Goal: Task Accomplishment & Management: Complete application form

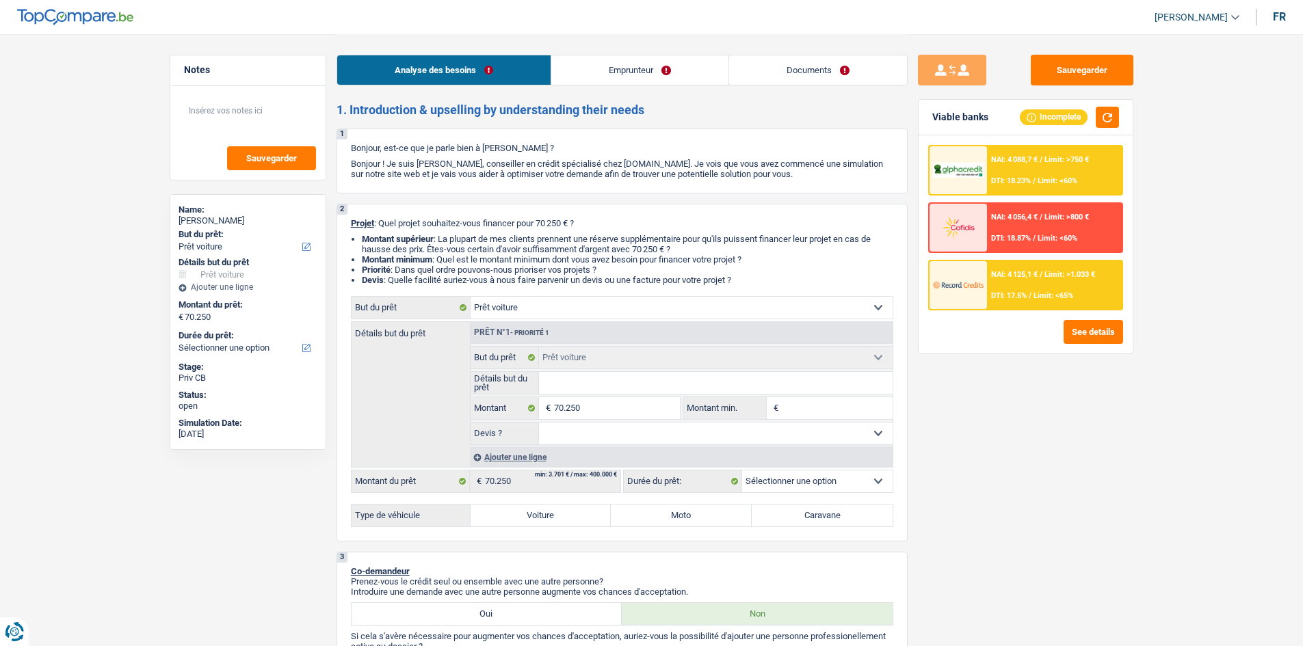
select select "car"
select select "liberal"
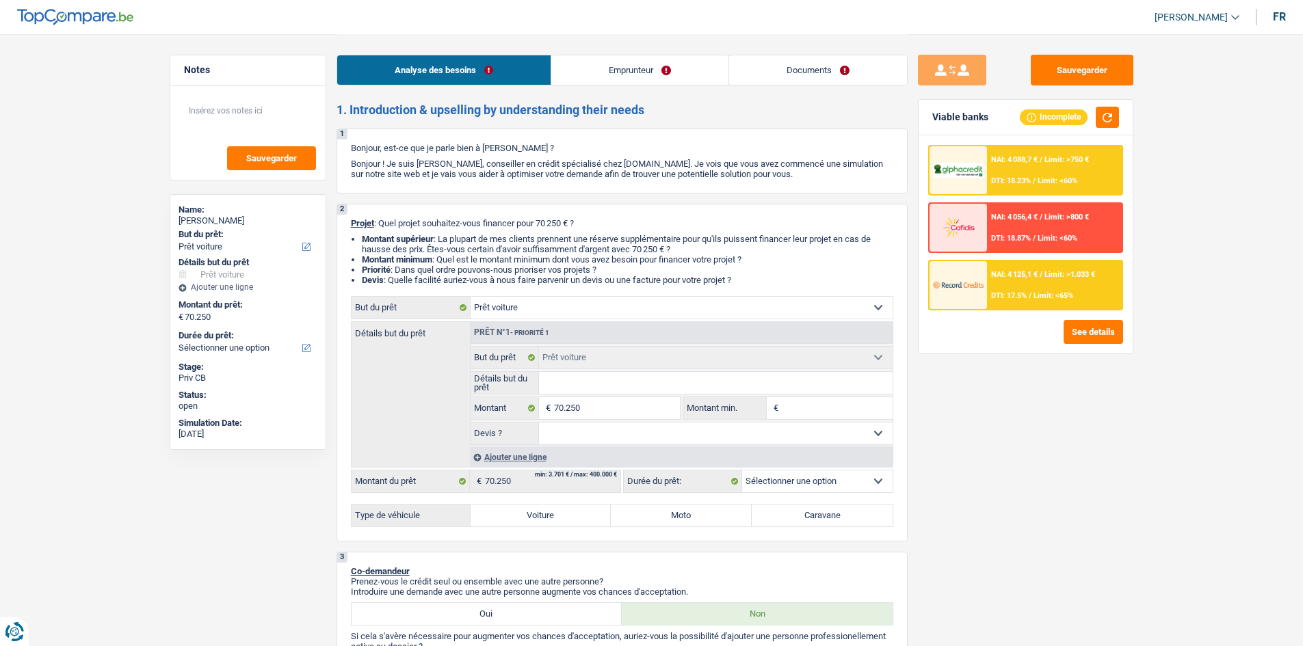
select select "netSalary"
select select "ownerWithoutMortgage"
select select "car"
click at [849, 53] on div "Analyse des besoins Emprunteur Documents" at bounding box center [621, 63] width 571 height 58
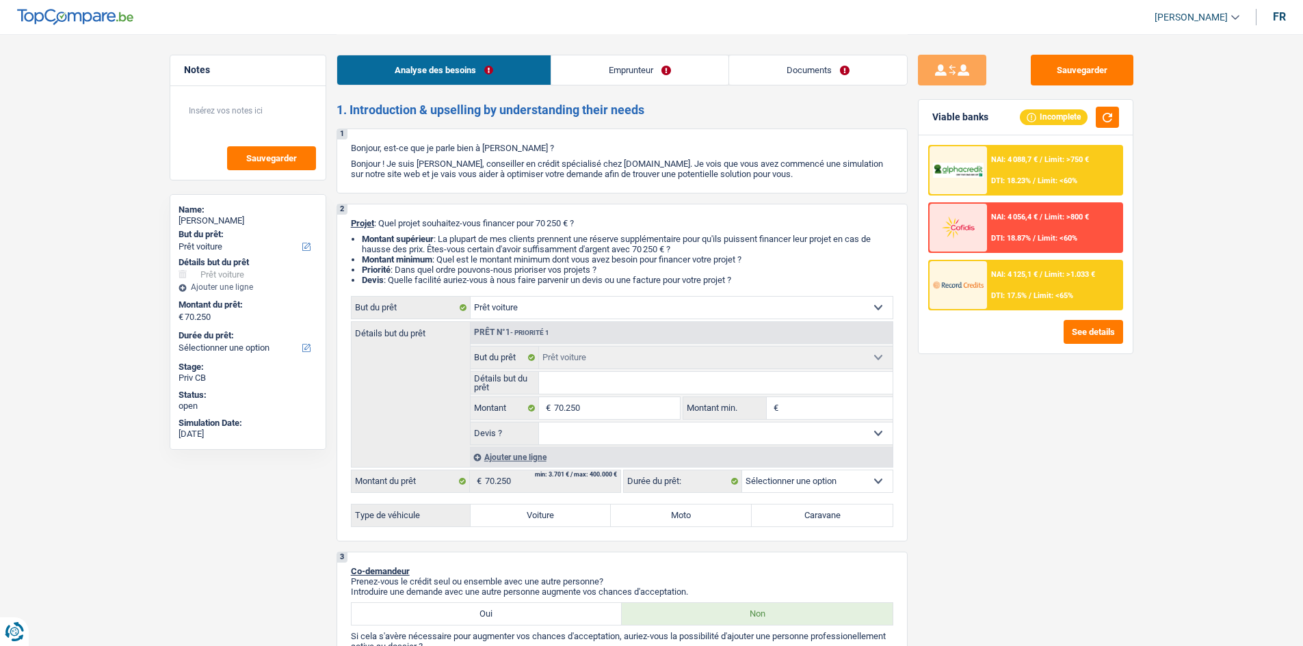
click at [851, 64] on link "Documents" at bounding box center [818, 69] width 178 height 29
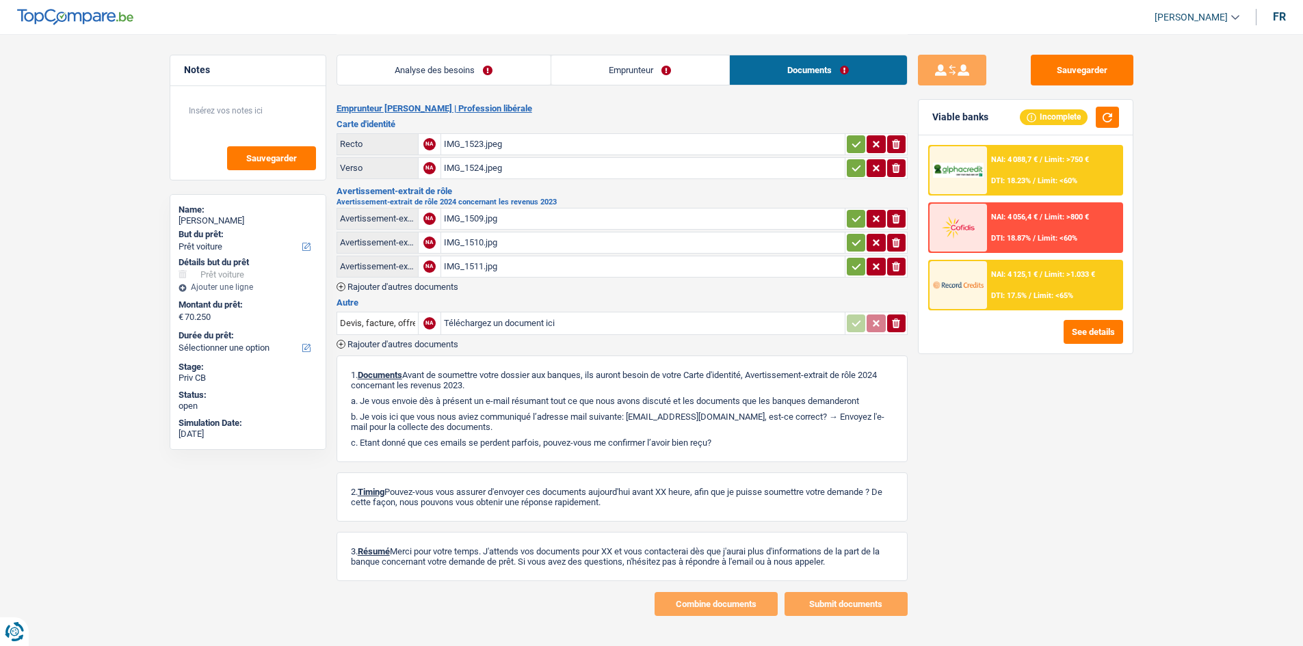
click at [539, 271] on div "IMG_1511.jpg" at bounding box center [643, 266] width 398 height 21
click at [529, 242] on div "IMG_1510.jpg" at bounding box center [643, 243] width 398 height 21
click at [502, 222] on div "IMG_1509.jpg" at bounding box center [643, 219] width 398 height 21
click at [488, 79] on link "Analyse des besoins" at bounding box center [443, 69] width 213 height 29
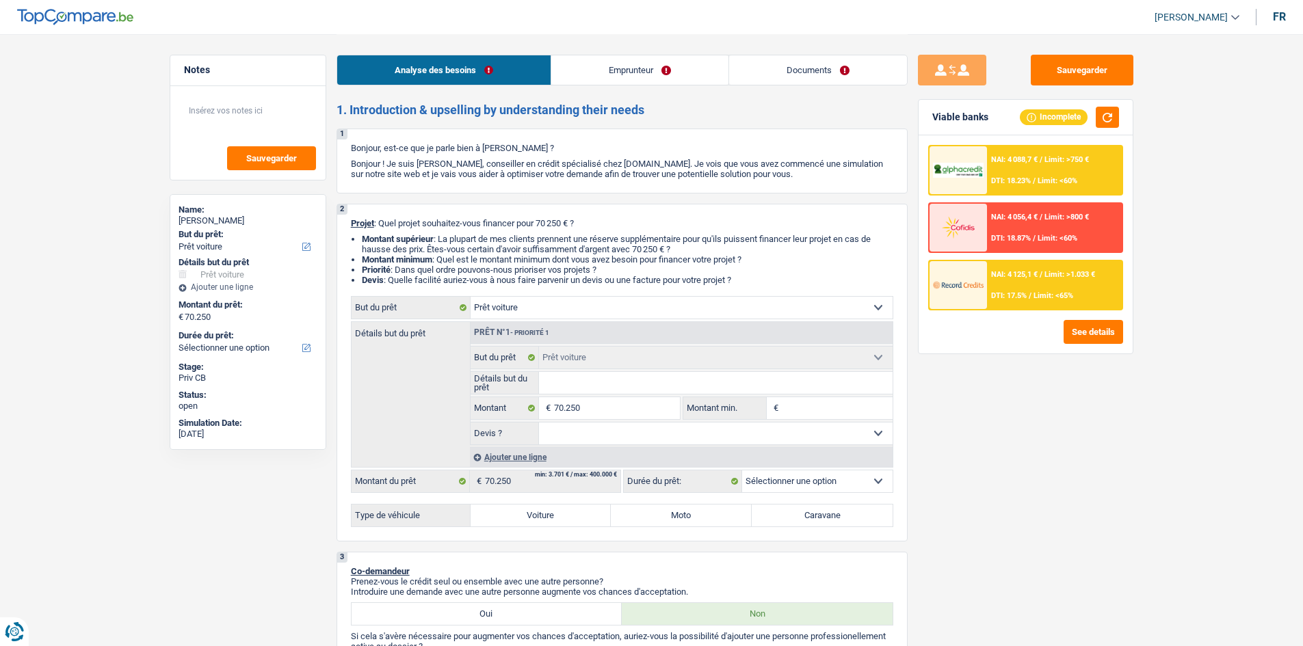
click at [1124, 427] on div "Sauvegarder Viable banks Incomplete NAI: 4 088,7 € / Limit: >750 € DTI: 18.23% …" at bounding box center [1025, 340] width 236 height 570
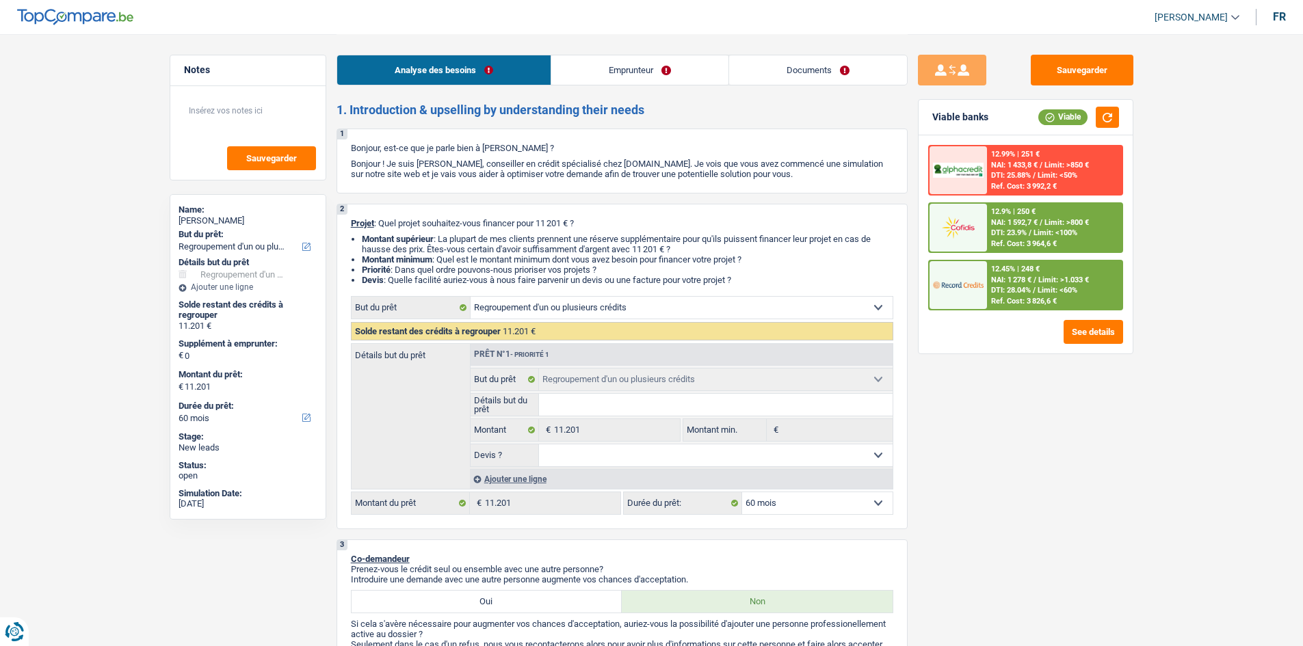
select select "refinancing"
select select "60"
select select "refinancing"
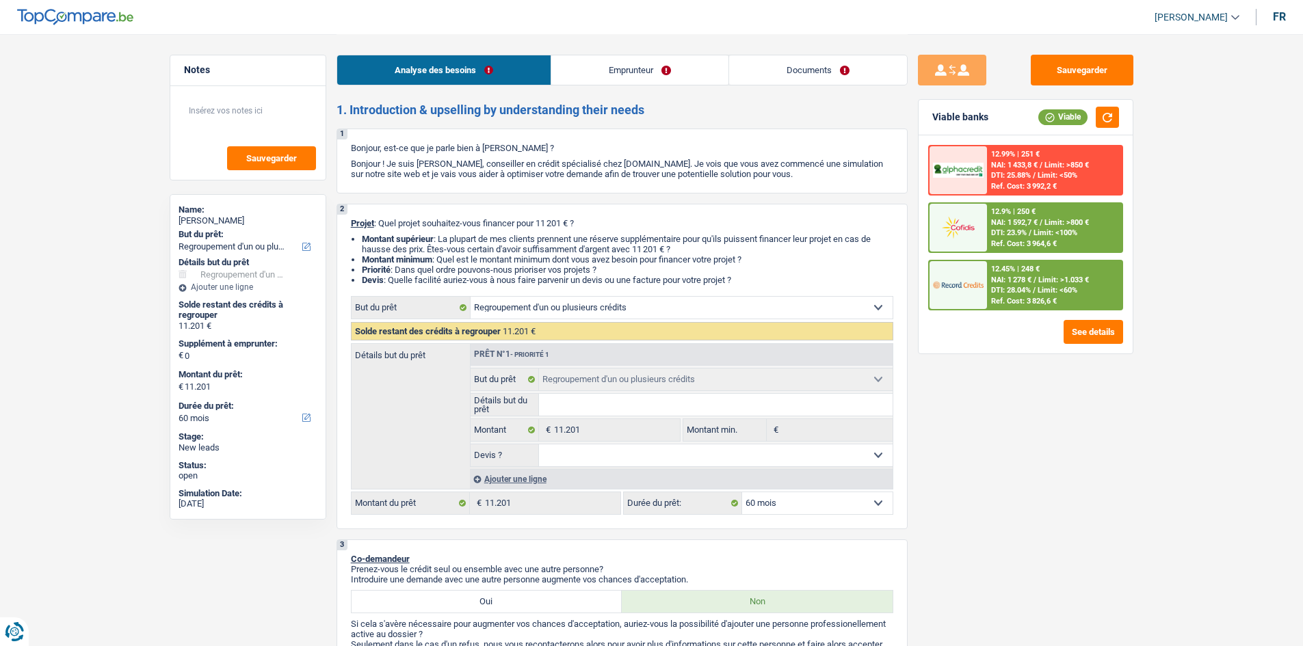
select select "60"
select select "invalid"
select select "familyAllowances"
select select "disabilityPension"
select select "rents"
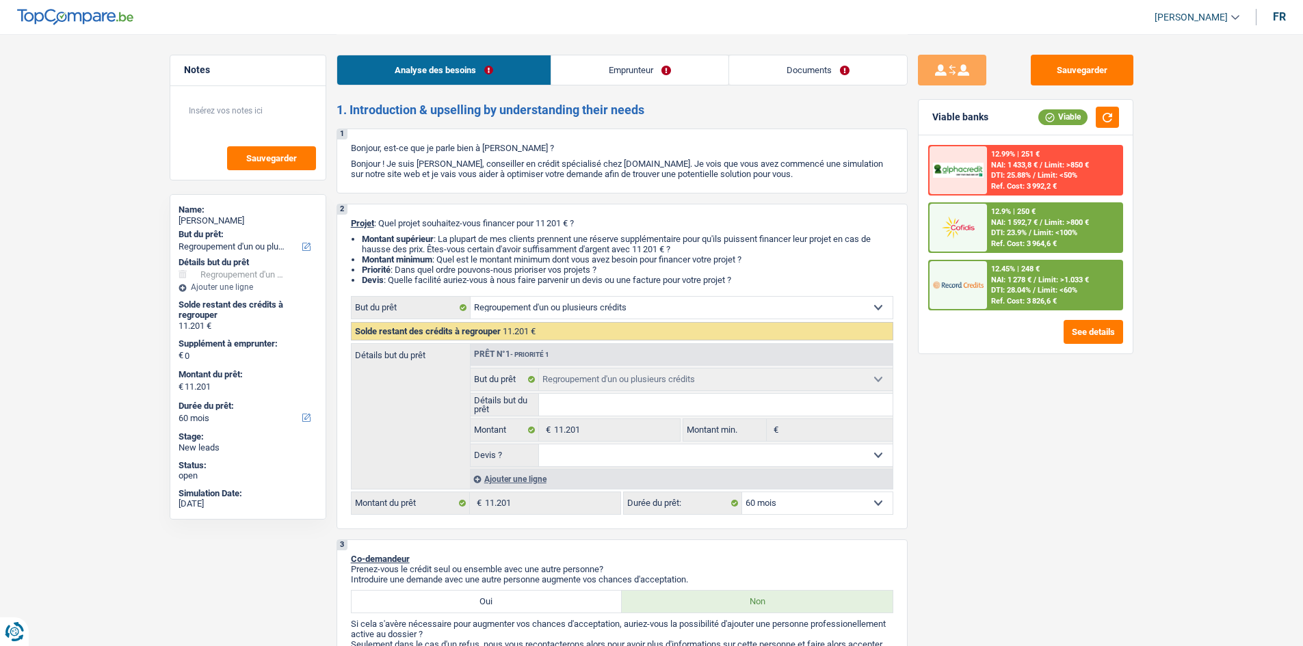
select select "personalLoan"
select select "loanRepayment"
select select "60"
select select "refinancing"
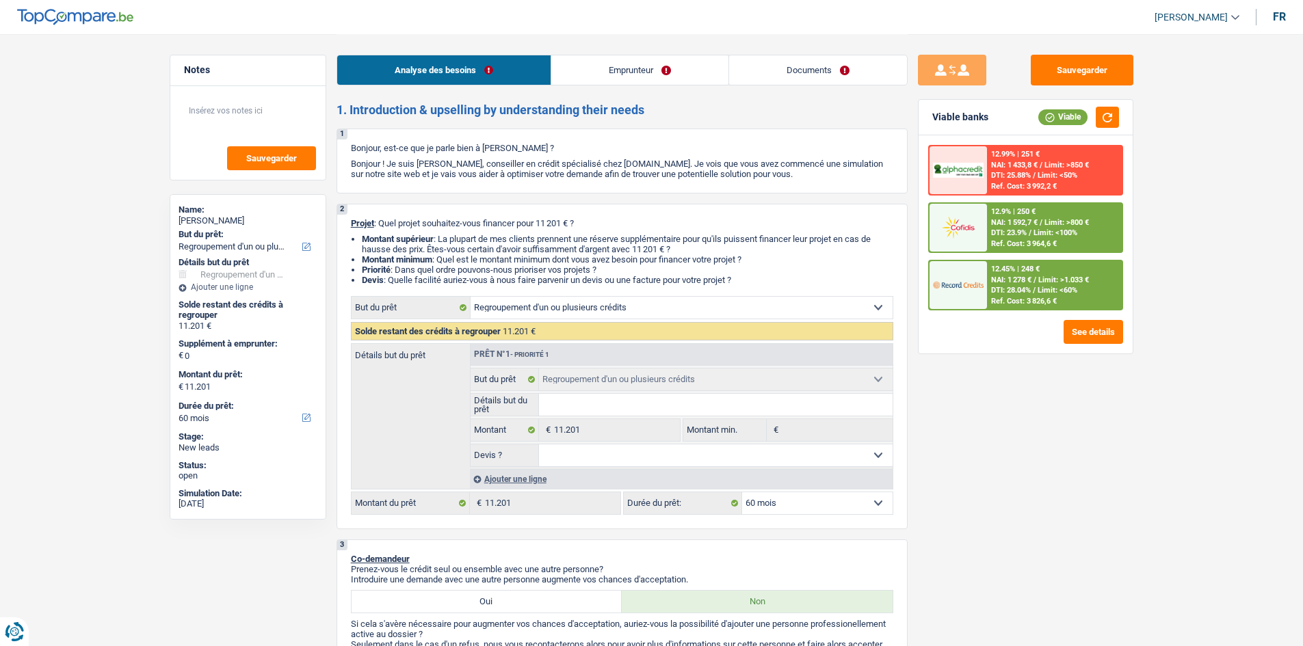
select select "60"
select select "invalid"
select select "familyAllowances"
select select "disabilityPension"
select select "solidaris"
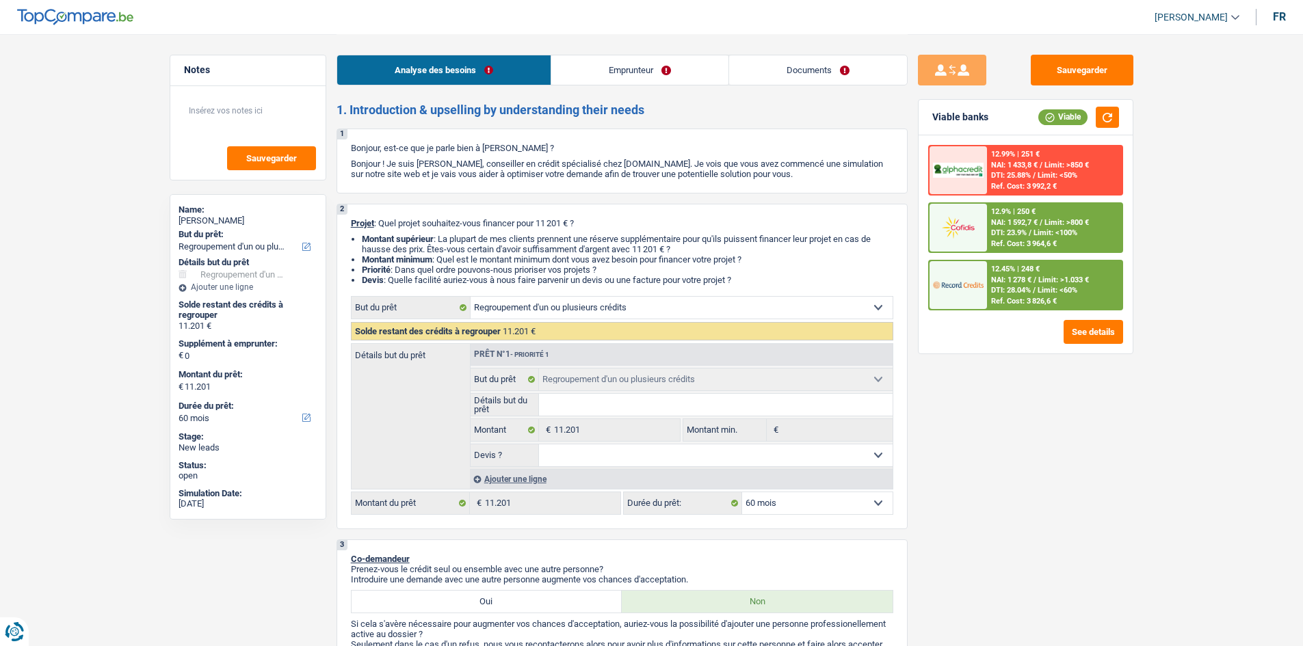
select select "BE"
click at [824, 66] on link "Documents" at bounding box center [818, 69] width 178 height 29
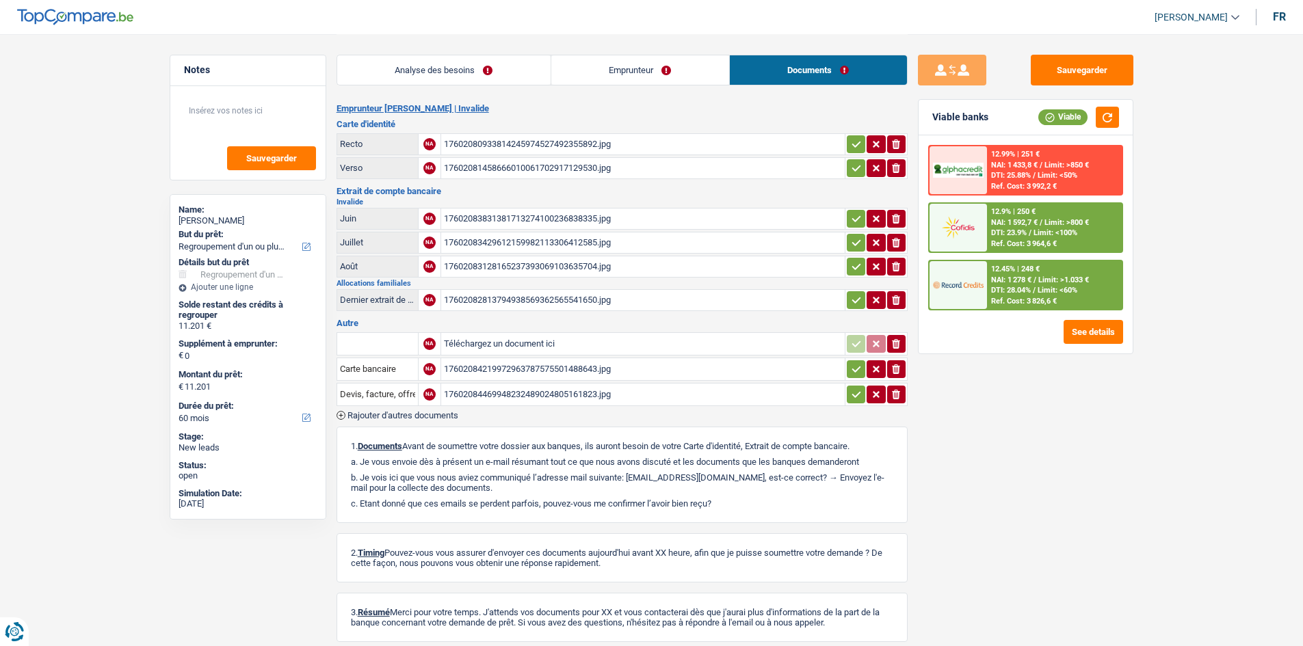
click at [647, 74] on link "Emprunteur" at bounding box center [640, 69] width 178 height 29
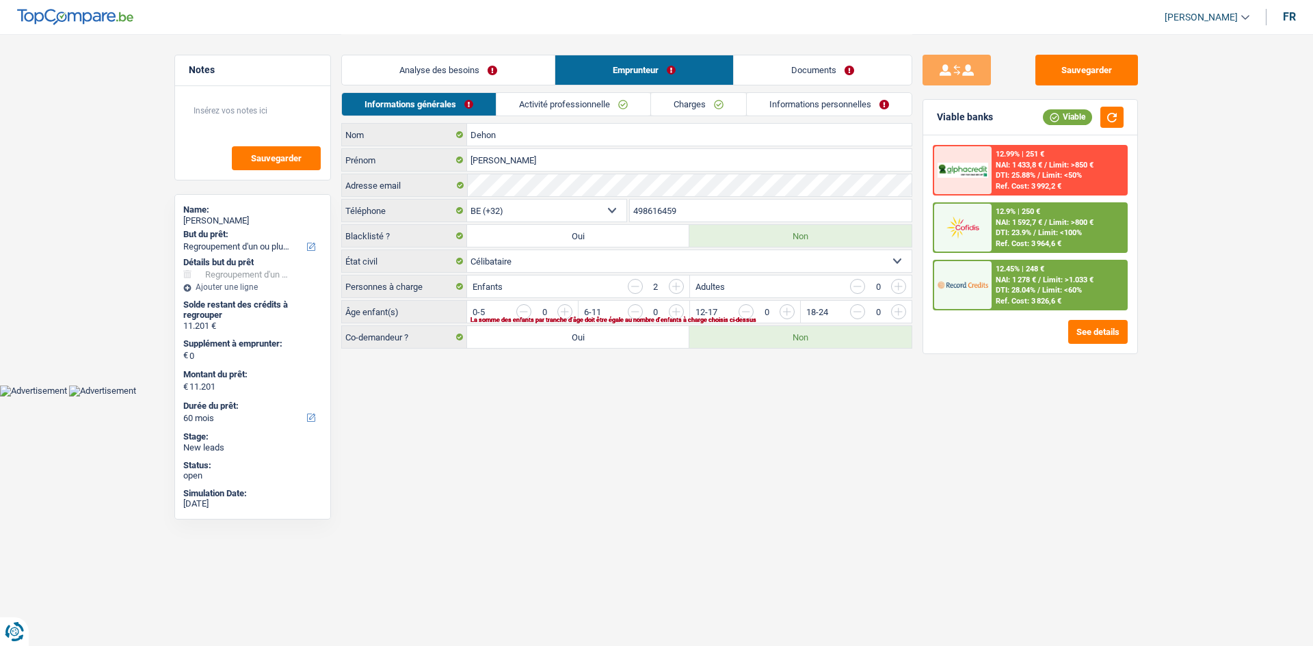
click at [595, 103] on link "Activité professionnelle" at bounding box center [573, 104] width 154 height 23
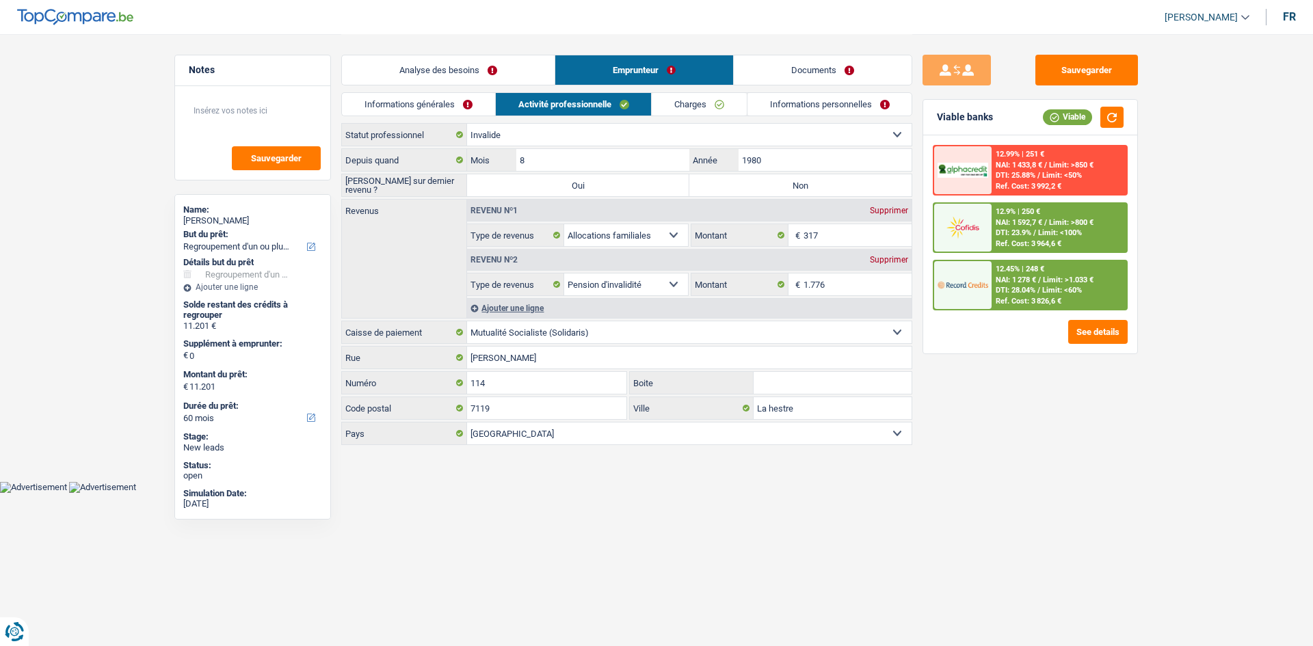
click at [713, 100] on link "Charges" at bounding box center [699, 104] width 95 height 23
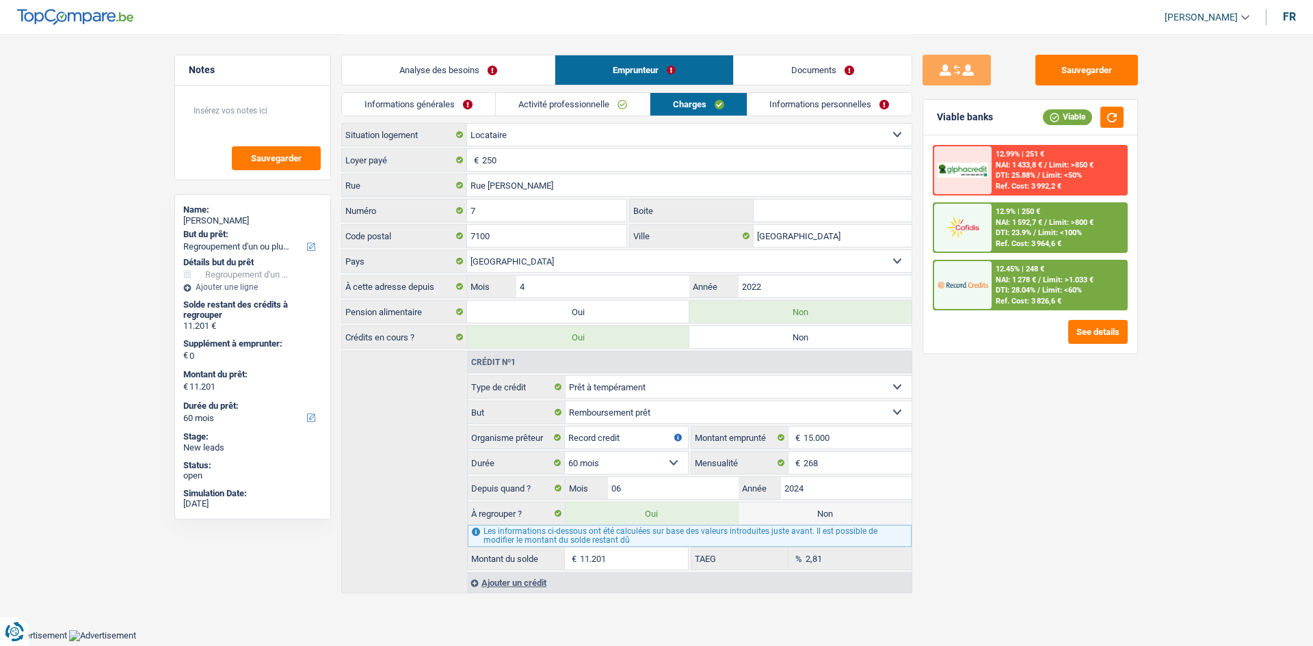
click at [786, 100] on link "Informations personnelles" at bounding box center [829, 104] width 165 height 23
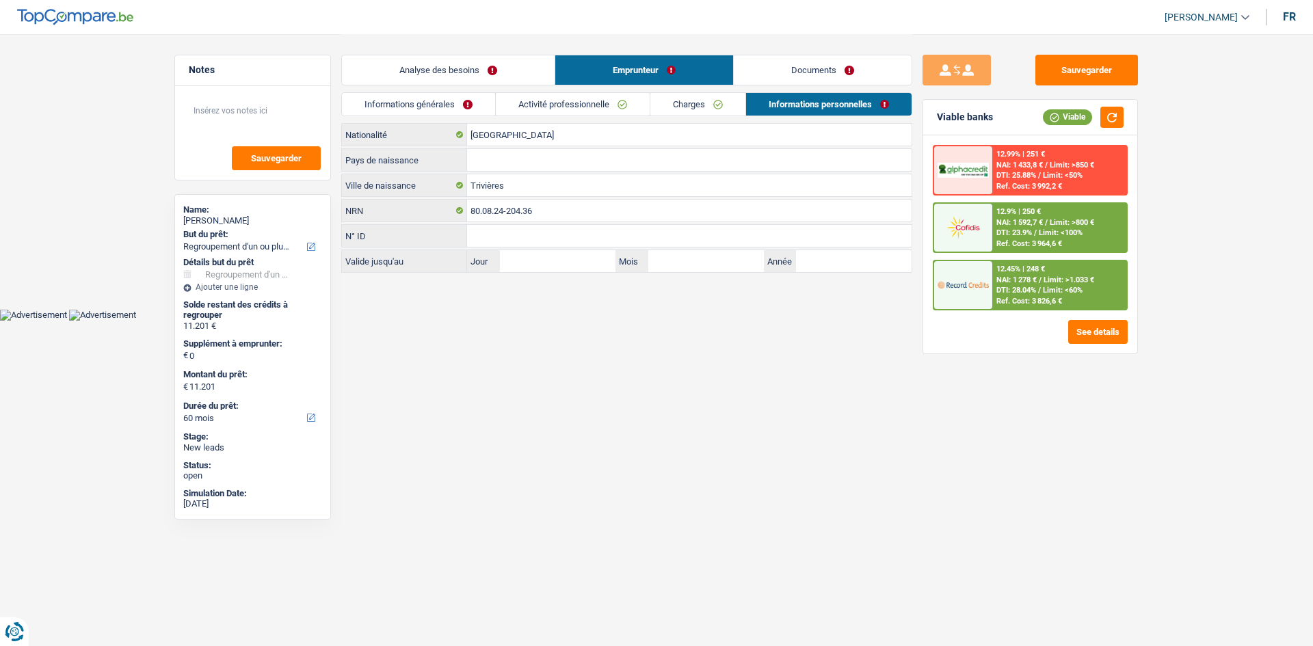
click at [490, 68] on link "Analyse des besoins" at bounding box center [448, 69] width 213 height 29
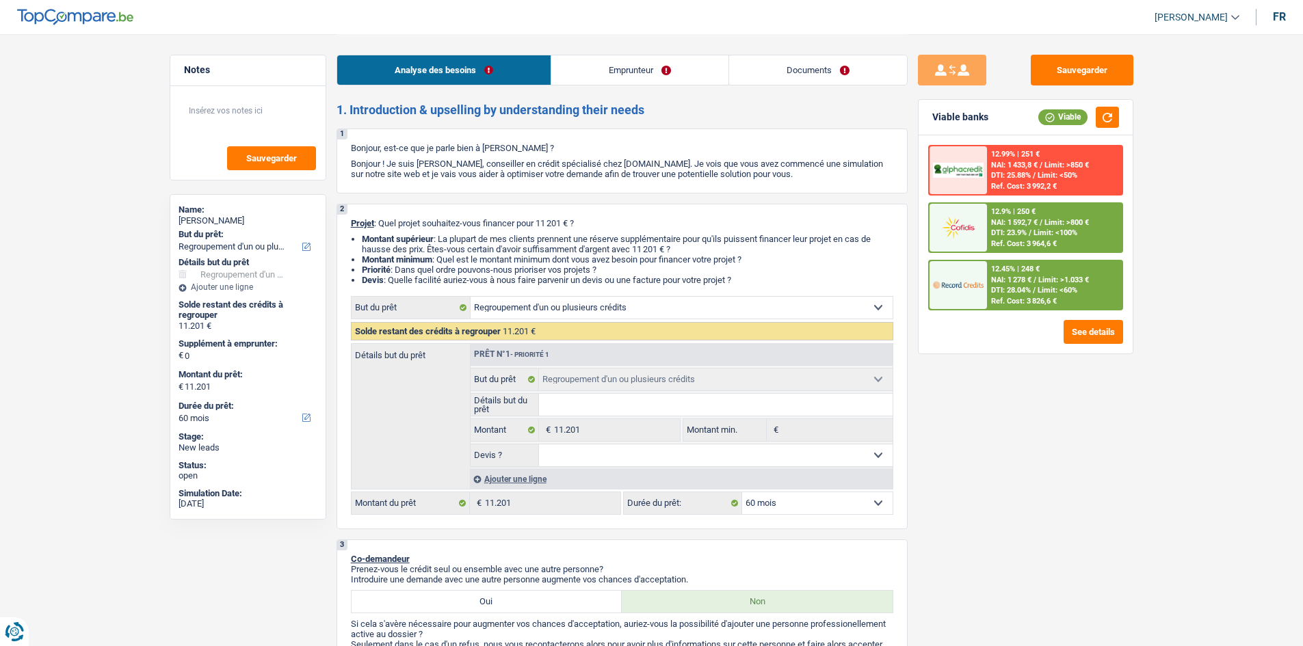
click at [1077, 462] on div "Sauvegarder Viable banks Viable 12.99% | 251 € NAI: 1 433,8 € / Limit: >850 € D…" at bounding box center [1025, 340] width 236 height 570
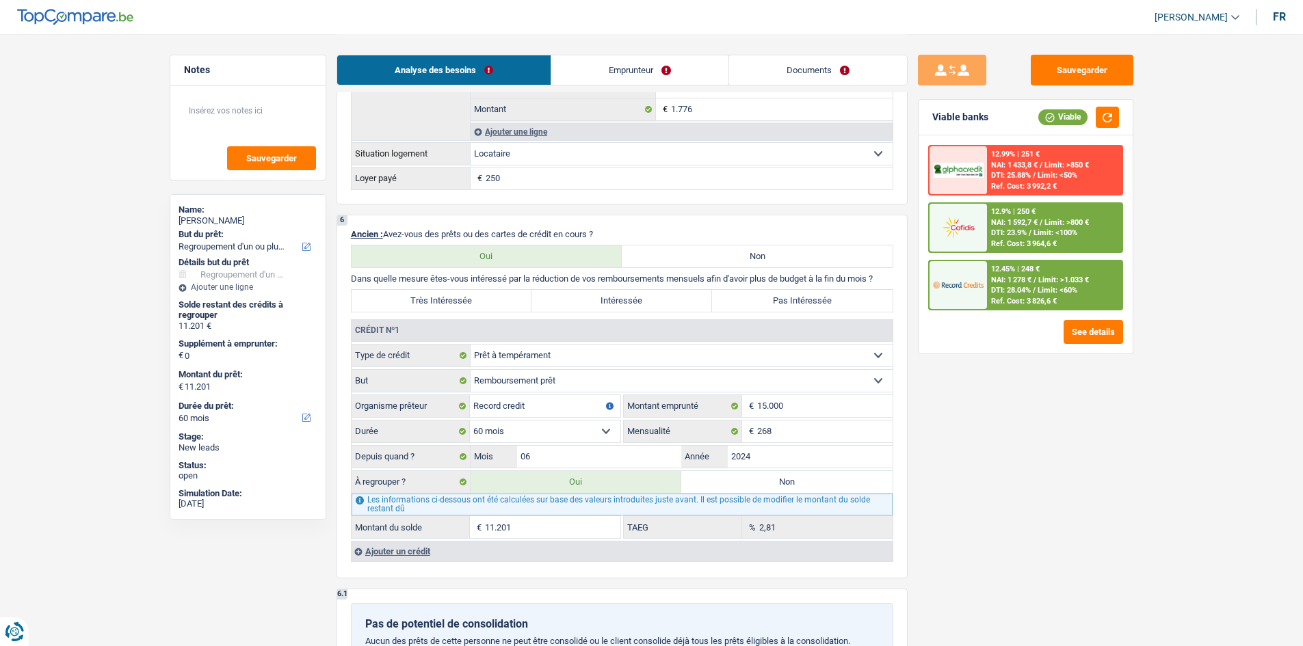
scroll to position [1094, 0]
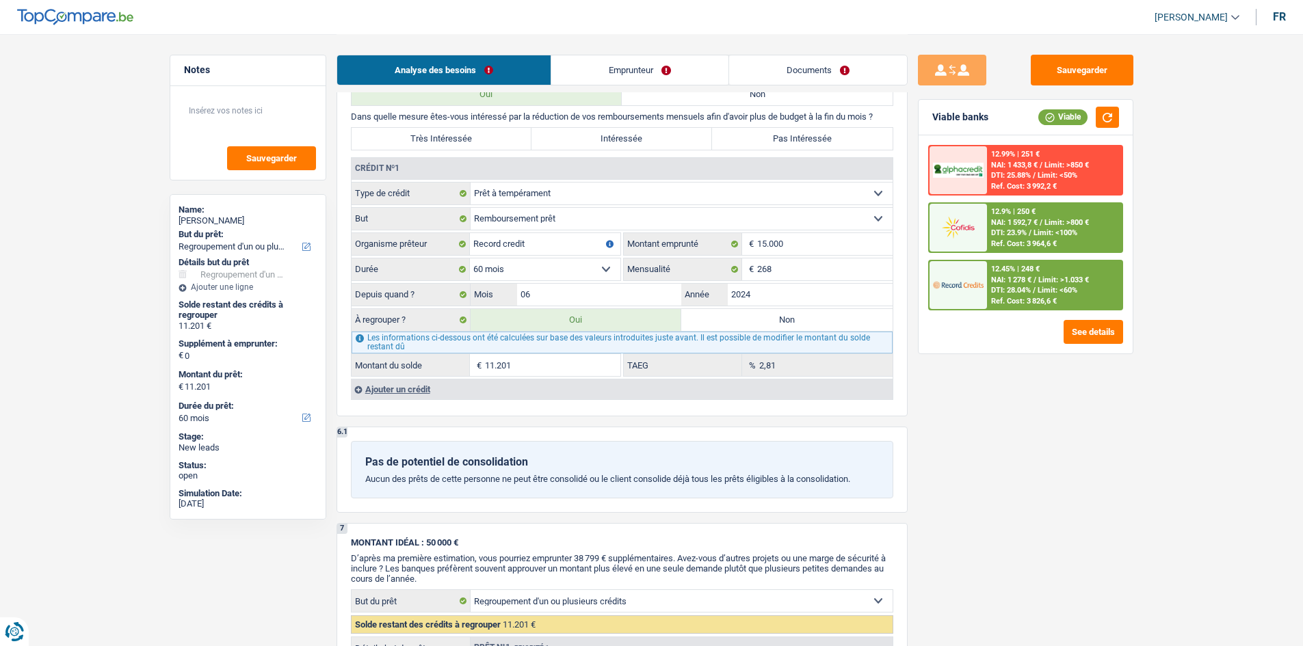
click at [1015, 419] on div "Sauvegarder Viable banks Viable 12.99% | 251 € NAI: 1 433,8 € / Limit: >850 € D…" at bounding box center [1025, 340] width 236 height 570
click at [865, 79] on link "Documents" at bounding box center [818, 69] width 178 height 29
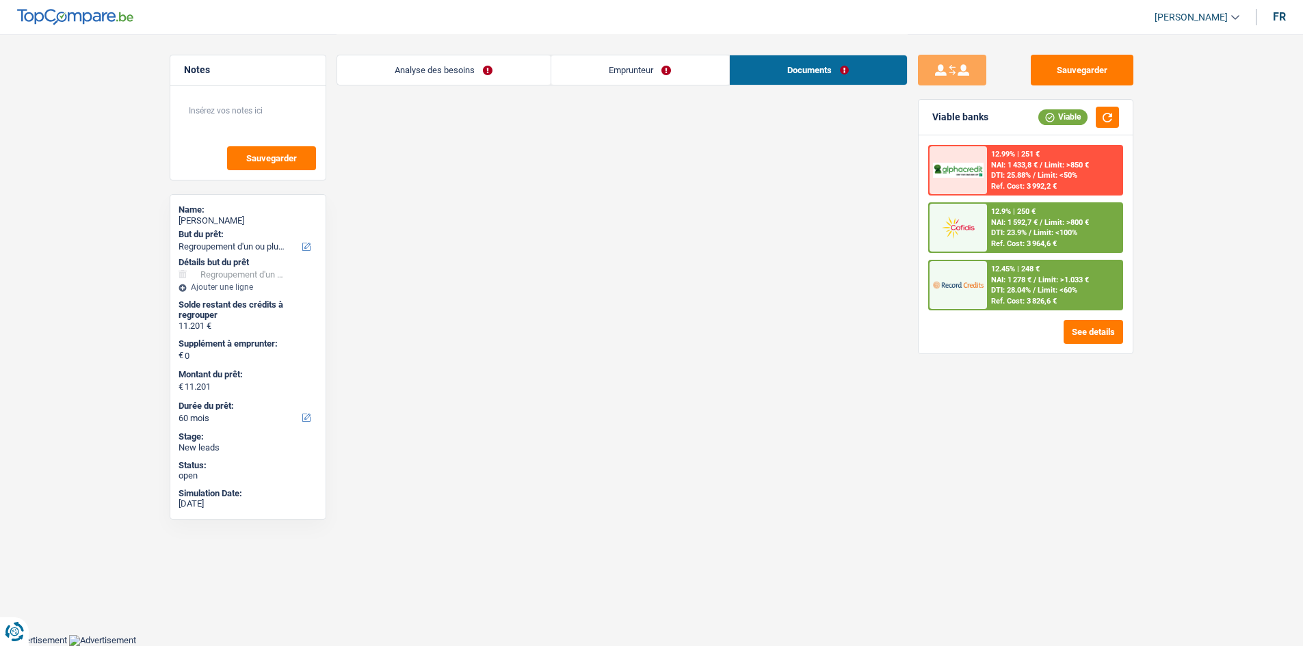
scroll to position [75, 0]
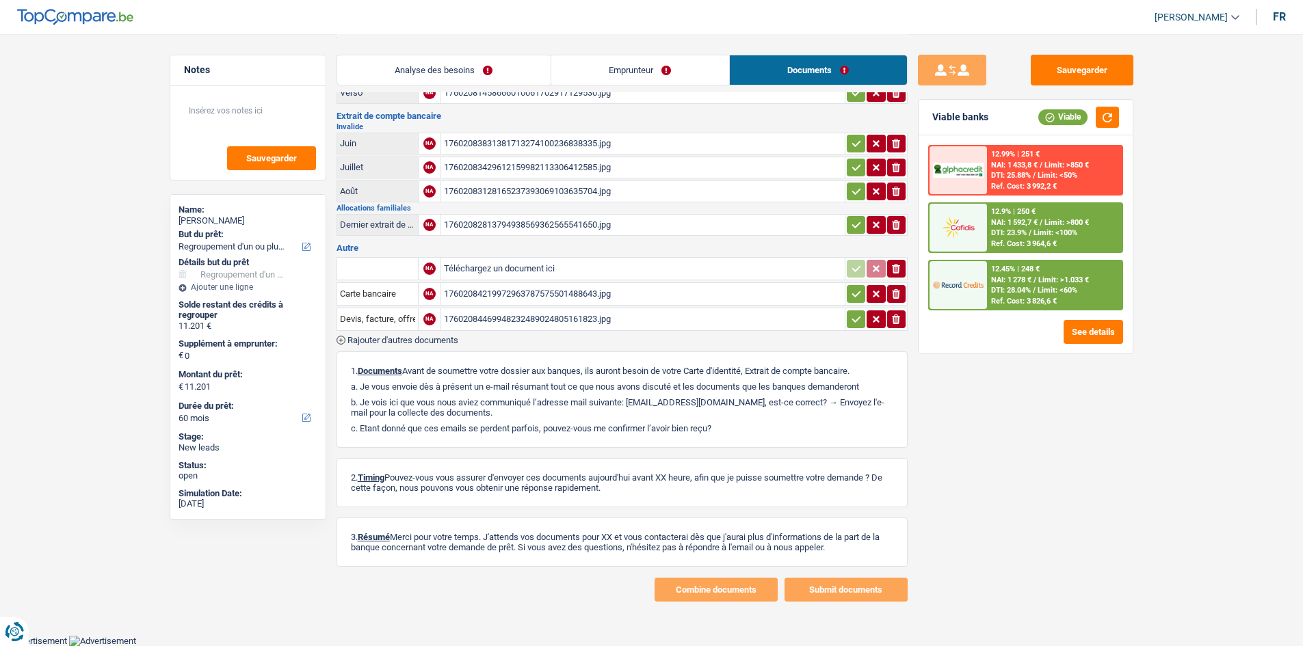
click at [494, 65] on link "Analyse des besoins" at bounding box center [443, 69] width 213 height 29
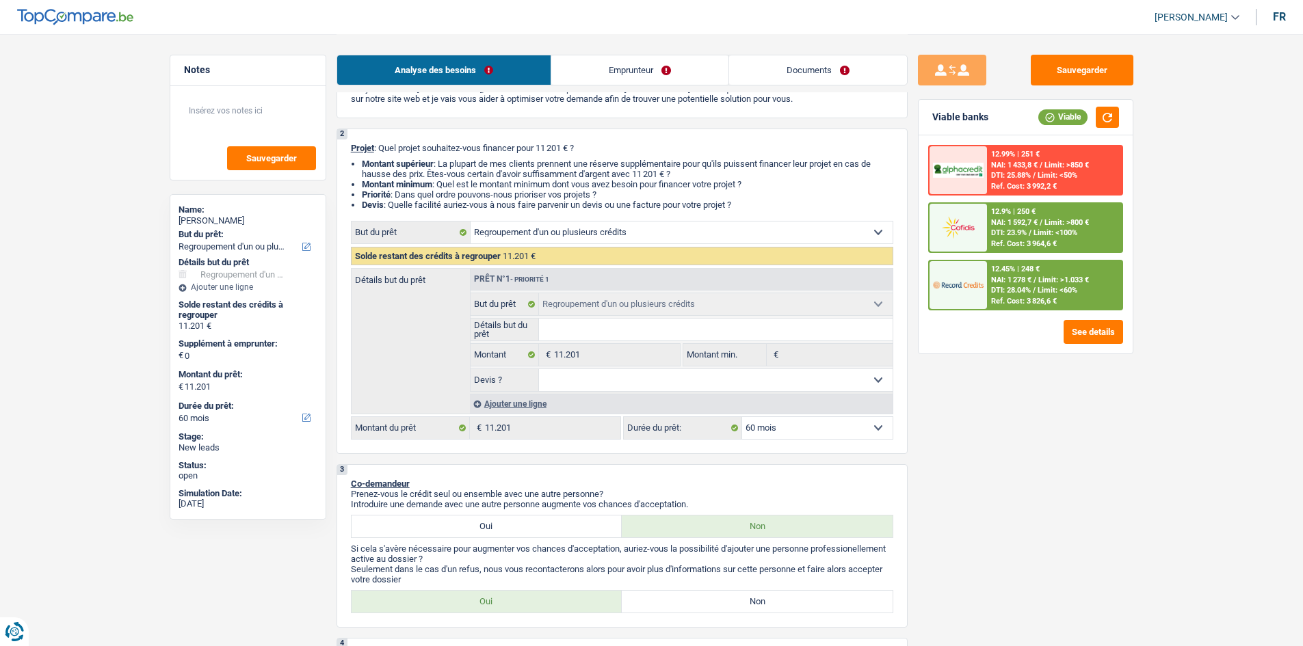
click at [1080, 424] on div "Sauvegarder Viable banks Viable 12.99% | 251 € NAI: 1 433,8 € / Limit: >850 € D…" at bounding box center [1025, 340] width 236 height 570
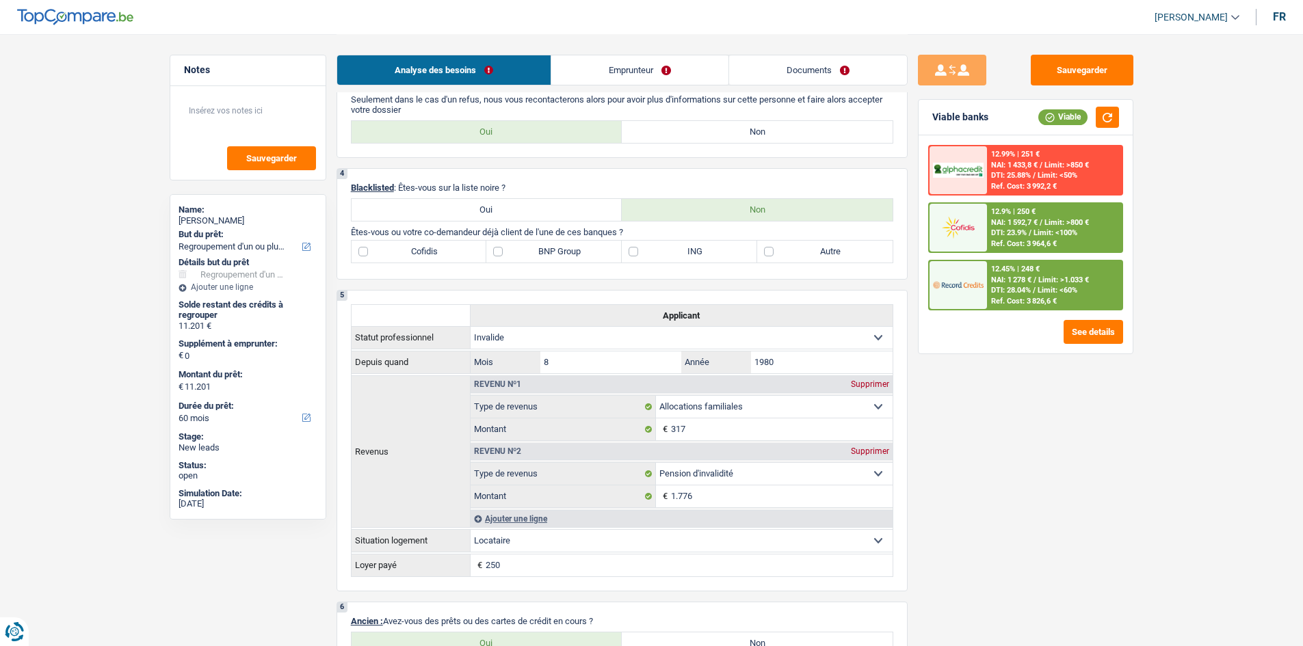
scroll to position [554, 0]
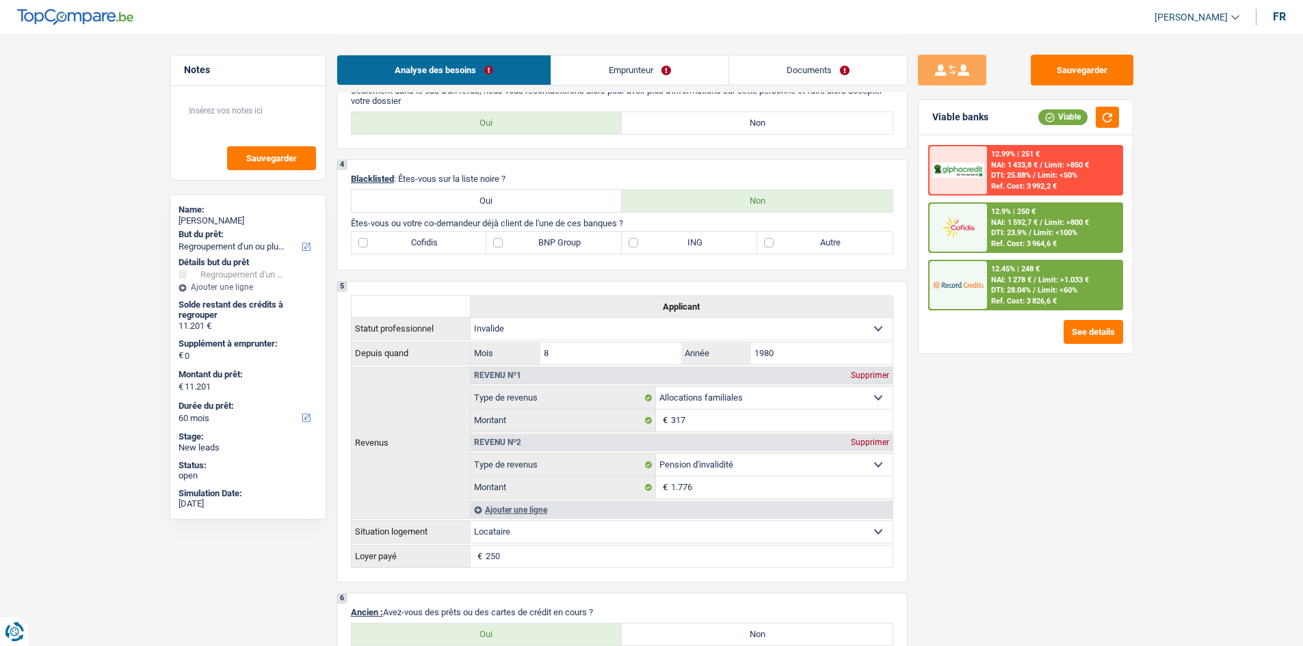
click at [47, 202] on main "Notes Sauvegarder Name: Vanessa Dehon But du prêt: Confort maison: meubles, tex…" at bounding box center [651, 626] width 1303 height 2361
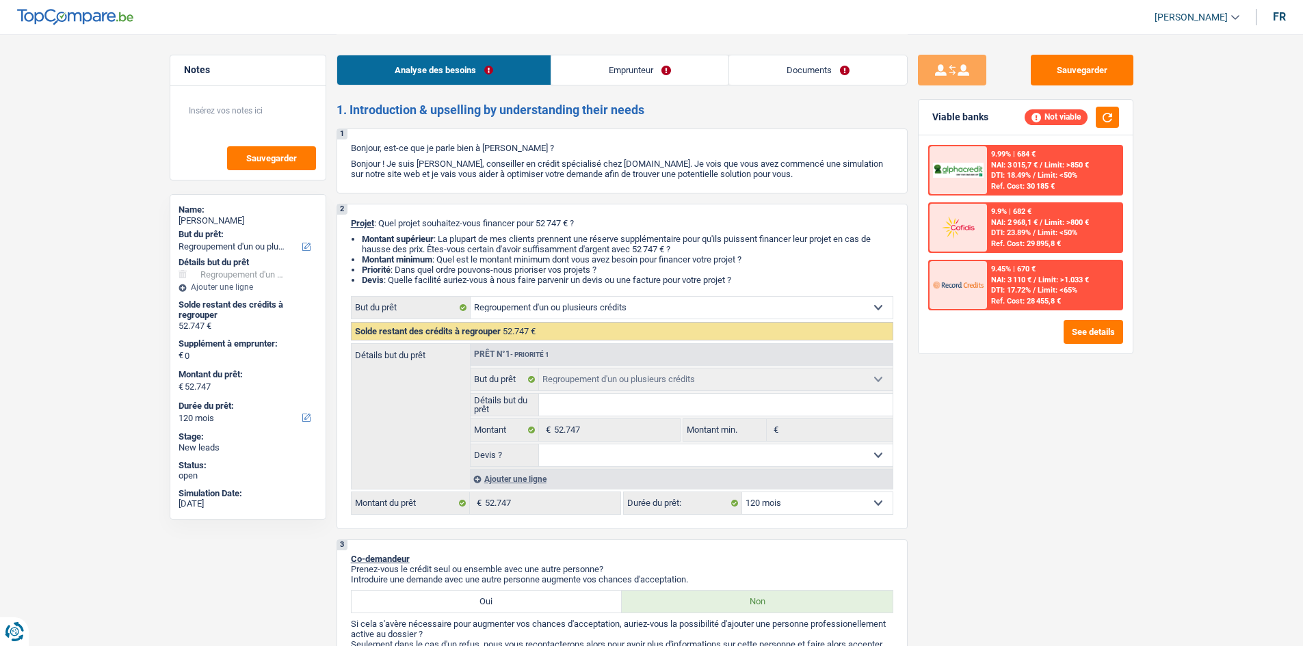
select select "refinancing"
select select "120"
select select "refinancing"
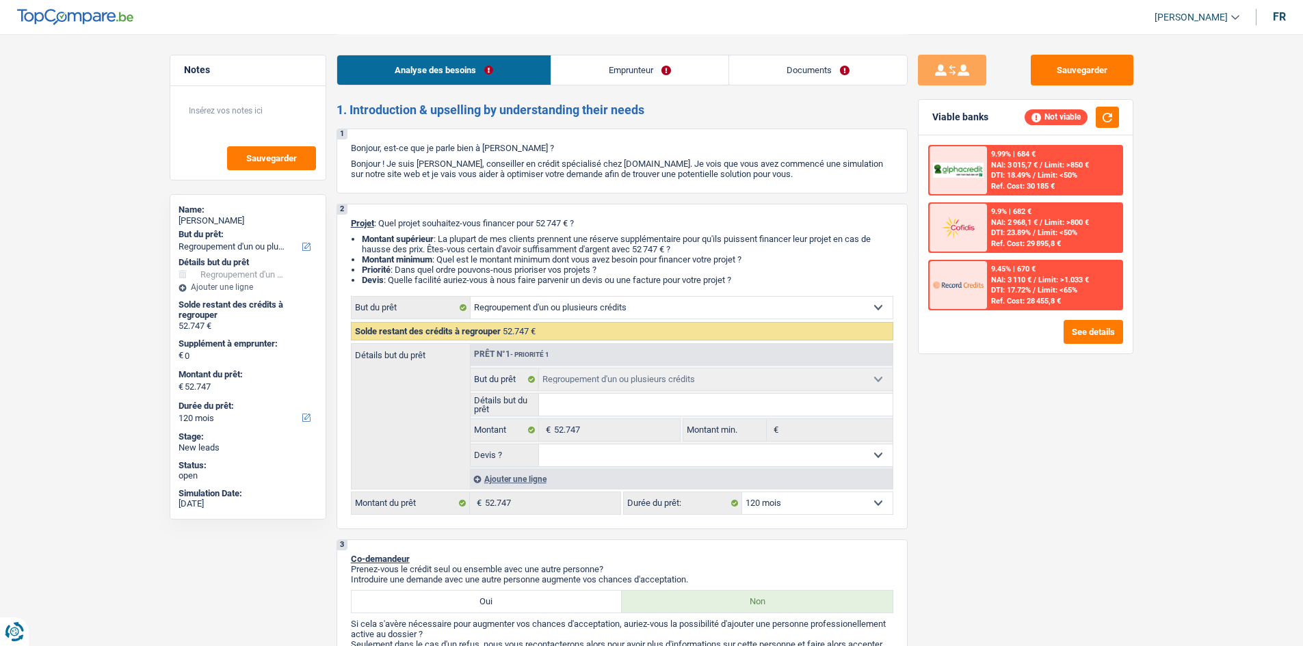
select select "120"
select select "privateEmployee"
select select "familyAllowances"
select select "netSalary"
select select "mealVouchers"
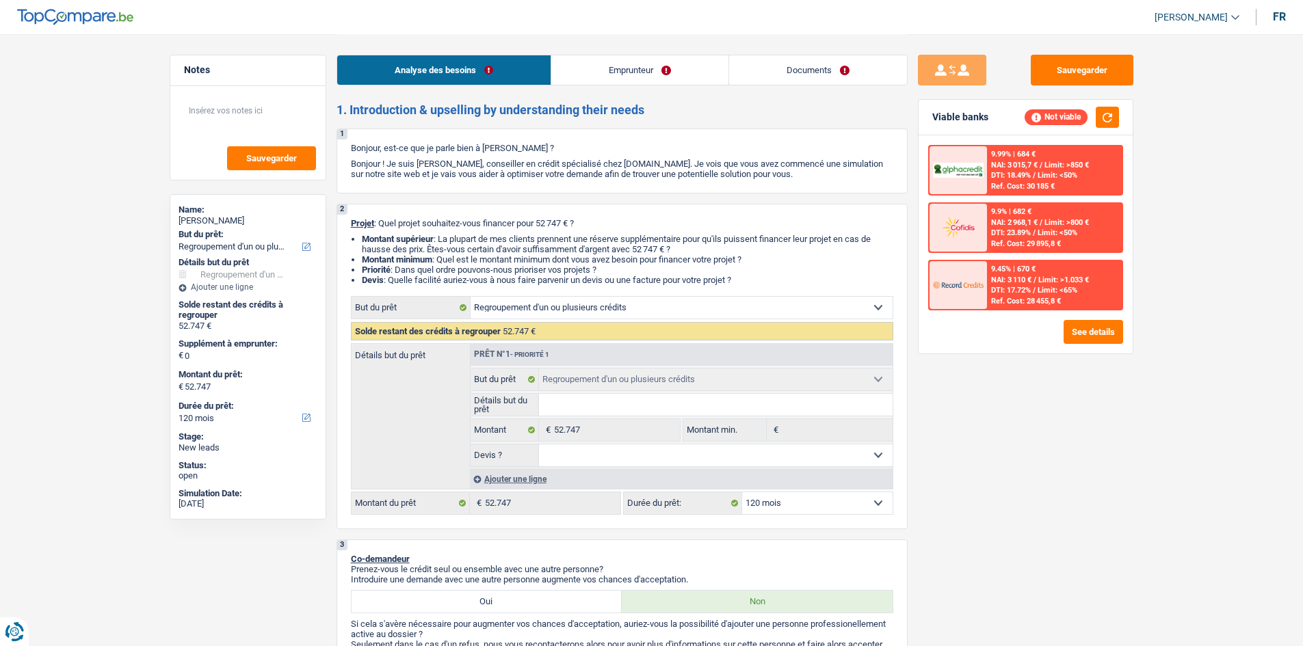
select select "liveWithParents"
select select "personalLoan"
select select "loanRepayment"
select select "60"
select select "carLoan"
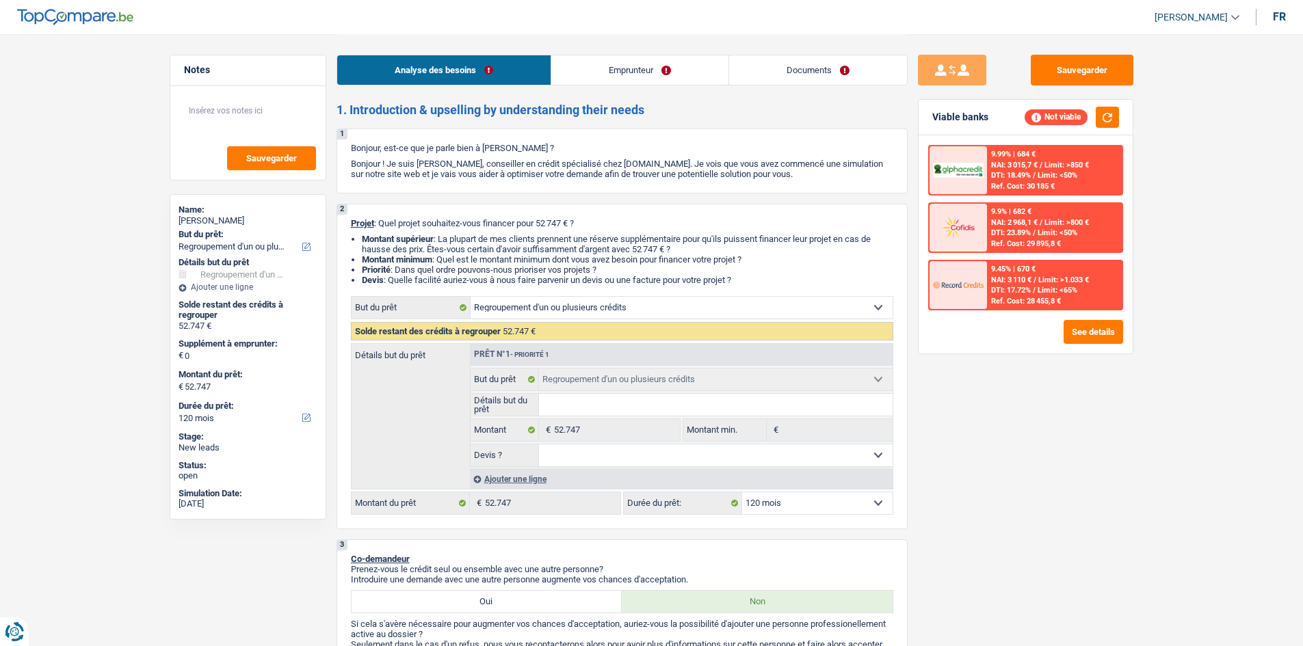
select select "84"
select select "refinancing"
select select "120"
click at [853, 68] on link "Documents" at bounding box center [818, 69] width 178 height 29
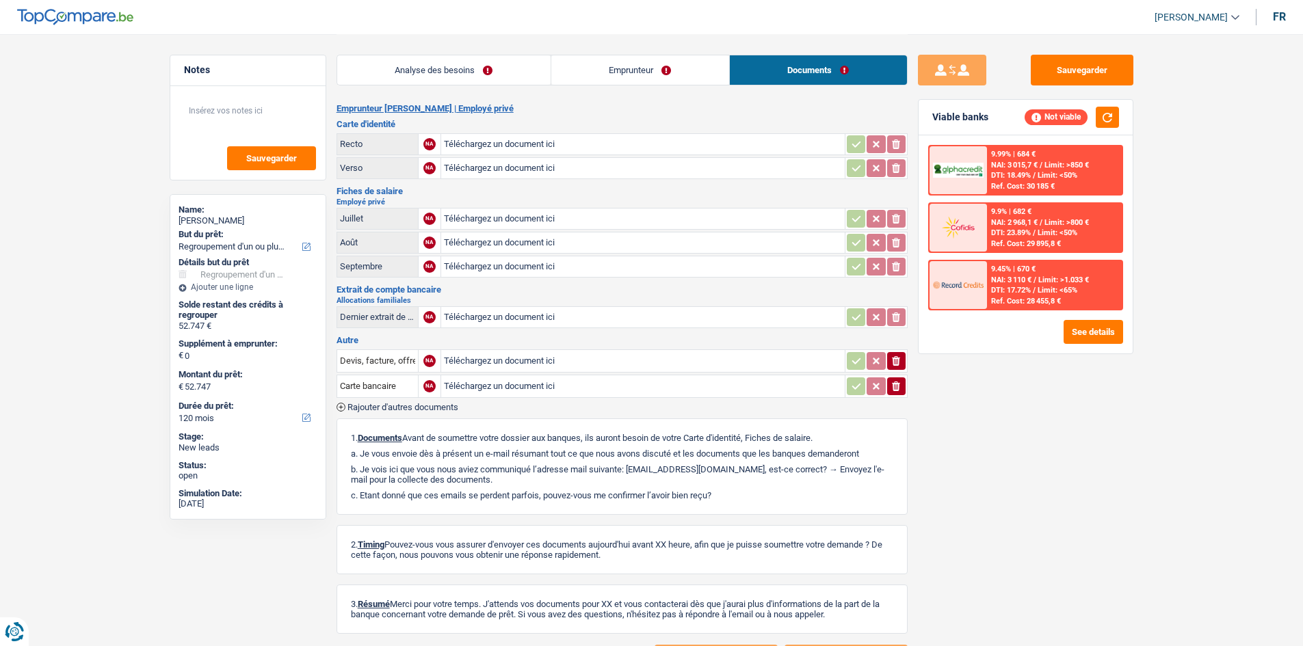
click at [674, 66] on link "Emprunteur" at bounding box center [640, 69] width 178 height 29
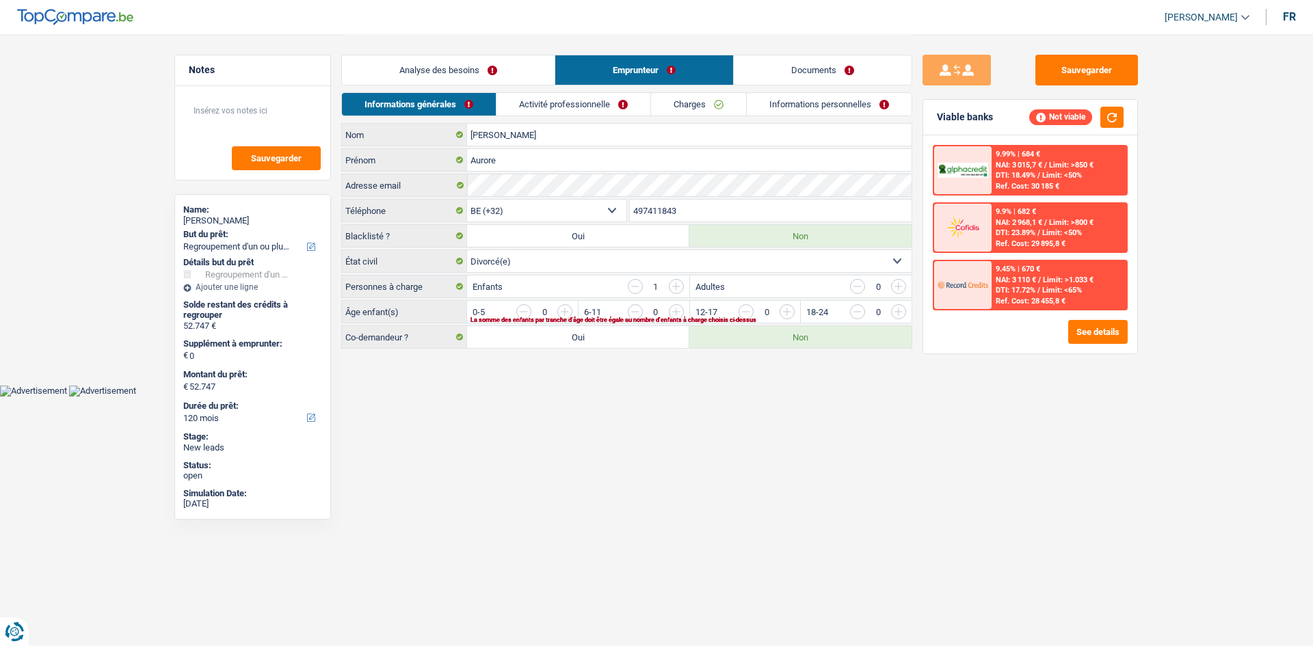
click at [594, 103] on link "Activité professionnelle" at bounding box center [573, 104] width 154 height 23
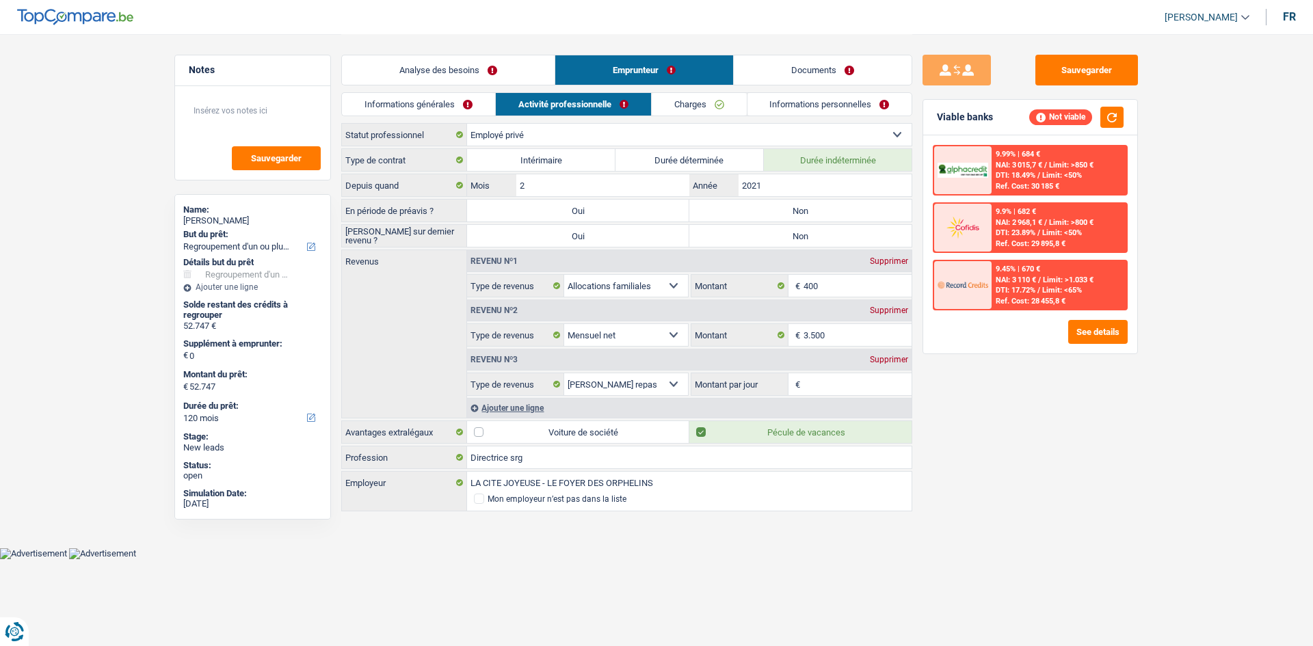
click at [1063, 464] on div "Sauvegarder Viable banks Not viable 9.99% | 684 € NAI: 3 015,7 € / Limit: >850 …" at bounding box center [1030, 340] width 236 height 570
click at [472, 81] on link "Analyse des besoins" at bounding box center [448, 69] width 213 height 29
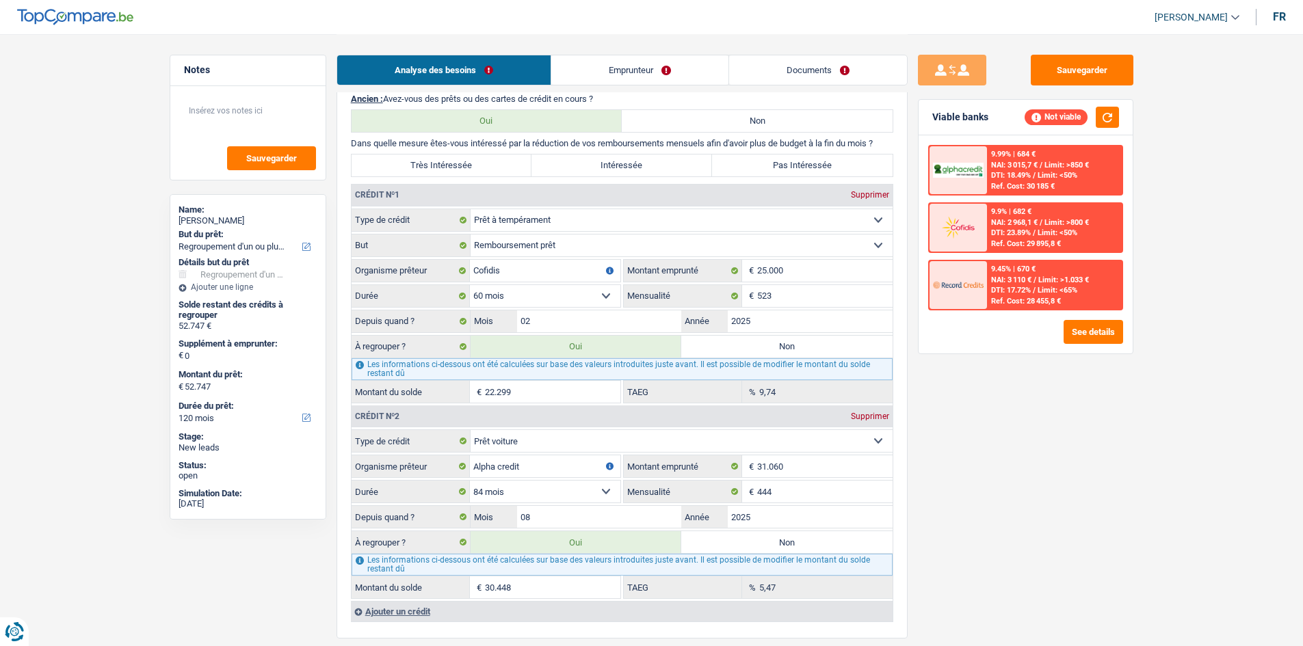
scroll to position [1231, 0]
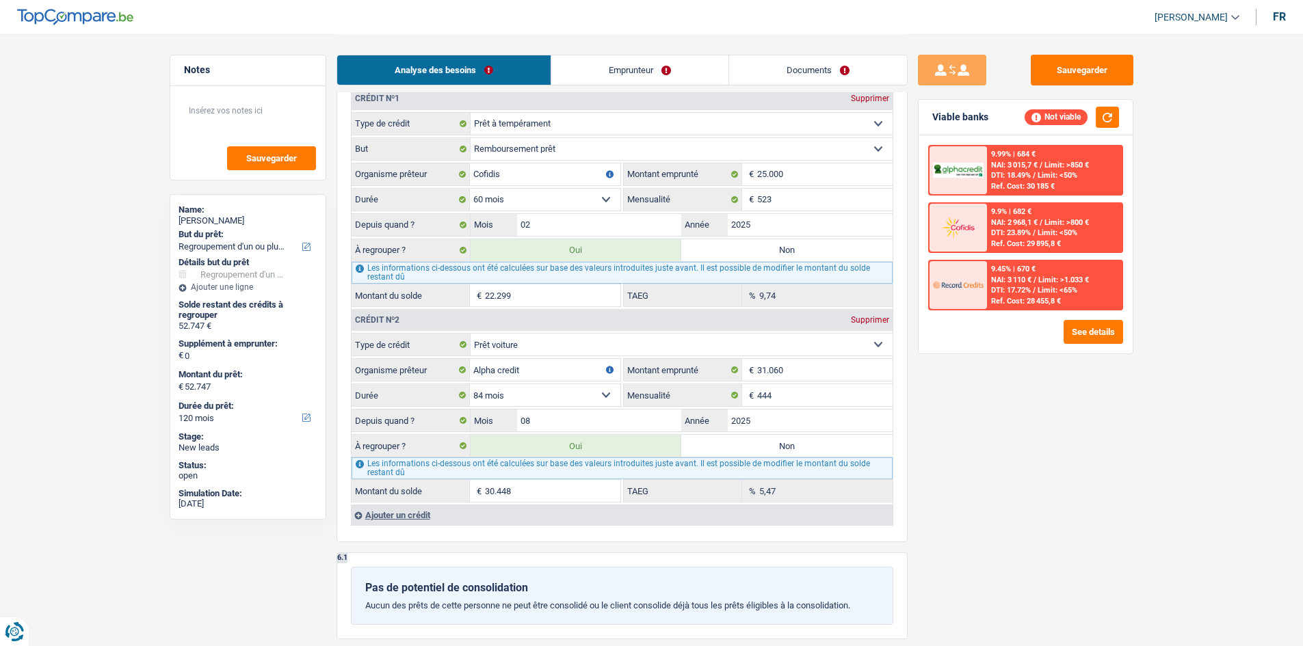
click at [769, 446] on label "Non" at bounding box center [786, 446] width 211 height 22
click at [769, 446] on input "Non" at bounding box center [786, 446] width 211 height 22
radio input "true"
type input "22.299"
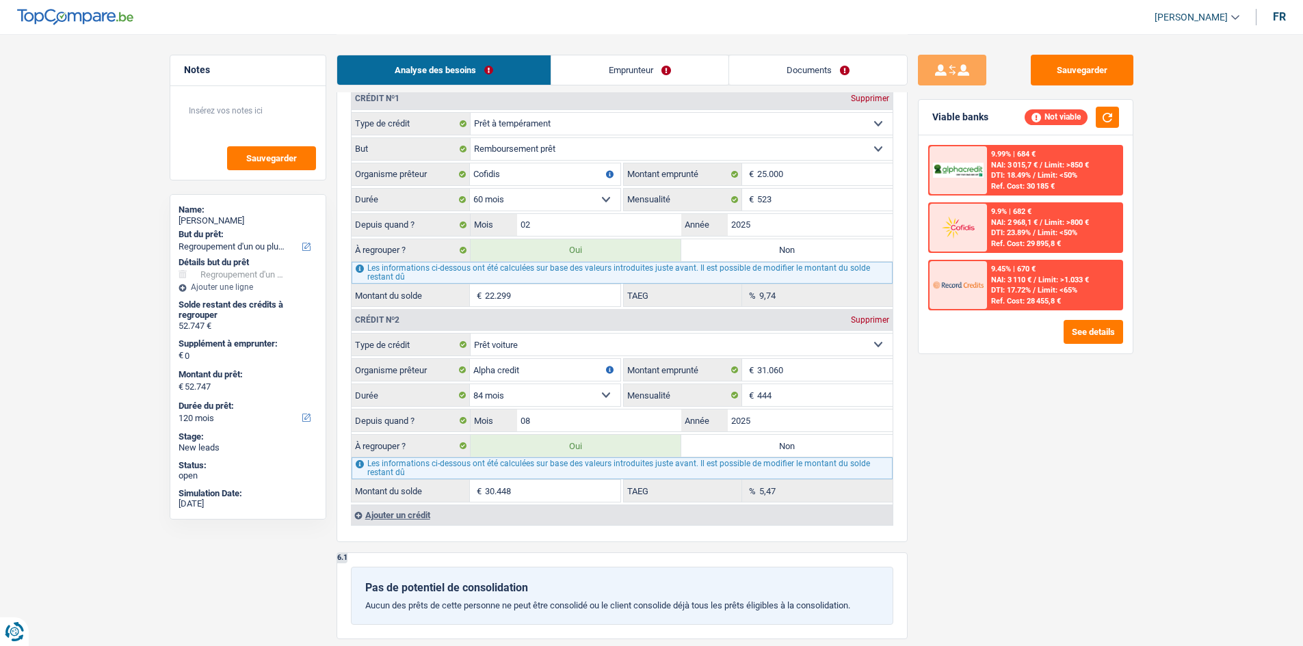
type input "22.299"
radio input "false"
type input "22.299"
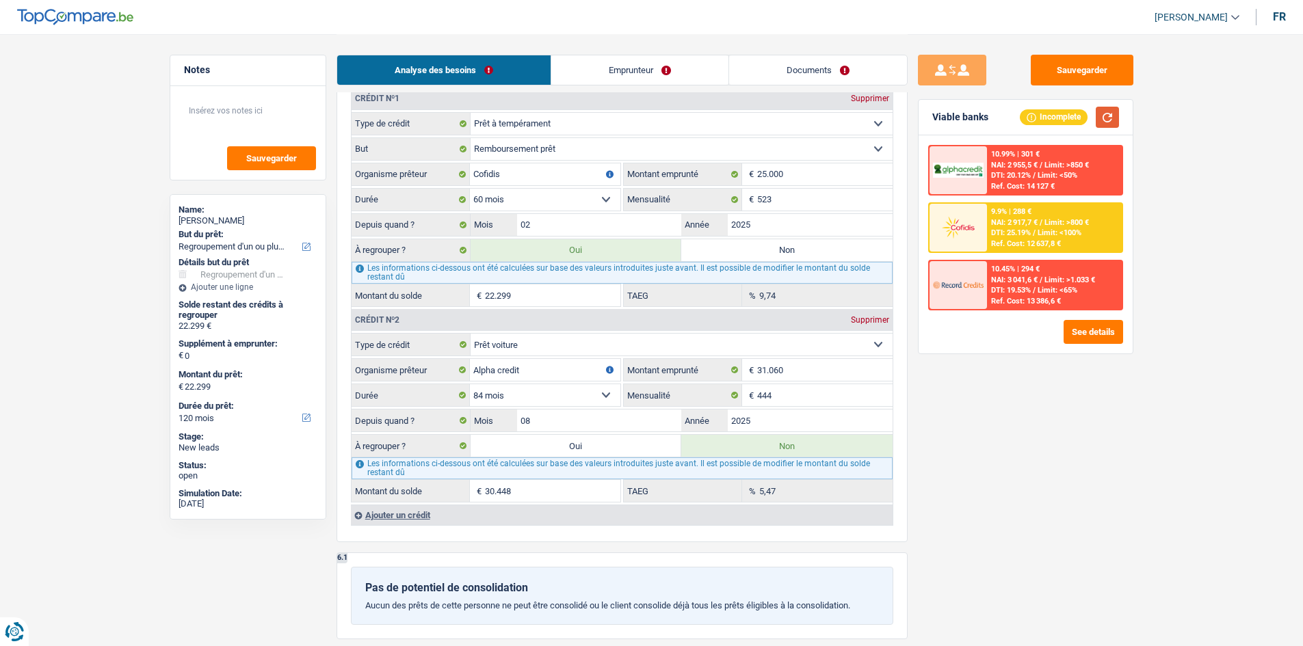
click at [1114, 112] on button "button" at bounding box center [1107, 117] width 23 height 21
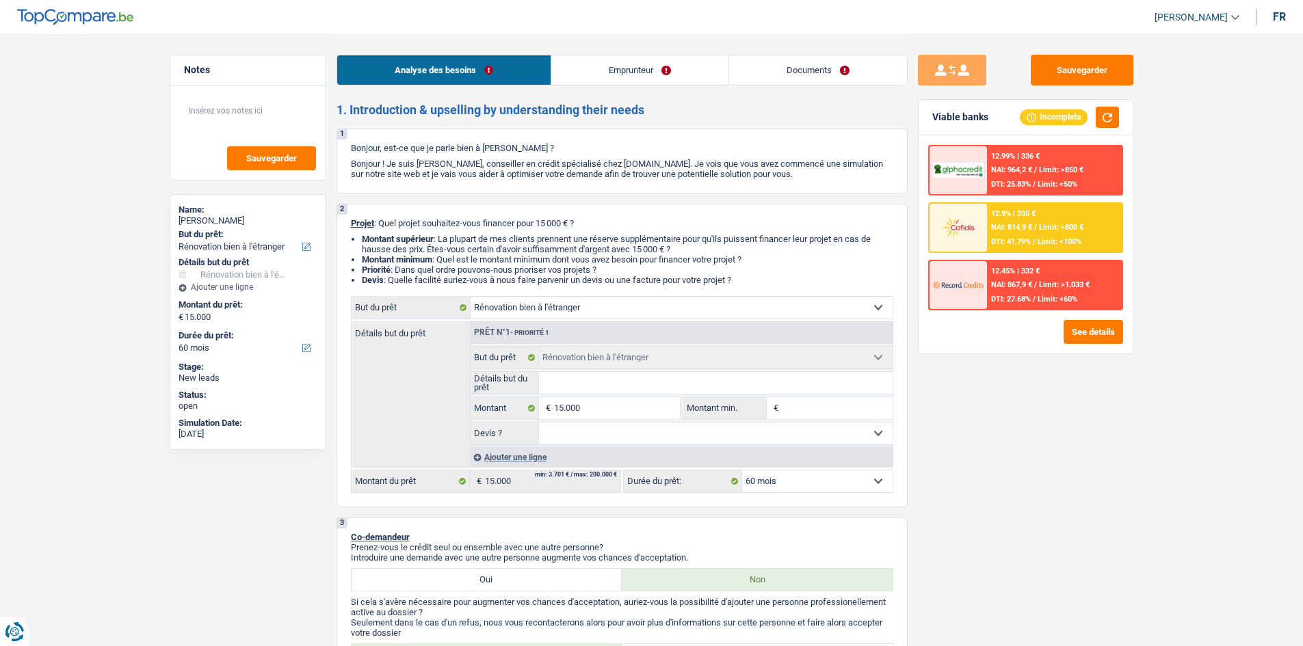
select select "renovatingAbroad"
select select "60"
select select "renovatingAbroad"
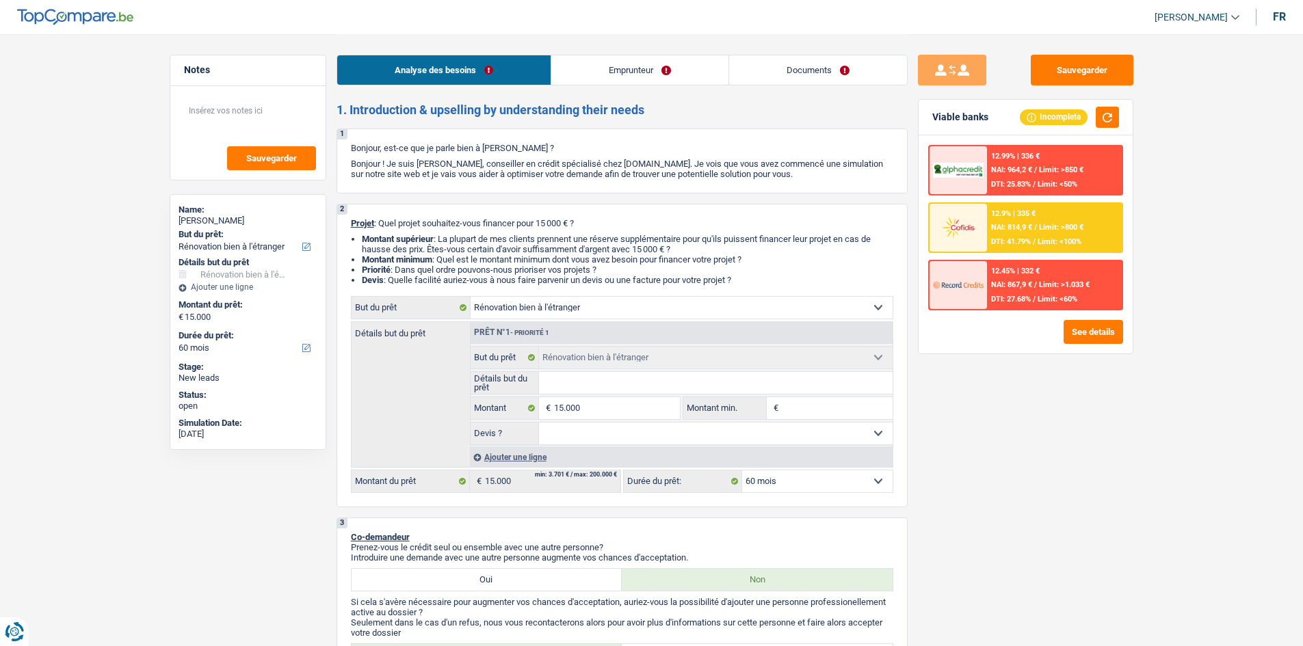
select select "60"
select select "mutuality"
select select "familyAllowances"
select select "mutualityIndemnity"
select select "liveWithParents"
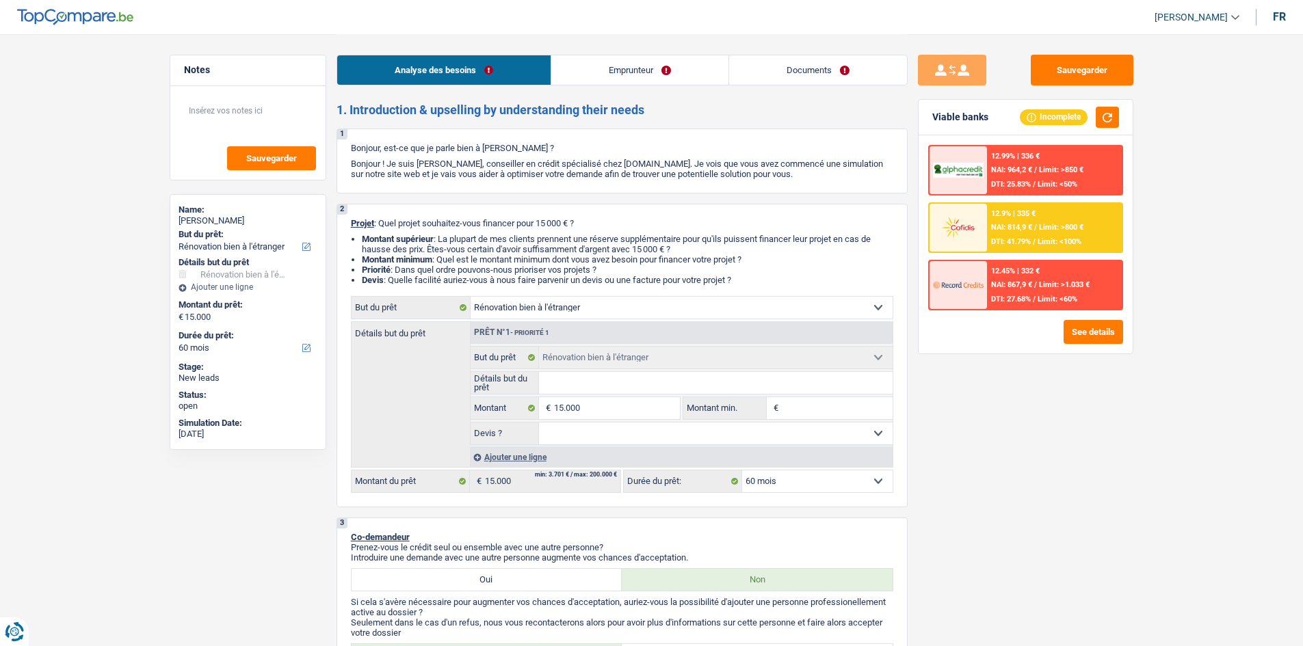
select select "renovatingAbroad"
select select "60"
click at [854, 55] on link "Documents" at bounding box center [818, 69] width 178 height 29
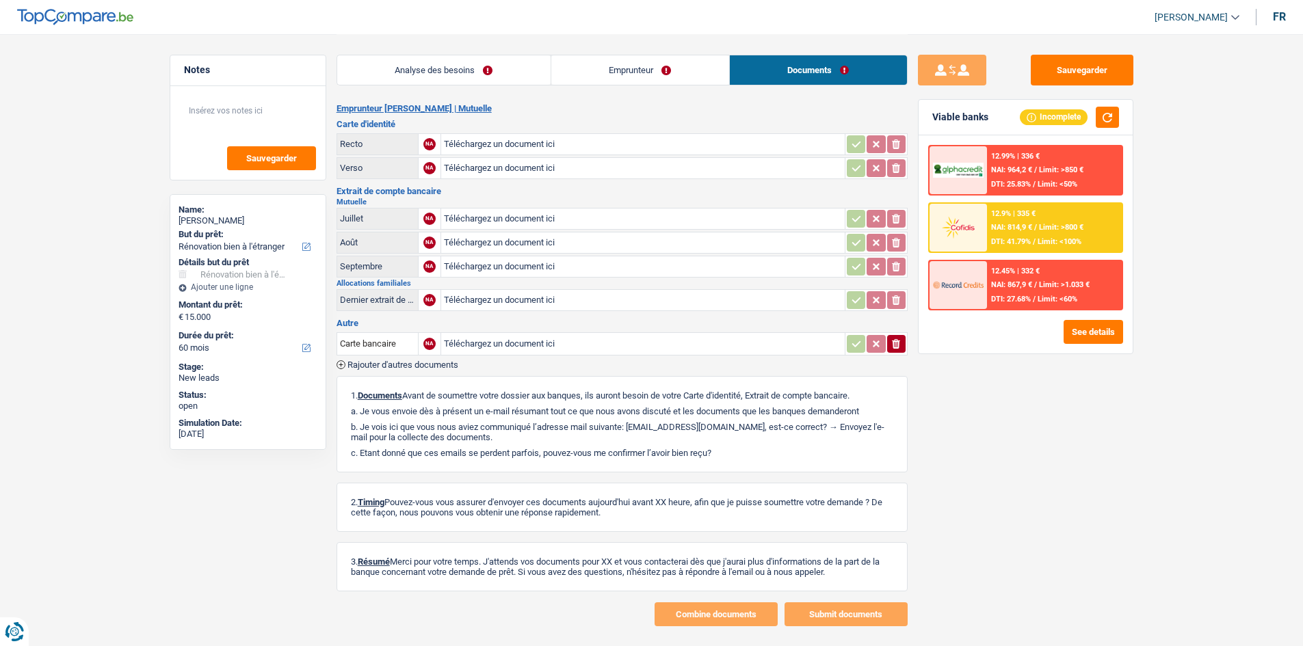
click at [521, 69] on link "Analyse des besoins" at bounding box center [443, 69] width 213 height 29
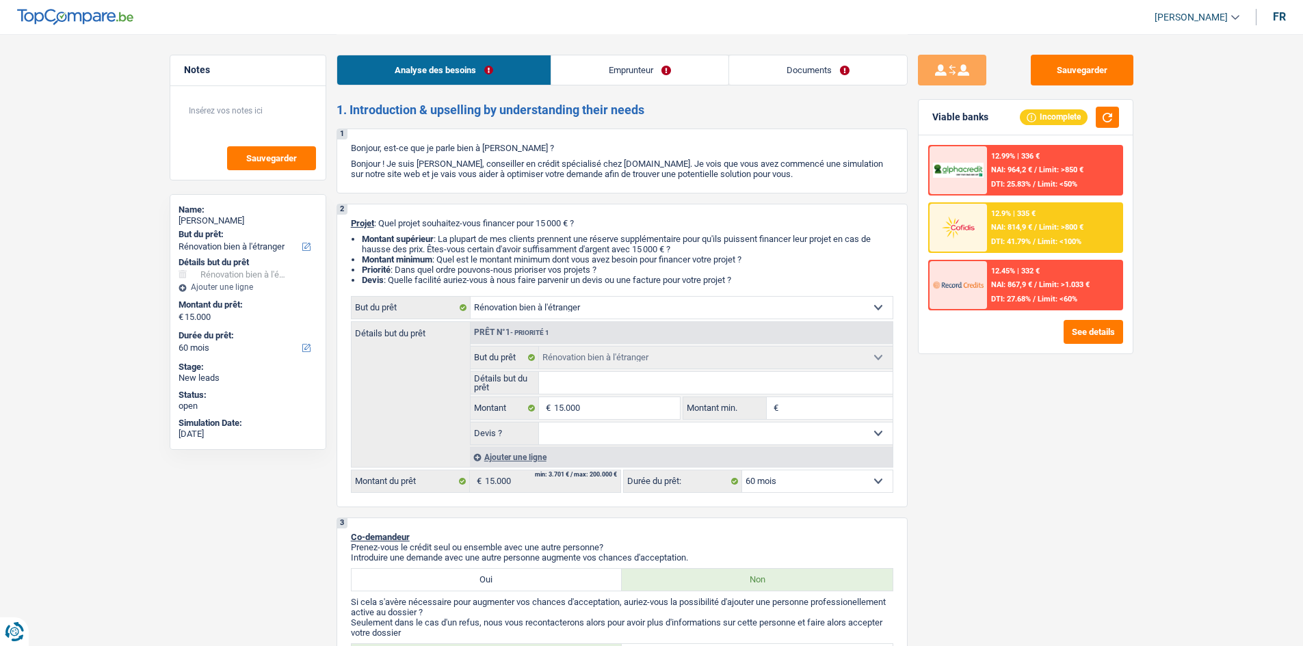
click at [696, 75] on link "Emprunteur" at bounding box center [639, 69] width 177 height 29
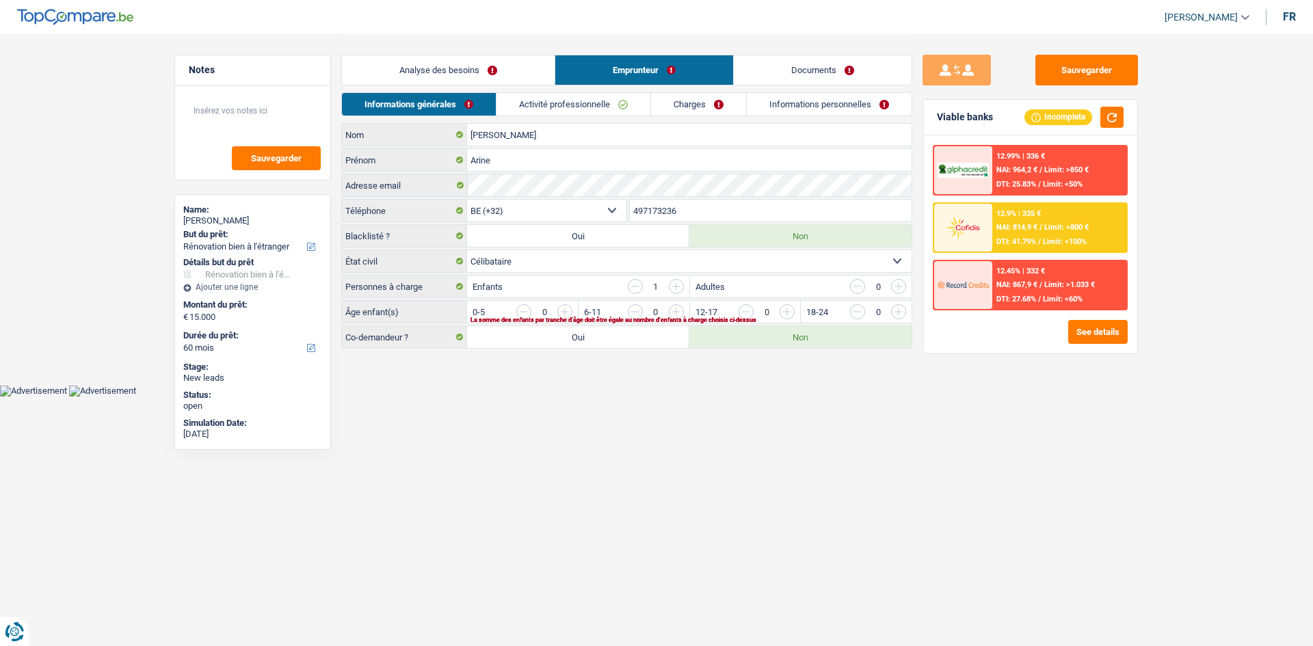
click at [787, 98] on link "Informations personnelles" at bounding box center [829, 104] width 165 height 23
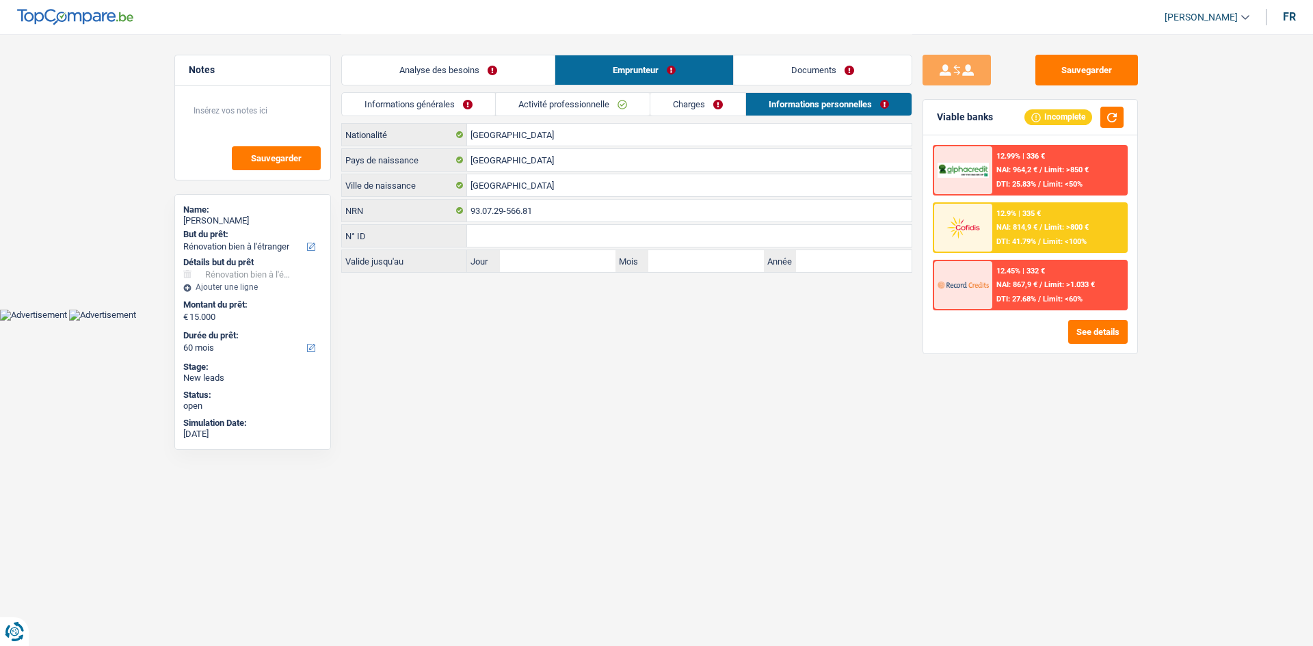
click at [625, 321] on html "Vous avez le contrôle de vos données Nous utilisons des cookies, tout comme nos…" at bounding box center [656, 160] width 1313 height 321
click at [1106, 63] on button "Sauvegarder" at bounding box center [1086, 70] width 103 height 31
drag, startPoint x: 132, startPoint y: 156, endPoint x: 132, endPoint y: 47, distance: 108.7
click at [132, 155] on main "Notes Sauvegarder Name: Arine Da silva But du prêt: Confort maison: meubles, te…" at bounding box center [656, 154] width 1313 height 309
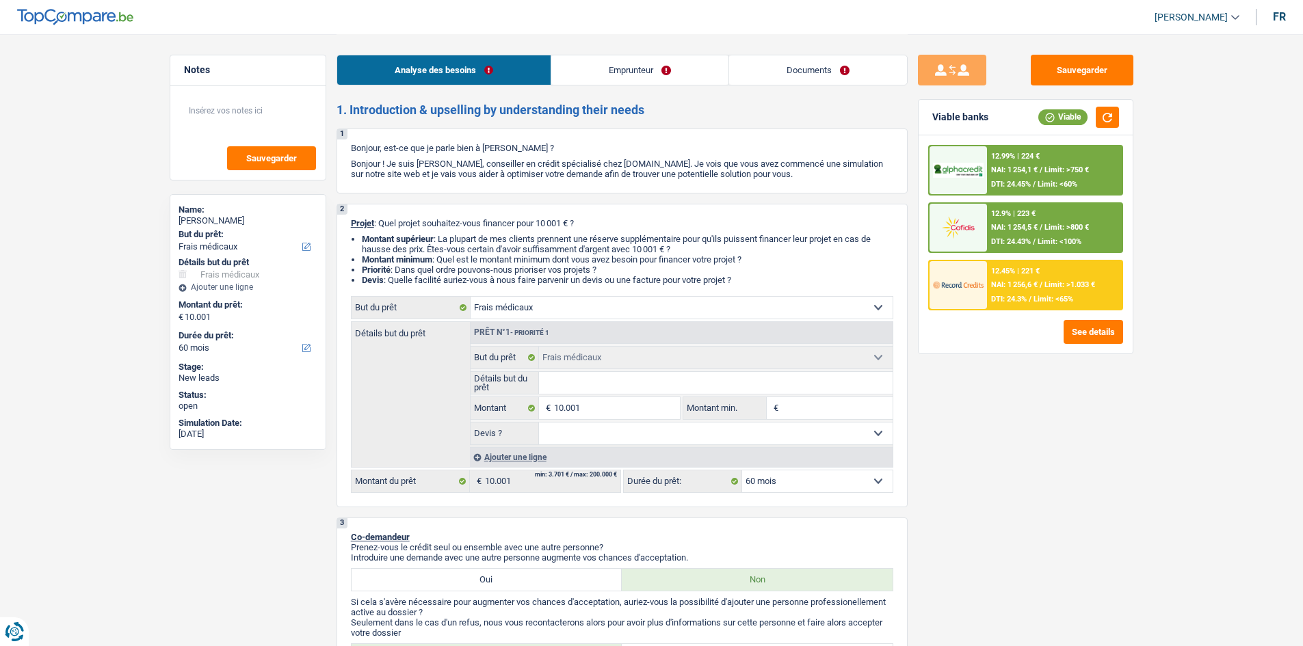
select select "medical"
select select "60"
select select "medical"
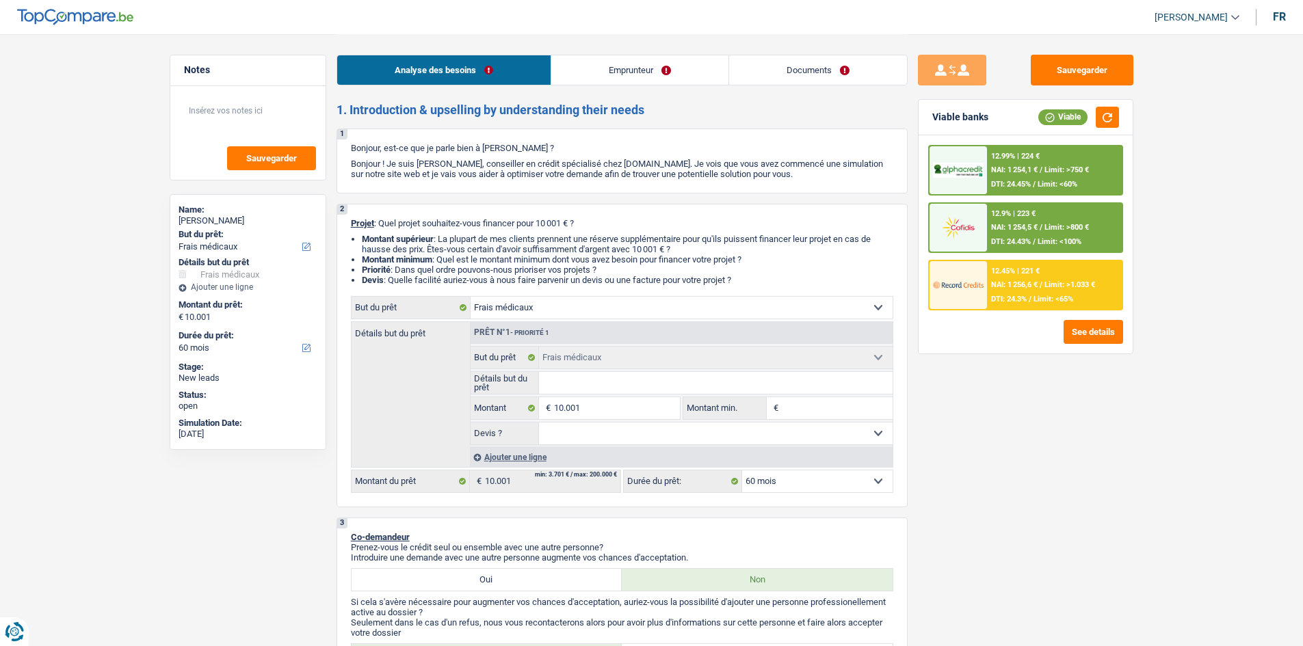
select select "60"
select select "retired"
select select "pension"
select select "ownerWithoutMortgage"
select select "cardOrCredit"
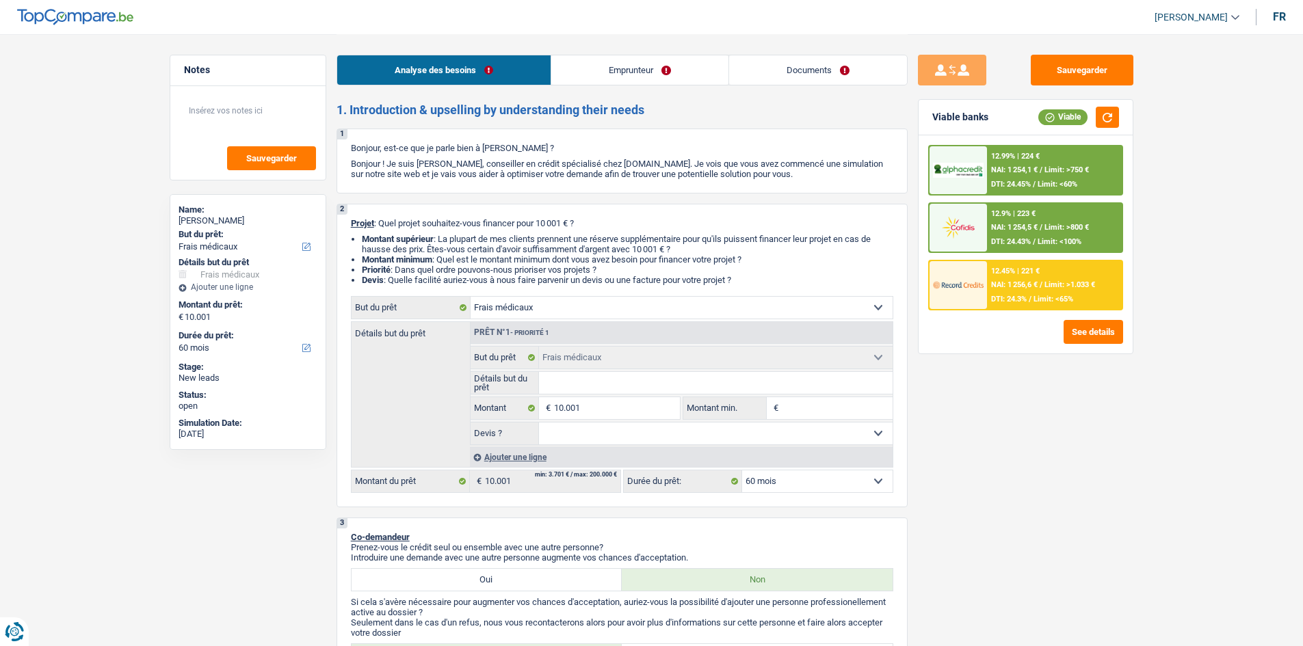
select select "medical"
select select "60"
drag, startPoint x: 785, startPoint y: 61, endPoint x: 736, endPoint y: 60, distance: 49.2
click at [785, 62] on link "Documents" at bounding box center [818, 69] width 178 height 29
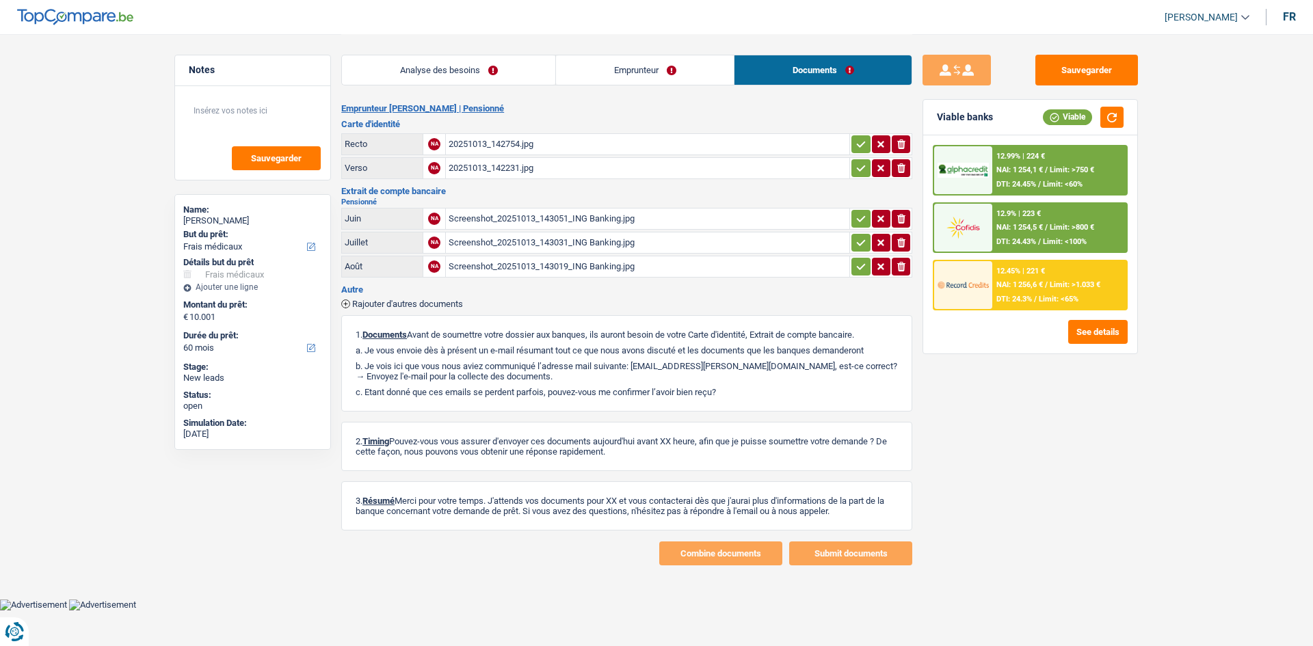
click at [635, 71] on link "Emprunteur" at bounding box center [645, 69] width 178 height 29
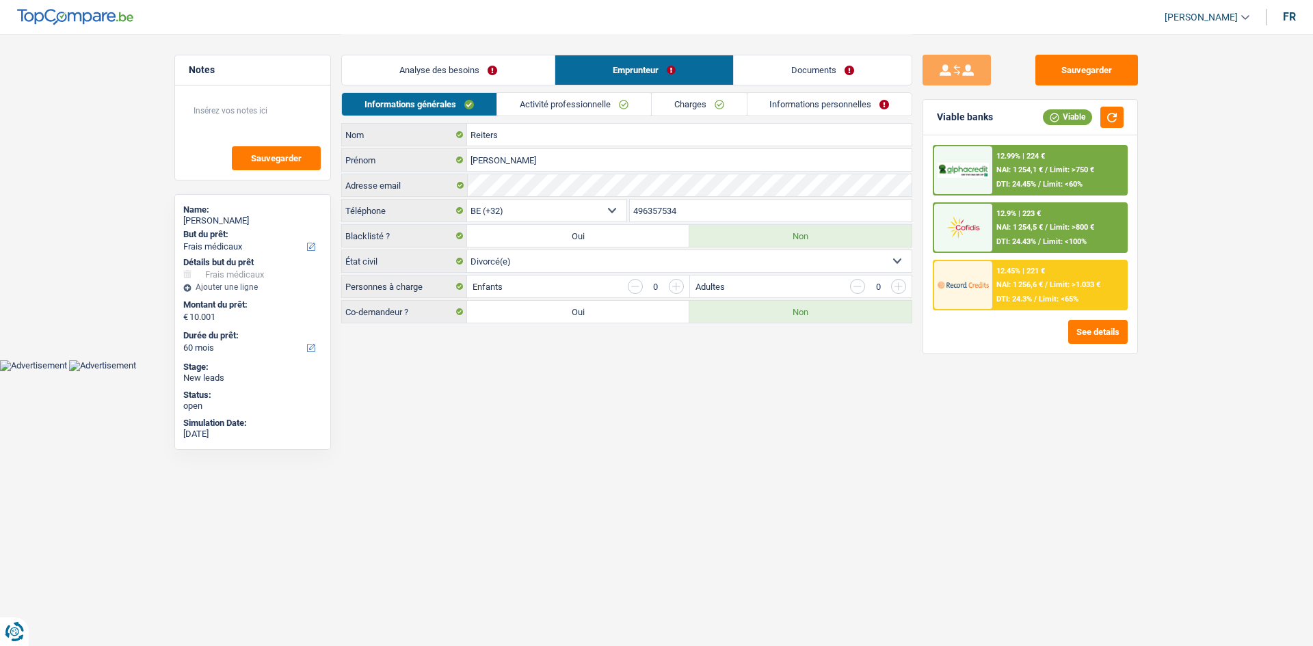
click at [604, 110] on link "Activité professionnelle" at bounding box center [574, 104] width 154 height 23
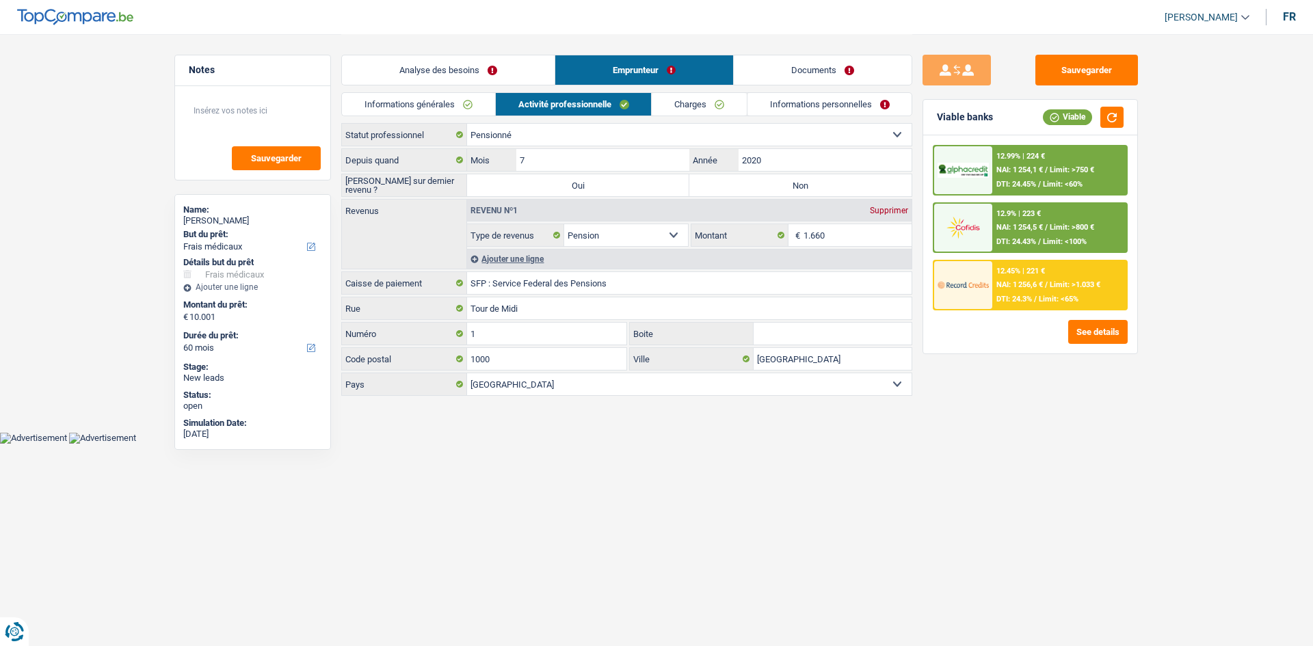
click at [486, 68] on link "Analyse des besoins" at bounding box center [448, 69] width 213 height 29
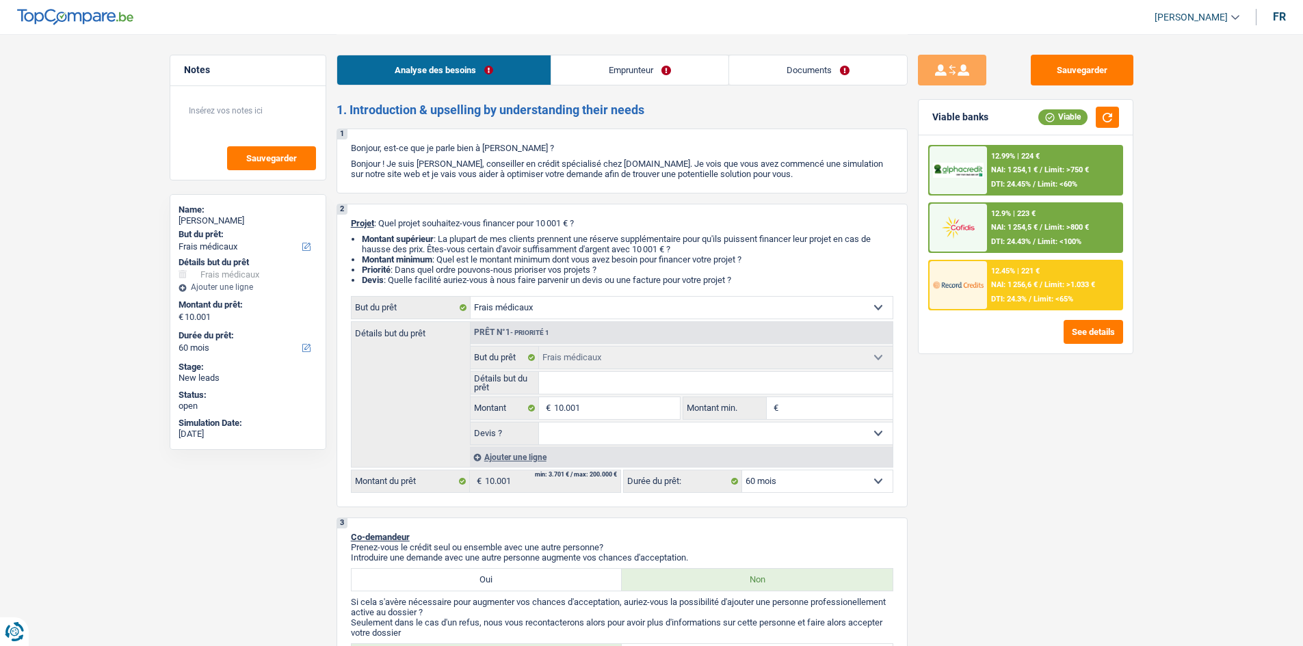
click at [807, 57] on link "Documents" at bounding box center [818, 69] width 178 height 29
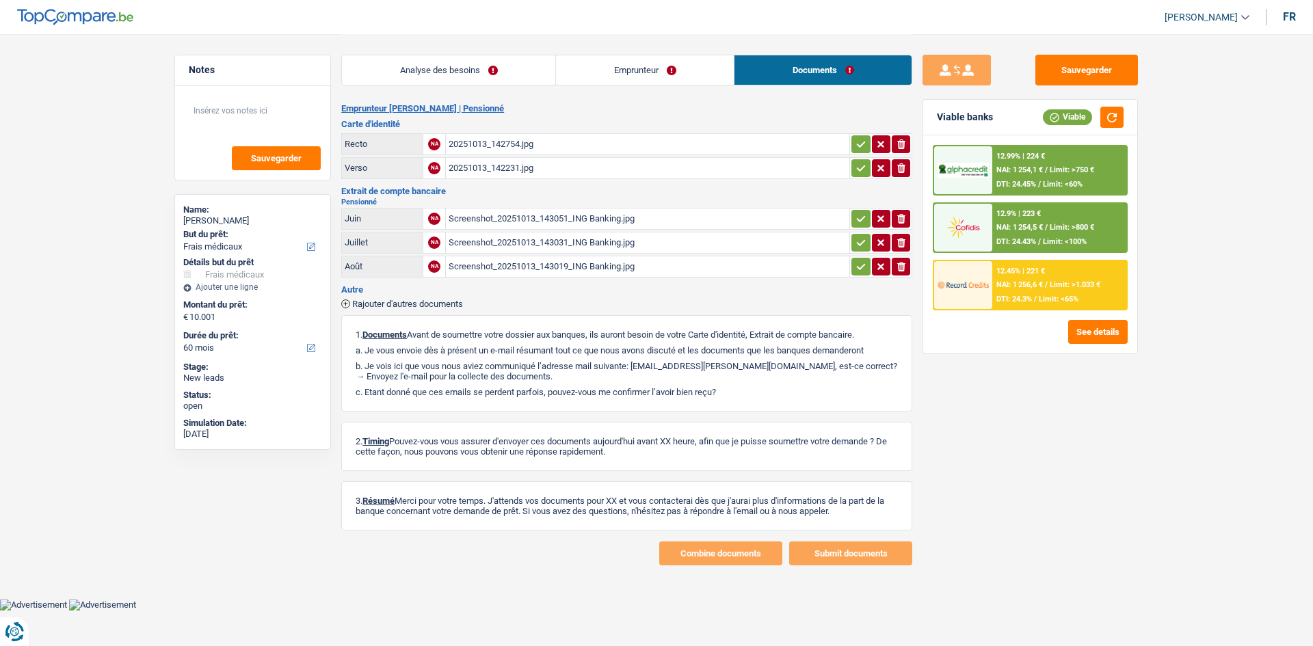
click at [780, 102] on div "Analyse des besoins Emprunteur Documents 1. Introduction & upselling by underst…" at bounding box center [626, 299] width 571 height 531
click at [87, 166] on main "Notes Sauvegarder Name: [PERSON_NAME] But du prêt: Confort maison: meubles, tex…" at bounding box center [656, 300] width 1313 height 600
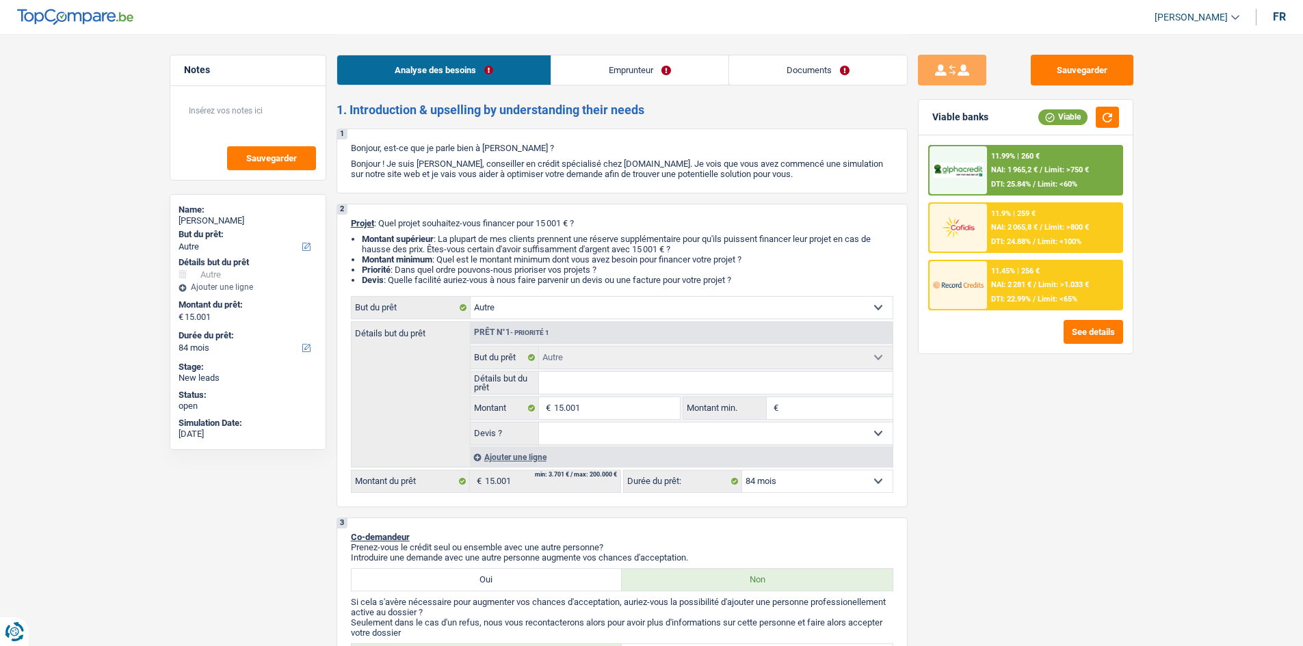
select select "other"
select select "84"
click at [825, 70] on link "Documents" at bounding box center [818, 69] width 178 height 29
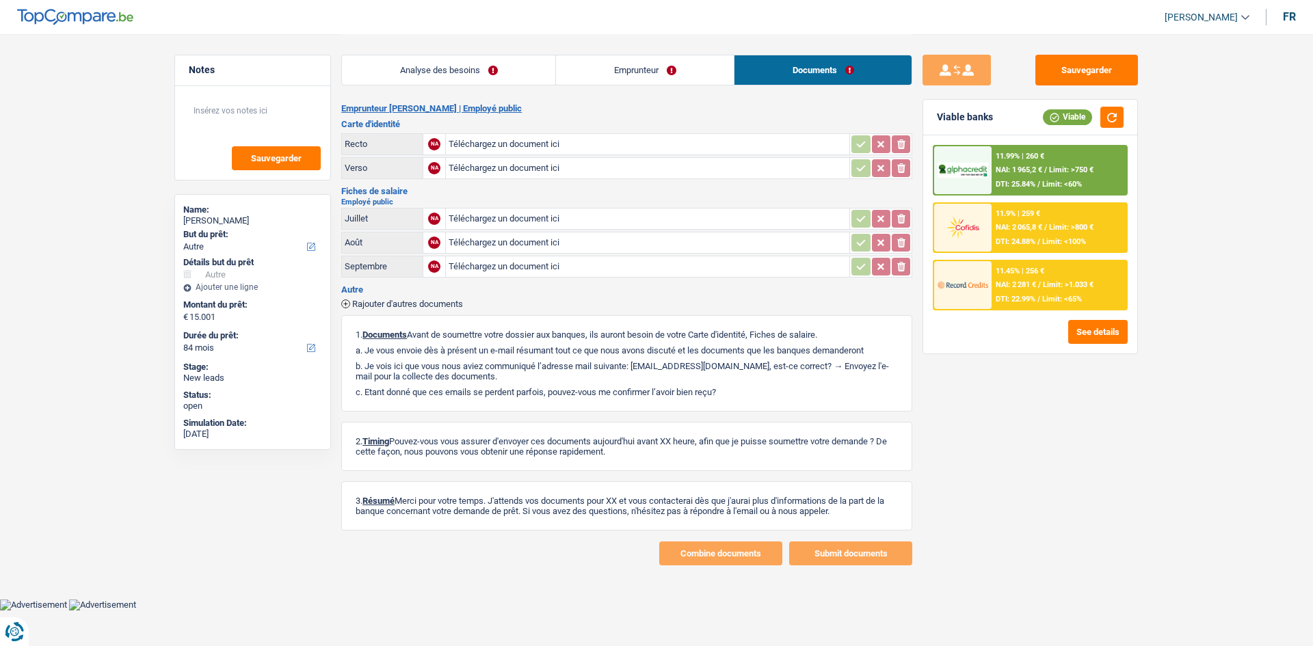
click at [682, 72] on link "Emprunteur" at bounding box center [645, 69] width 178 height 29
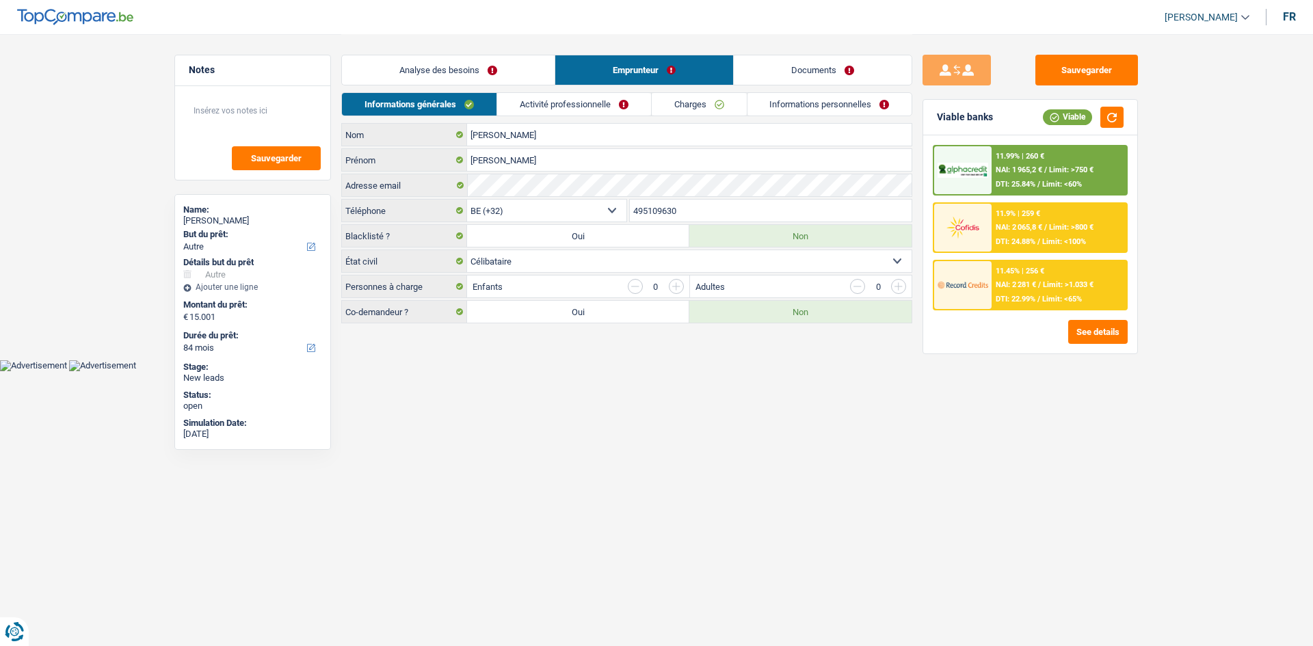
click at [626, 96] on link "Activité professionnelle" at bounding box center [574, 104] width 154 height 23
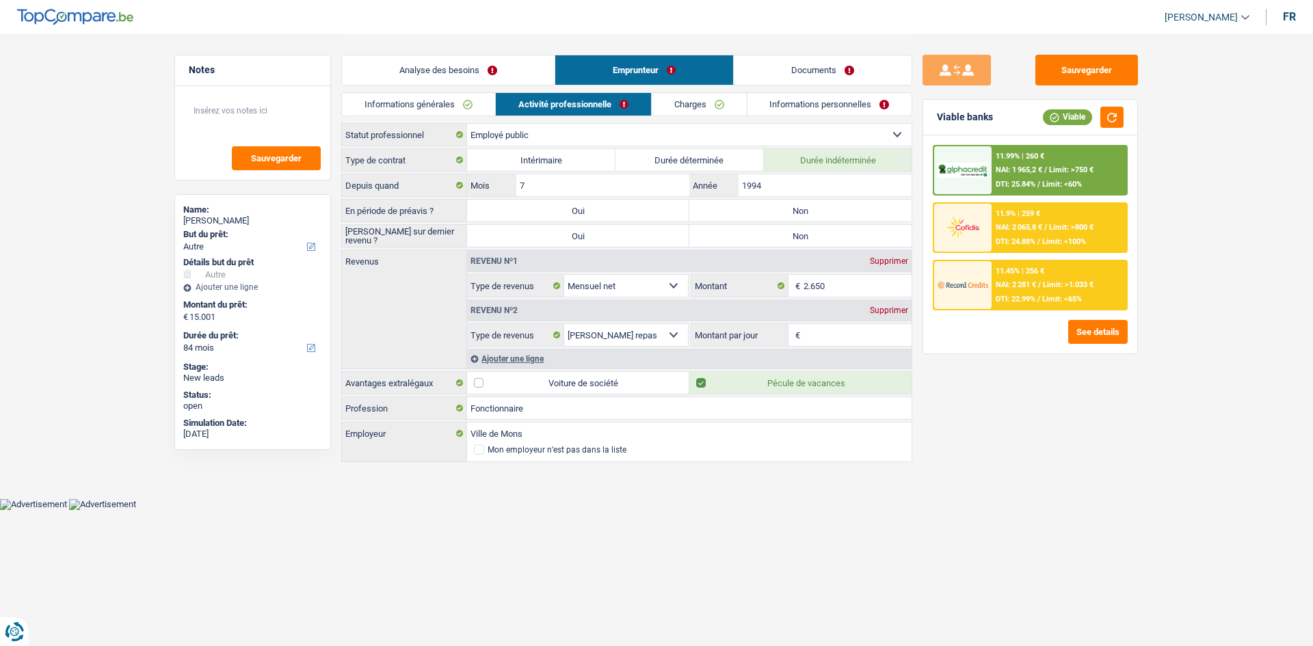
click at [705, 103] on link "Charges" at bounding box center [699, 104] width 95 height 23
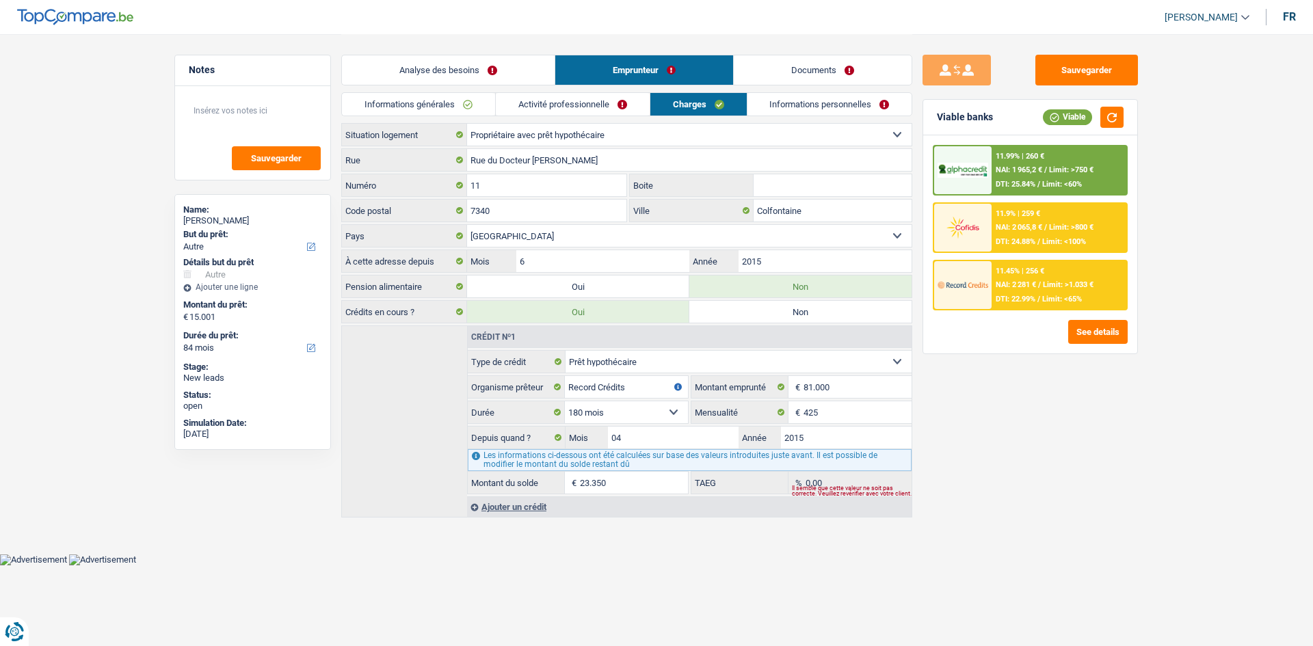
click at [760, 106] on link "Informations personnelles" at bounding box center [829, 104] width 165 height 23
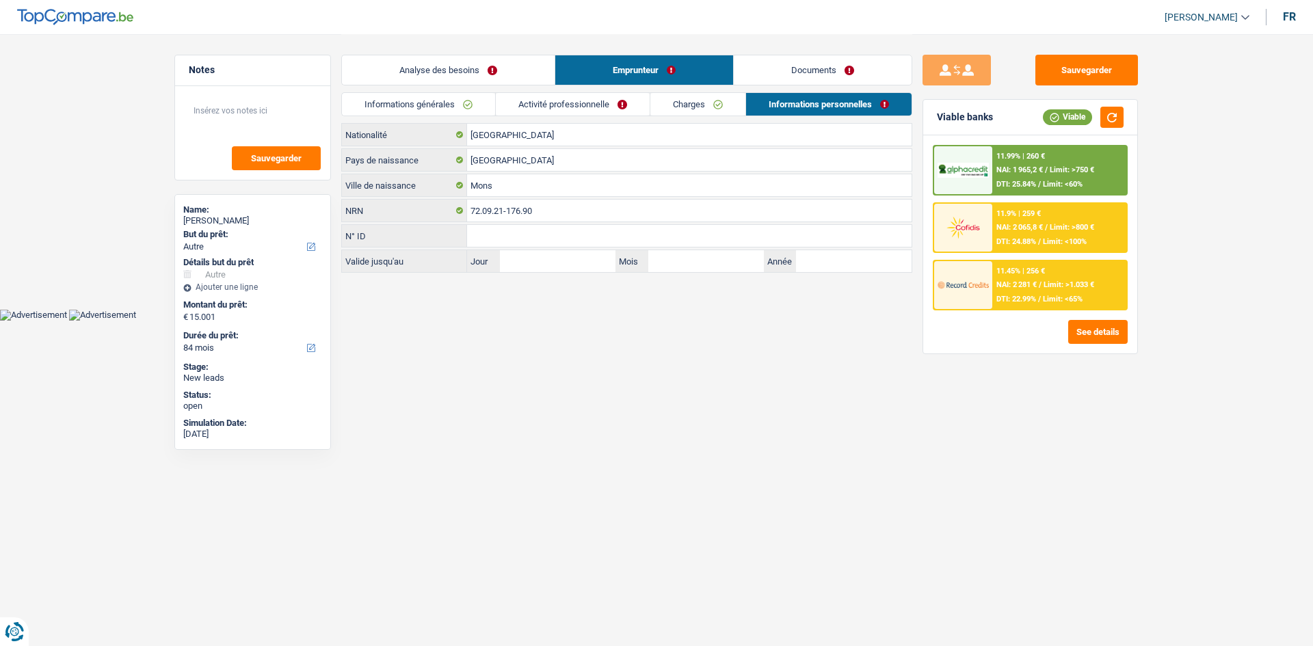
click at [495, 66] on link "Analyse des besoins" at bounding box center [448, 69] width 213 height 29
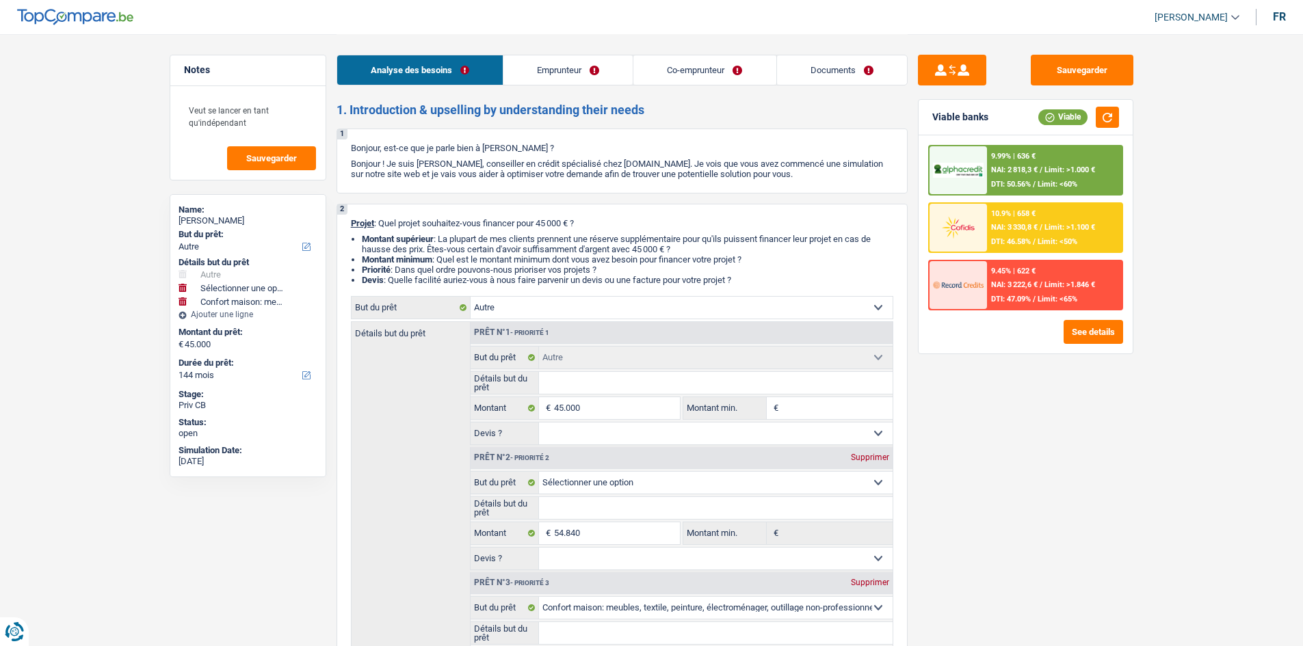
select select "other"
select select "household"
select select "144"
select select "other"
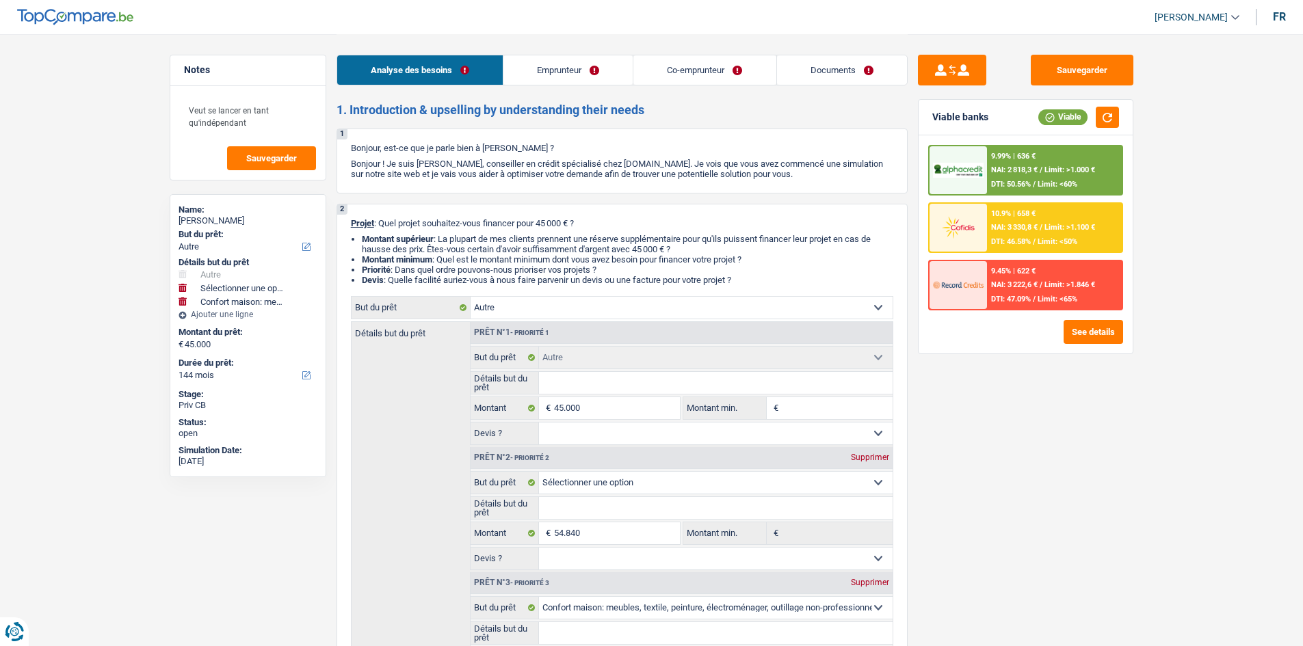
select select "other"
select select "household"
select select "144"
select select "privateEmployee"
select select "mutuality"
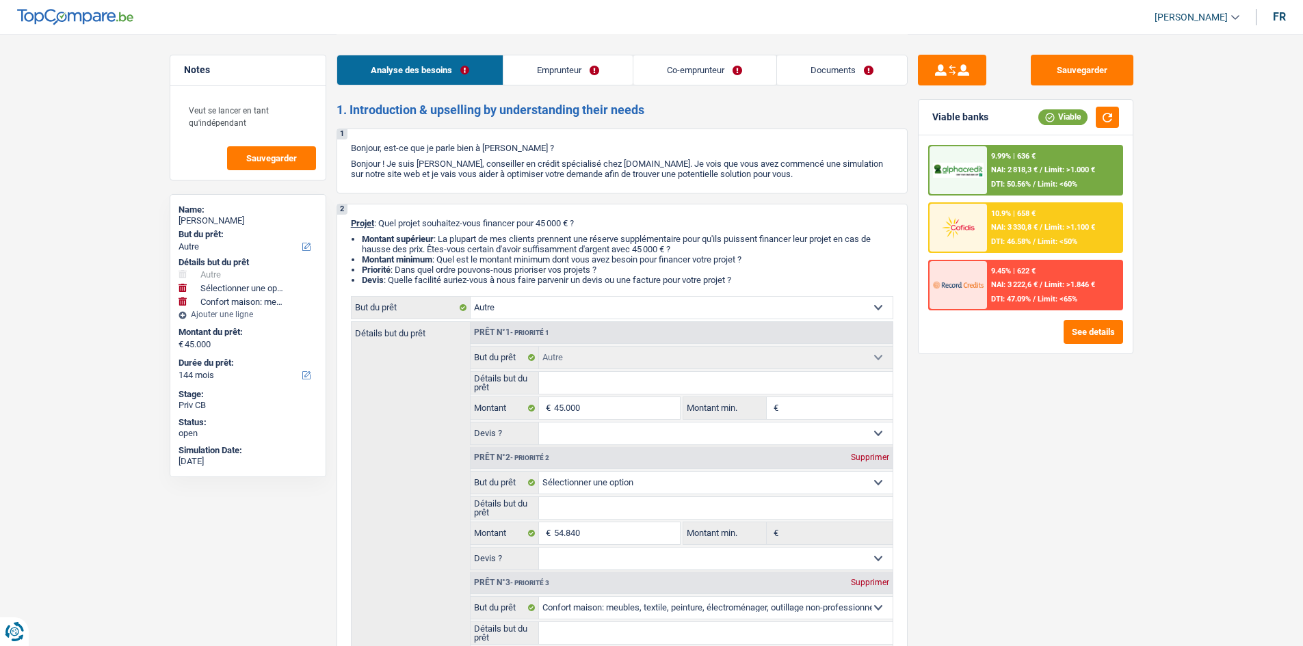
select select "netSalary"
select select "mealVouchers"
select select "familyAllowances"
select select "mutualityIndemnity"
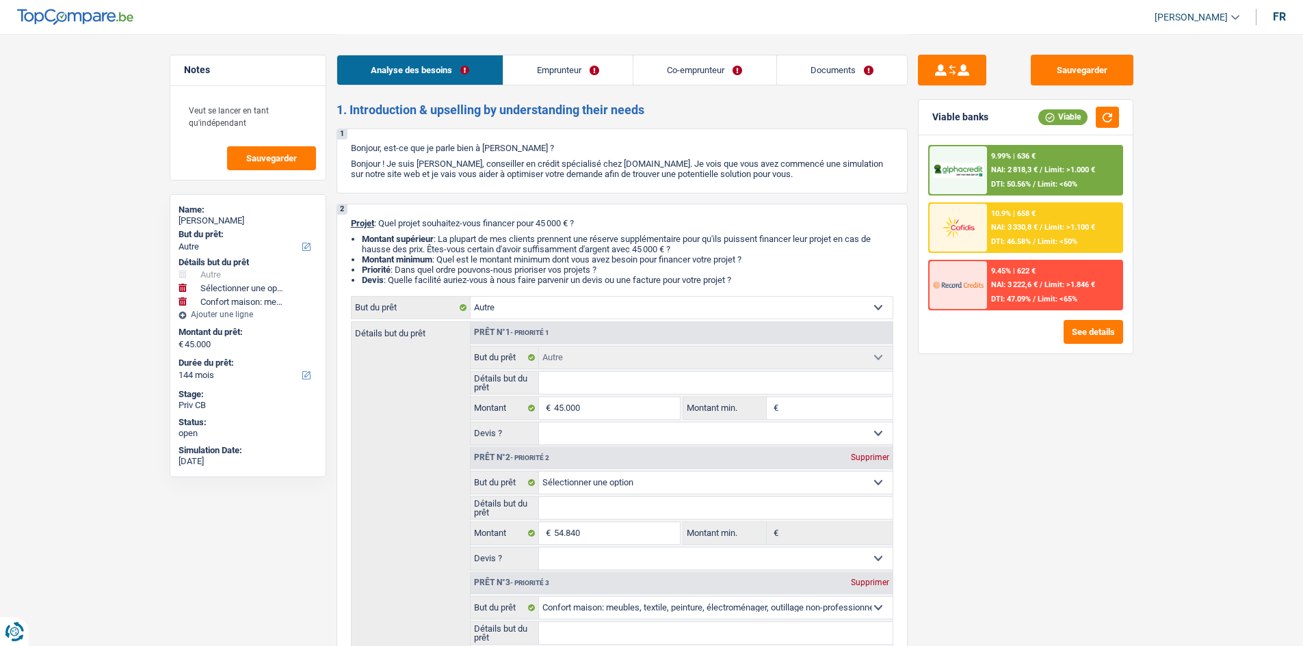
select select "rents"
select select "cardOrCredit"
select select "carLoan"
select select "120"
select select "other"
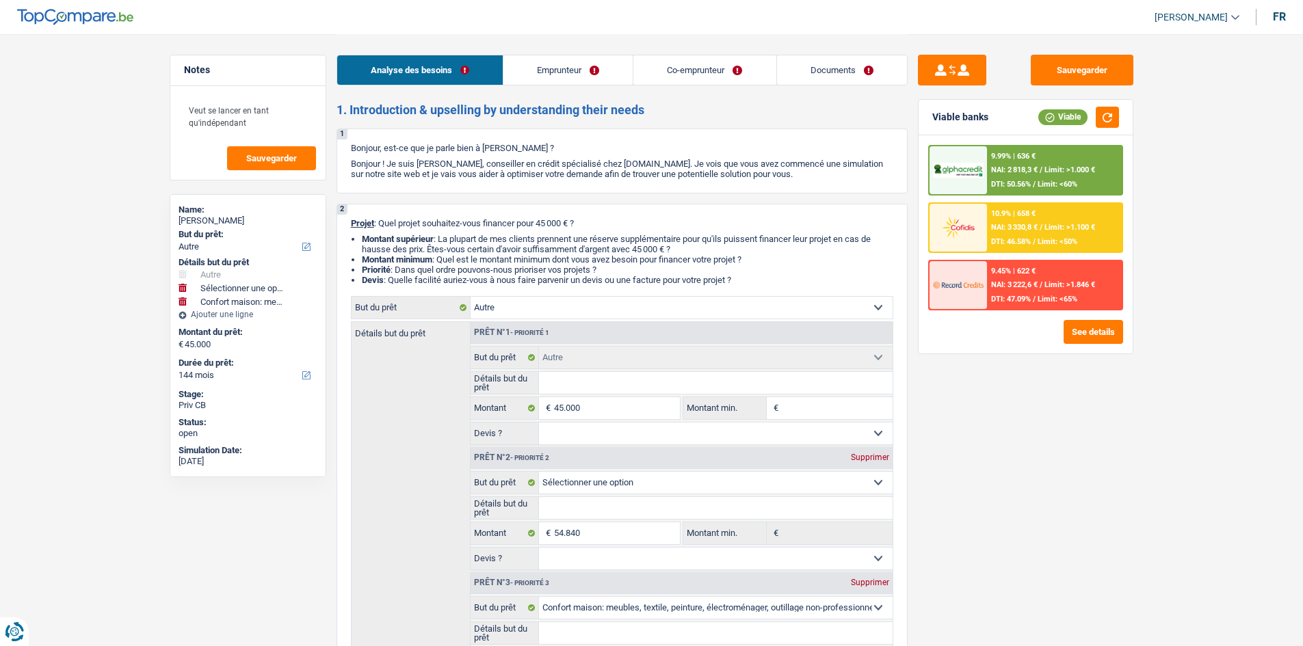
select select "other"
select select "household"
select select "144"
click at [828, 67] on link "Documents" at bounding box center [842, 69] width 130 height 29
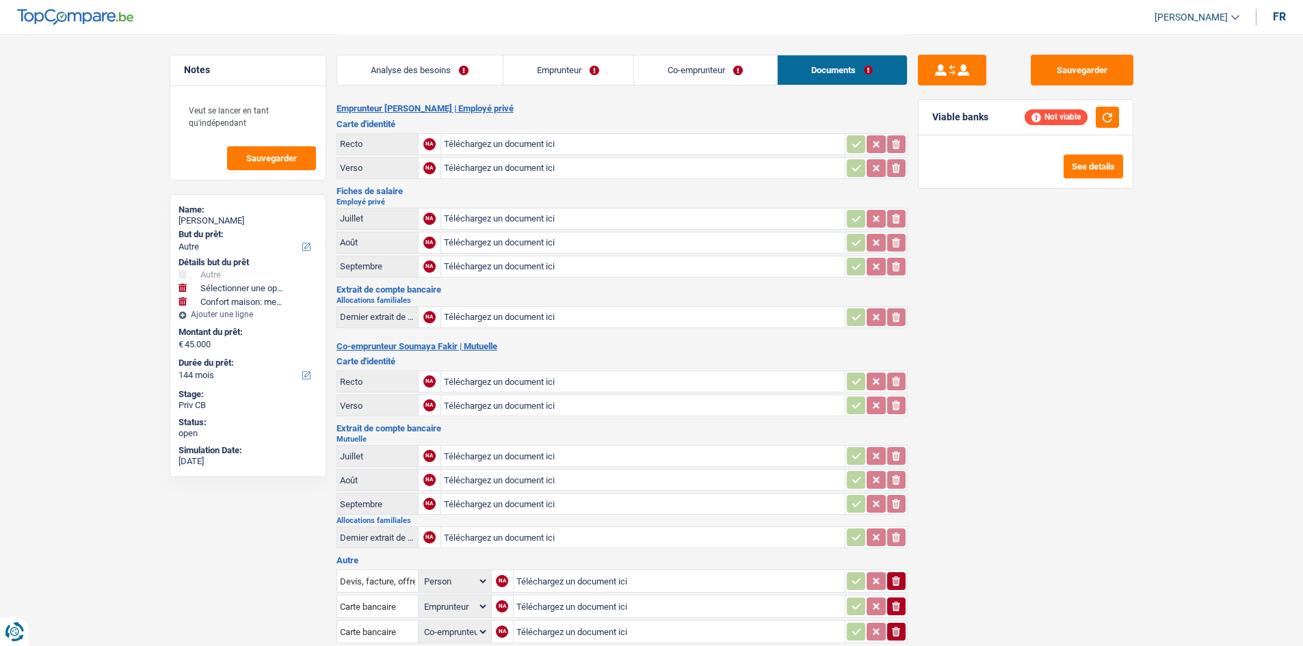
click at [456, 72] on link "Analyse des besoins" at bounding box center [419, 69] width 165 height 29
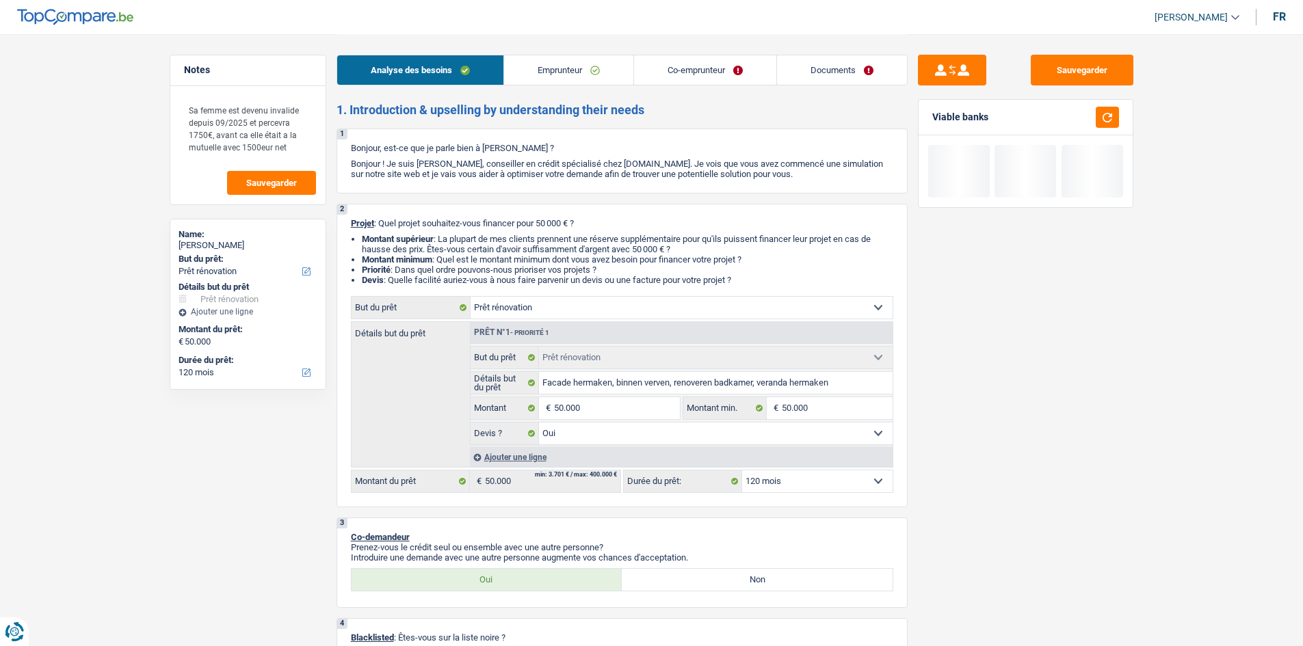
select select "renovation"
select select "120"
select select "renovation"
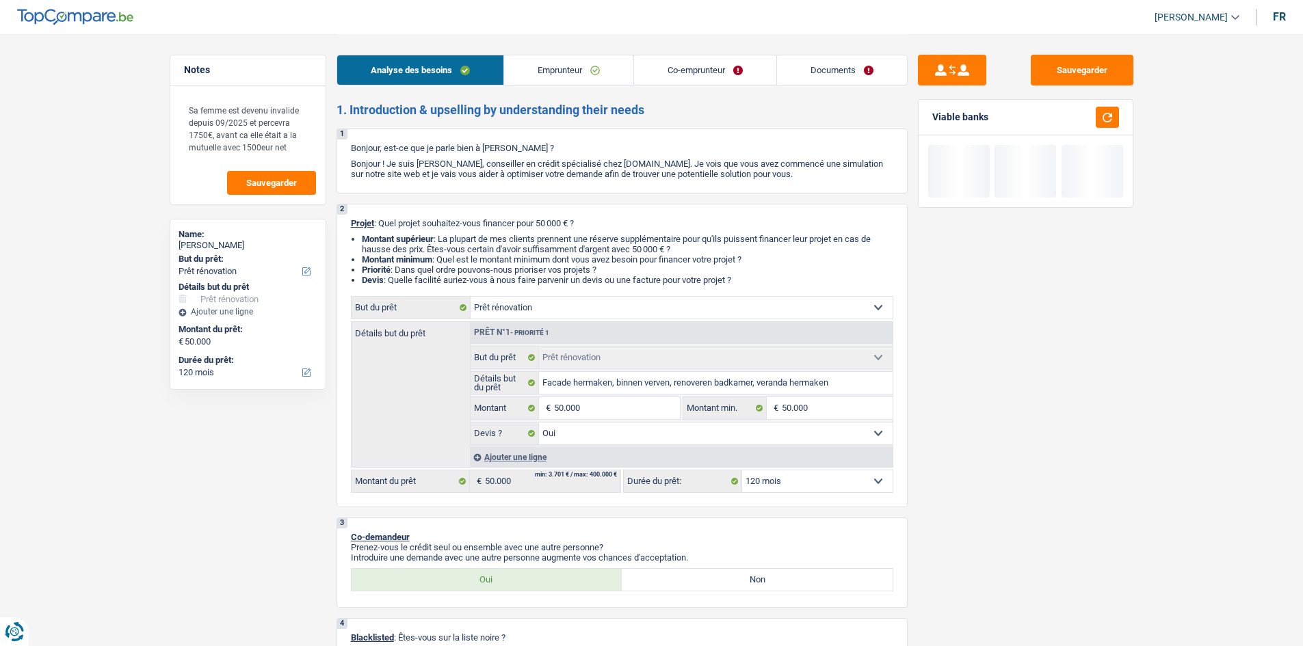
select select "yes"
select select "120"
select select "invalid"
select select "disabilityPension"
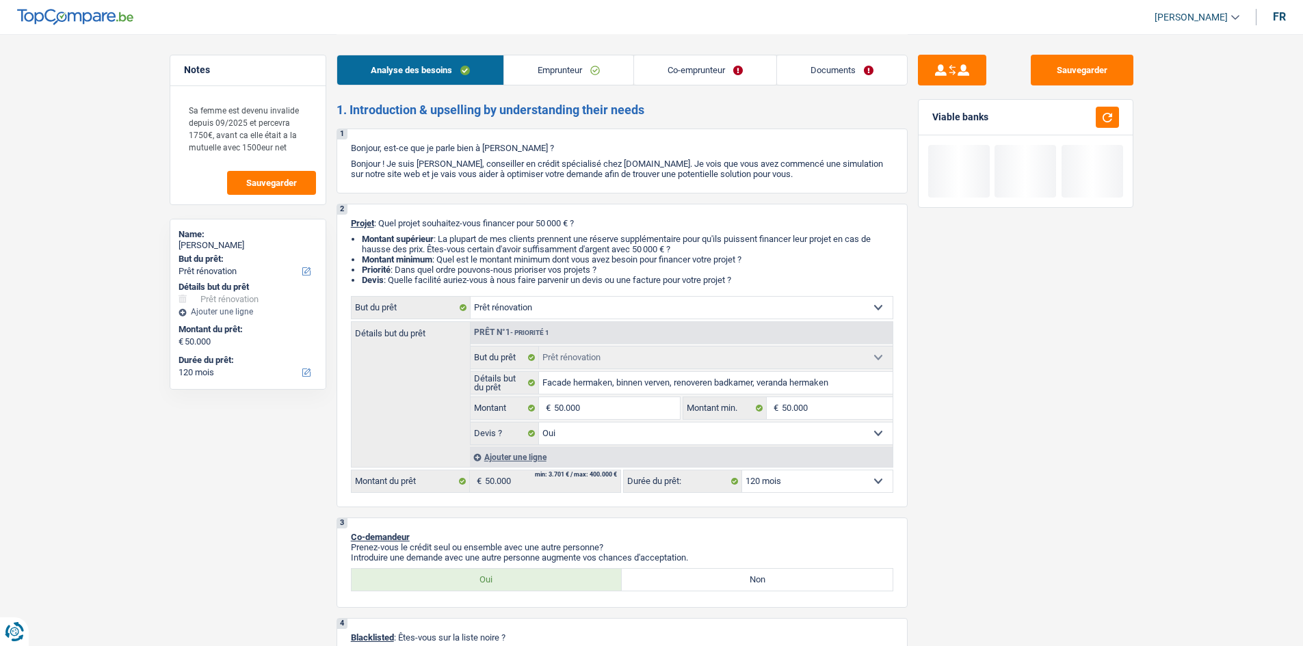
select select "familyAllowances"
select select "disabilityPension"
select select "ownerWithMortgage"
select select "mortgage"
select select "300"
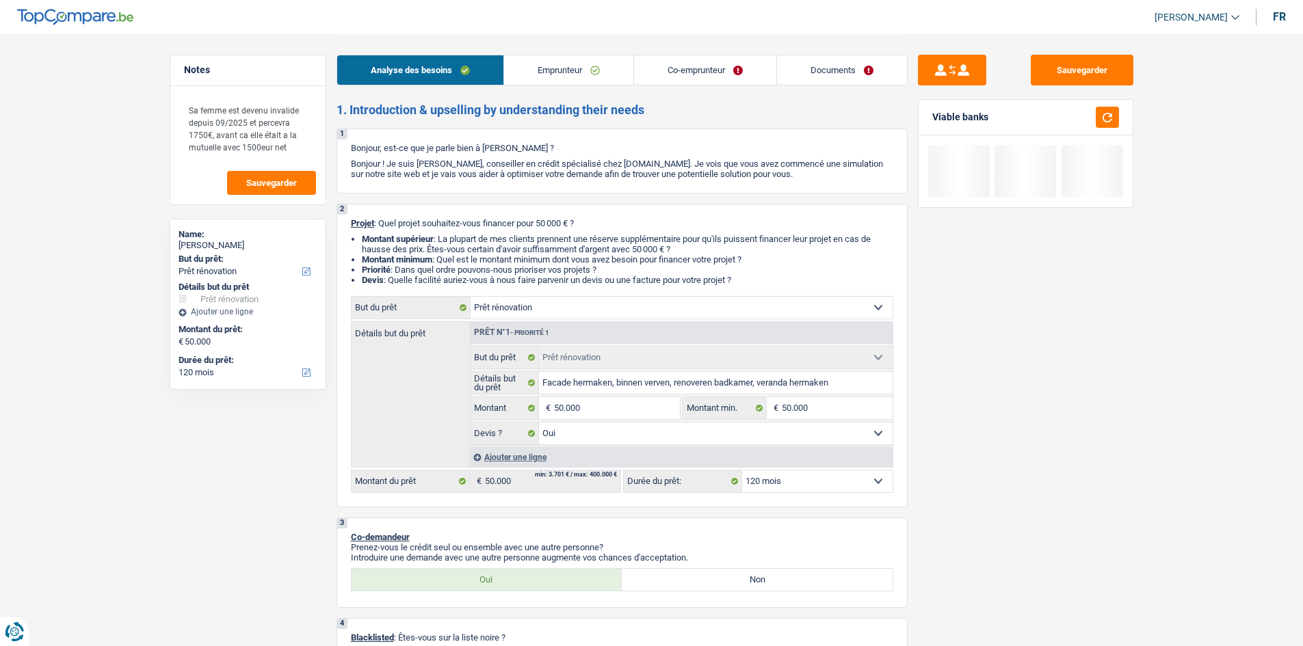
select select "carLoan"
select select "60"
select select "personalLoan"
select select "homeFurnishingOrRelocation"
select select "60"
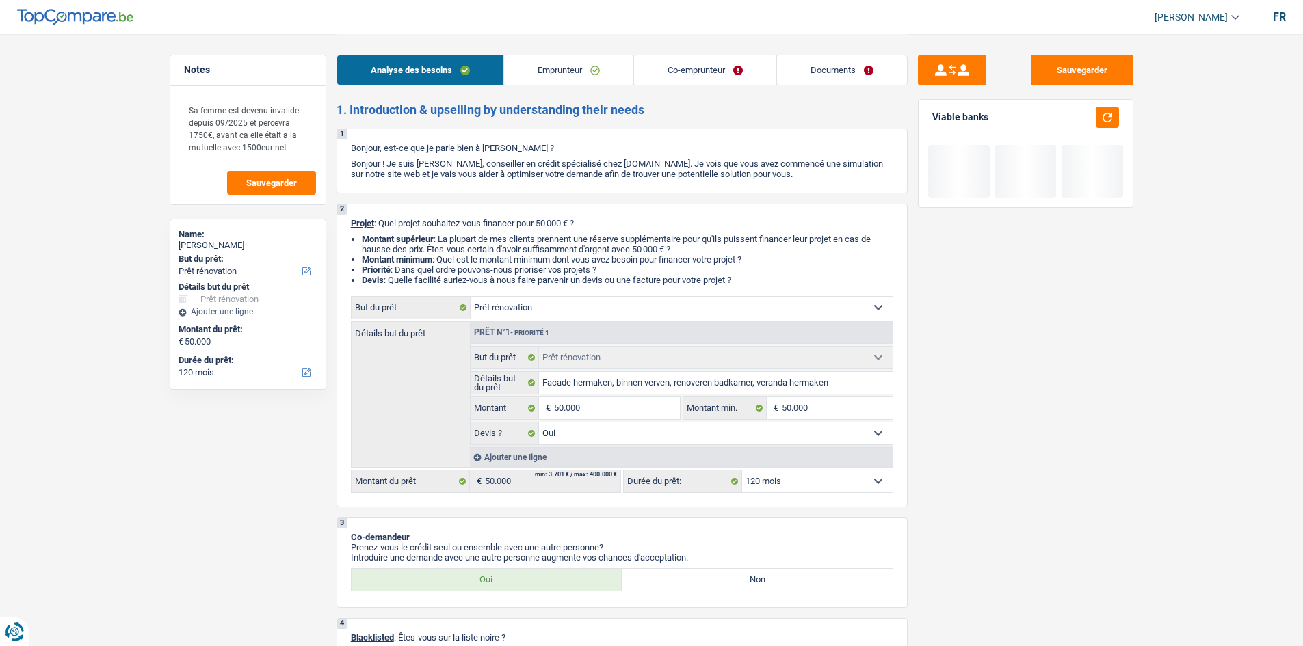
select select "renovation"
select select "yes"
select select "120"
select select "applicant"
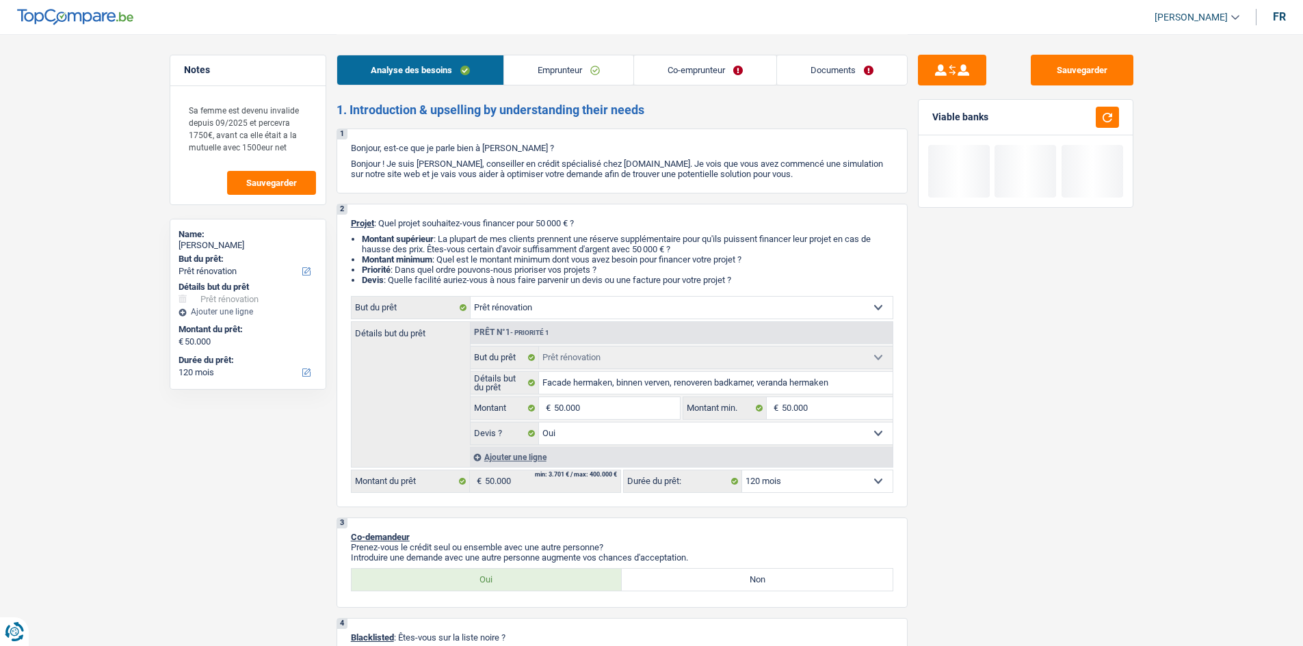
select select "coApplicant"
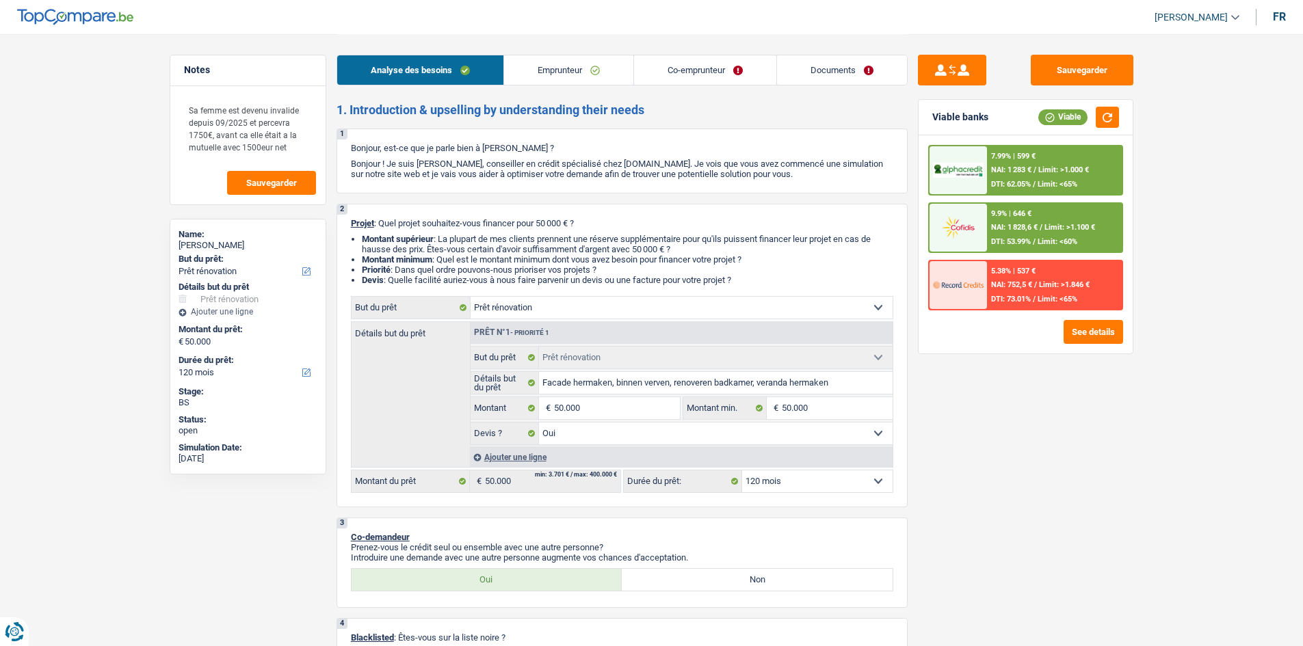
click at [870, 63] on link "Documents" at bounding box center [842, 69] width 130 height 29
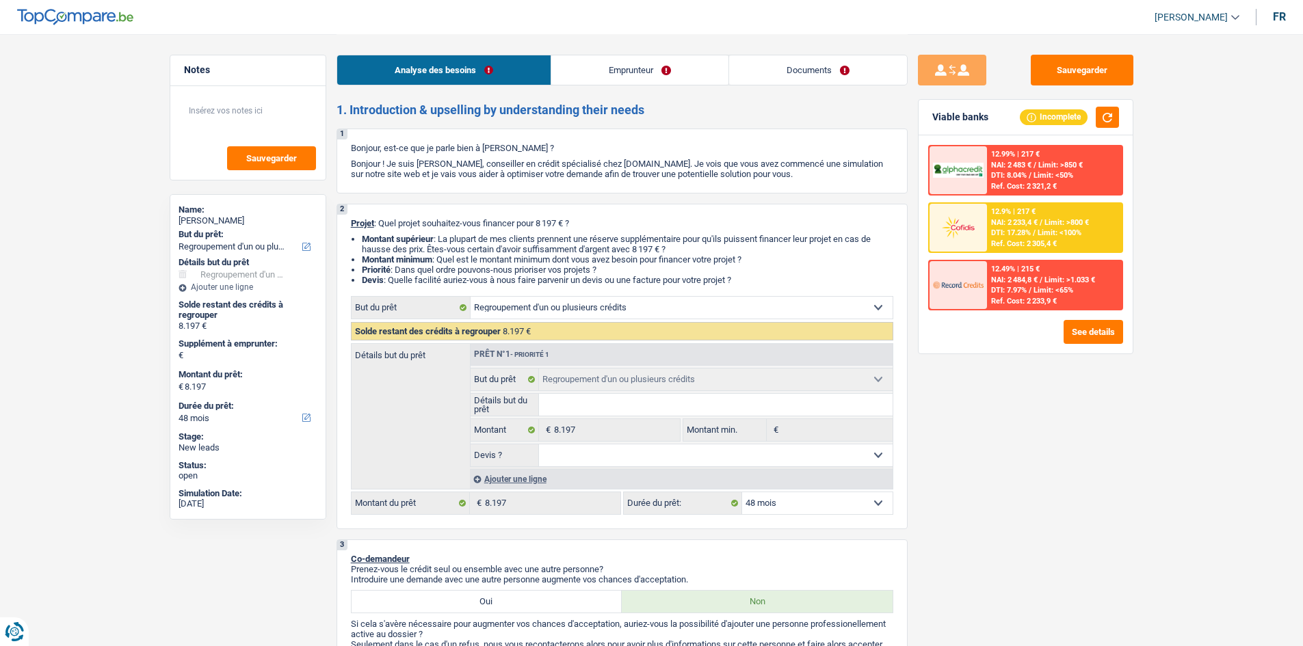
select select "refinancing"
select select "48"
select select "refinancing"
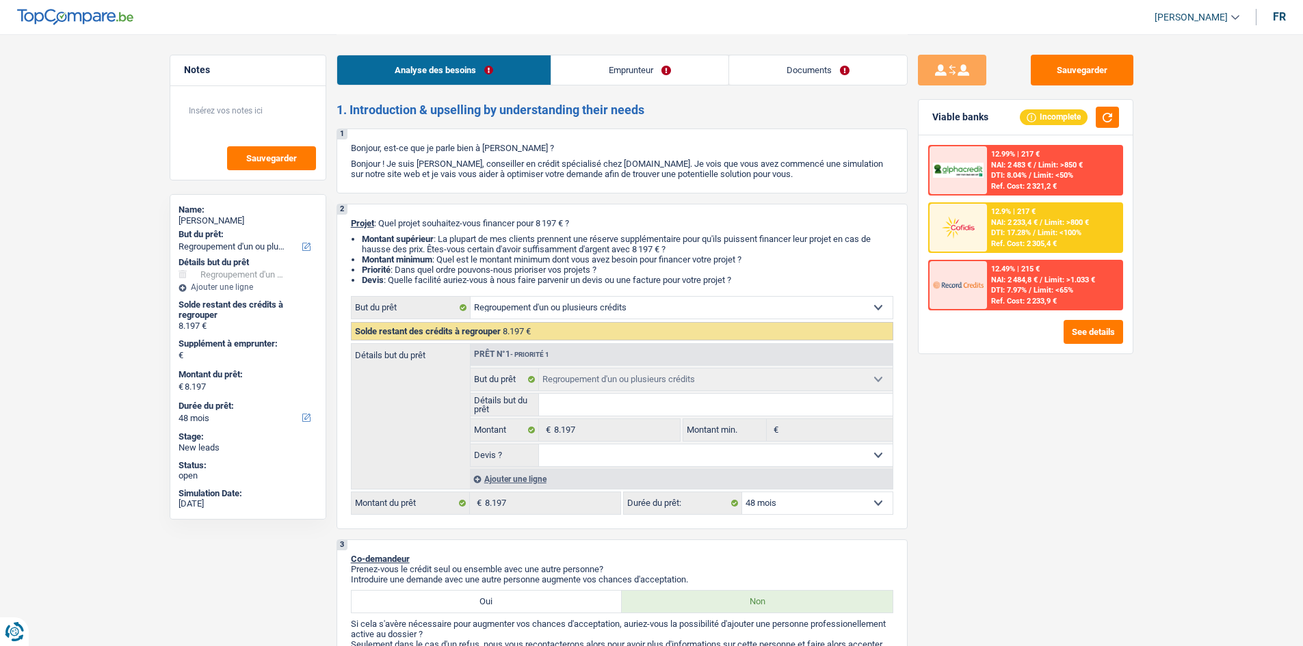
select select "48"
select select "worker"
select select "netSalary"
select select "liveWithParents"
select select "personalSale"
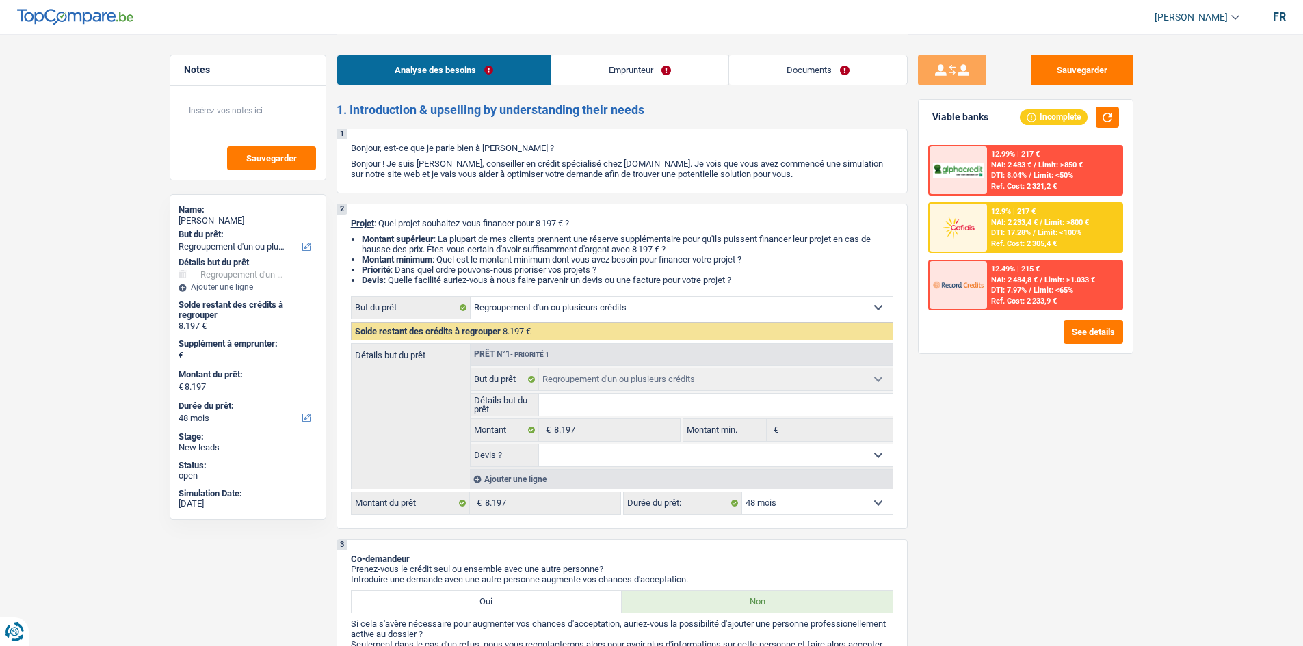
select select "48"
select select "refinancing"
select select "48"
select select "32"
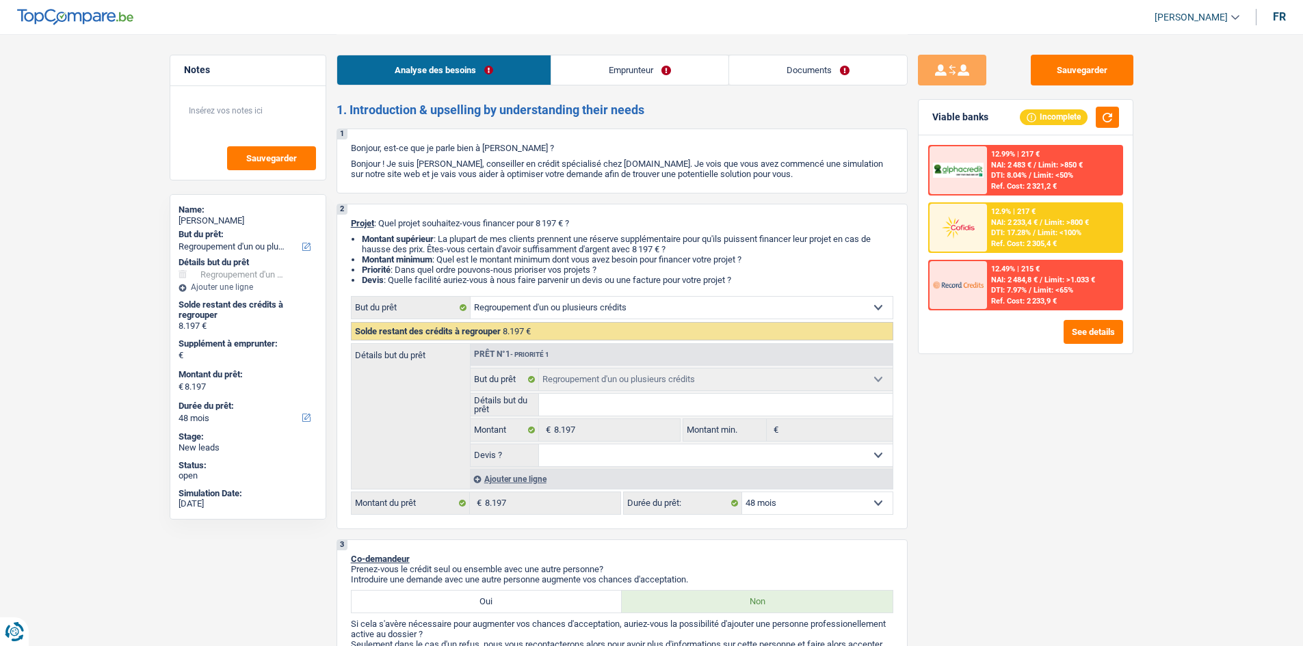
select select "divorced"
click at [796, 80] on link "Documents" at bounding box center [818, 69] width 178 height 29
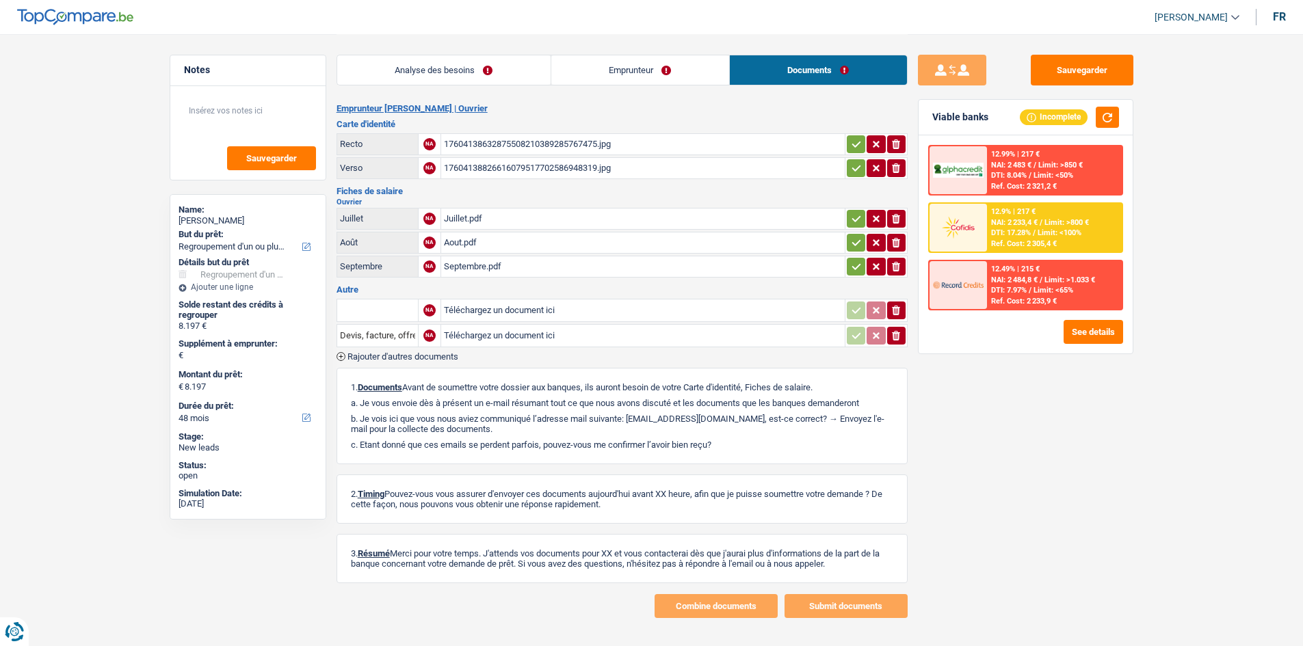
click at [672, 67] on link "Emprunteur" at bounding box center [640, 69] width 178 height 29
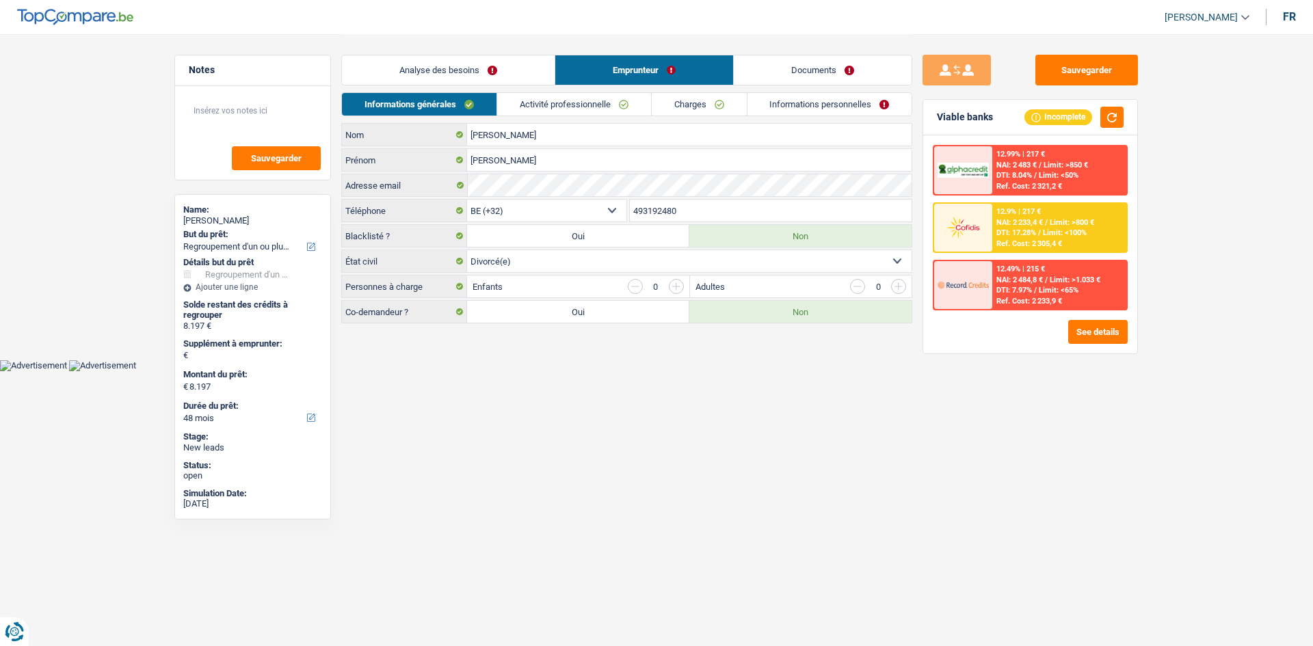
click at [406, 79] on link "Analyse des besoins" at bounding box center [448, 69] width 213 height 29
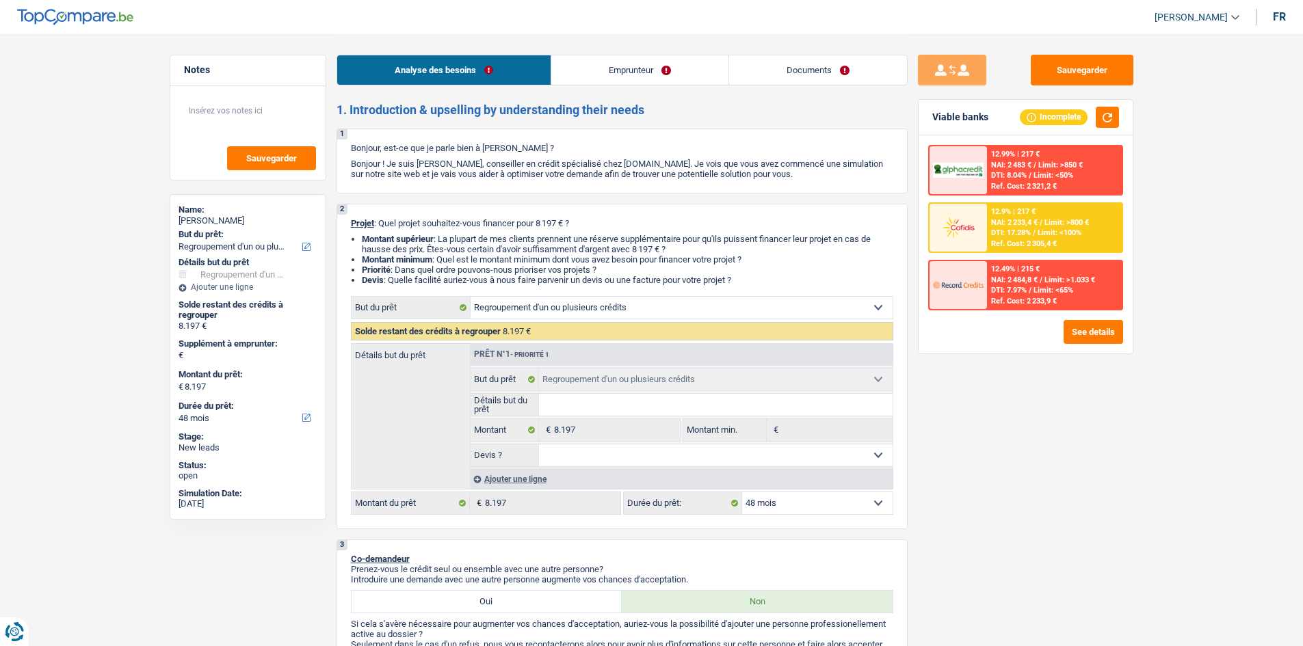
click at [740, 108] on h2 "1. Introduction & upselling by understanding their needs" at bounding box center [621, 110] width 571 height 15
click at [695, 62] on link "Emprunteur" at bounding box center [639, 69] width 177 height 29
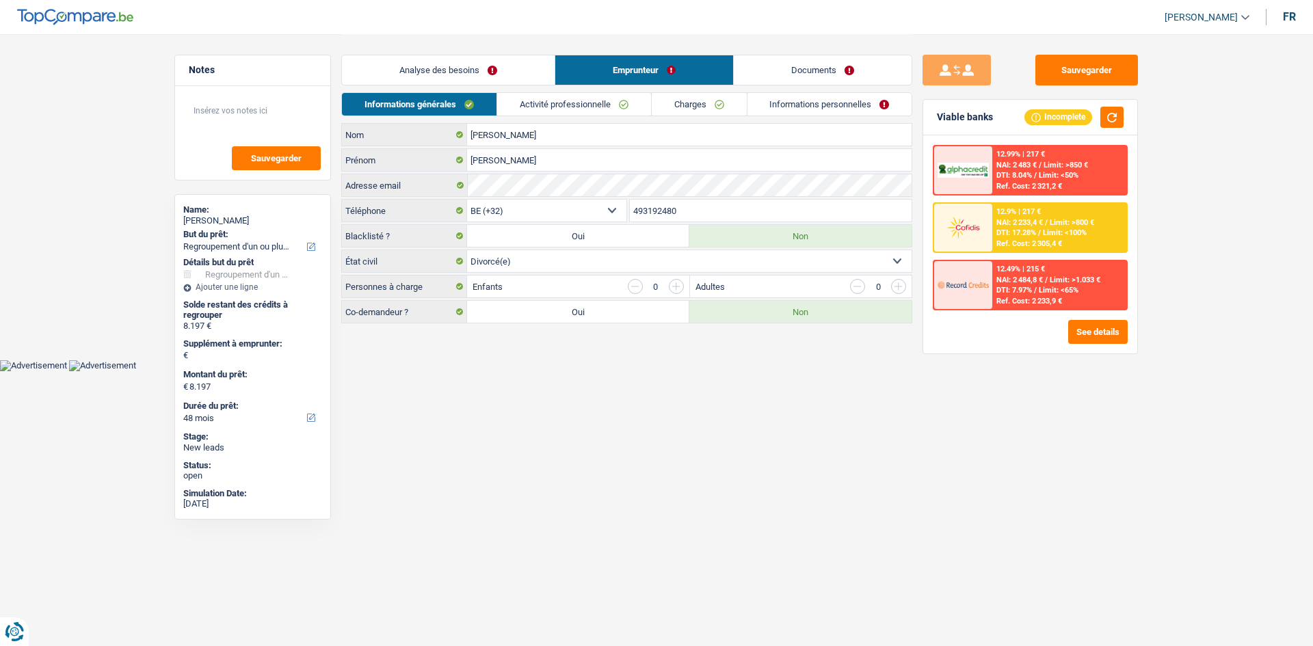
click at [613, 100] on link "Activité professionnelle" at bounding box center [574, 104] width 154 height 23
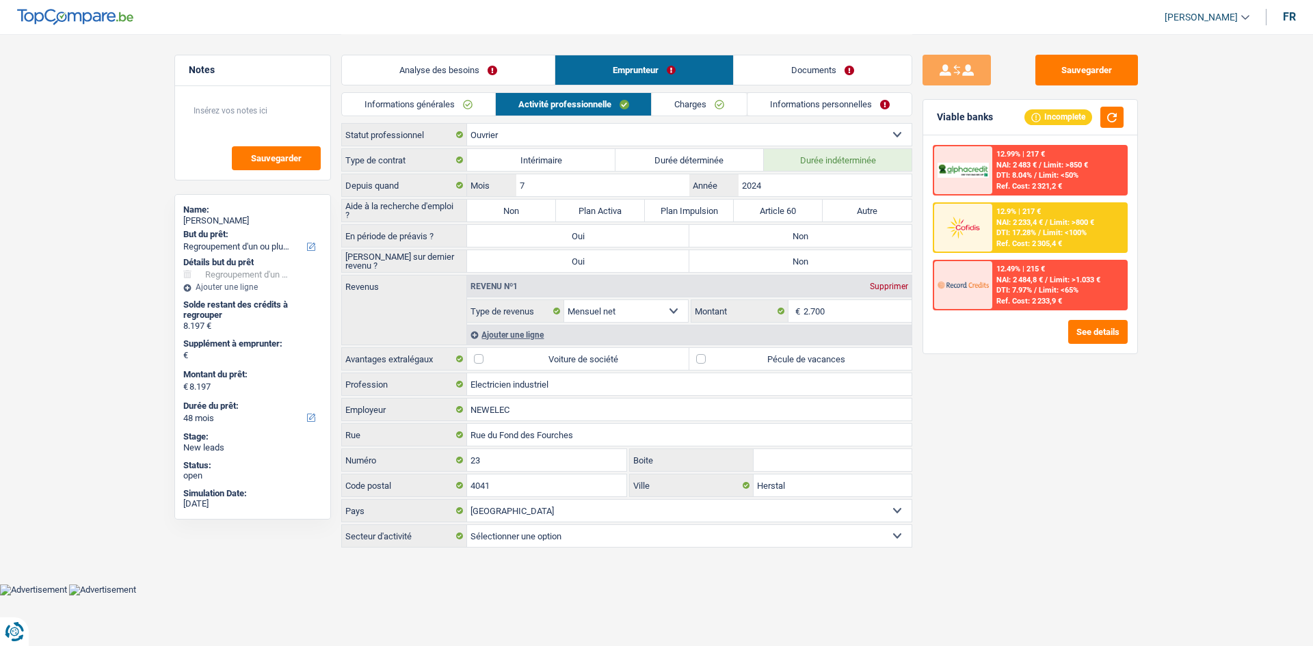
click at [819, 75] on link "Documents" at bounding box center [823, 69] width 178 height 29
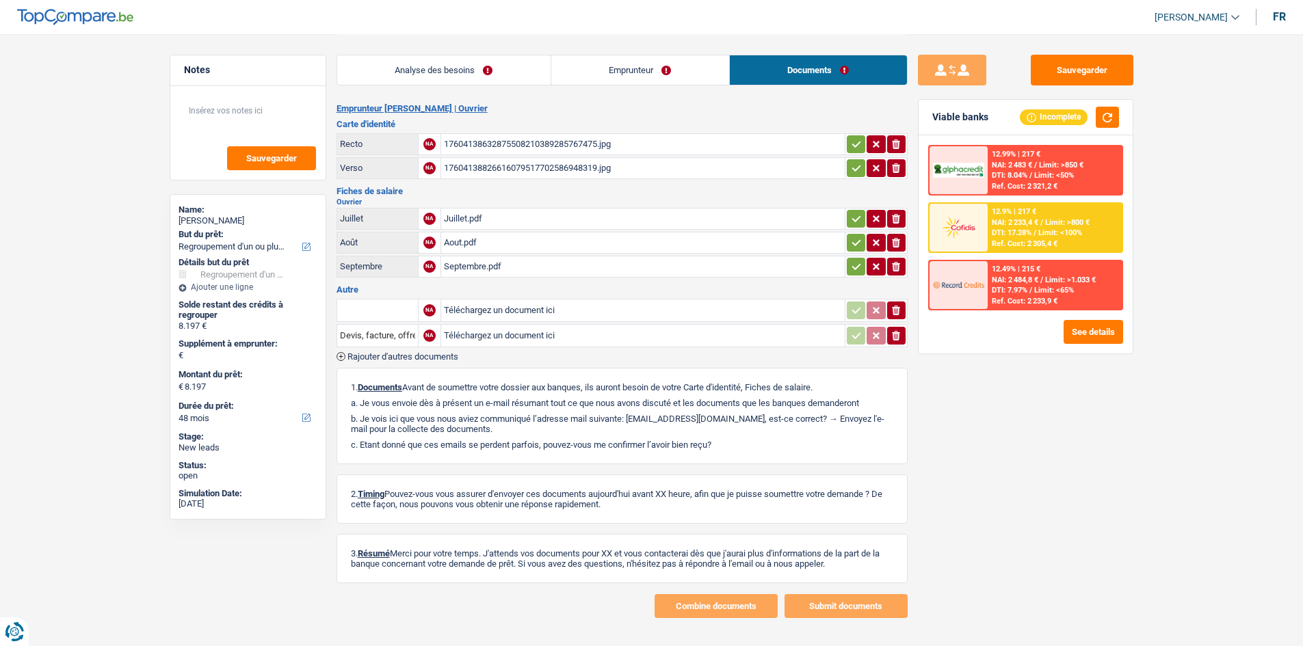
click at [566, 210] on div "Juillet.pdf" at bounding box center [643, 219] width 398 height 21
click at [514, 175] on div "17604138826616079517702586948319.jpg" at bounding box center [643, 168] width 398 height 21
click at [565, 217] on div "Juillet.pdf" at bounding box center [643, 219] width 398 height 21
click at [588, 135] on div "17604138632875508210389285767475.jpg" at bounding box center [643, 144] width 398 height 21
click at [614, 246] on div "Aout.pdf" at bounding box center [643, 243] width 398 height 21
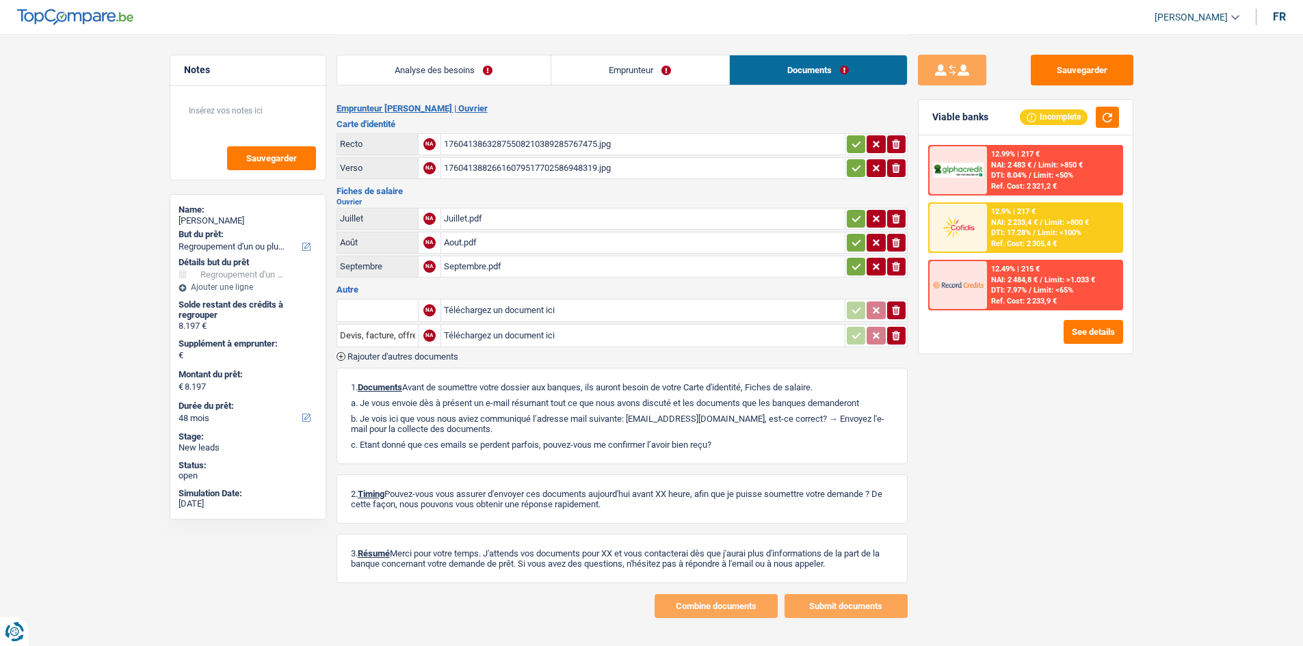
click at [570, 270] on div "Septembre.pdf" at bounding box center [643, 266] width 398 height 21
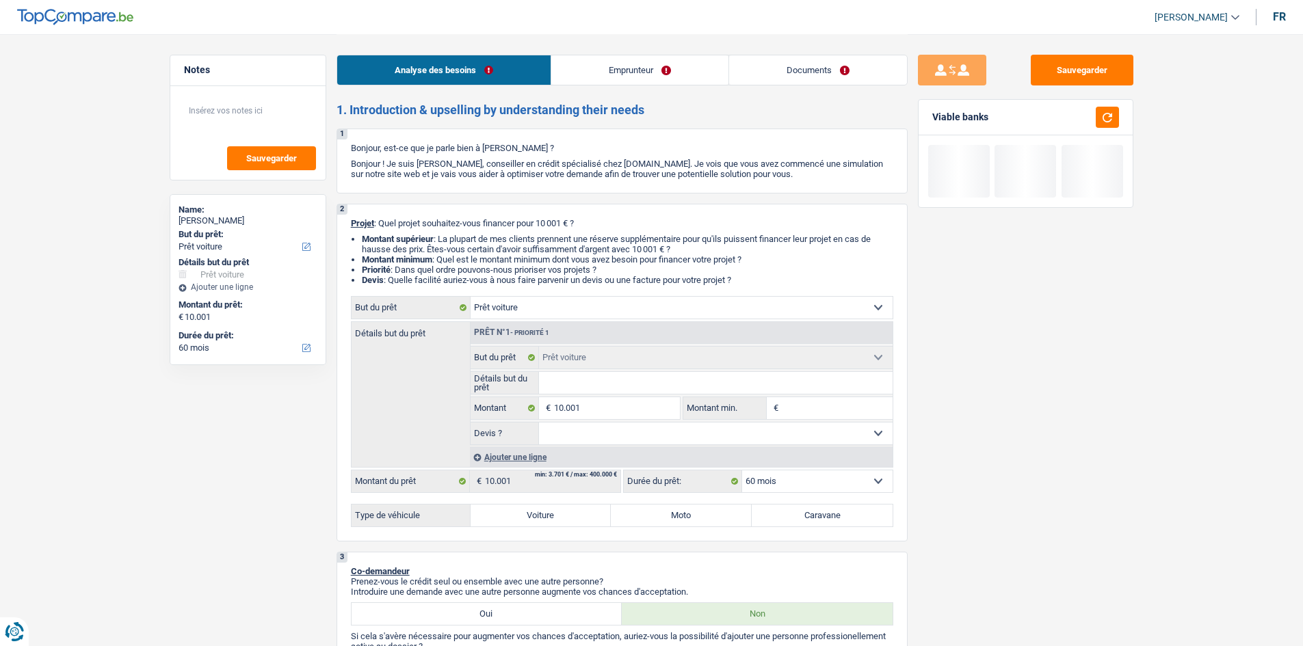
select select "car"
select select "60"
select select "car"
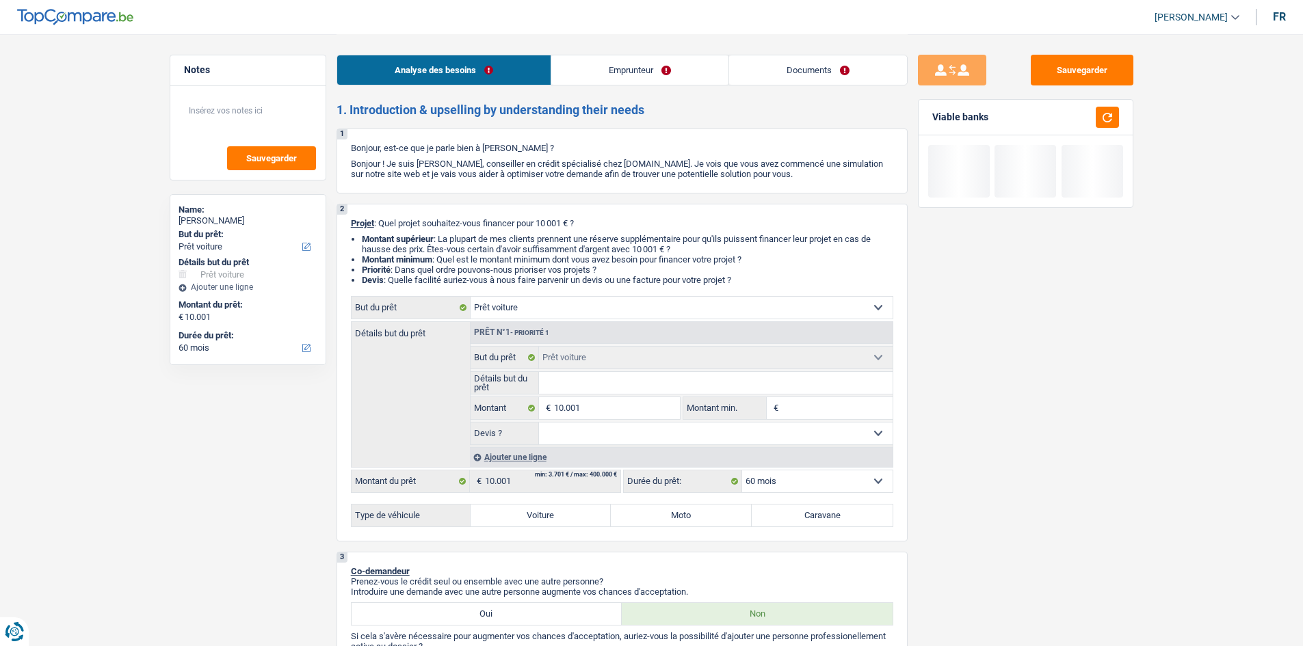
select select "60"
select select "privateEmployee"
select select "netSalary"
select select "mealVouchers"
select select "liveWithParents"
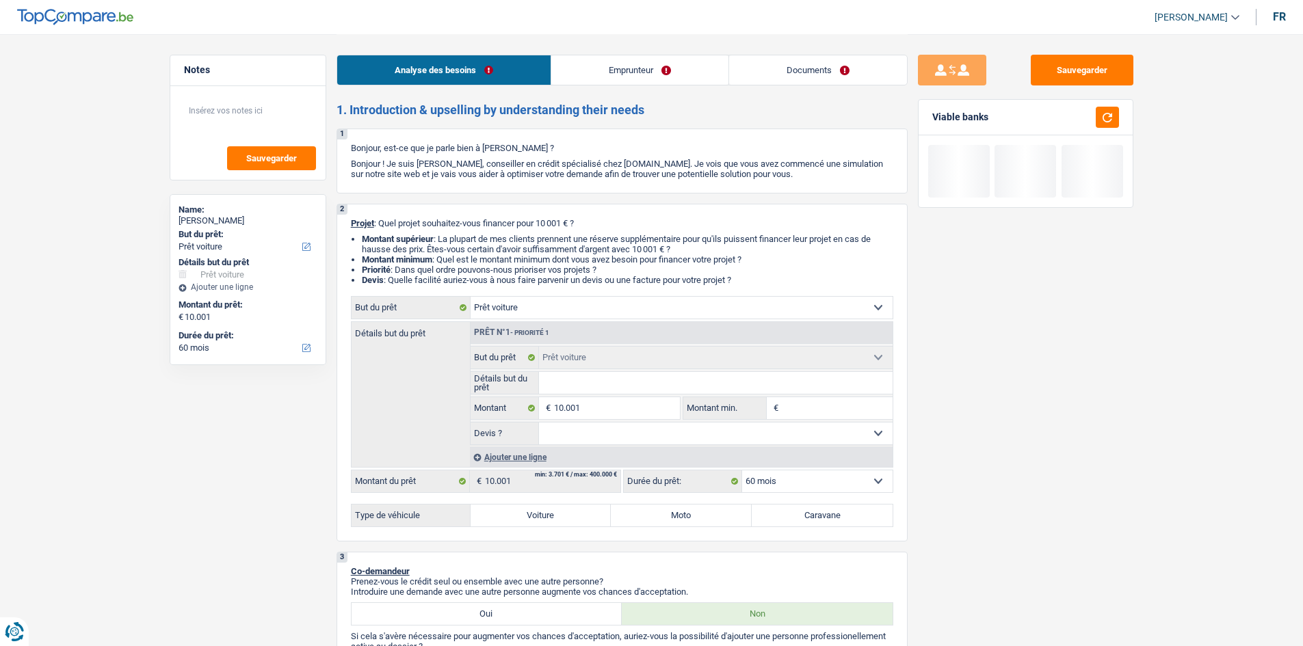
select select "car"
select select "60"
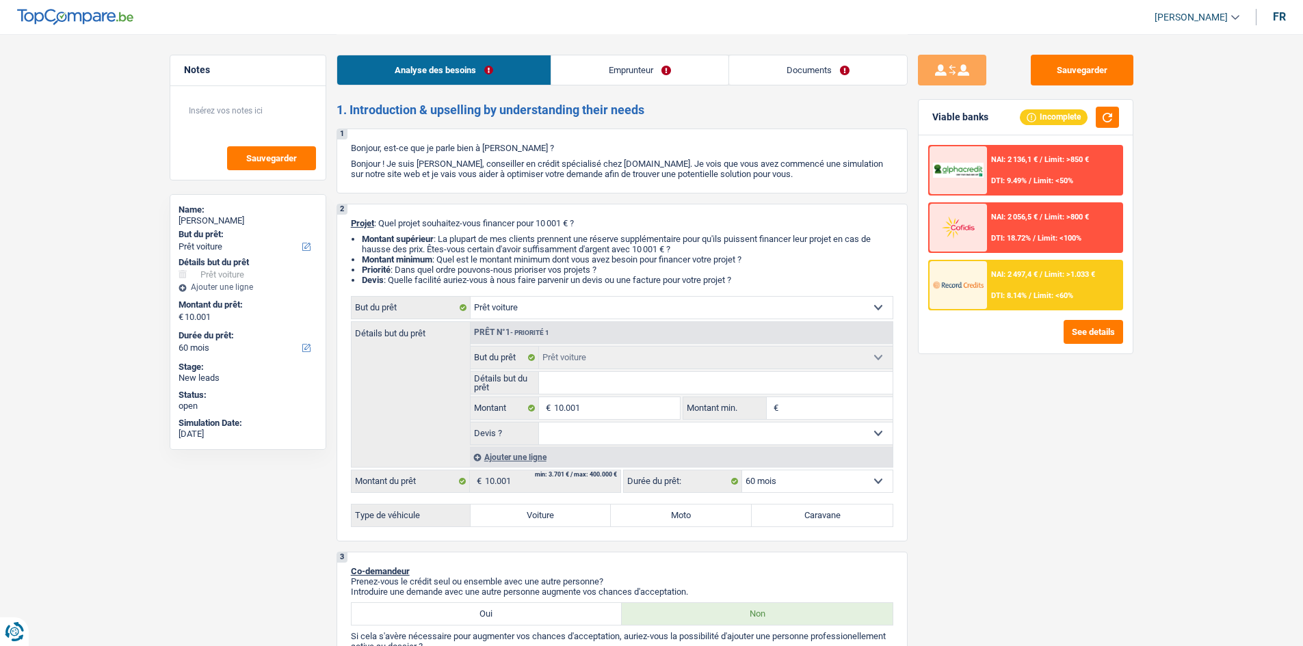
click at [851, 62] on link "Documents" at bounding box center [818, 69] width 178 height 29
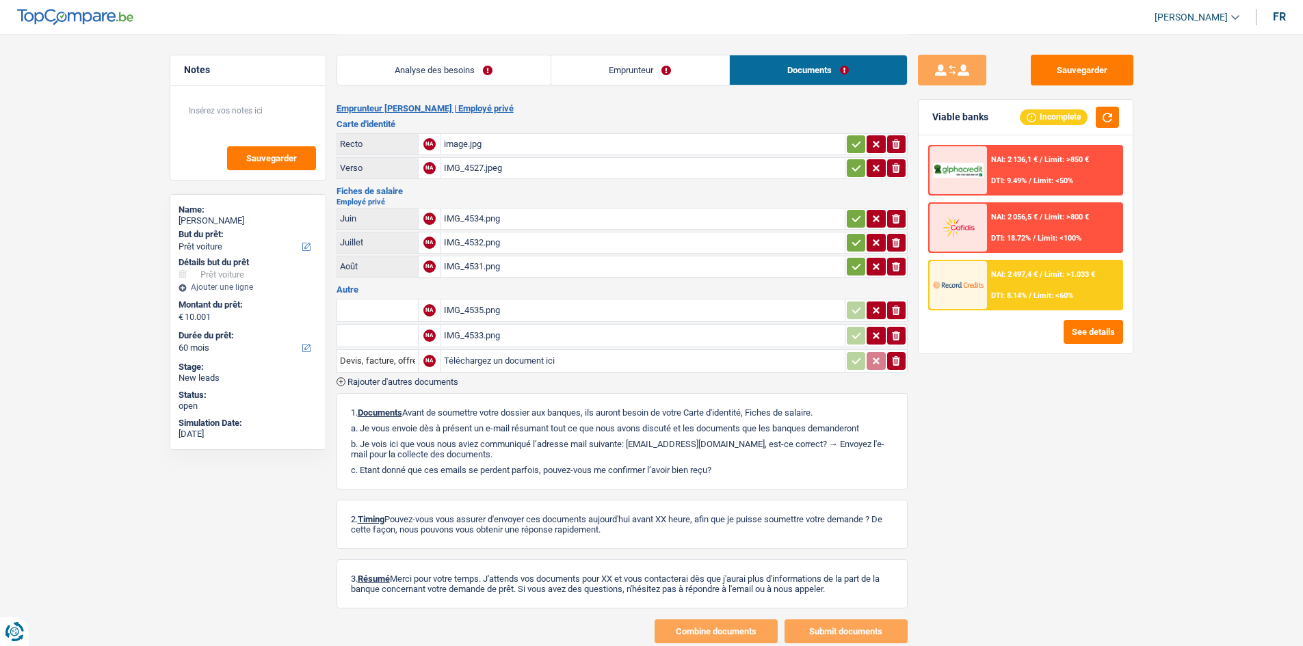
click at [503, 72] on link "Analyse des besoins" at bounding box center [443, 69] width 213 height 29
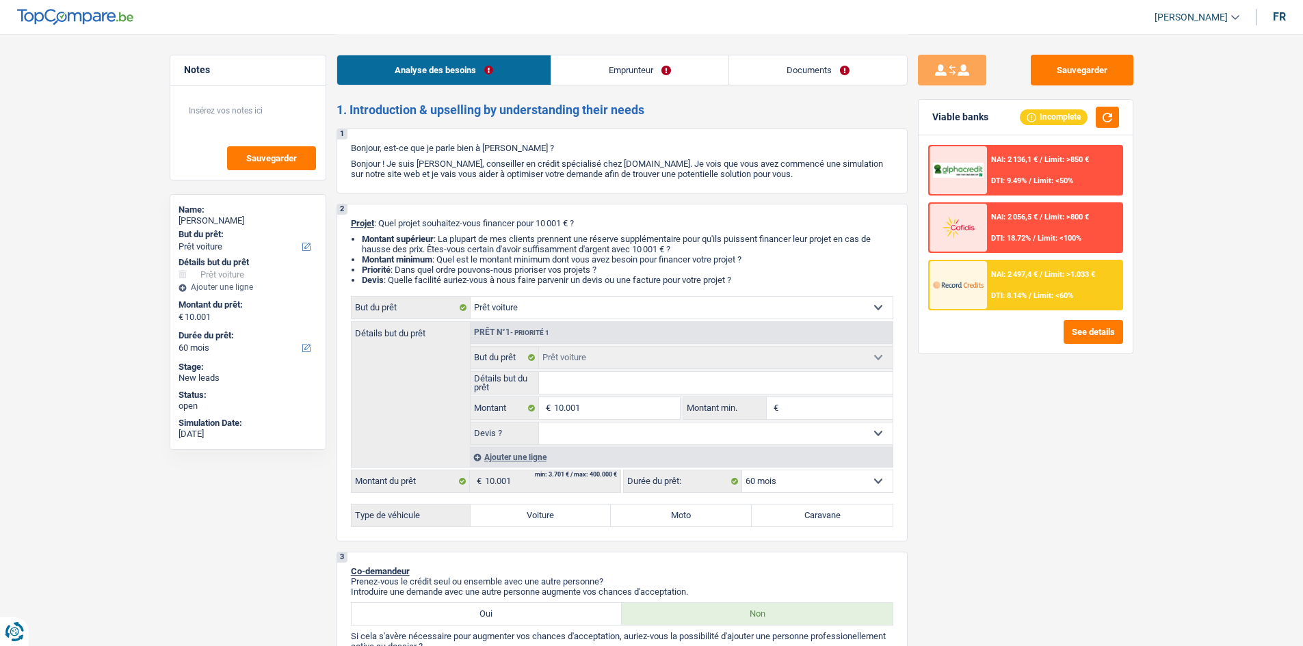
click at [824, 67] on link "Documents" at bounding box center [818, 69] width 178 height 29
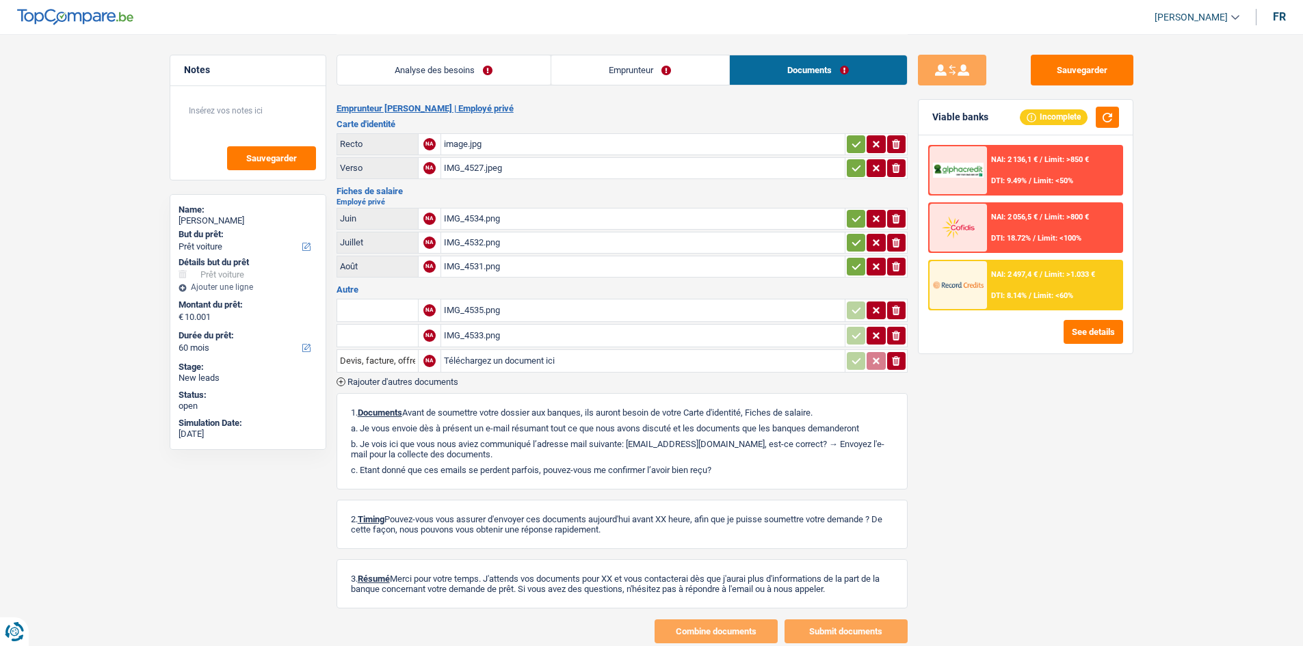
click at [568, 150] on div "image.jpg" at bounding box center [643, 144] width 398 height 21
click at [514, 178] on div "IMG_4527.jpeg" at bounding box center [643, 168] width 398 height 21
click at [490, 217] on div "IMG_4534.png" at bounding box center [643, 219] width 398 height 21
click at [486, 247] on div "IMG_4532.png" at bounding box center [643, 243] width 398 height 21
click at [436, 85] on div "Analyse des besoins Emprunteur Documents" at bounding box center [621, 63] width 571 height 58
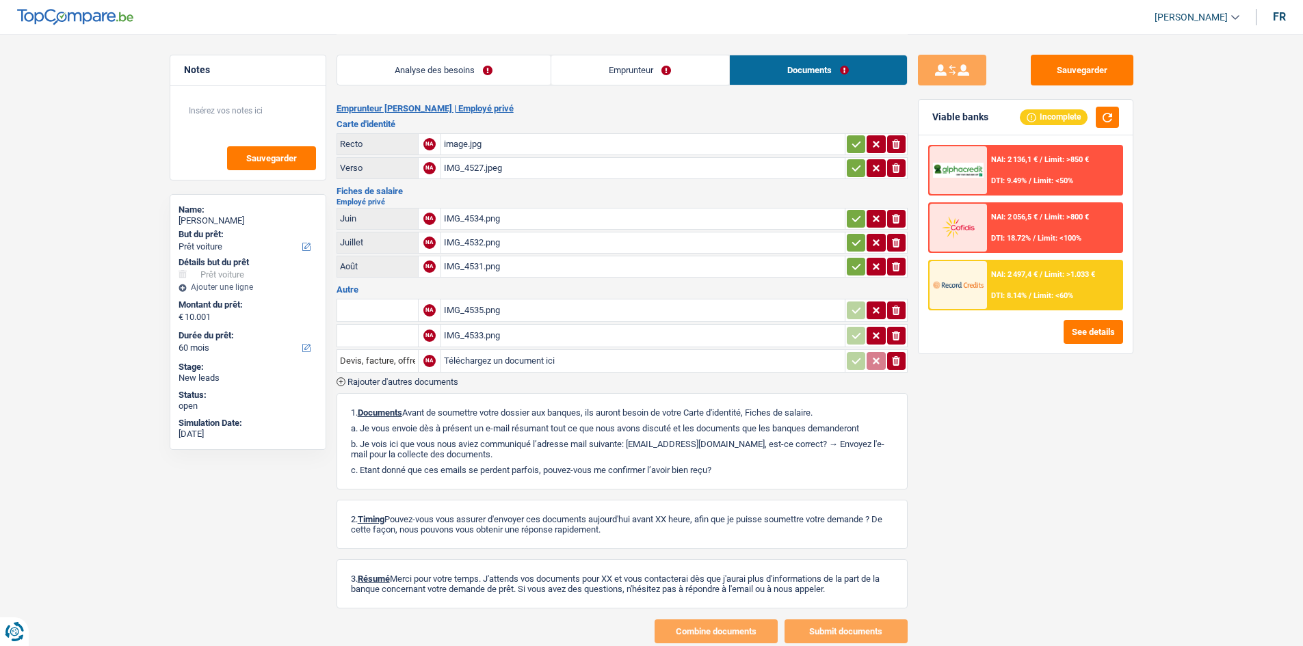
click at [445, 64] on link "Analyse des besoins" at bounding box center [443, 69] width 213 height 29
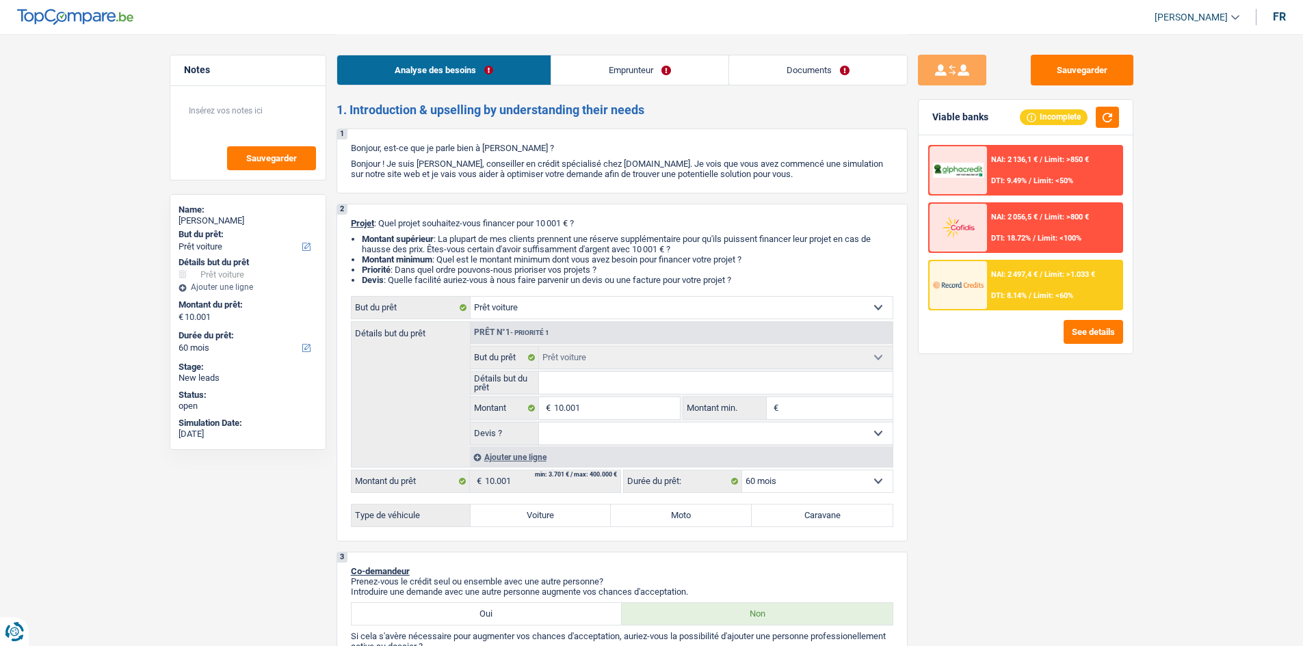
click at [598, 384] on input "Détails but du prêt" at bounding box center [716, 383] width 354 height 22
type input "B"
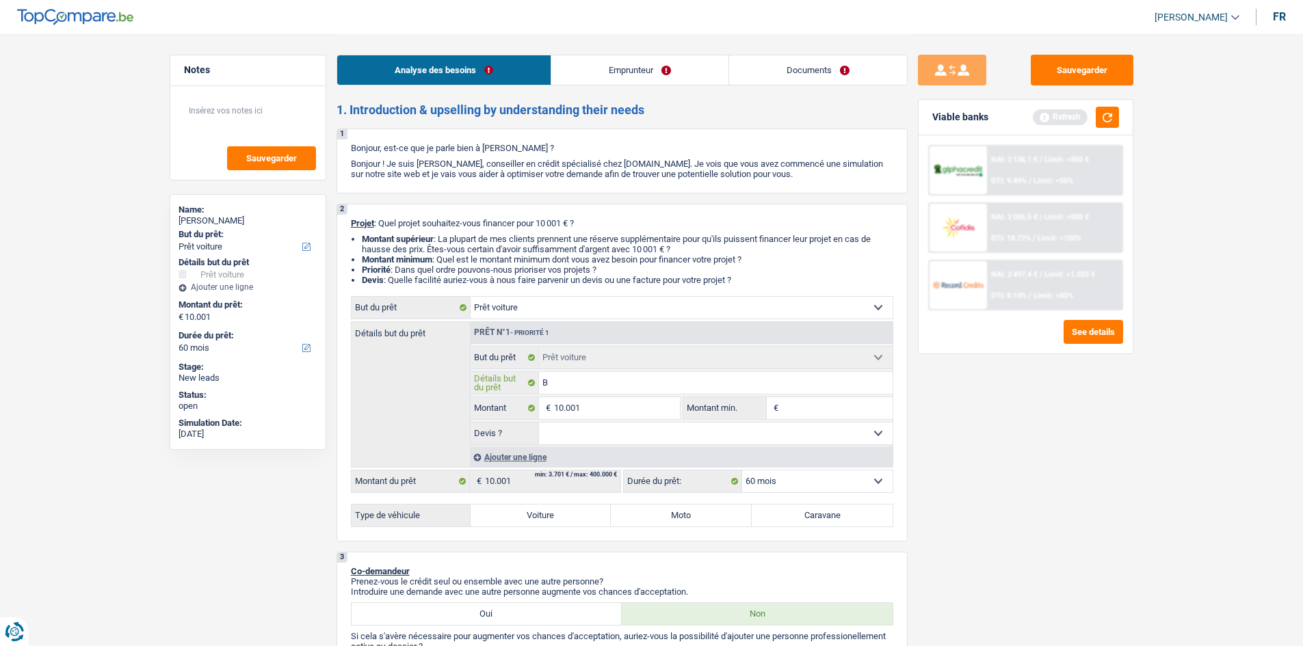
type input "BM"
type input "BMW"
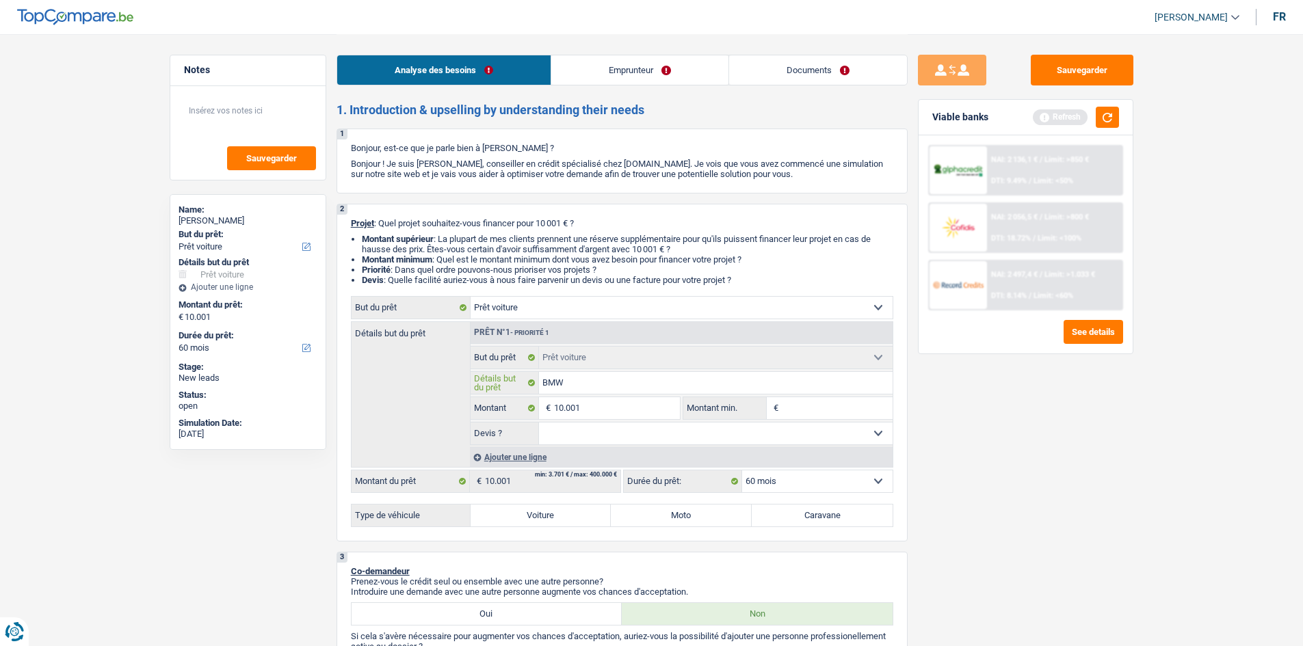
type input "BMW"
type input "BMW 3"
type input "BMW"
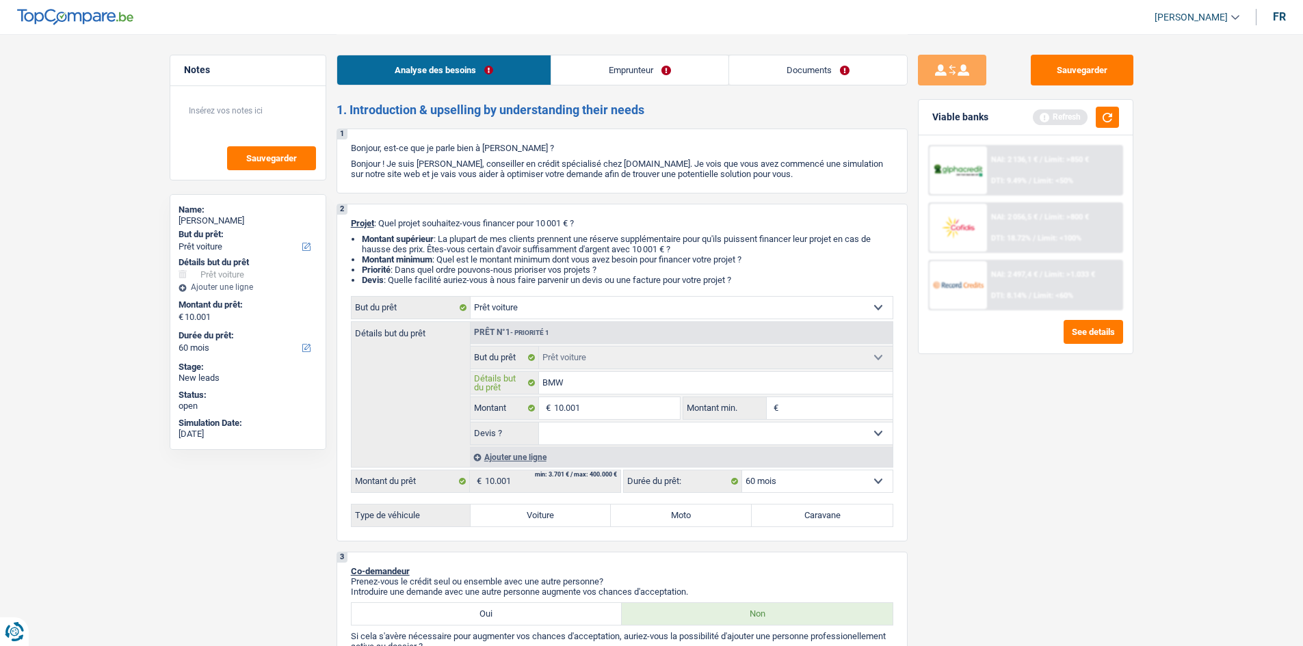
type input "BMW E"
type input "BMW E9"
type input "BMW E90"
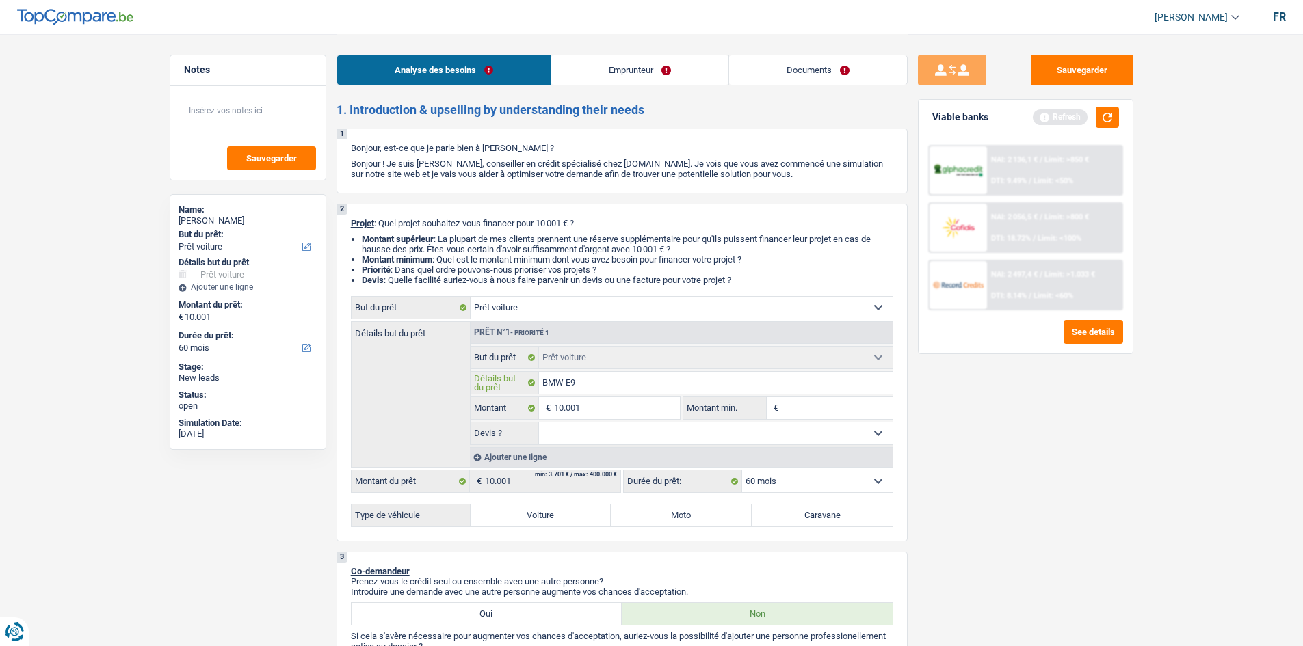
type input "BMW E90"
type input "BMW E90 3"
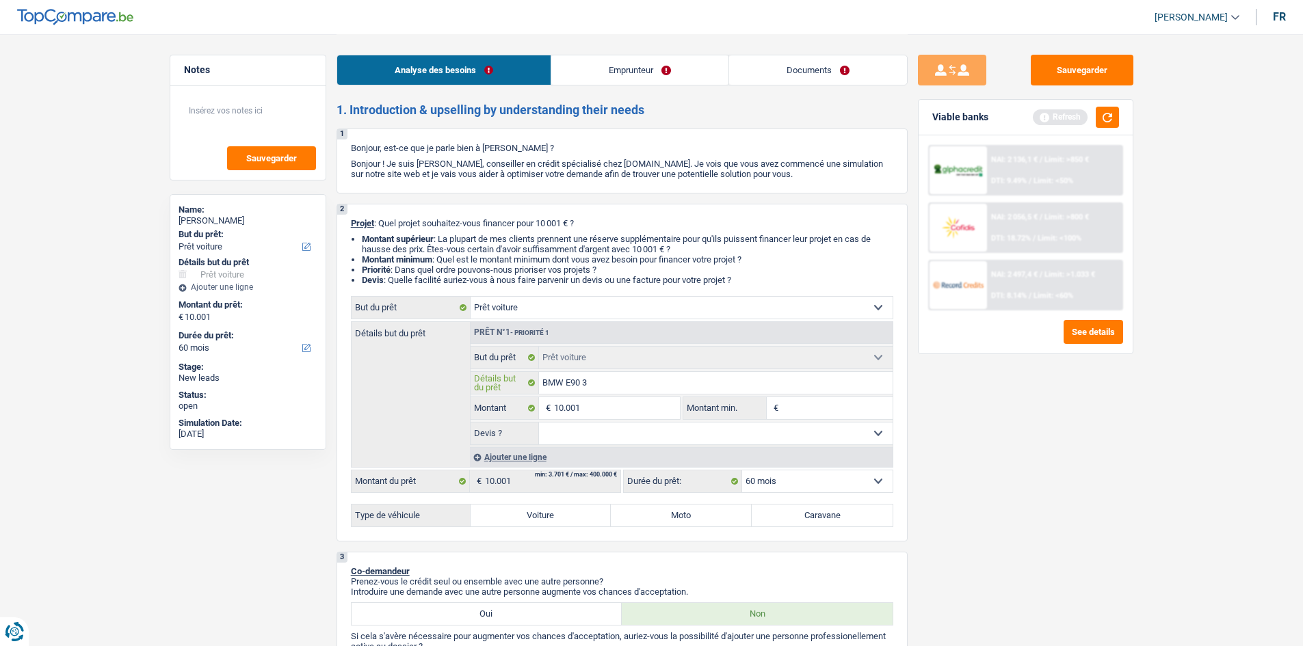
type input "BMW E90 31"
type input "BMW E90 316"
type input "BMW E90 316I"
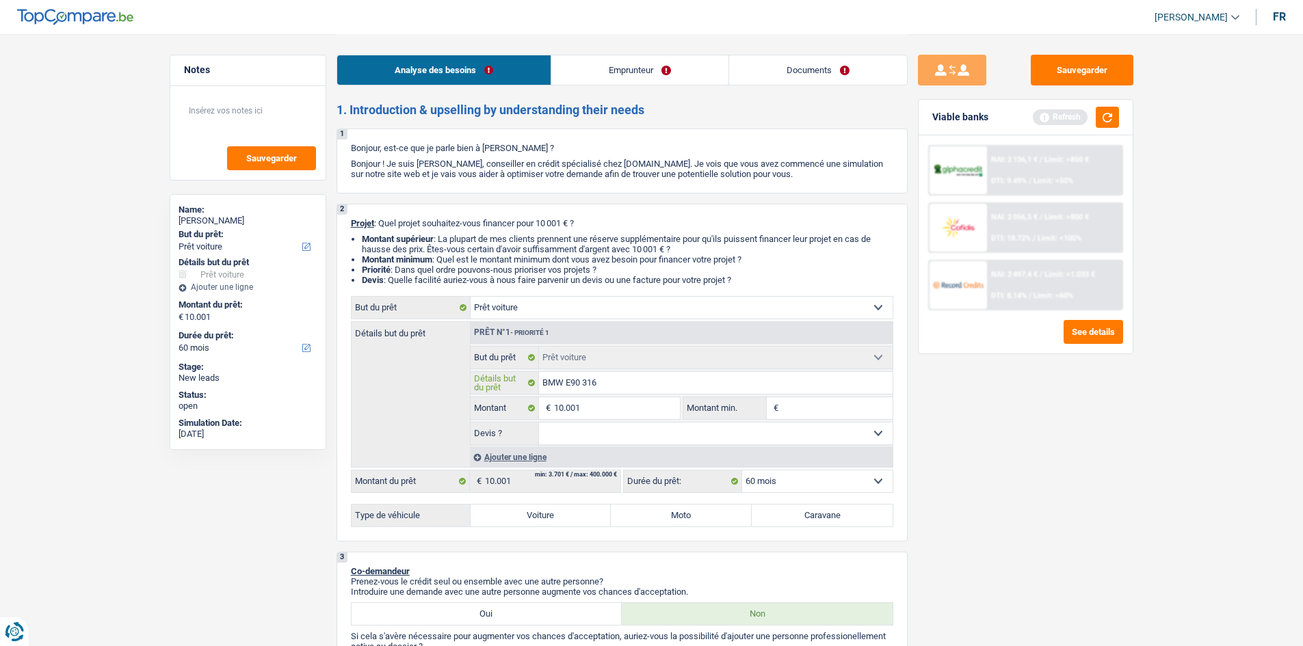
type input "BMW E90 316I"
click at [792, 71] on link "Documents" at bounding box center [818, 69] width 178 height 29
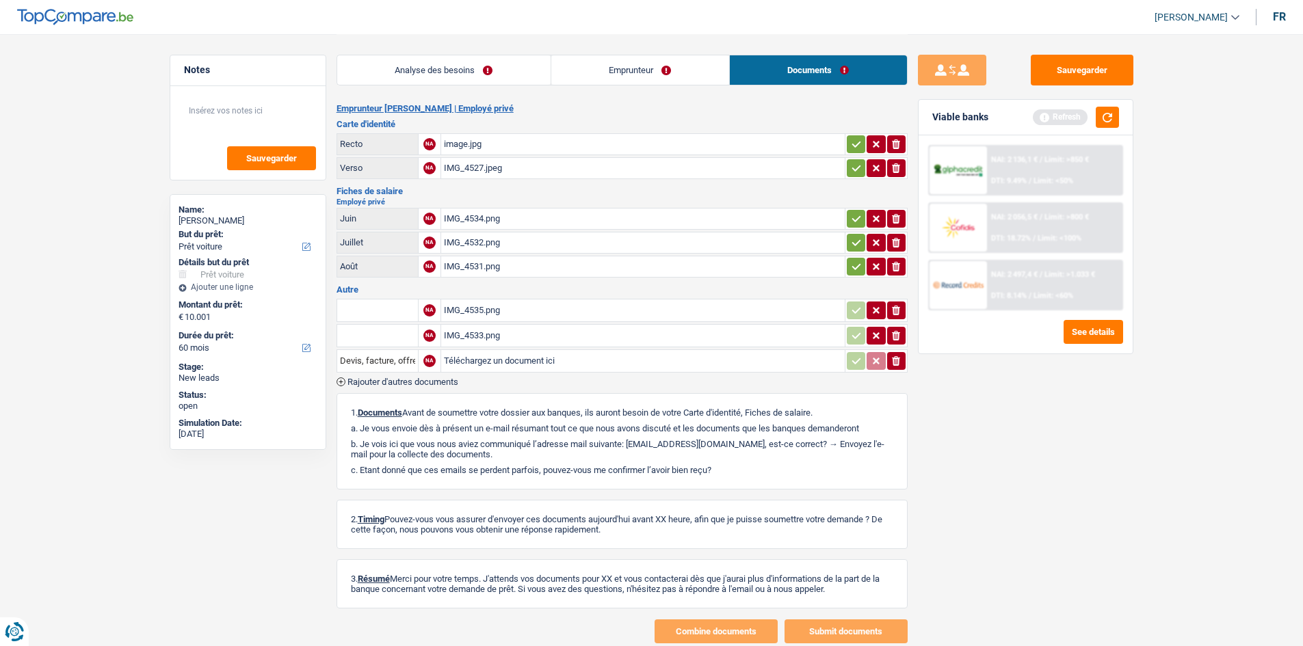
click at [544, 268] on div "IMG_4531.png" at bounding box center [643, 266] width 398 height 21
click at [693, 237] on div "IMG_4532.png" at bounding box center [643, 243] width 398 height 21
click at [566, 220] on div "IMG_4534.png" at bounding box center [643, 219] width 398 height 21
click at [531, 313] on div "IMG_4535.png" at bounding box center [643, 310] width 398 height 21
click at [554, 339] on div "IMG_4533.png" at bounding box center [643, 336] width 398 height 21
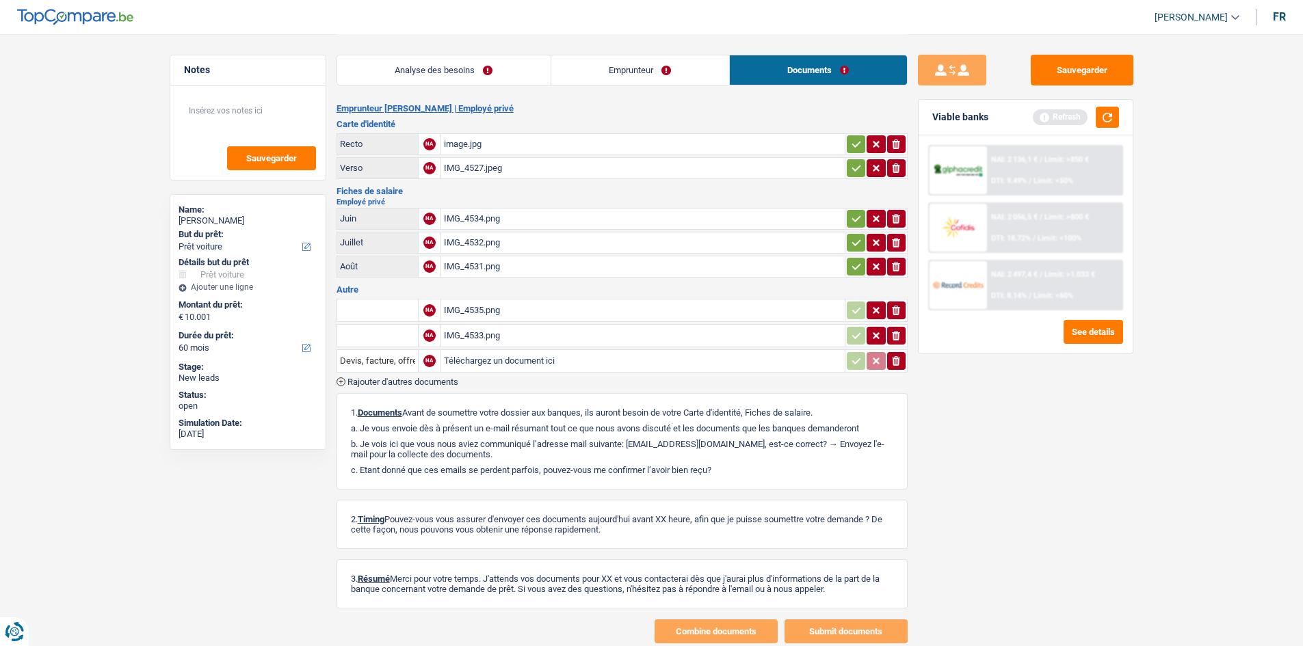
click at [426, 70] on link "Analyse des besoins" at bounding box center [443, 69] width 213 height 29
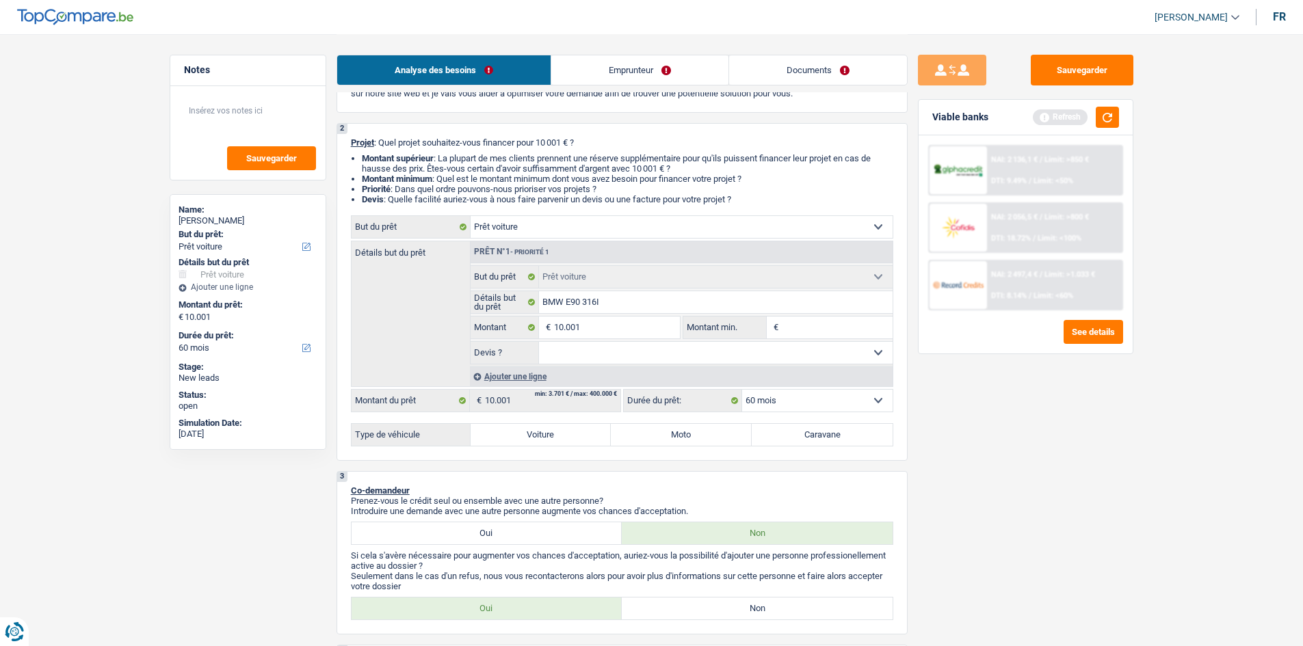
scroll to position [68, 0]
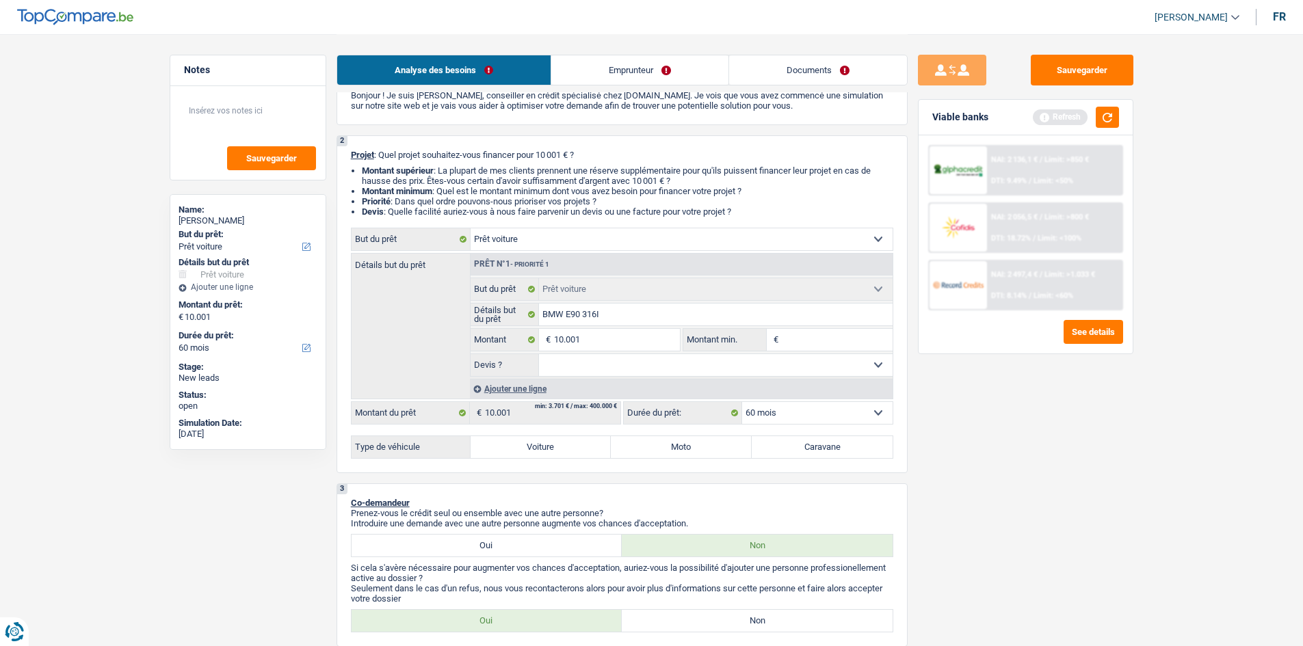
click at [636, 237] on select "Confort maison: meubles, textile, peinture, électroménager, outillage non-profe…" at bounding box center [681, 239] width 422 height 22
select select "household"
click at [470, 228] on select "Confort maison: meubles, textile, peinture, électroménager, outillage non-profe…" at bounding box center [681, 239] width 422 height 22
select select "household"
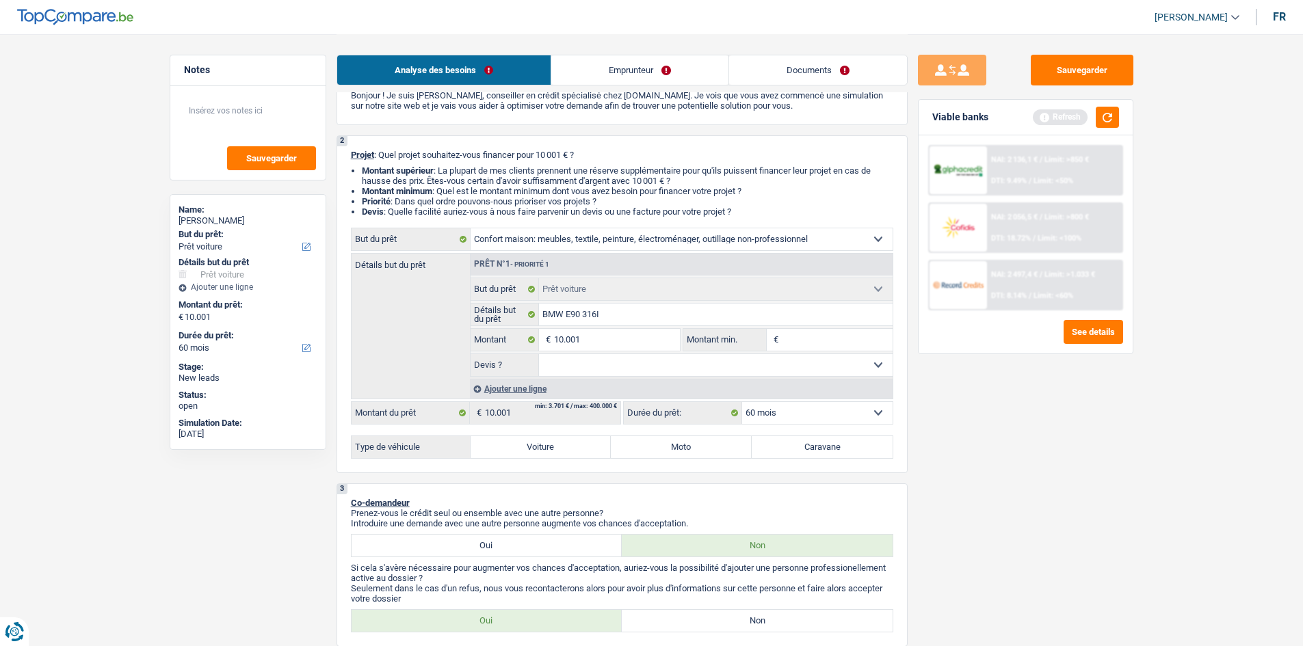
select select "household"
select select "car"
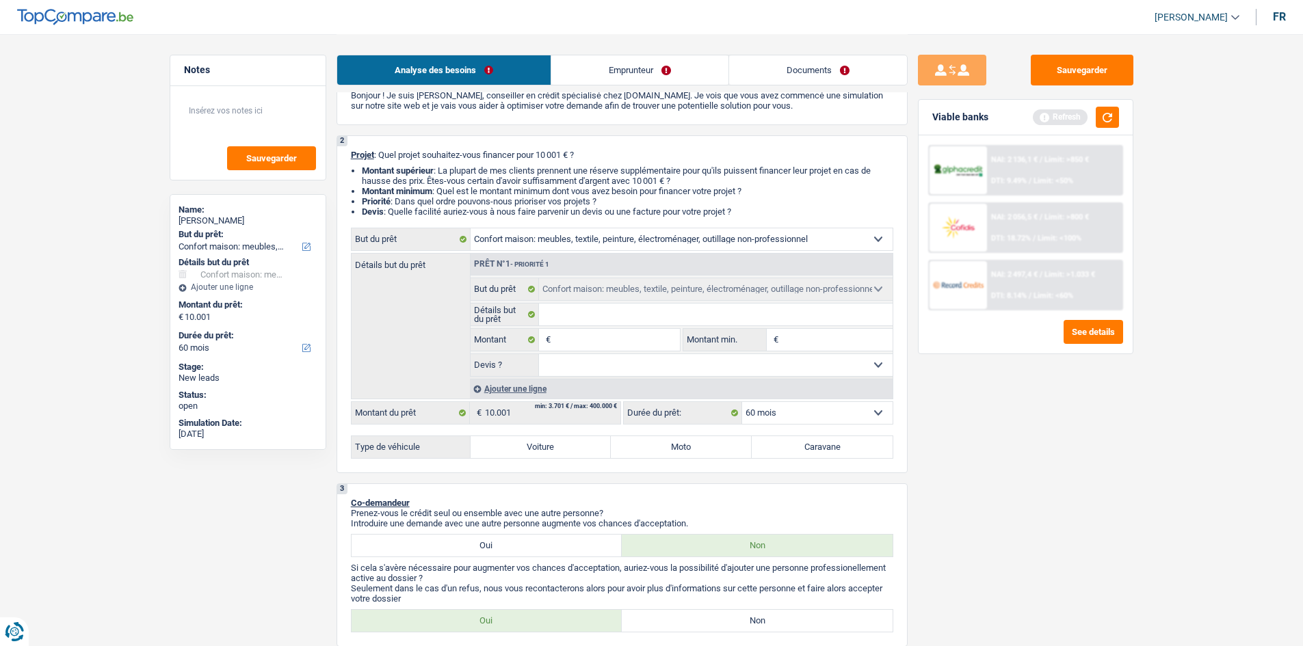
select select "car"
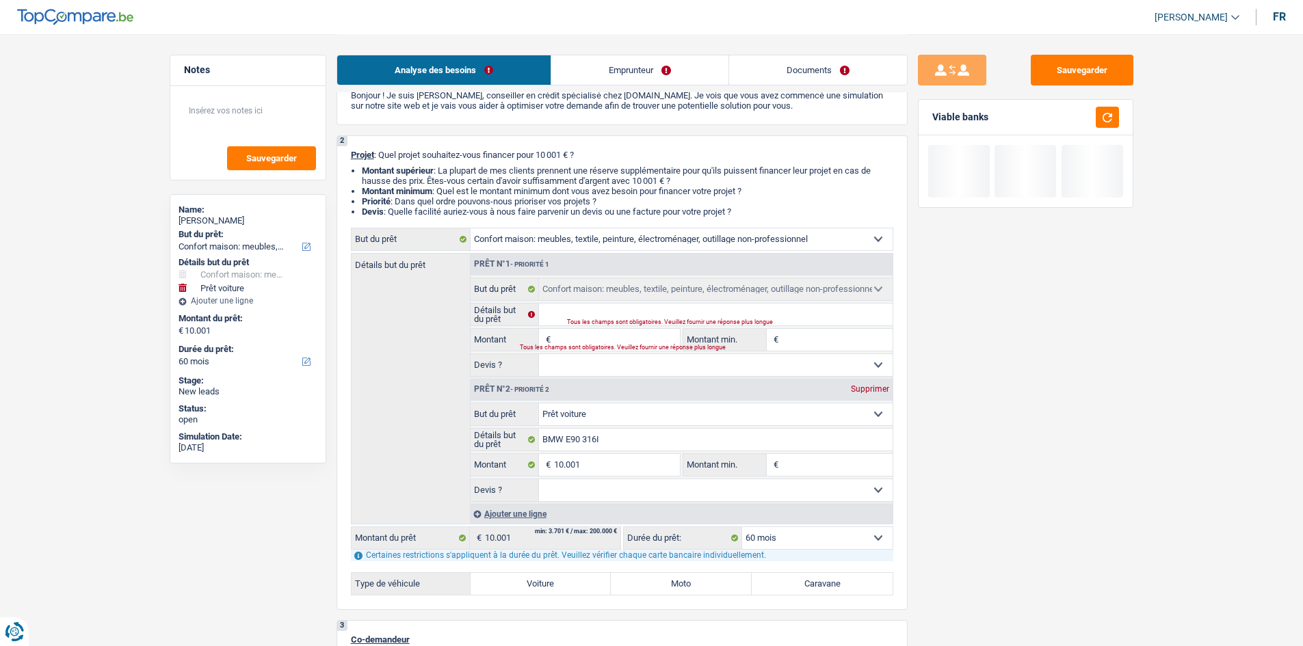
click at [681, 410] on select "Confort maison: meubles, textile, peinture, électroménager, outillage non-profe…" at bounding box center [716, 414] width 354 height 22
select select "household"
click at [539, 403] on select "Confort maison: meubles, textile, peinture, électroménager, outillage non-profe…" at bounding box center [716, 414] width 354 height 22
select select "household"
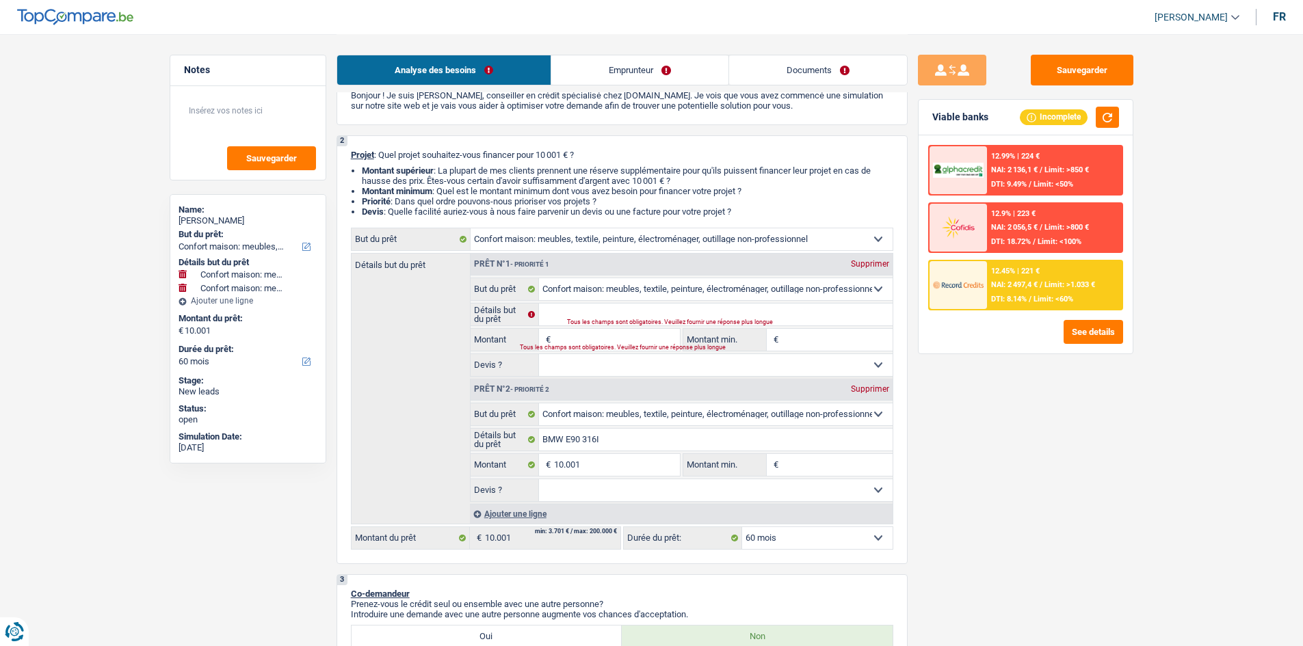
click at [868, 262] on div "Supprimer" at bounding box center [869, 264] width 45 height 8
type input "BMW E90 316I"
type input "10.001"
type input "BMW E90 316I"
type input "10.001"
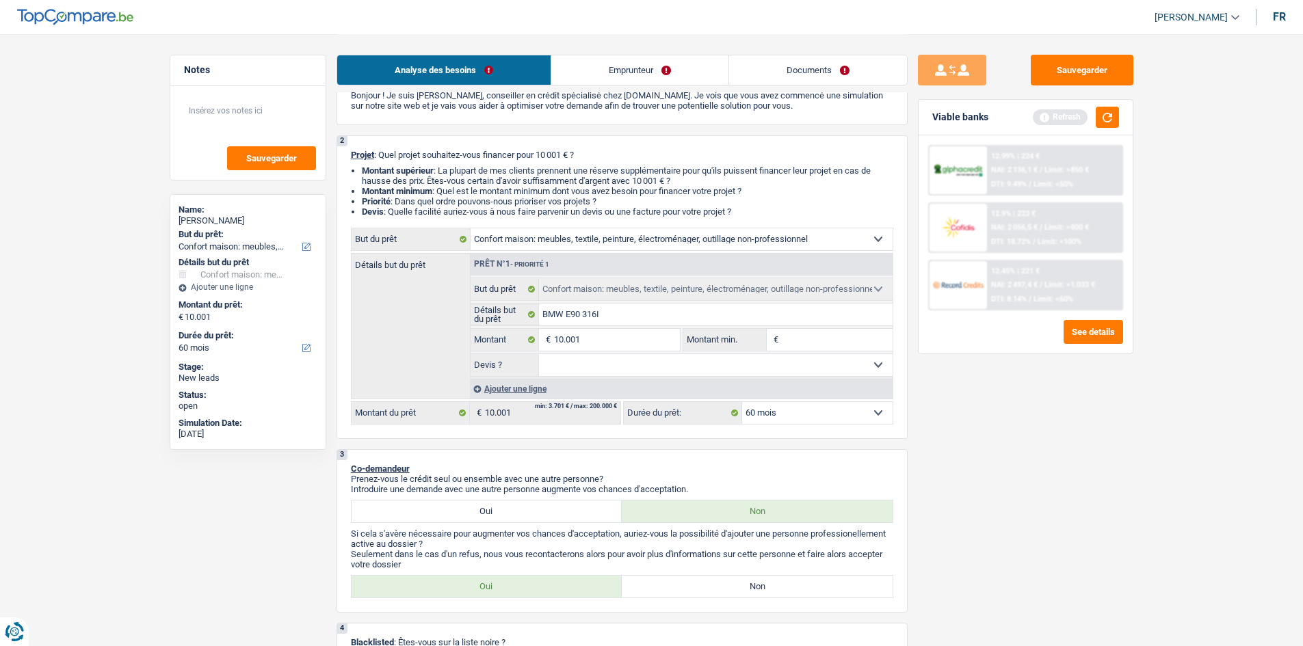
click at [1024, 406] on div "Sauvegarder Viable banks Refresh 12.99% | 224 € NAI: 2 136,1 € / Limit: >850 € …" at bounding box center [1025, 340] width 236 height 570
click at [651, 366] on select "Oui Non Non répondu Sélectionner une option" at bounding box center [716, 365] width 354 height 22
drag, startPoint x: 1078, startPoint y: 467, endPoint x: 1079, endPoint y: 447, distance: 19.8
click at [1079, 456] on div "Sauvegarder Viable banks Refresh 12.99% | 224 € NAI: 2 136,1 € / Limit: >850 € …" at bounding box center [1025, 340] width 236 height 570
click at [1102, 121] on button "button" at bounding box center [1107, 117] width 23 height 21
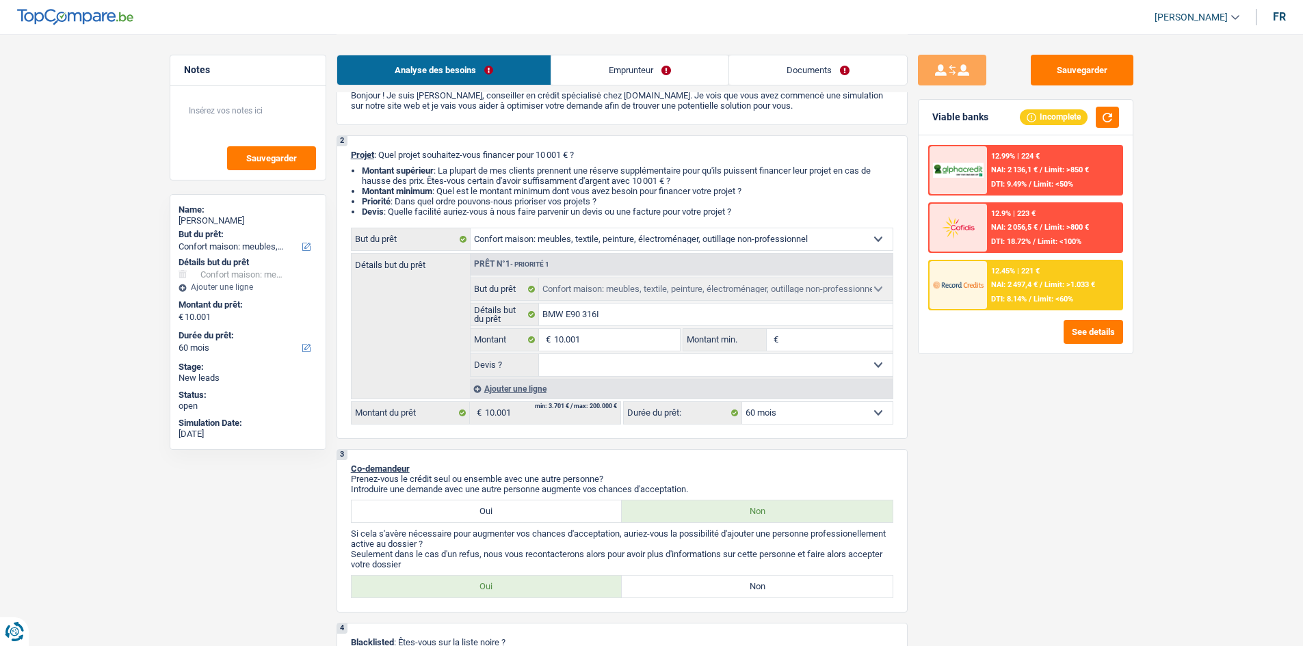
click at [1060, 430] on div "Sauvegarder Viable banks Incomplete 12.99% | 224 € NAI: 2 136,1 € / Limit: >850…" at bounding box center [1025, 340] width 236 height 570
click at [626, 341] on input "10.001" at bounding box center [616, 340] width 125 height 22
click at [791, 340] on input "Montant min." at bounding box center [837, 340] width 111 height 22
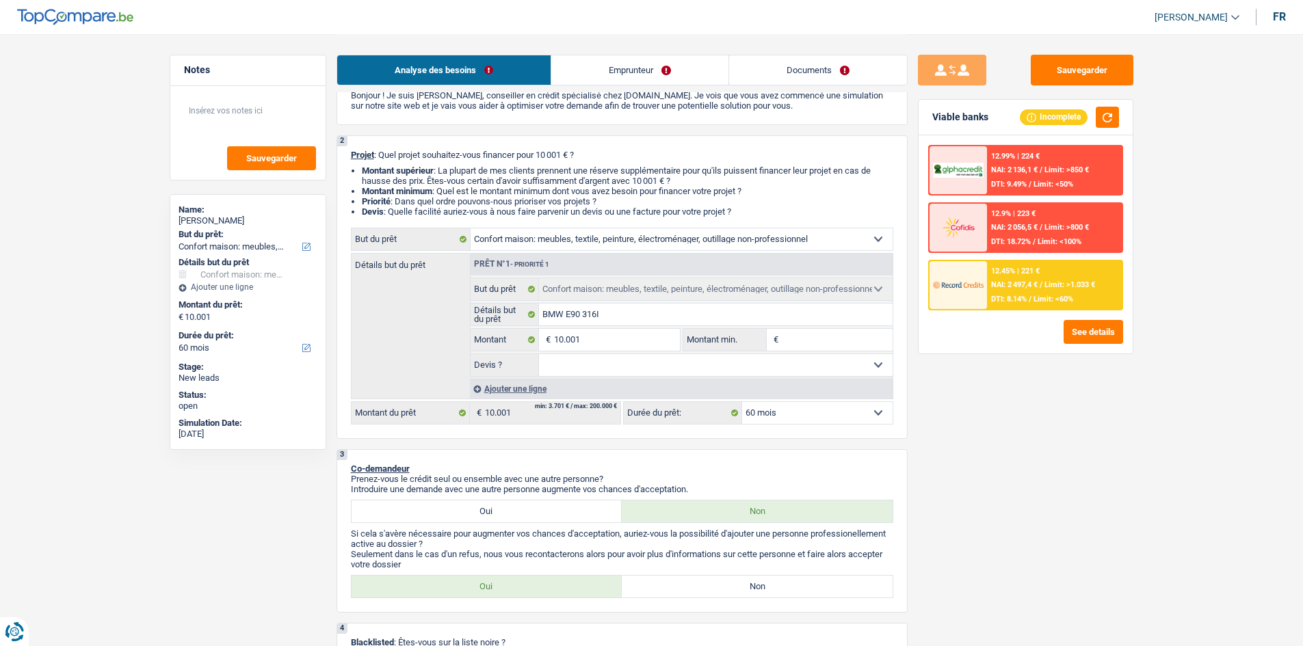
paste input "10.001"
type input "10.001"
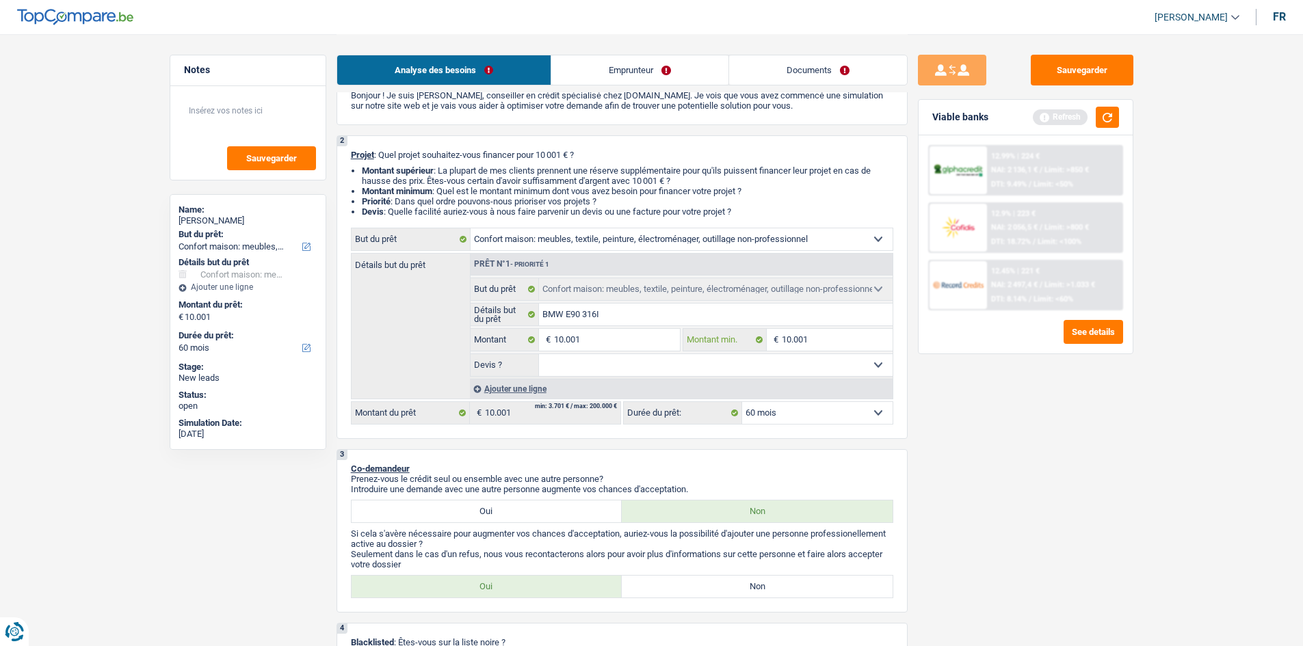
type input "10.001"
drag, startPoint x: 789, startPoint y: 360, endPoint x: 776, endPoint y: 371, distance: 16.6
click at [789, 360] on select "Oui Non Non répondu Sélectionner une option" at bounding box center [716, 365] width 354 height 22
select select "false"
click at [539, 354] on select "Oui Non Non répondu Sélectionner une option" at bounding box center [716, 365] width 354 height 22
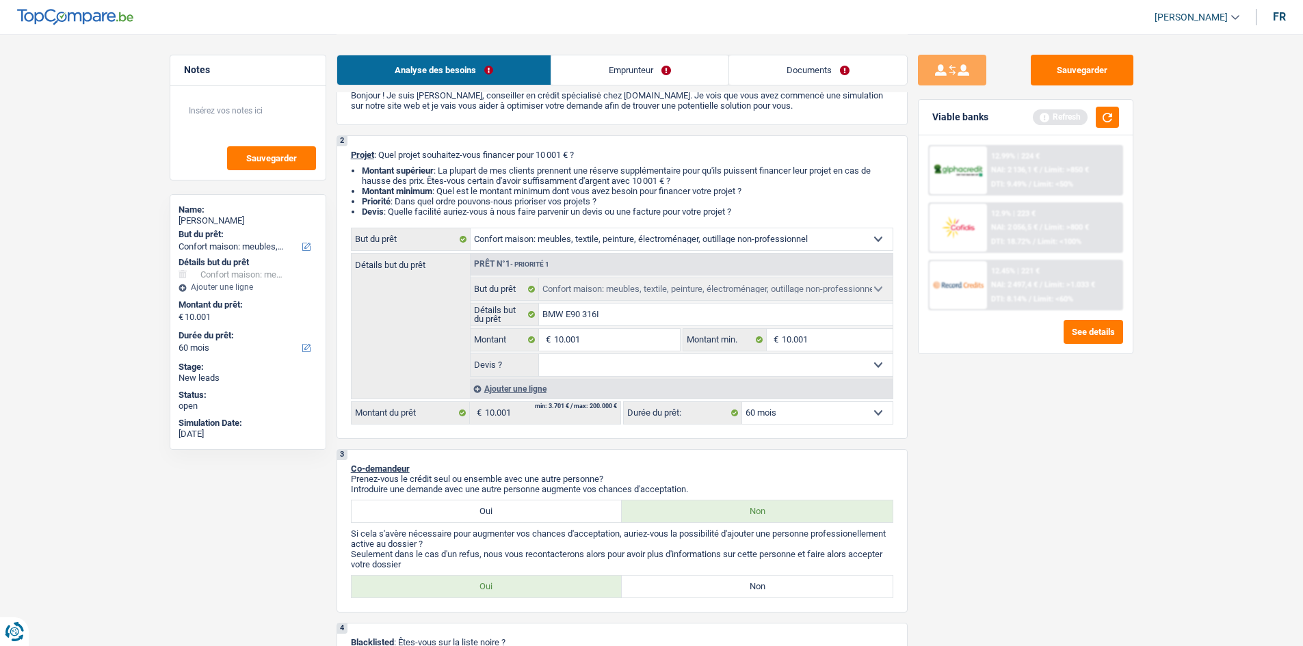
select select "false"
drag, startPoint x: 1069, startPoint y: 425, endPoint x: 1080, endPoint y: 401, distance: 26.3
click at [1070, 425] on div "Sauvegarder Viable banks Refresh 12.99% | 224 € NAI: 2 136,1 € / Limit: >850 € …" at bounding box center [1025, 340] width 236 height 570
click at [1109, 116] on button "button" at bounding box center [1107, 117] width 23 height 21
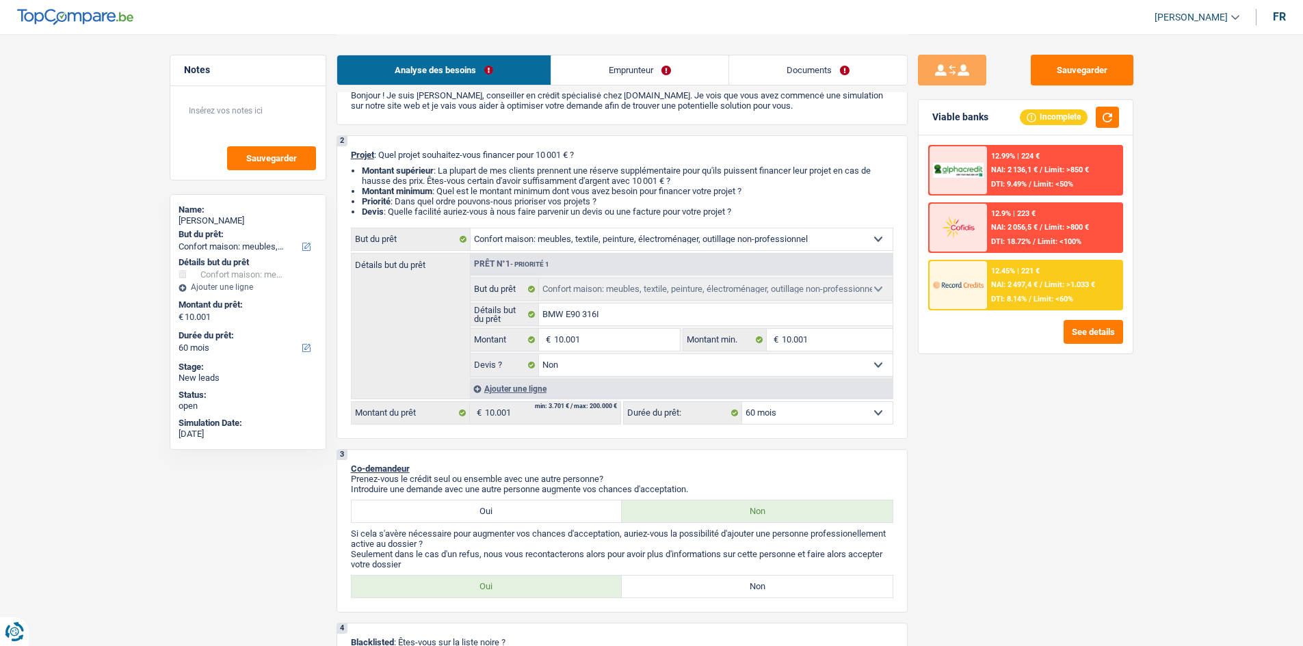
click at [1042, 390] on div "Sauvegarder Viable banks Incomplete 12.99% | 224 € NAI: 2 136,1 € / Limit: >850…" at bounding box center [1025, 340] width 236 height 570
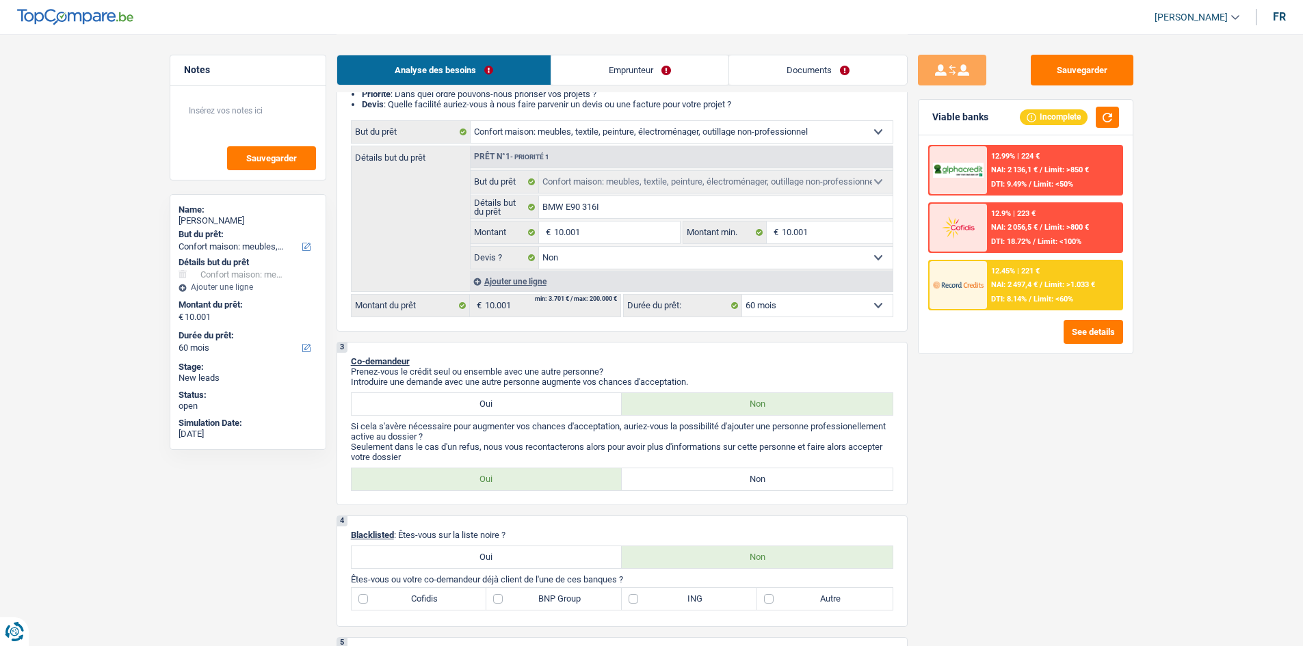
scroll to position [342, 0]
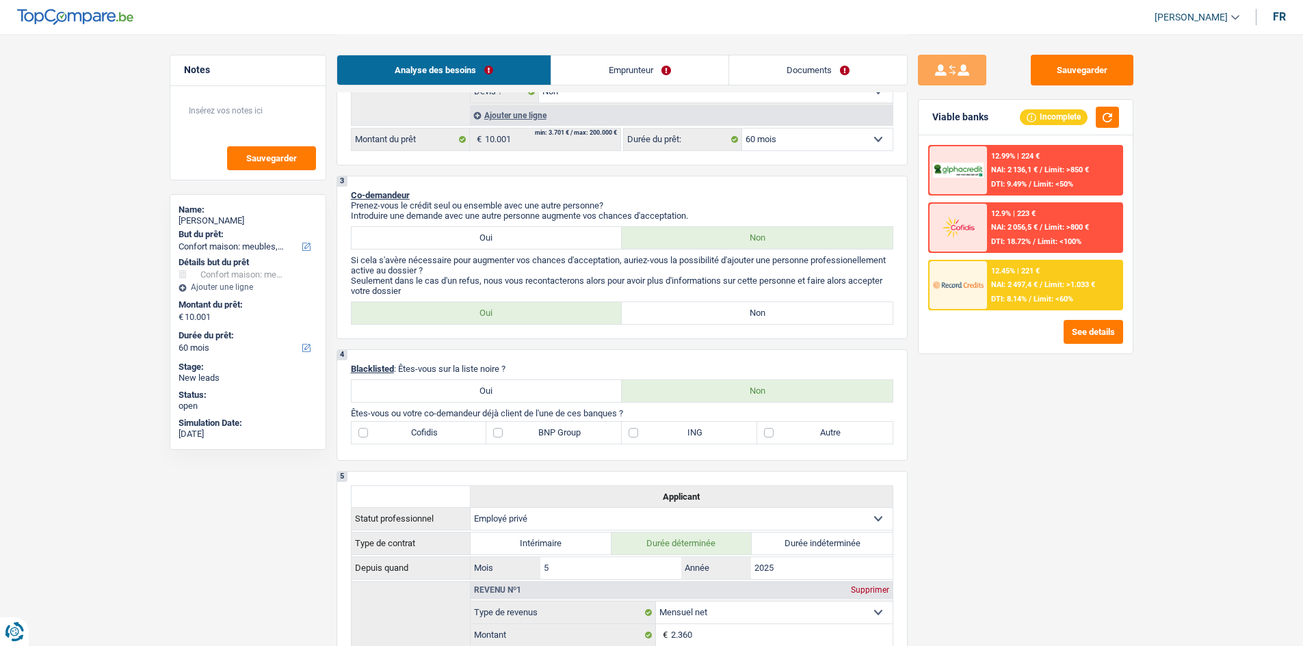
click at [752, 302] on label "Non" at bounding box center [757, 313] width 271 height 22
click at [752, 302] on input "Non" at bounding box center [757, 313] width 271 height 22
radio input "true"
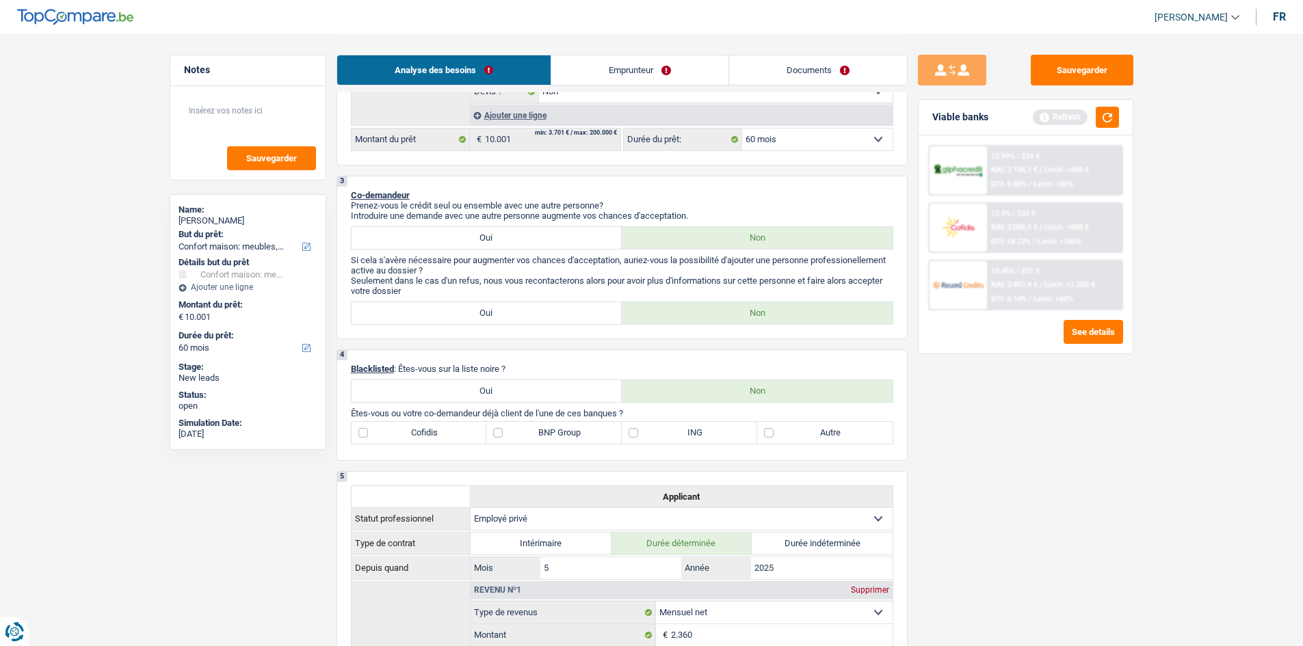
drag, startPoint x: 1029, startPoint y: 406, endPoint x: 1018, endPoint y: 407, distance: 11.0
click at [1030, 406] on div "Sauvegarder Viable banks Refresh 12.99% | 224 € NAI: 2 136,1 € / Limit: >850 € …" at bounding box center [1025, 340] width 236 height 570
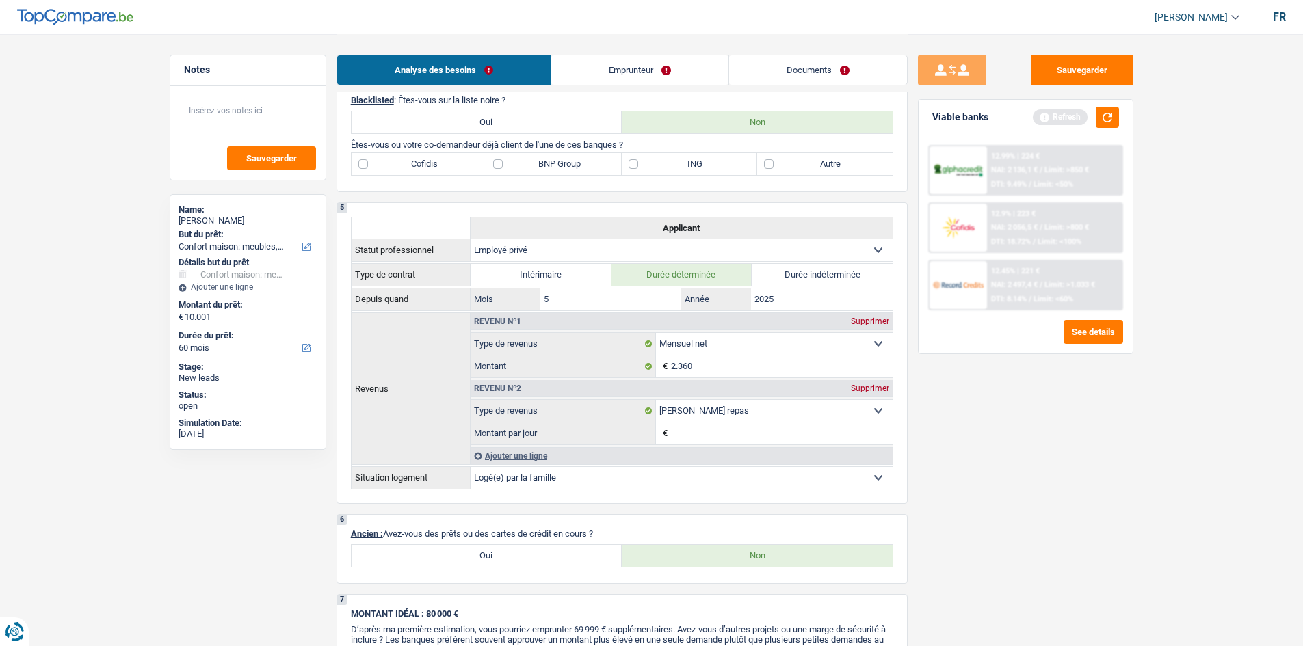
scroll to position [479, 0]
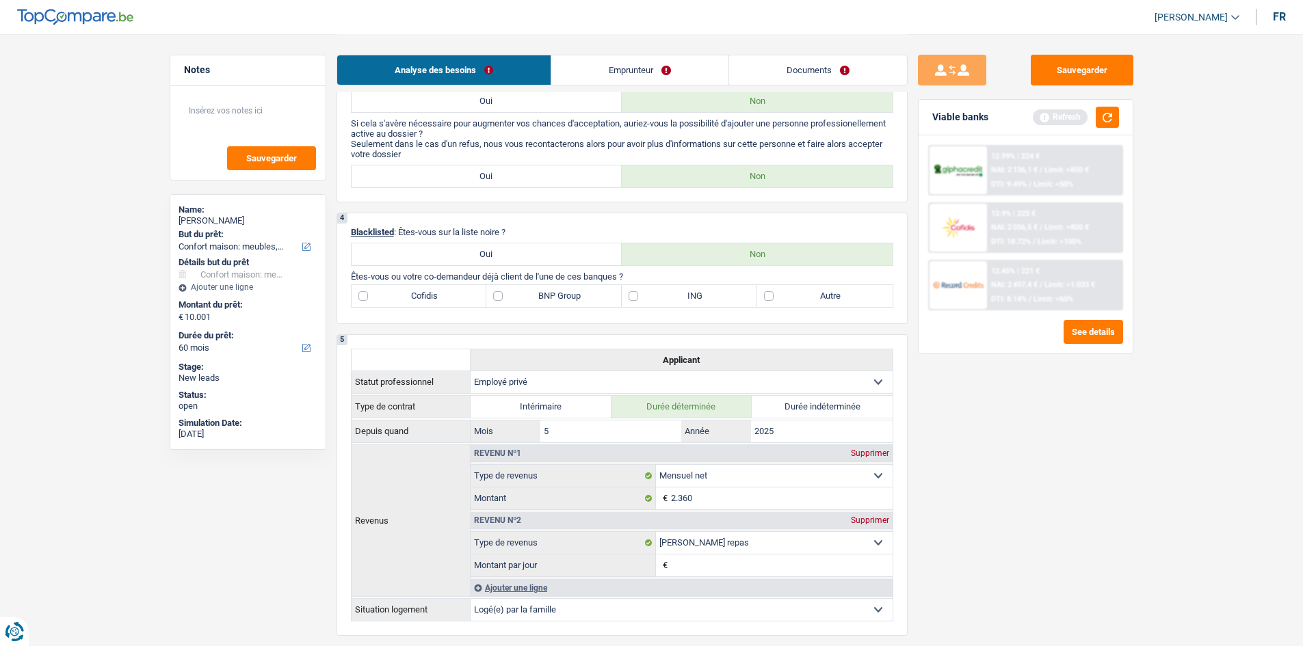
click at [1135, 406] on div "Sauvegarder Viable banks Refresh 12.99% | 224 € NAI: 2 136,1 € / Limit: >850 € …" at bounding box center [1025, 340] width 236 height 570
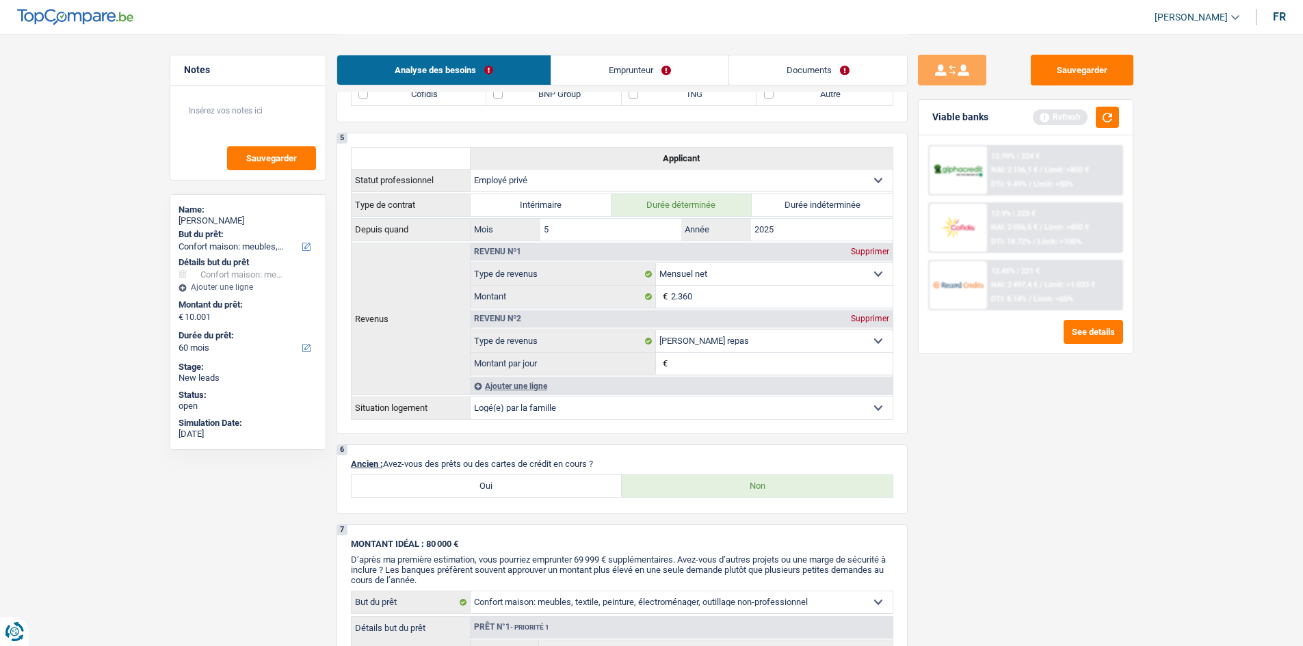
scroll to position [821, 0]
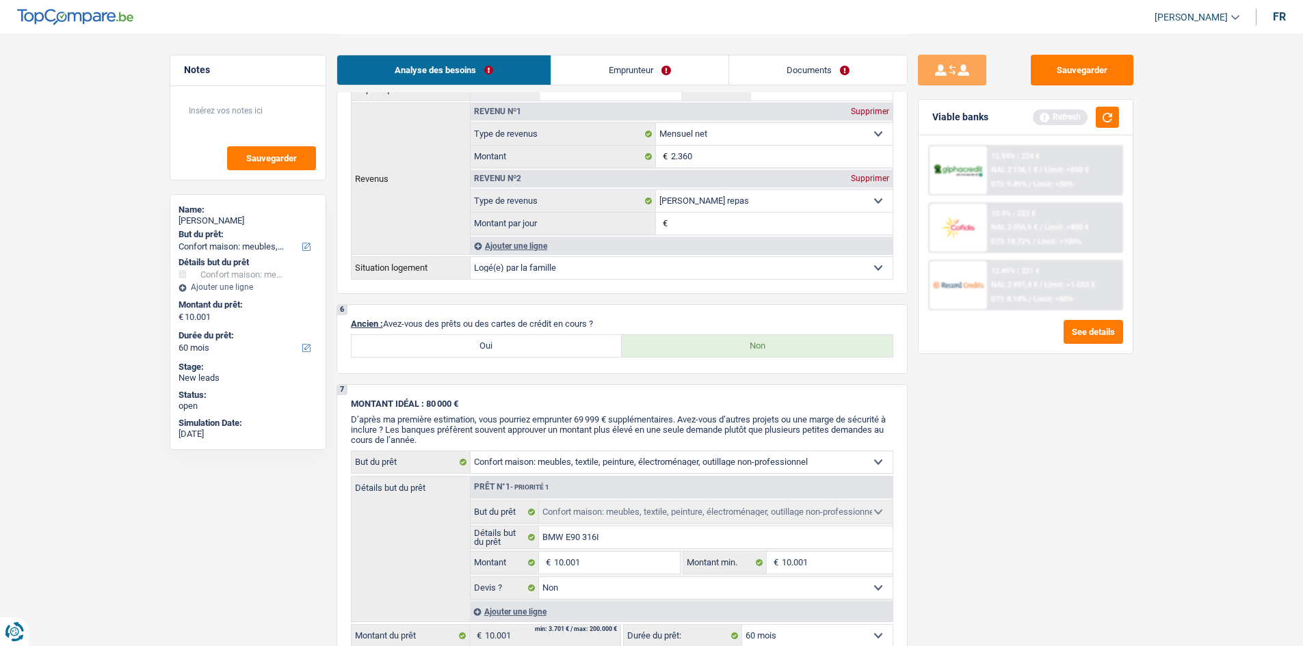
click at [1109, 428] on div "Sauvegarder Viable banks Refresh 12.99% | 224 € NAI: 2 136,1 € / Limit: >850 € …" at bounding box center [1025, 340] width 236 height 570
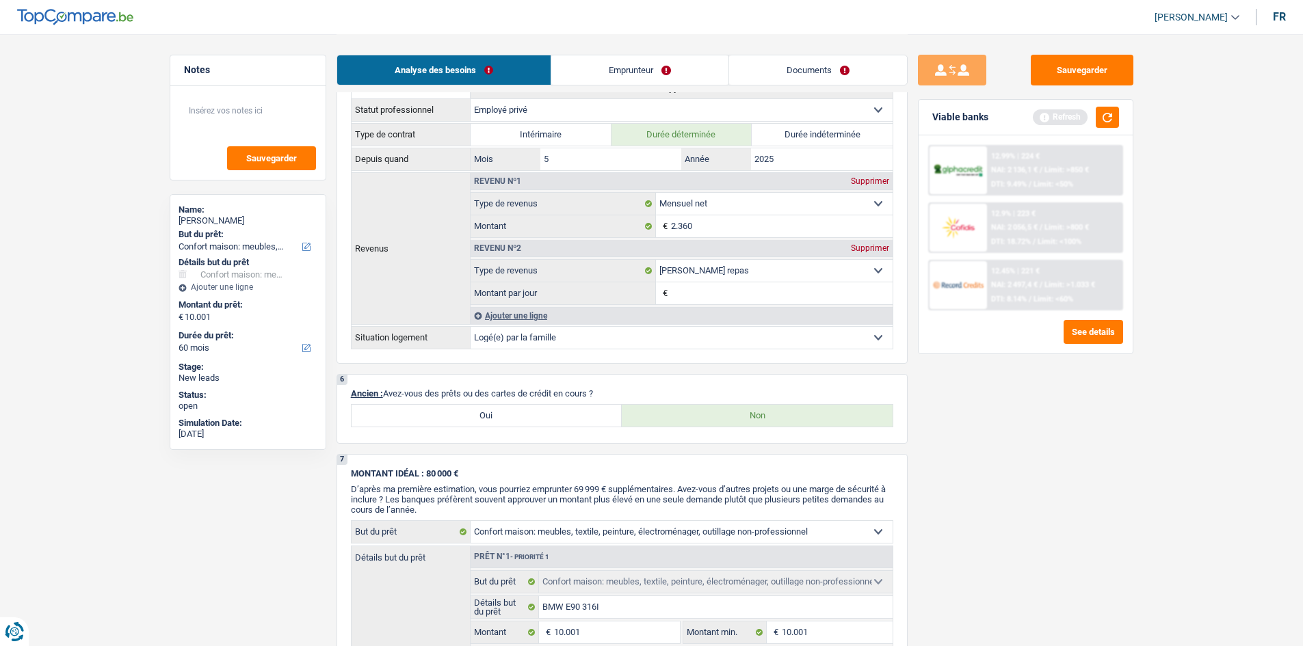
scroll to position [547, 0]
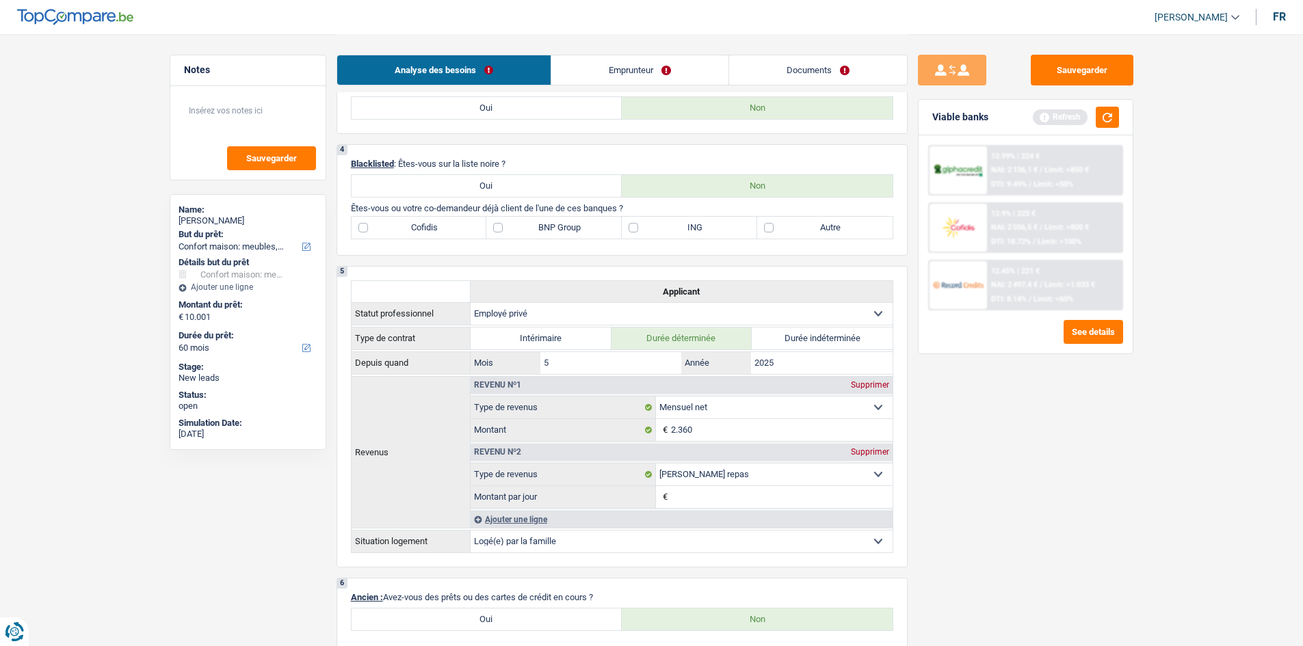
click at [580, 235] on label "BNP Group" at bounding box center [553, 228] width 135 height 22
click at [580, 235] on input "BNP Group" at bounding box center [553, 228] width 135 height 22
checkbox input "true"
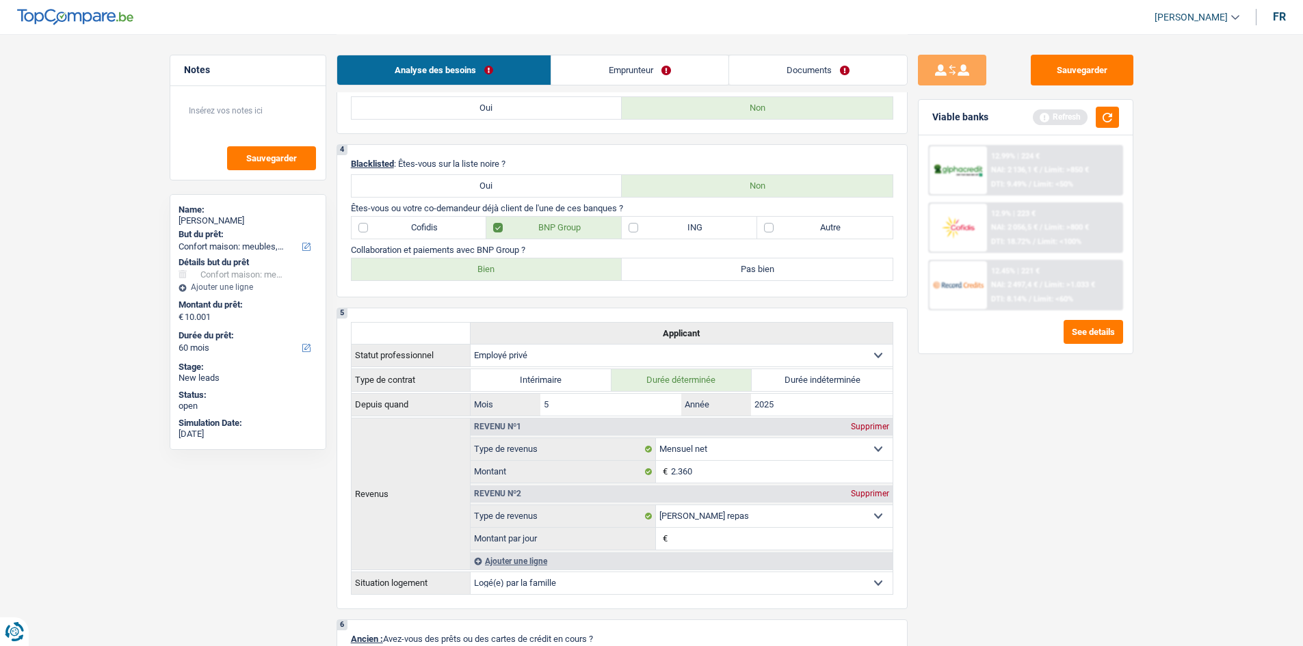
drag, startPoint x: 544, startPoint y: 269, endPoint x: 800, endPoint y: 387, distance: 281.5
click at [544, 269] on label "Bien" at bounding box center [486, 269] width 271 height 22
click at [544, 269] on input "Bien" at bounding box center [486, 269] width 271 height 22
radio input "true"
drag, startPoint x: 1005, startPoint y: 449, endPoint x: 1109, endPoint y: 225, distance: 246.9
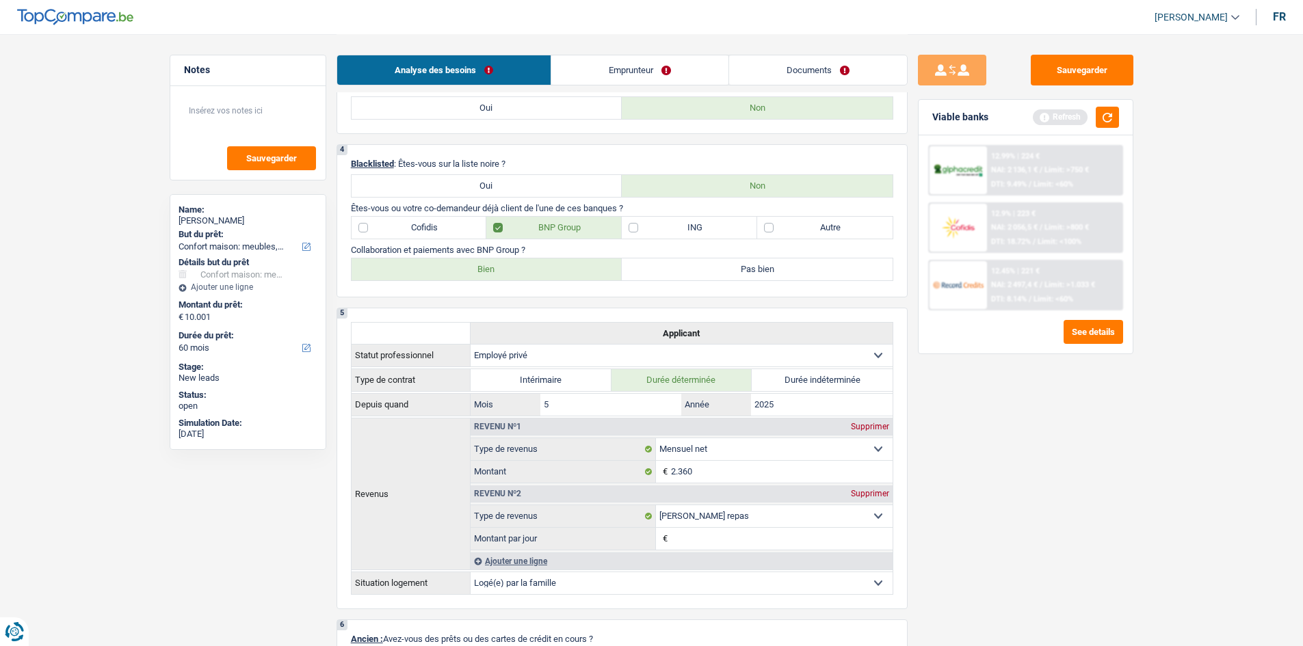
click at [1007, 448] on div "Sauvegarder Viable banks Refresh 12.99% | 224 € NAI: 2 136,1 € / Limit: >750 € …" at bounding box center [1025, 340] width 236 height 570
drag, startPoint x: 1102, startPoint y: 101, endPoint x: 1107, endPoint y: 114, distance: 14.7
click at [1103, 107] on div "Viable banks Refresh" at bounding box center [1025, 118] width 214 height 36
click at [1107, 114] on button "button" at bounding box center [1107, 117] width 23 height 21
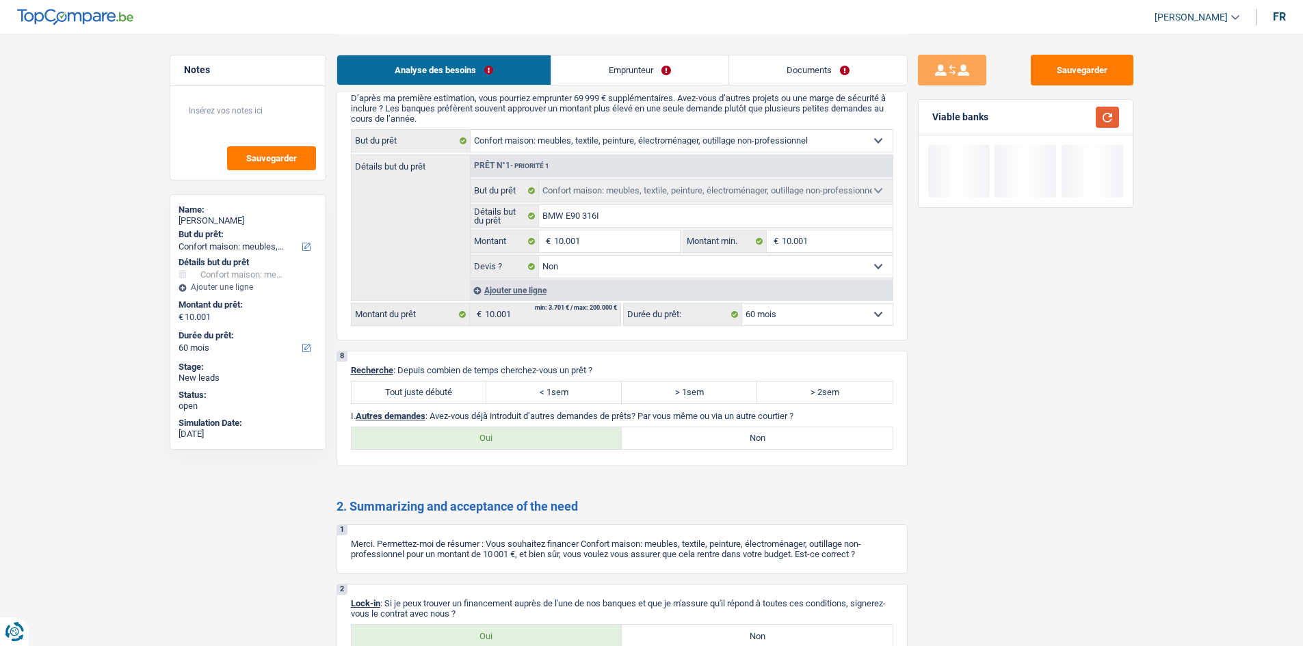
scroll to position [1331, 0]
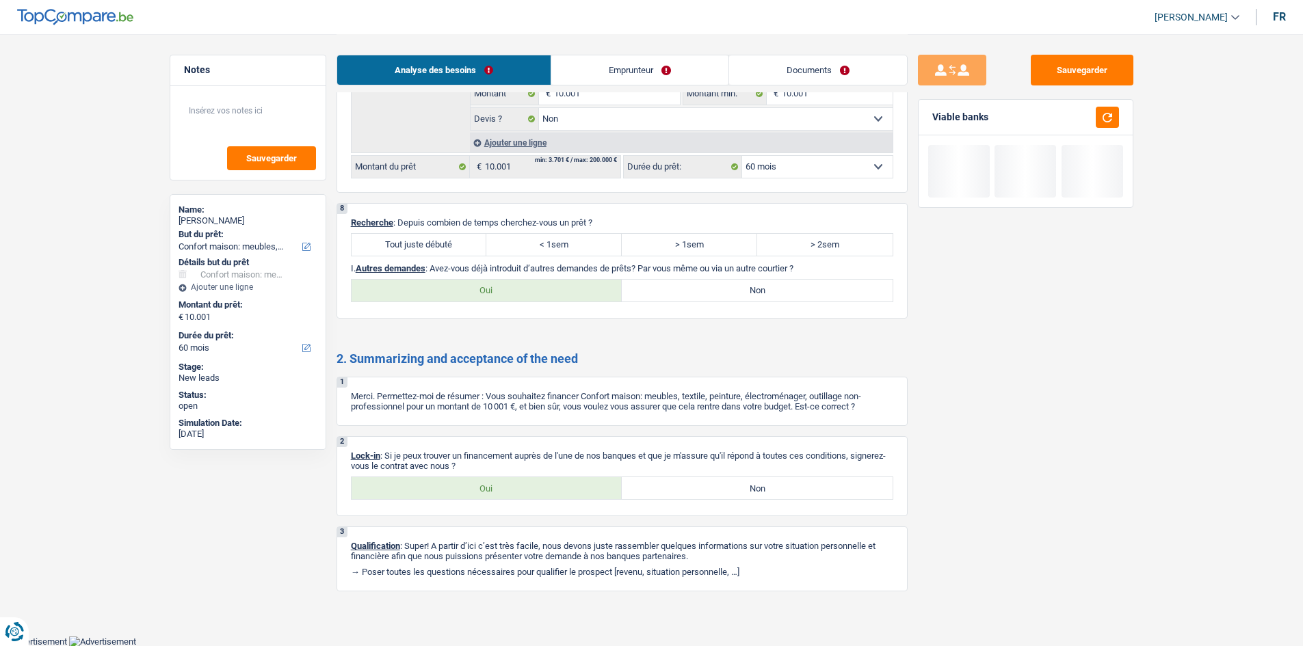
click at [447, 250] on label "Tout juste débuté" at bounding box center [418, 245] width 135 height 22
click at [447, 250] on input "Tout juste débuté" at bounding box center [418, 245] width 135 height 22
radio input "true"
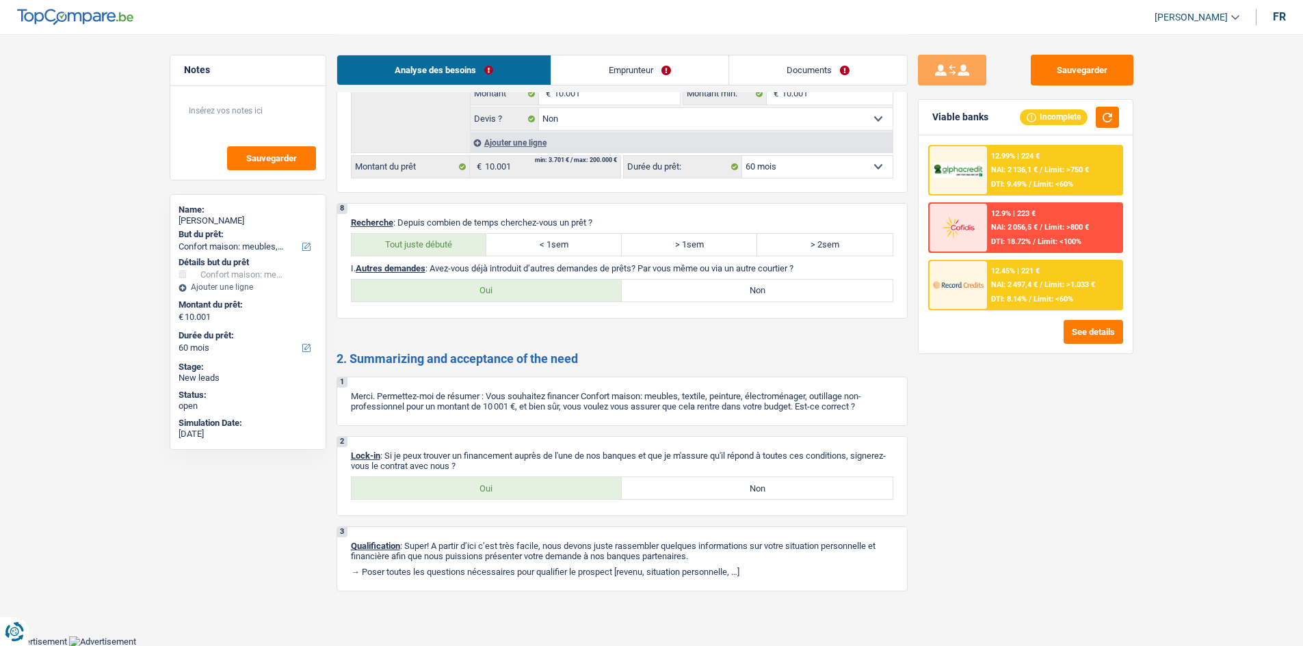
click at [691, 296] on label "Non" at bounding box center [757, 291] width 271 height 22
click at [691, 296] on input "Non" at bounding box center [757, 291] width 271 height 22
radio input "true"
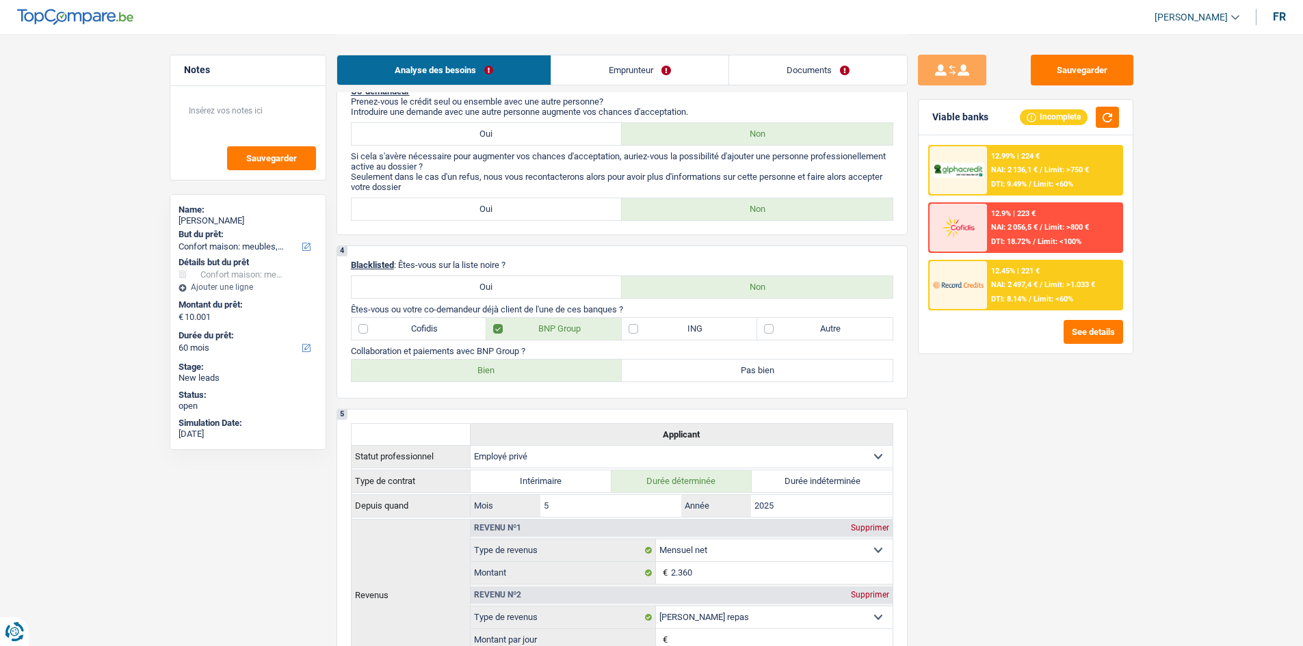
scroll to position [0, 0]
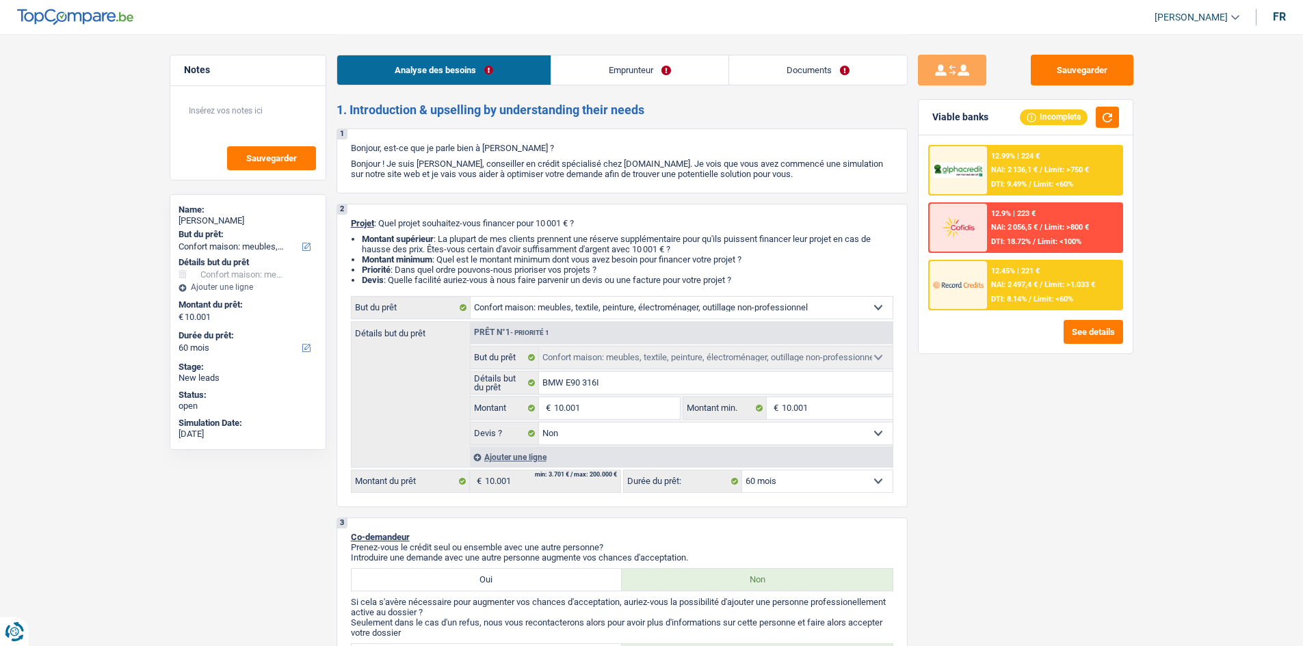
click at [648, 63] on link "Emprunteur" at bounding box center [639, 69] width 177 height 29
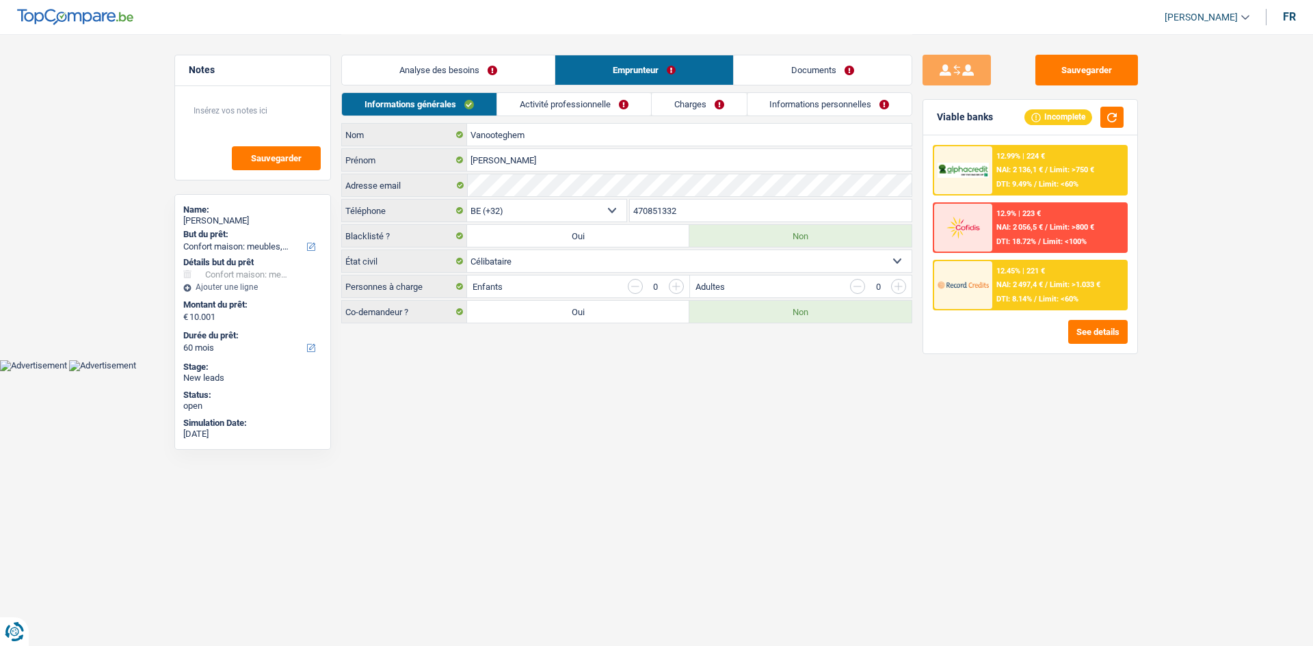
click at [518, 111] on link "Activité professionnelle" at bounding box center [574, 104] width 154 height 23
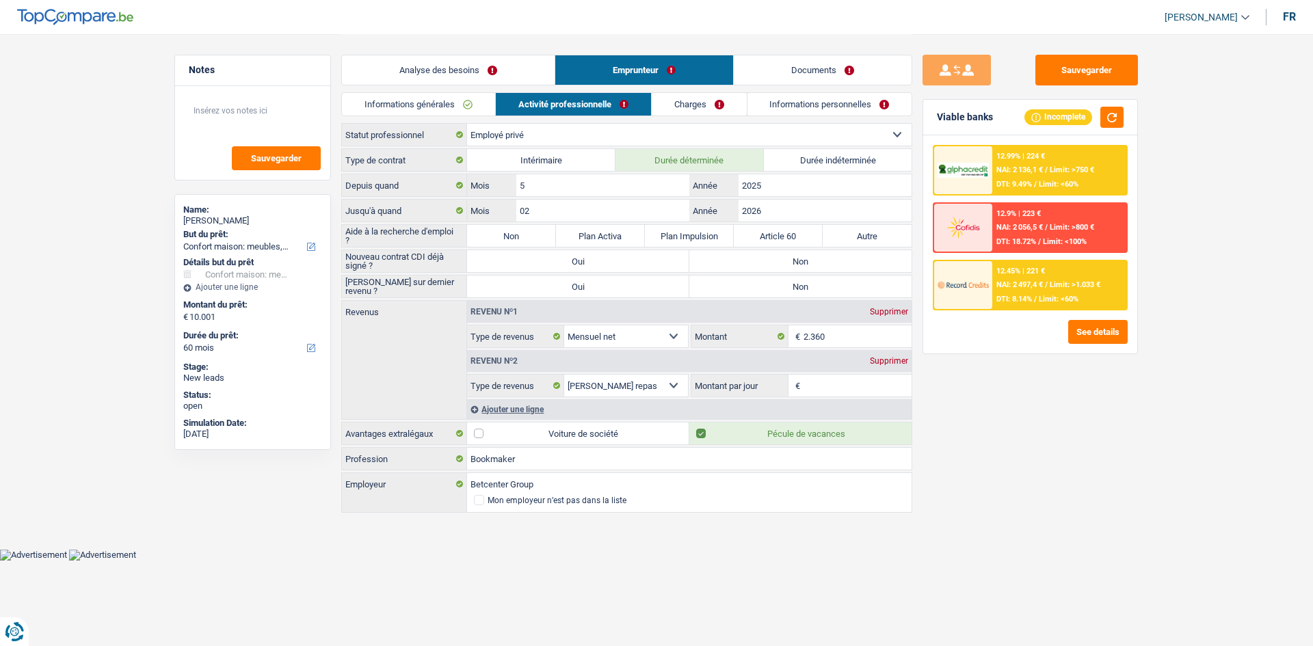
click at [1194, 460] on main "Notes Sauvegarder Name: Ethan Vanooteghem But du prêt: Confort maison: meubles,…" at bounding box center [656, 274] width 1313 height 549
click at [533, 239] on label "Non" at bounding box center [511, 236] width 89 height 22
click at [533, 239] on input "Non" at bounding box center [511, 236] width 89 height 22
radio input "true"
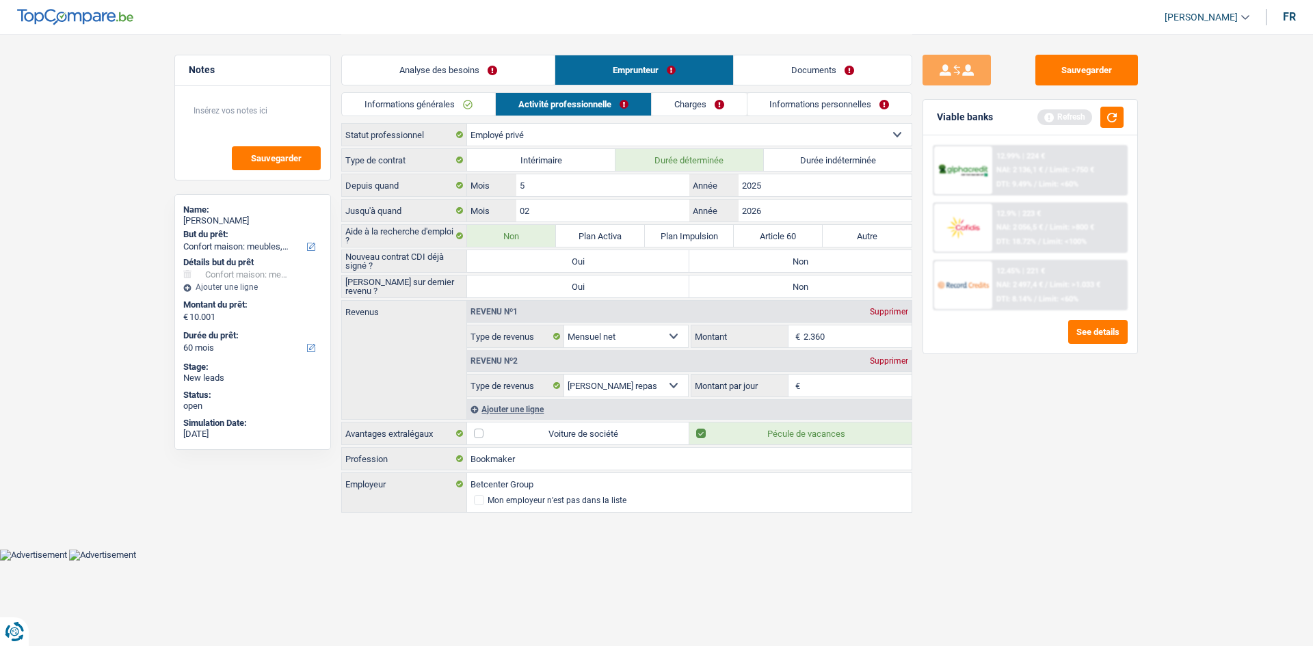
click at [1028, 451] on div "Sauvegarder Viable banks Refresh 12.99% | 224 € NAI: 2 136,1 € / Limit: >750 € …" at bounding box center [1030, 340] width 236 height 570
click at [828, 263] on label "Non" at bounding box center [800, 261] width 222 height 22
click at [828, 263] on input "Non" at bounding box center [800, 261] width 222 height 22
radio input "true"
click at [815, 283] on label "Non" at bounding box center [800, 287] width 222 height 22
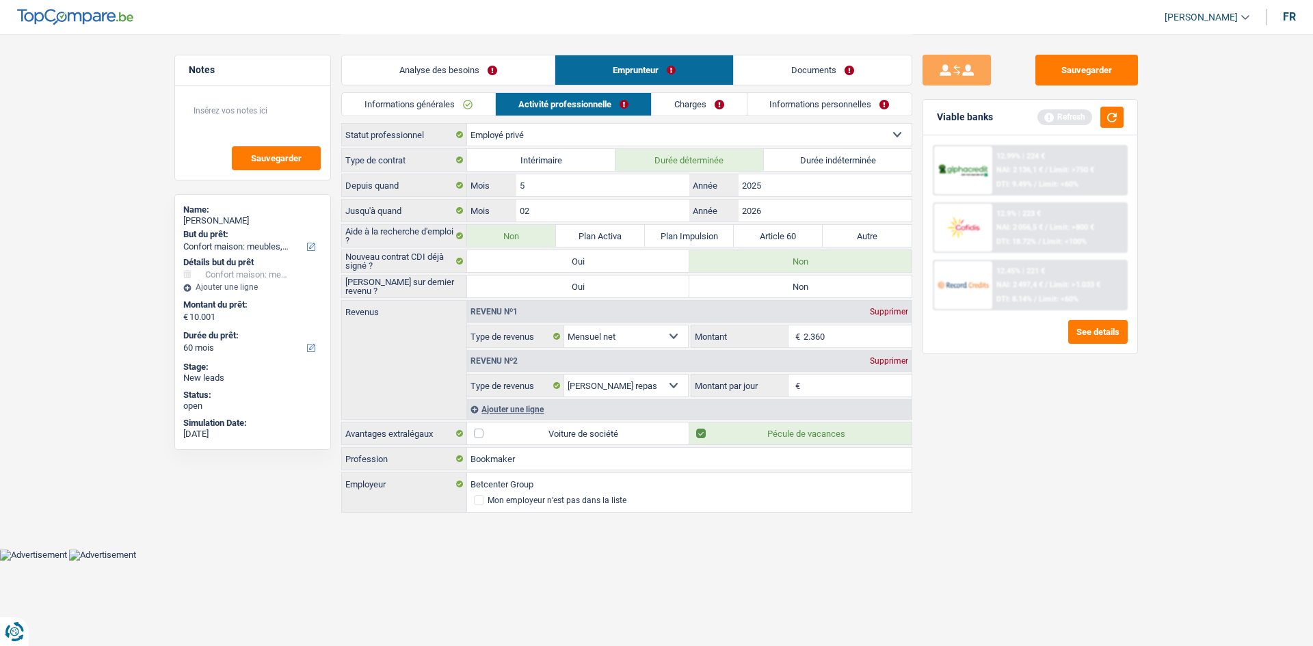
click at [815, 283] on input "Non" at bounding box center [800, 287] width 222 height 22
radio input "true"
click at [977, 416] on div "Sauvegarder Viable banks Refresh 12.99% | 224 € NAI: 2 136,1 € / Limit: >750 € …" at bounding box center [1030, 340] width 236 height 570
click at [886, 365] on div "Supprimer" at bounding box center [888, 361] width 45 height 8
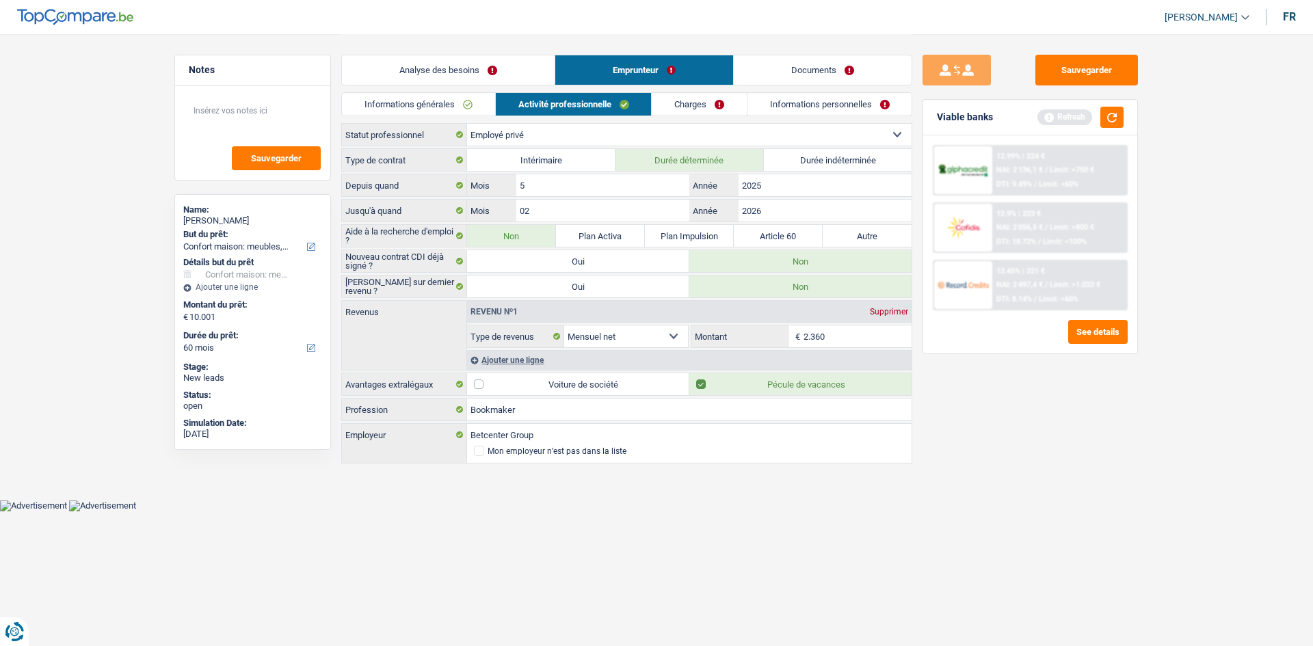
click at [699, 107] on link "Charges" at bounding box center [699, 104] width 95 height 23
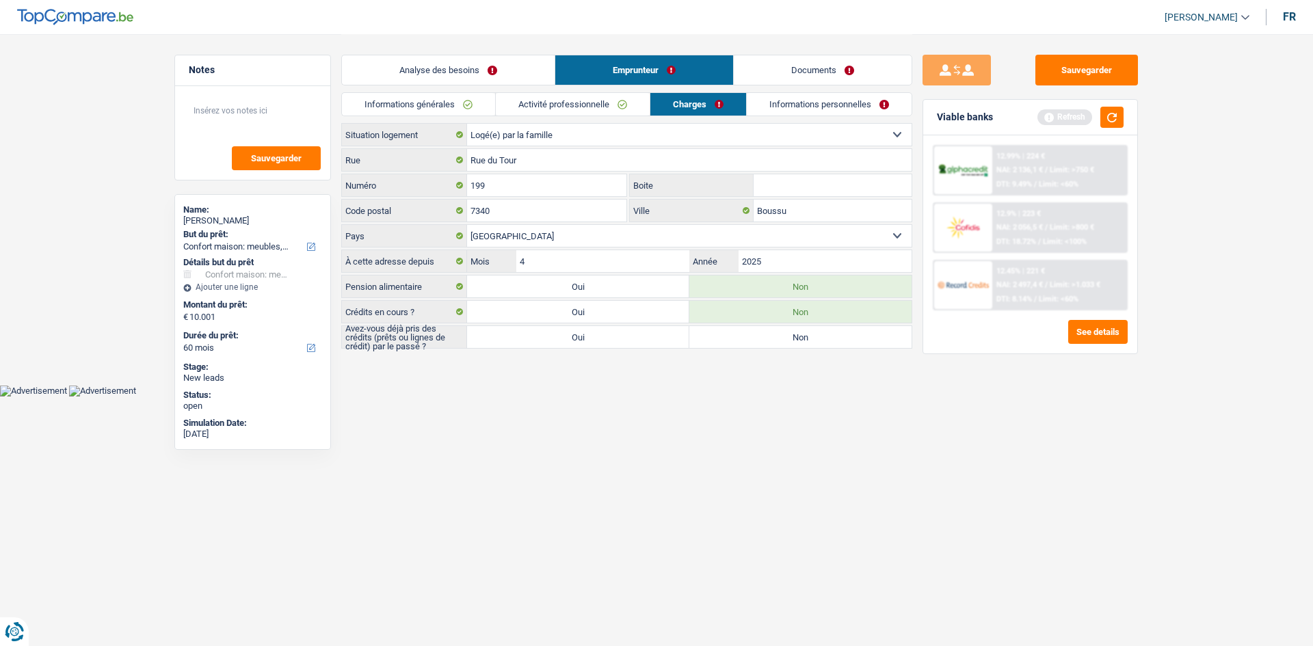
click at [774, 67] on link "Documents" at bounding box center [823, 69] width 178 height 29
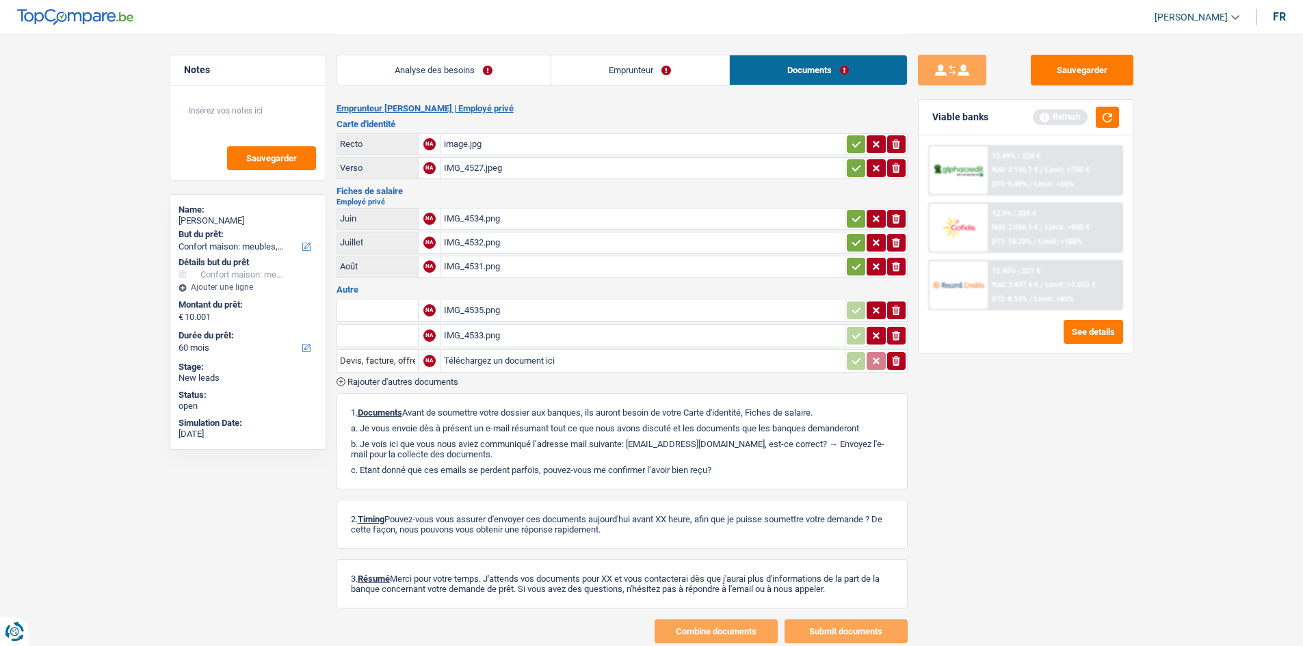
click at [619, 241] on div "IMG_4532.png" at bounding box center [643, 243] width 398 height 21
click at [638, 72] on link "Emprunteur" at bounding box center [640, 69] width 178 height 29
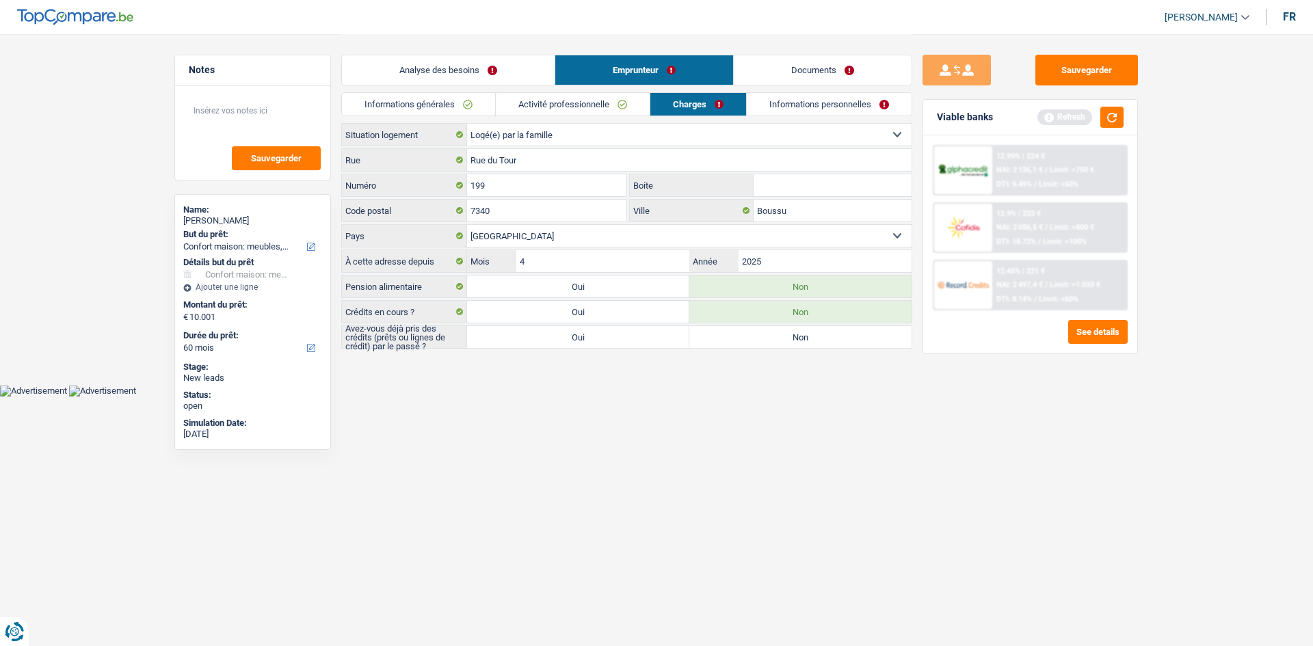
click at [602, 99] on link "Activité professionnelle" at bounding box center [573, 104] width 154 height 23
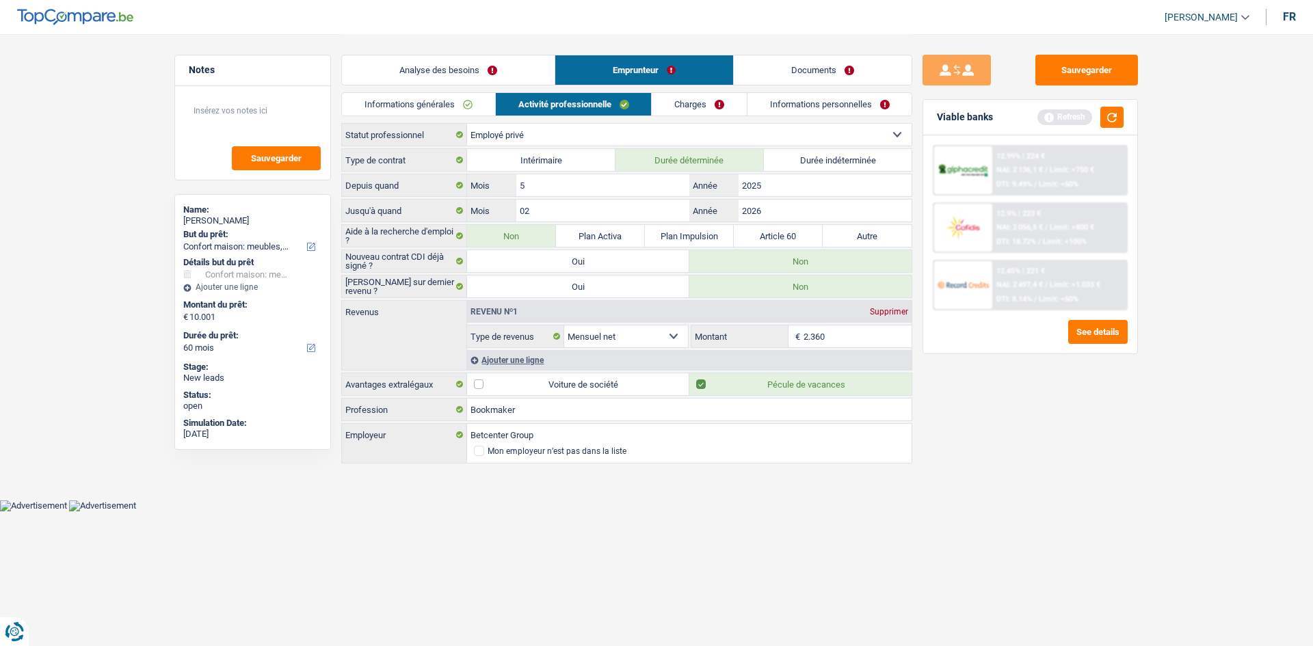
click at [538, 358] on div "Ajouter une ligne" at bounding box center [689, 360] width 445 height 20
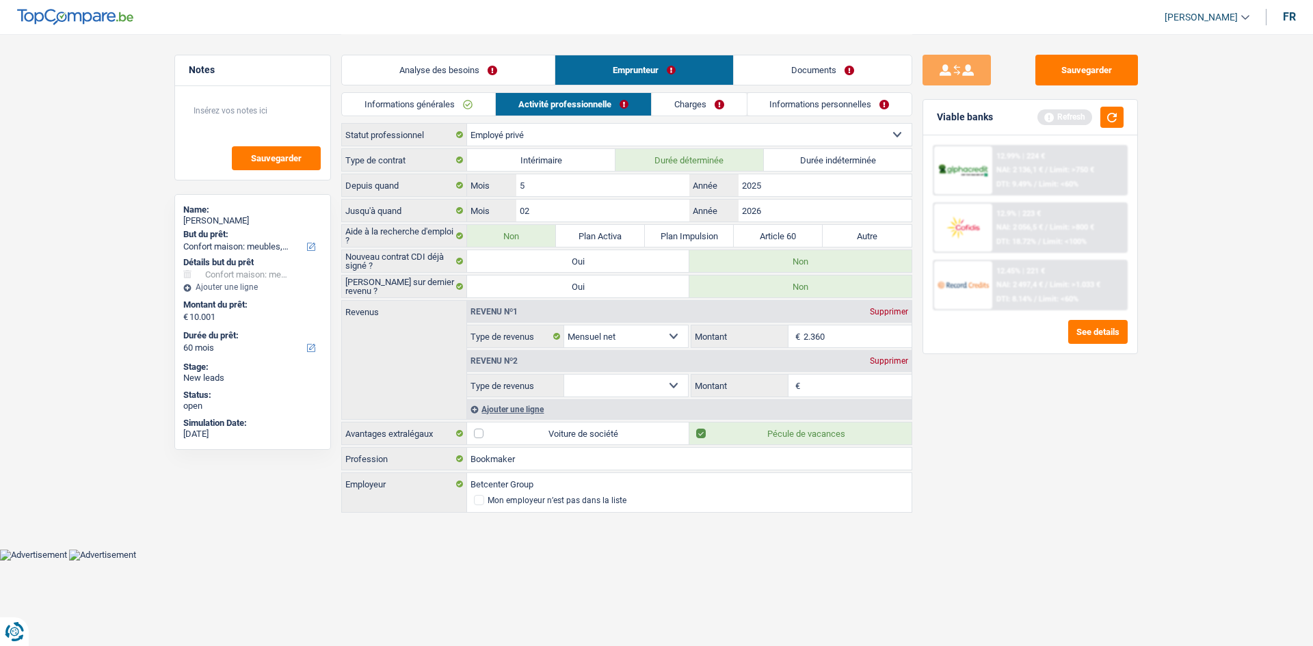
click at [609, 378] on select "Allocation d'handicap Allocations chômage Allocations familiales Chèques repas …" at bounding box center [626, 386] width 124 height 22
select select "mealVouchers"
click at [564, 375] on select "Allocation d'handicap Allocations chômage Allocations familiales Chèques repas …" at bounding box center [626, 386] width 124 height 22
click at [838, 374] on fieldset "€ Montant par jour Tous les champs sont obligatoires. Veuillez fournir une répo…" at bounding box center [801, 385] width 221 height 23
click at [836, 386] on input "Montant par jour" at bounding box center [858, 386] width 109 height 22
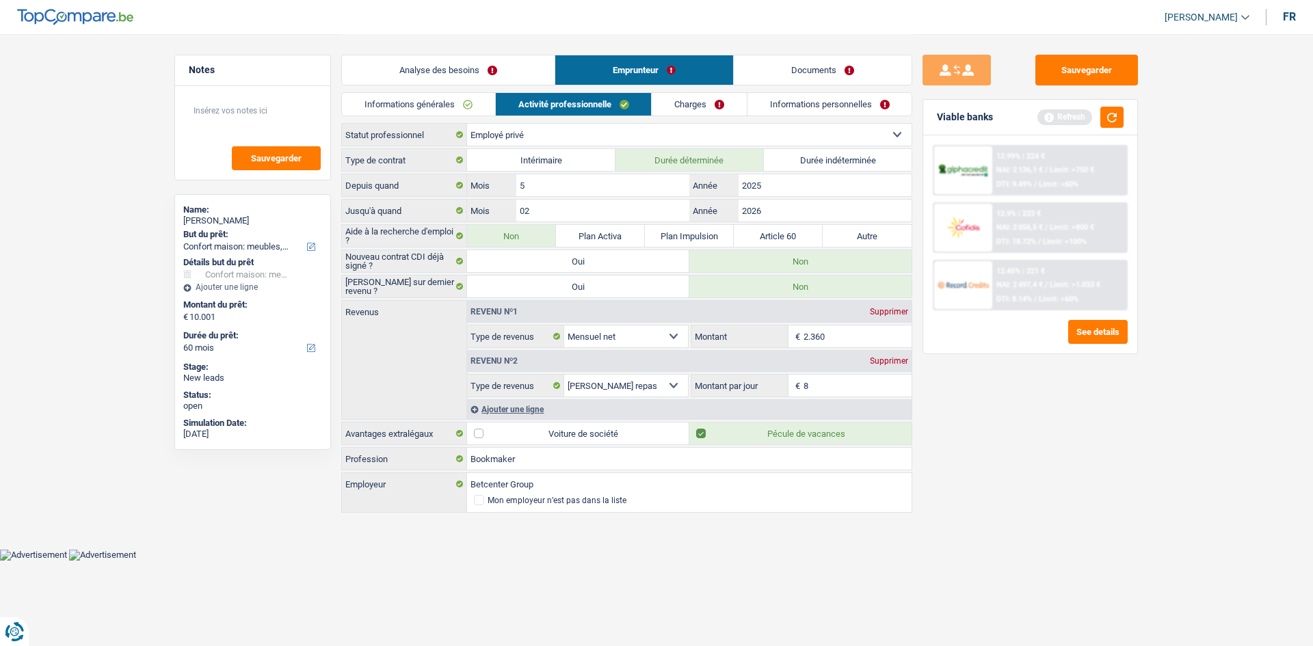
type input "8,0"
click at [1018, 458] on div "Sauvegarder Viable banks Refresh 12.99% | 224 € NAI: 2 136,1 € / Limit: >750 € …" at bounding box center [1030, 340] width 236 height 570
drag, startPoint x: 687, startPoint y: 101, endPoint x: 794, endPoint y: 294, distance: 221.0
click at [687, 101] on link "Charges" at bounding box center [699, 104] width 95 height 23
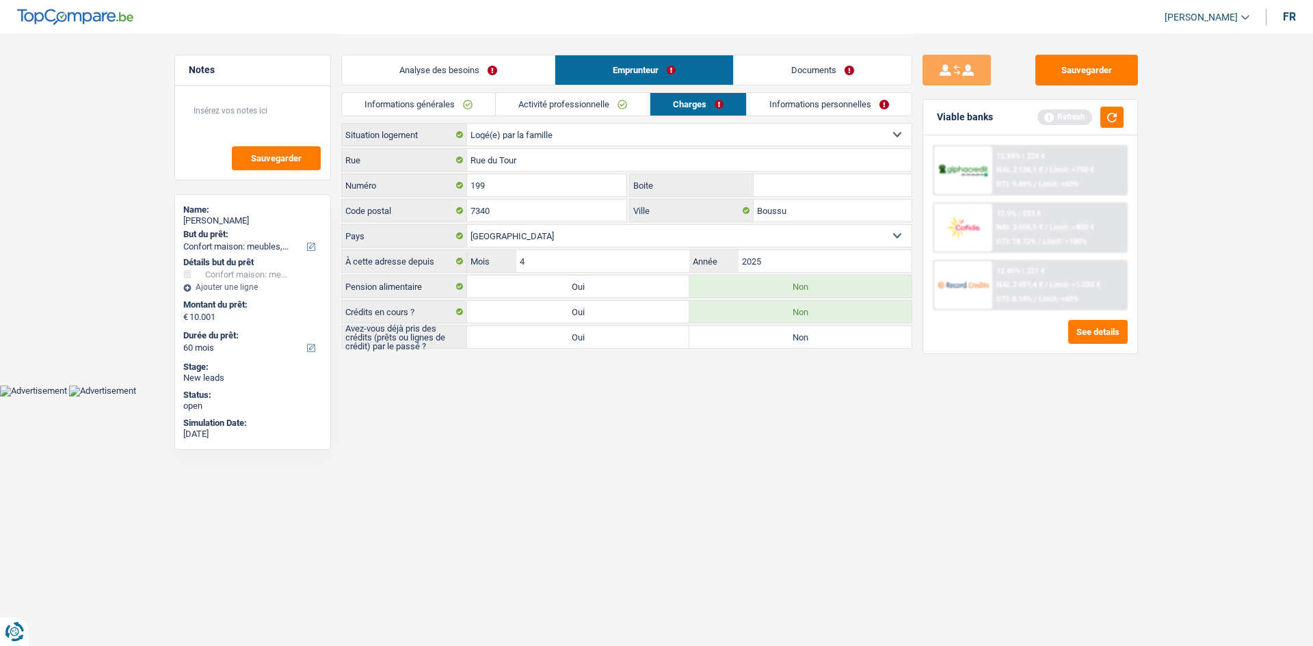
click at [784, 183] on input "Boite" at bounding box center [833, 185] width 158 height 22
type input "199"
click at [777, 397] on html "Vous avez le contrôle de vos données Nous utilisons des cookies, tout comme nos…" at bounding box center [656, 198] width 1313 height 397
click at [810, 64] on link "Documents" at bounding box center [823, 69] width 178 height 29
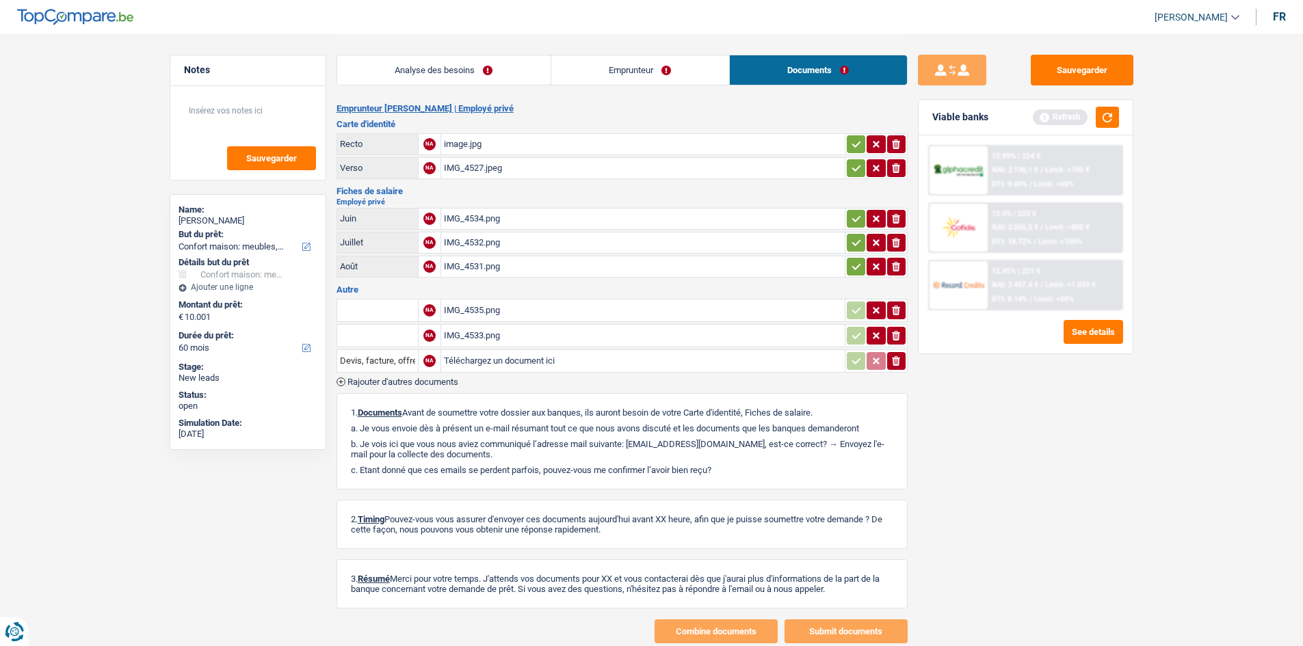
click at [602, 252] on div "IMG_4532.png" at bounding box center [643, 243] width 398 height 21
click at [642, 69] on link "Emprunteur" at bounding box center [640, 69] width 178 height 29
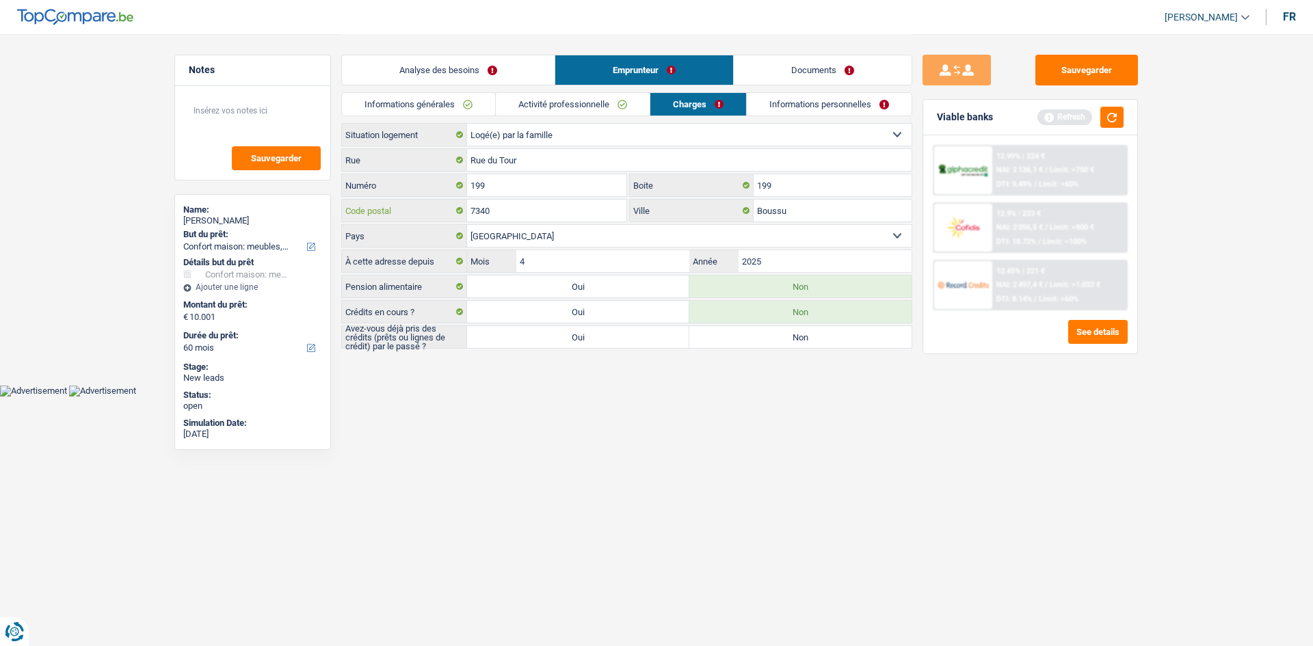
click at [570, 207] on input "7340" at bounding box center [546, 211] width 159 height 22
type input "7301"
click at [960, 435] on div "Sauvegarder Viable banks Refresh 12.99% | 224 € NAI: 2 136,1 € / Limit: >750 € …" at bounding box center [1030, 340] width 236 height 570
click at [1115, 120] on button "button" at bounding box center [1111, 117] width 23 height 21
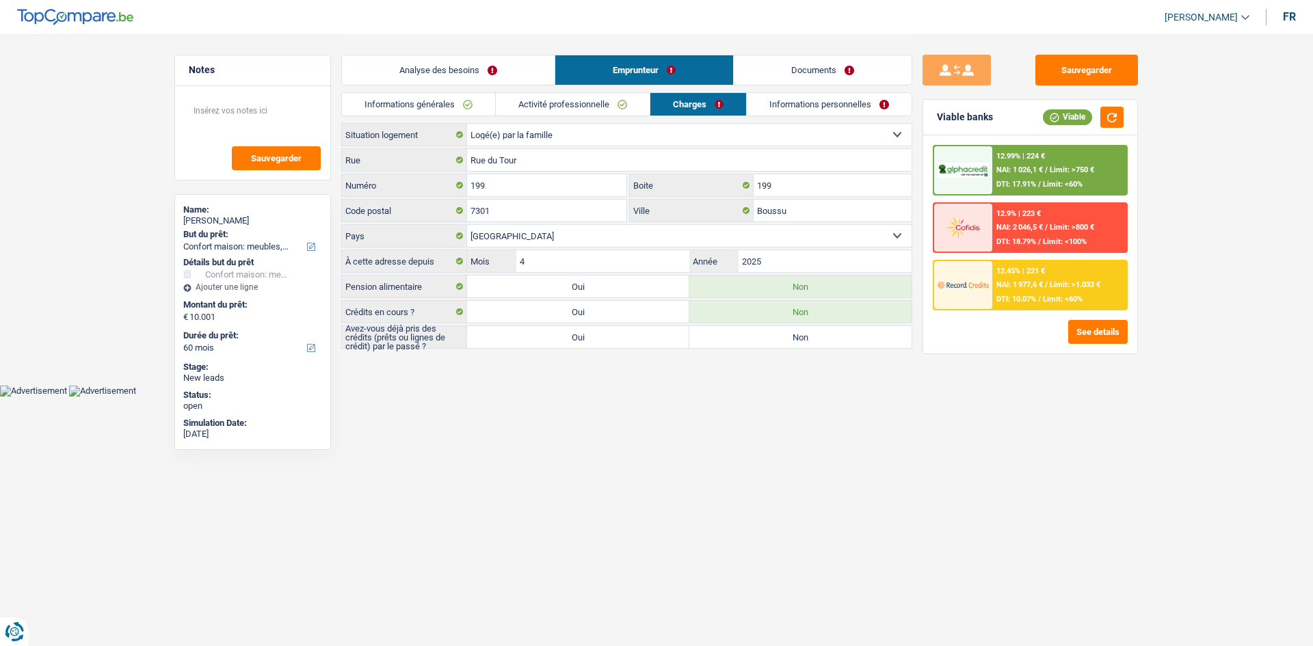
click at [1195, 153] on main "Notes Sauvegarder Name: Ethan Vanooteghem But du prêt: Confort maison: meubles,…" at bounding box center [656, 192] width 1313 height 385
click at [847, 397] on html "Vous avez le contrôle de vos données Nous utilisons des cookies, tout comme nos…" at bounding box center [656, 198] width 1313 height 397
click at [758, 332] on label "Non" at bounding box center [800, 337] width 222 height 22
click at [758, 332] on input "Non" at bounding box center [800, 337] width 222 height 22
radio input "true"
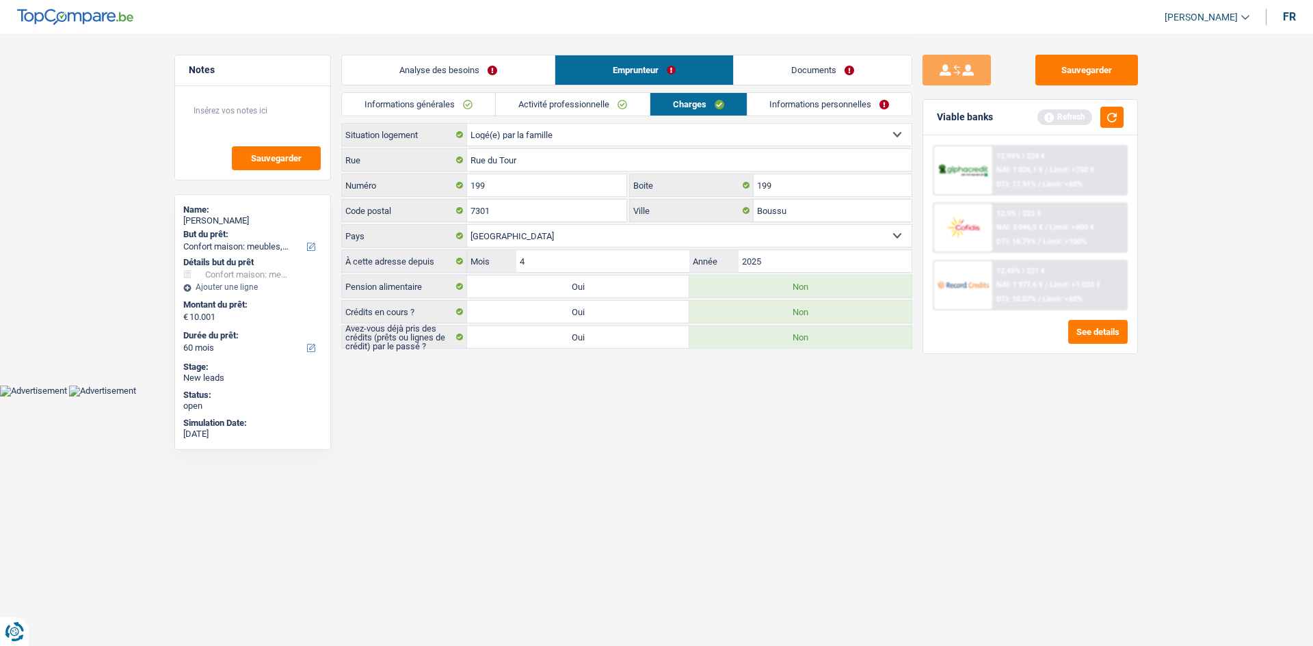
click at [823, 106] on link "Informations personnelles" at bounding box center [829, 104] width 165 height 23
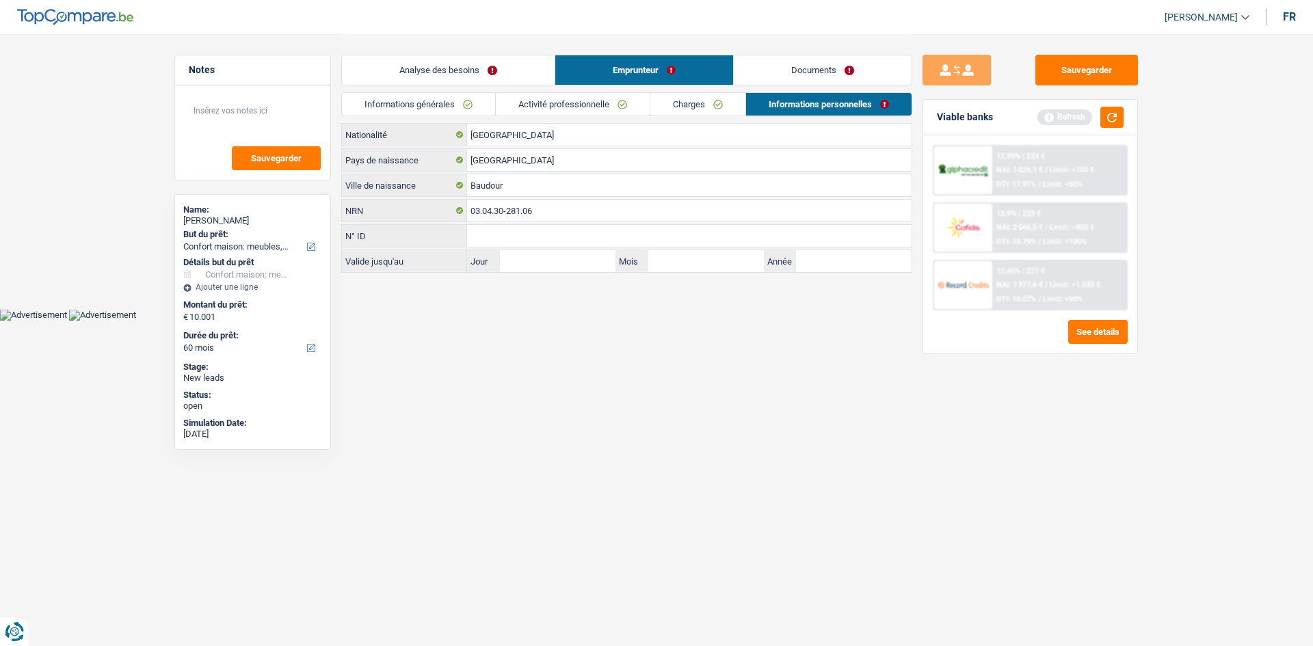
click at [950, 440] on div "Sauvegarder Viable banks Refresh 12.99% | 224 € NAI: 1 026,1 € / Limit: >750 € …" at bounding box center [1030, 340] width 236 height 570
click at [951, 440] on div "Sauvegarder Viable banks Refresh 12.99% | 224 € NAI: 1 026,1 € / Limit: >750 € …" at bounding box center [1030, 340] width 236 height 570
click at [1116, 118] on button "button" at bounding box center [1111, 117] width 23 height 21
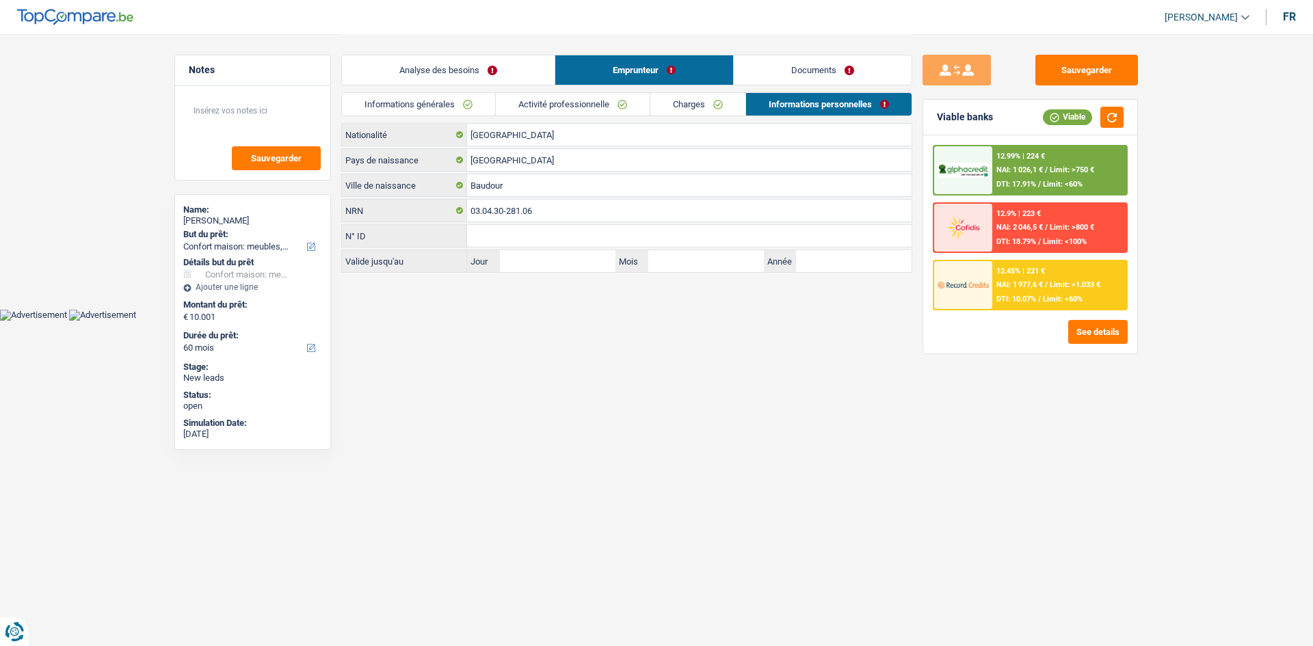
click at [814, 78] on link "Documents" at bounding box center [823, 69] width 178 height 29
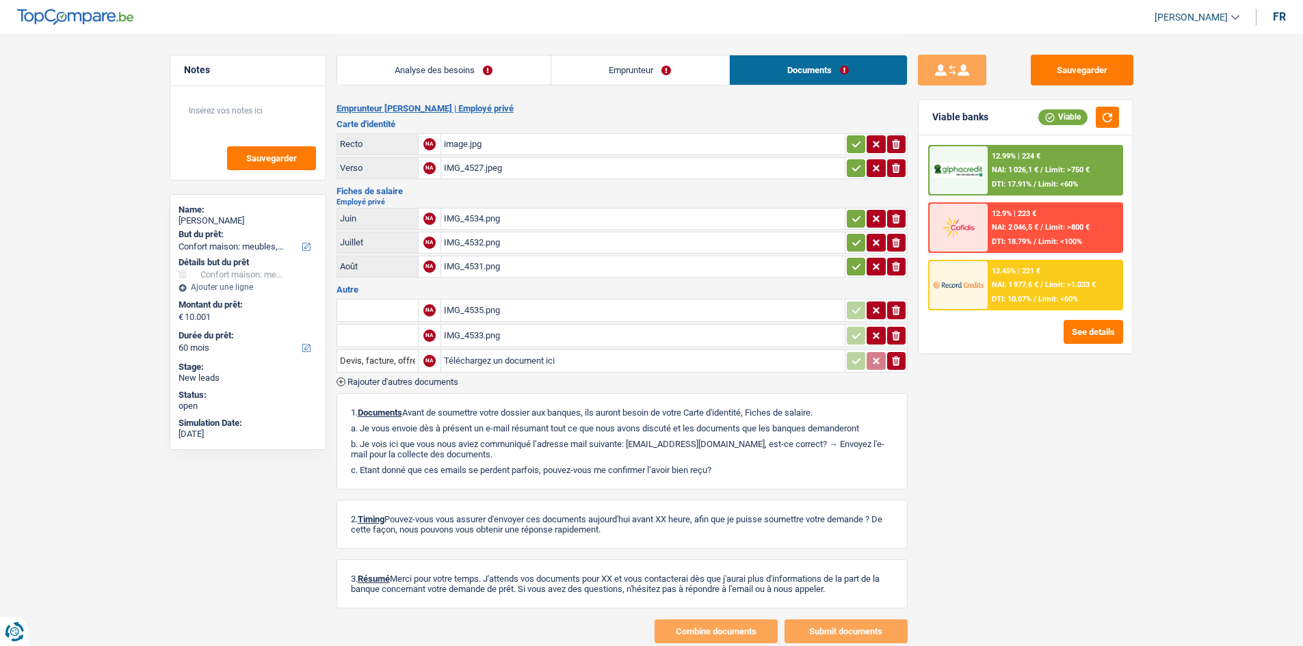
click at [523, 136] on div "image.jpg" at bounding box center [643, 144] width 398 height 21
click at [507, 164] on div "IMG_4527.jpeg" at bounding box center [643, 168] width 398 height 21
click at [504, 68] on link "Analyse des besoins" at bounding box center [443, 69] width 213 height 29
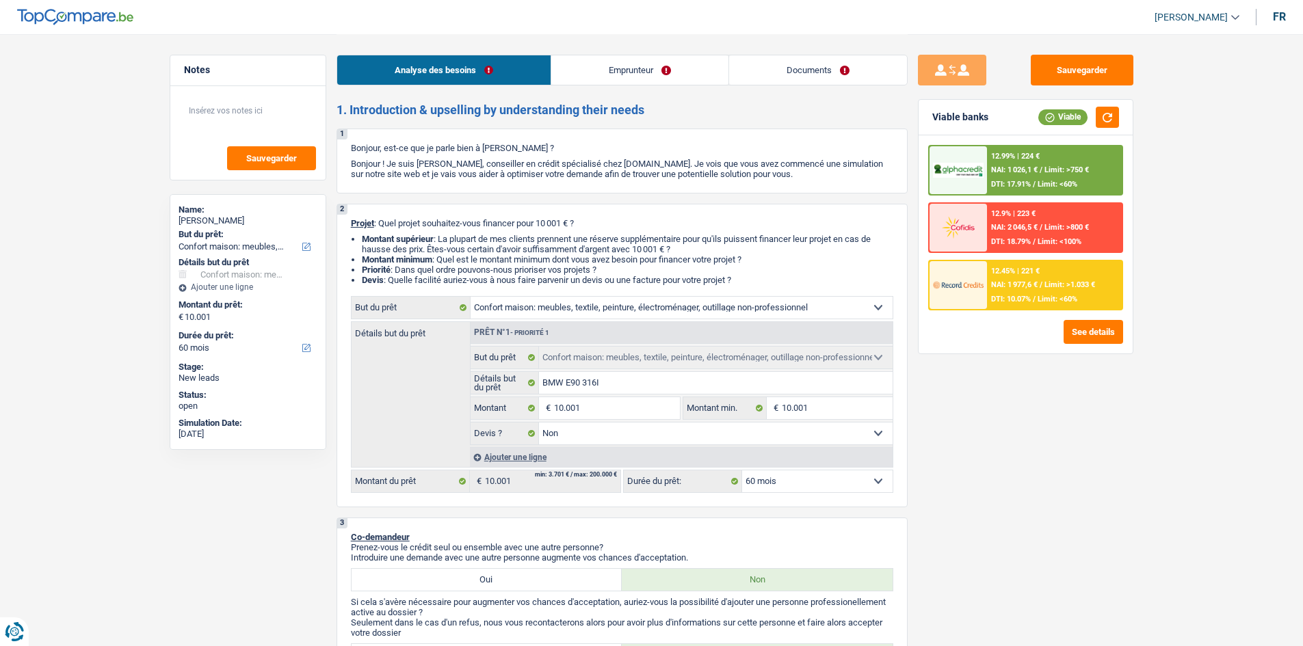
click at [1052, 446] on div "Sauvegarder Viable banks Viable 12.99% | 224 € NAI: 1 026,1 € / Limit: >750 € D…" at bounding box center [1025, 340] width 236 height 570
click at [1045, 536] on div "Sauvegarder Viable banks Viable 12.99% | 224 € NAI: 1 026,1 € / Limit: >750 € D…" at bounding box center [1025, 340] width 236 height 570
click at [829, 403] on input "10.001" at bounding box center [837, 408] width 111 height 22
type input "5"
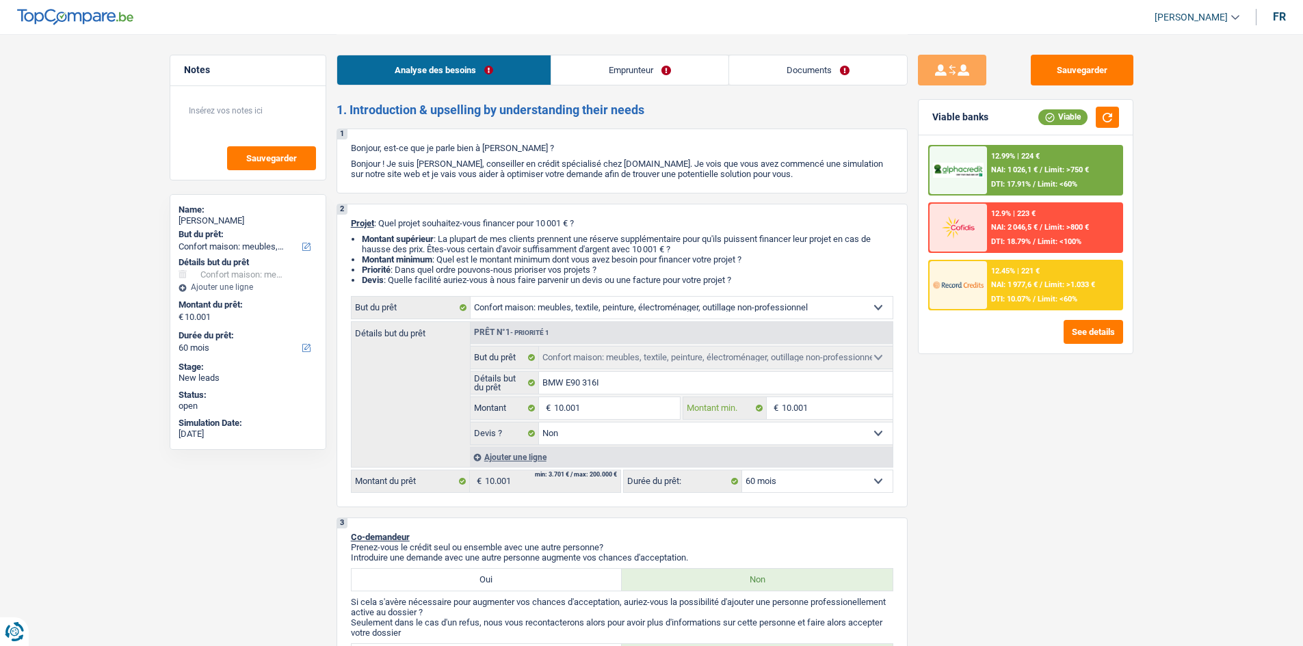
type input "5"
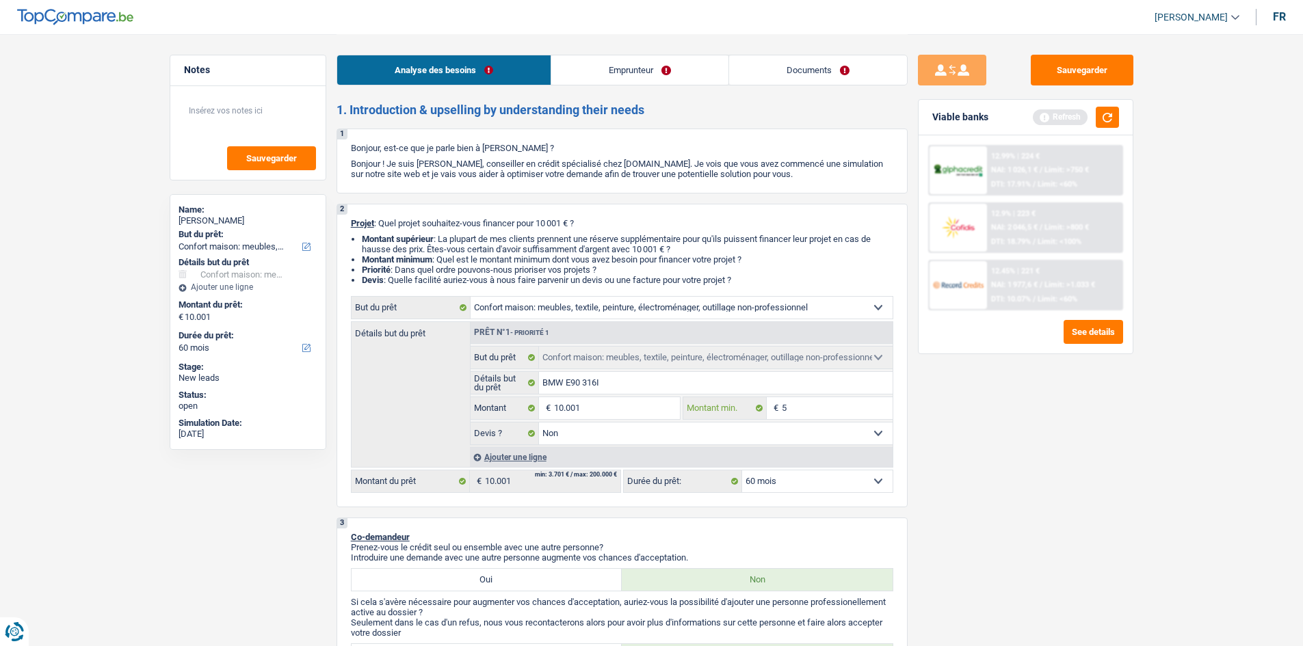
type input "50"
type input "500"
type input "5.001"
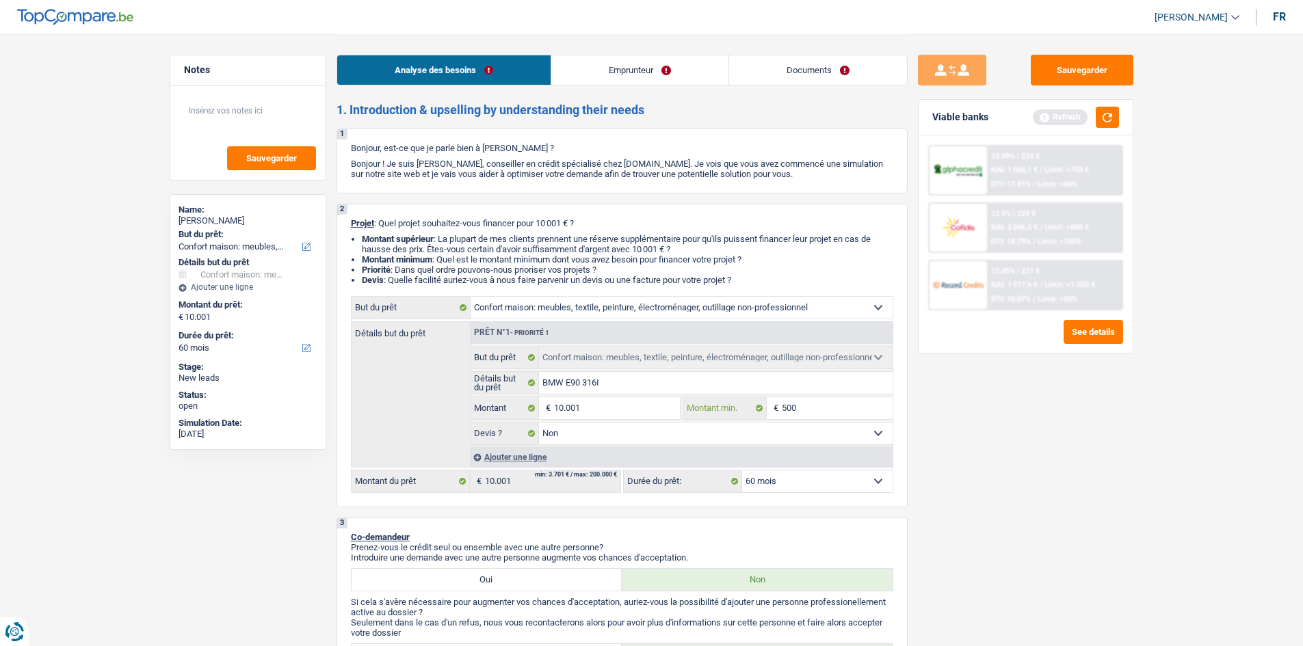
type input "5.001"
click at [1110, 114] on button "button" at bounding box center [1107, 117] width 23 height 21
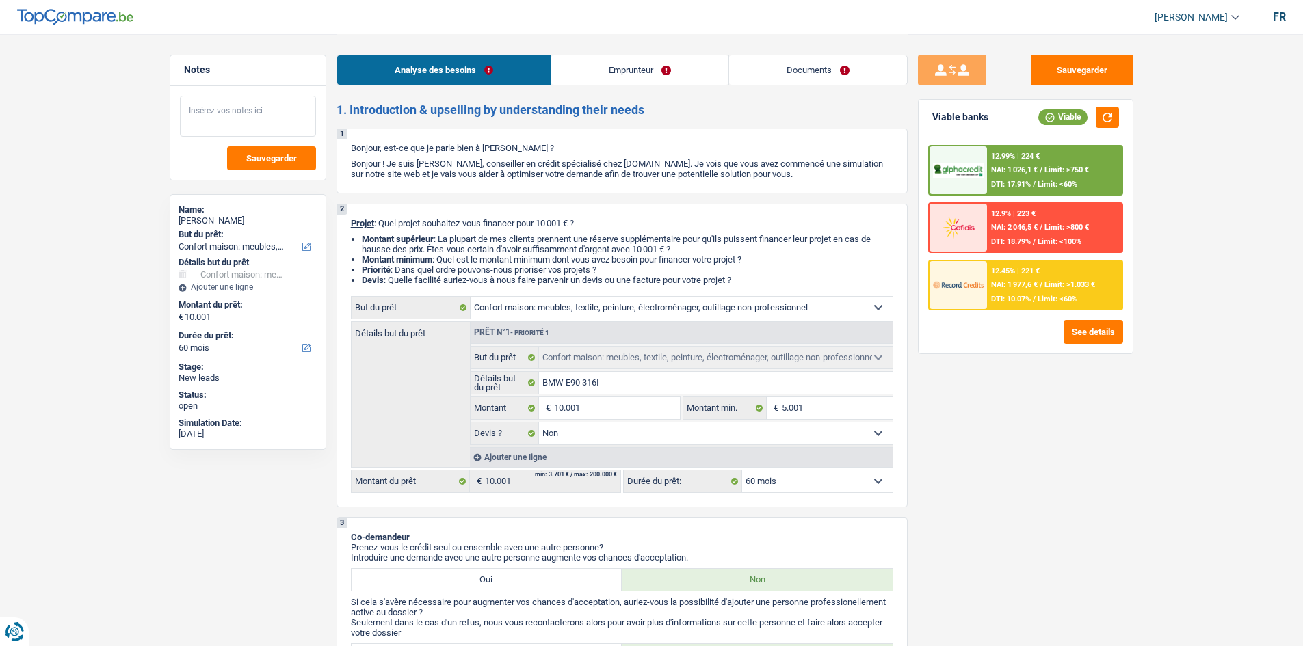
click at [217, 103] on textarea at bounding box center [248, 116] width 136 height 41
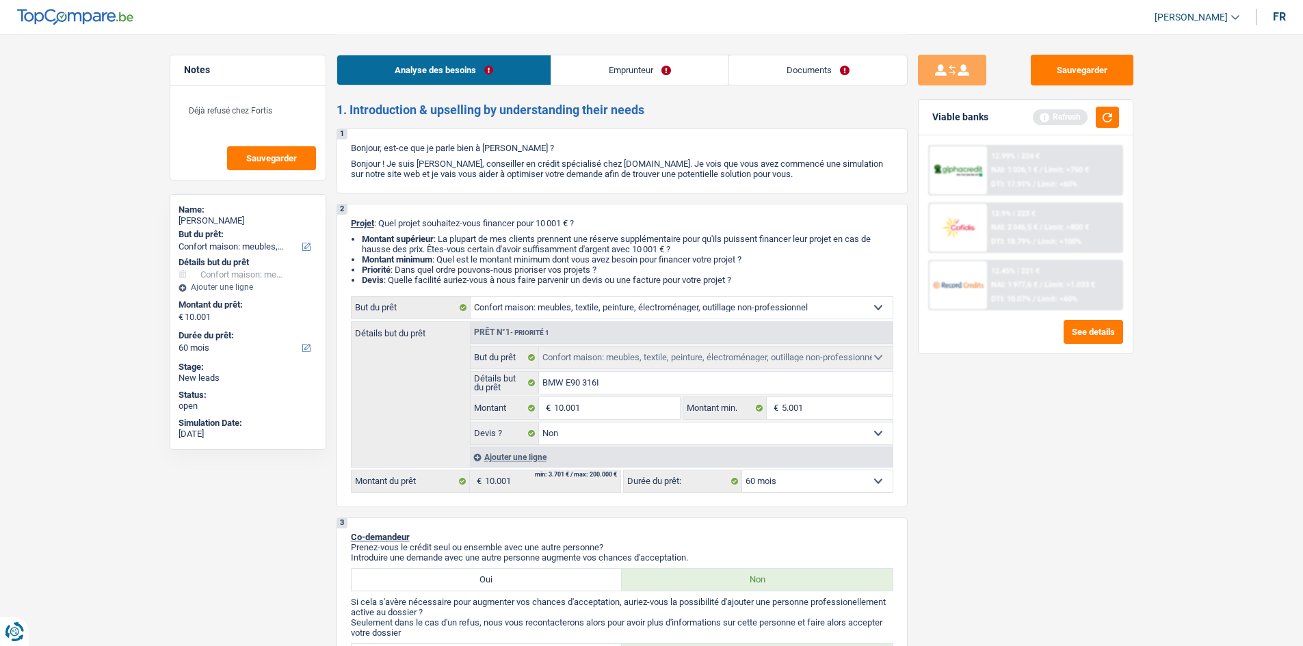
drag, startPoint x: 972, startPoint y: 399, endPoint x: 1045, endPoint y: 160, distance: 250.3
click at [978, 389] on div "Sauvegarder Viable banks Refresh 12.99% | 224 € NAI: 1 026,1 € / Limit: >750 € …" at bounding box center [1025, 340] width 236 height 570
click at [1102, 112] on button "button" at bounding box center [1107, 117] width 23 height 21
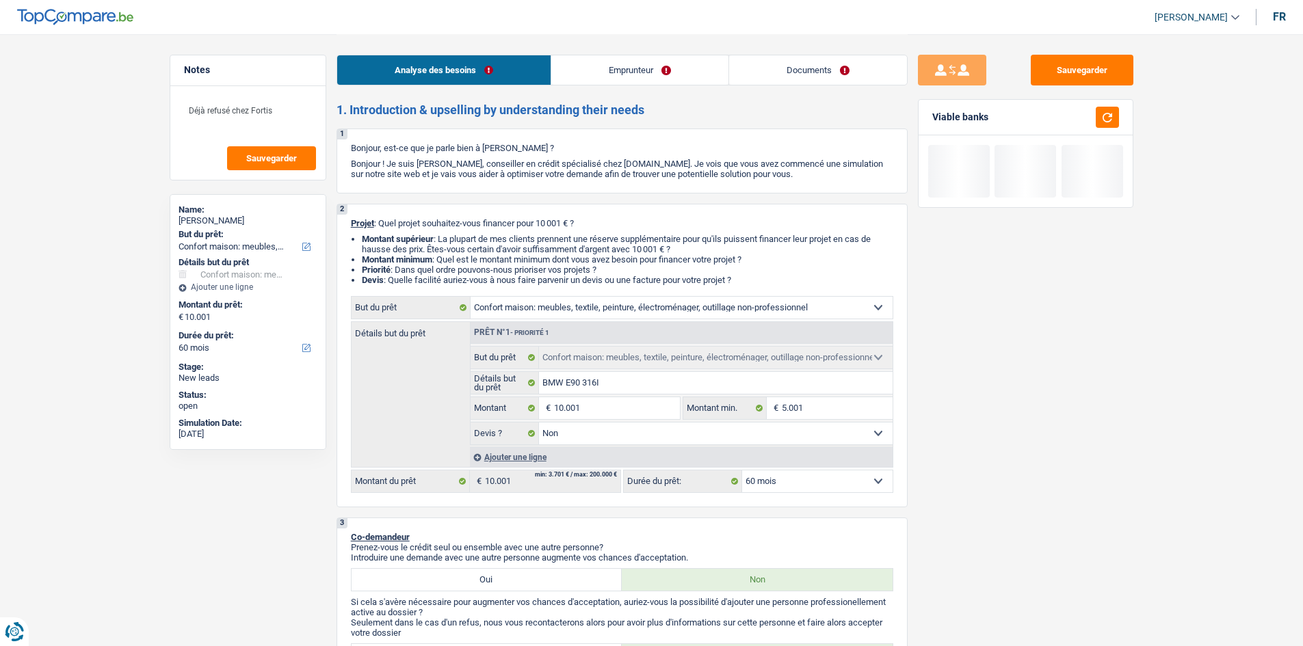
click at [674, 59] on link "Emprunteur" at bounding box center [639, 69] width 177 height 29
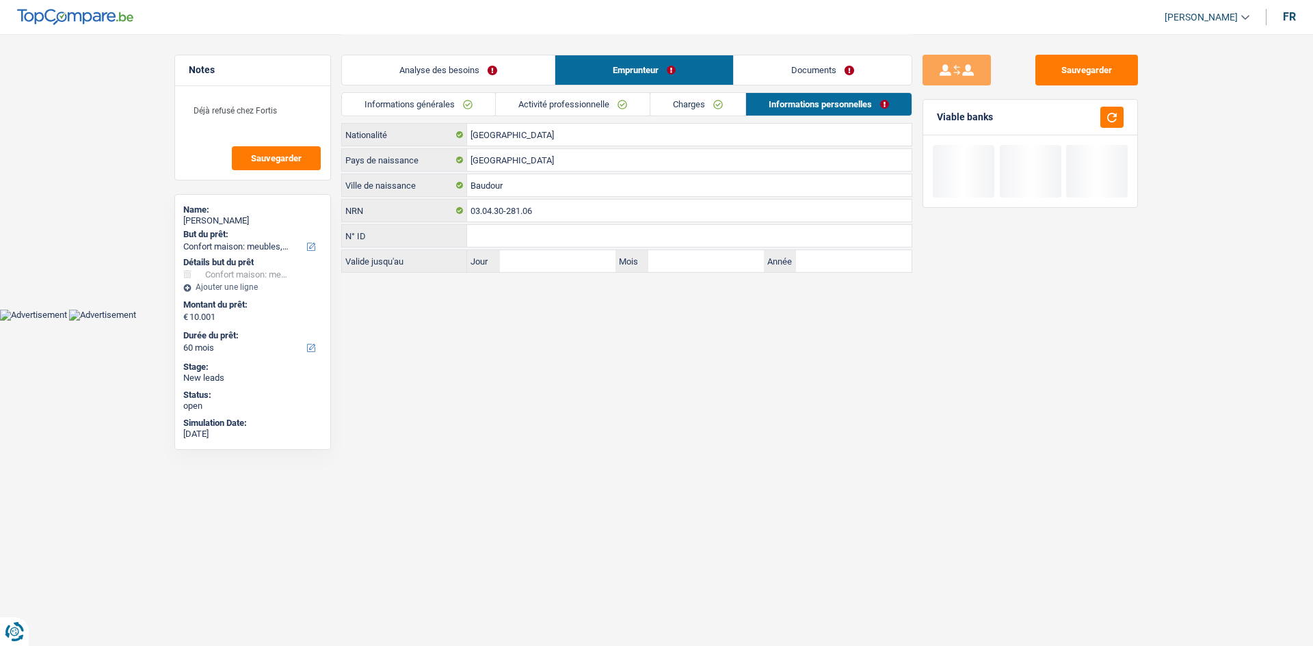
click at [714, 109] on link "Charges" at bounding box center [697, 104] width 95 height 23
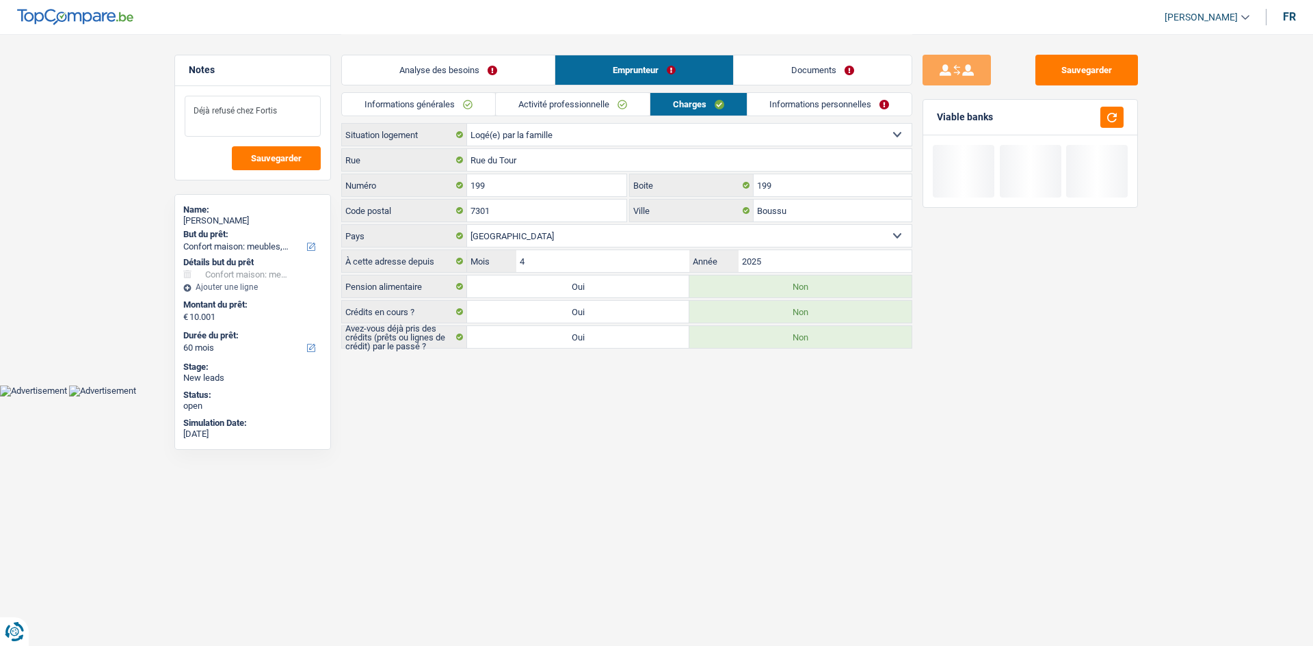
click at [277, 105] on textarea "Déjà refusé chez Fortis" at bounding box center [253, 116] width 136 height 41
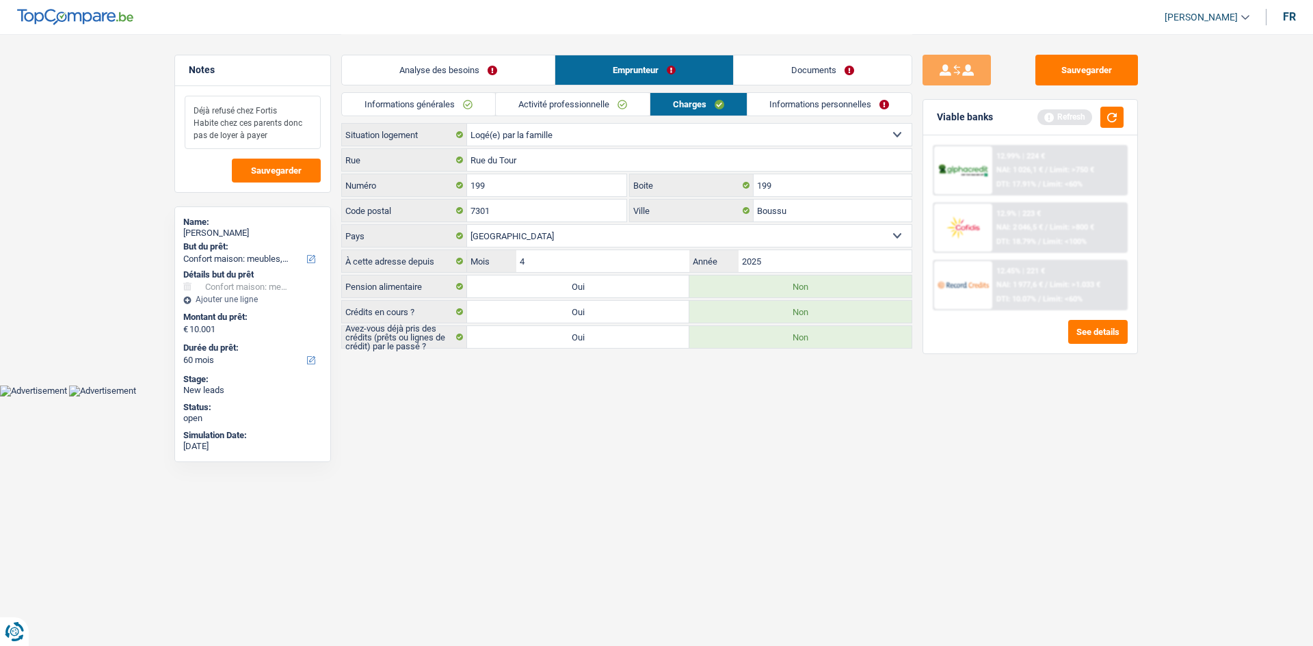
drag, startPoint x: 283, startPoint y: 144, endPoint x: 183, endPoint y: 86, distance: 115.2
click at [183, 86] on div "Déjà refusé chez Fortis Habite chez ces parents donc pas de loyer à payer Sauve…" at bounding box center [252, 139] width 155 height 106
type textarea "Déjà refusé chez Fortis Habite chez ces parents donc pas de loyer à payer"
drag, startPoint x: 797, startPoint y: 445, endPoint x: 650, endPoint y: 245, distance: 248.4
click at [764, 390] on html "Vous avez le contrôle de vos données Nous utilisons des cookies, tout comme nos…" at bounding box center [656, 198] width 1313 height 397
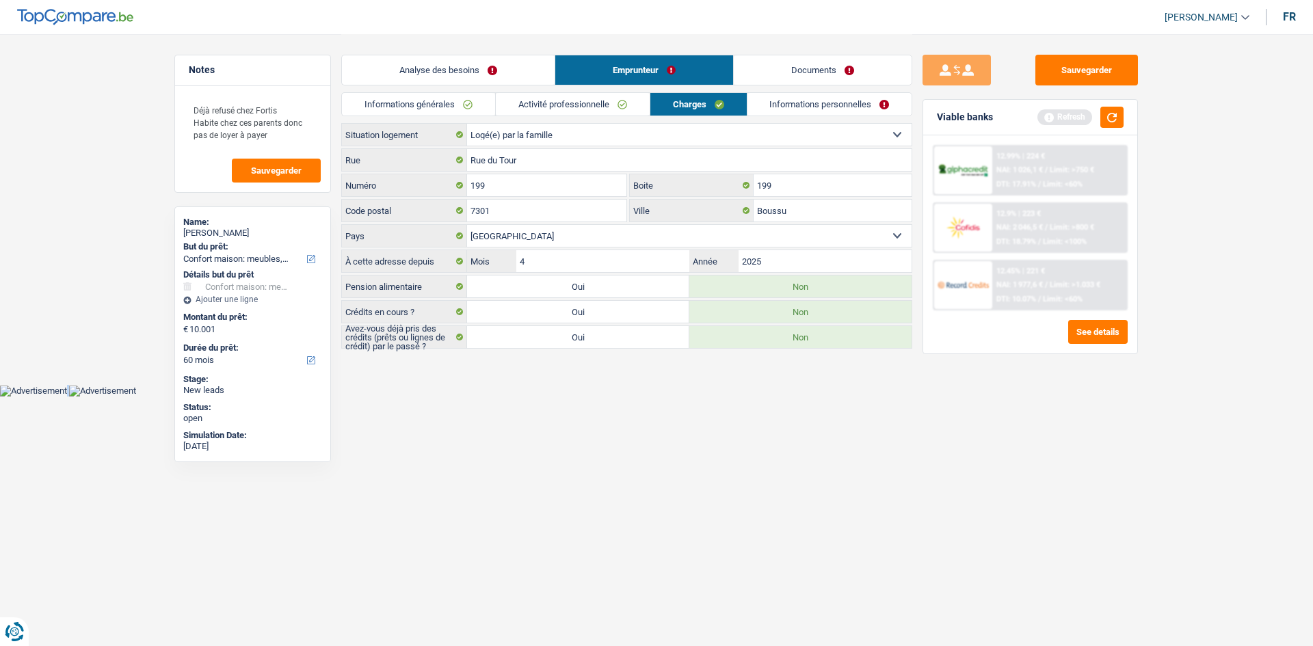
click at [507, 65] on link "Analyse des besoins" at bounding box center [448, 69] width 213 height 29
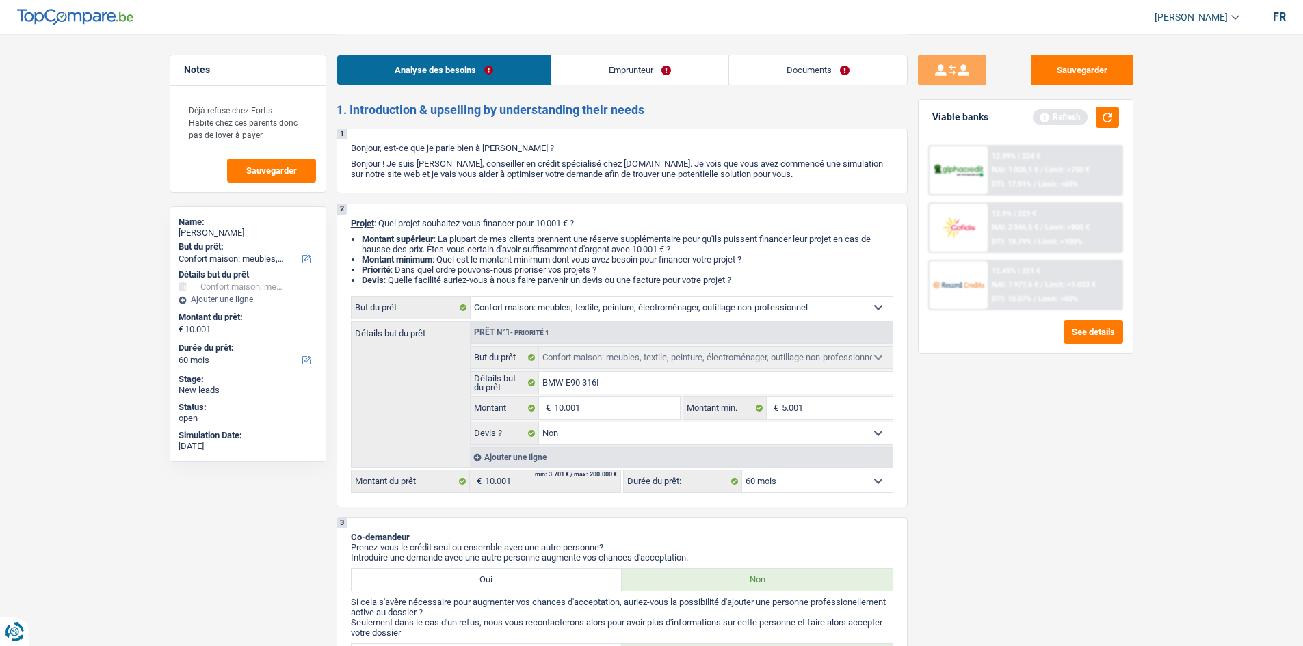
click at [1013, 449] on div "Sauvegarder Viable banks Refresh 12.99% | 224 € NAI: 1 026,1 € / Limit: >750 € …" at bounding box center [1025, 340] width 236 height 570
click at [1100, 123] on button "button" at bounding box center [1107, 117] width 23 height 21
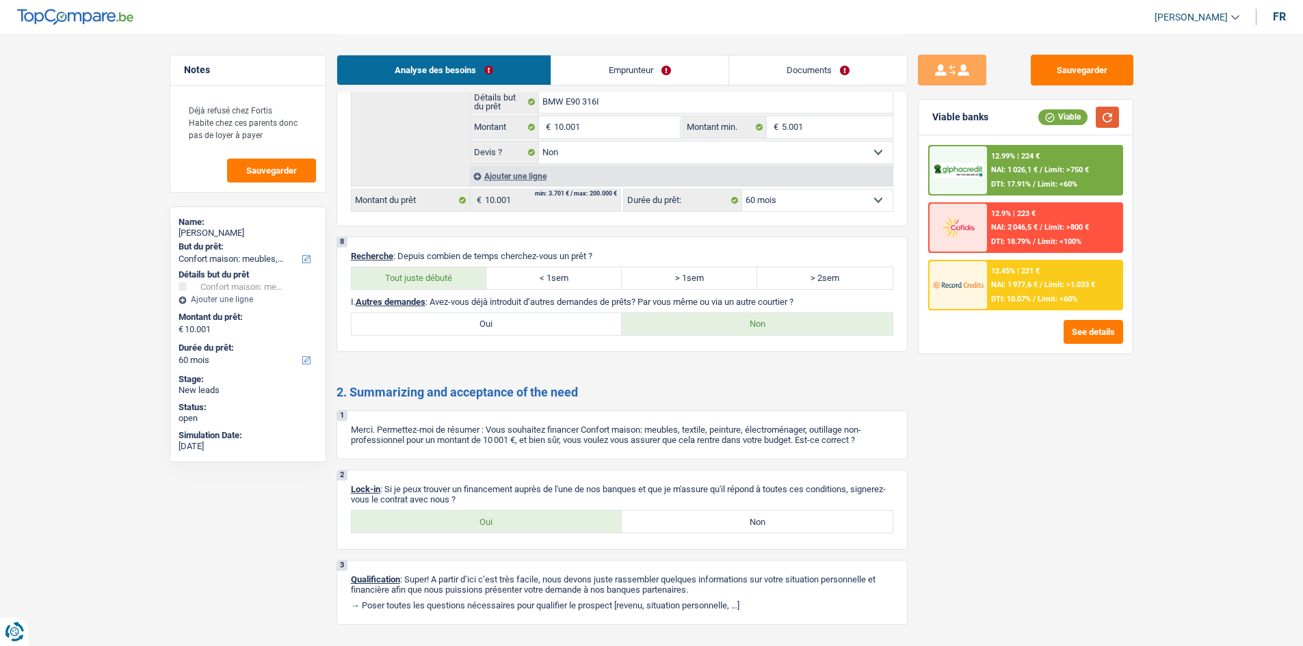
scroll to position [1331, 0]
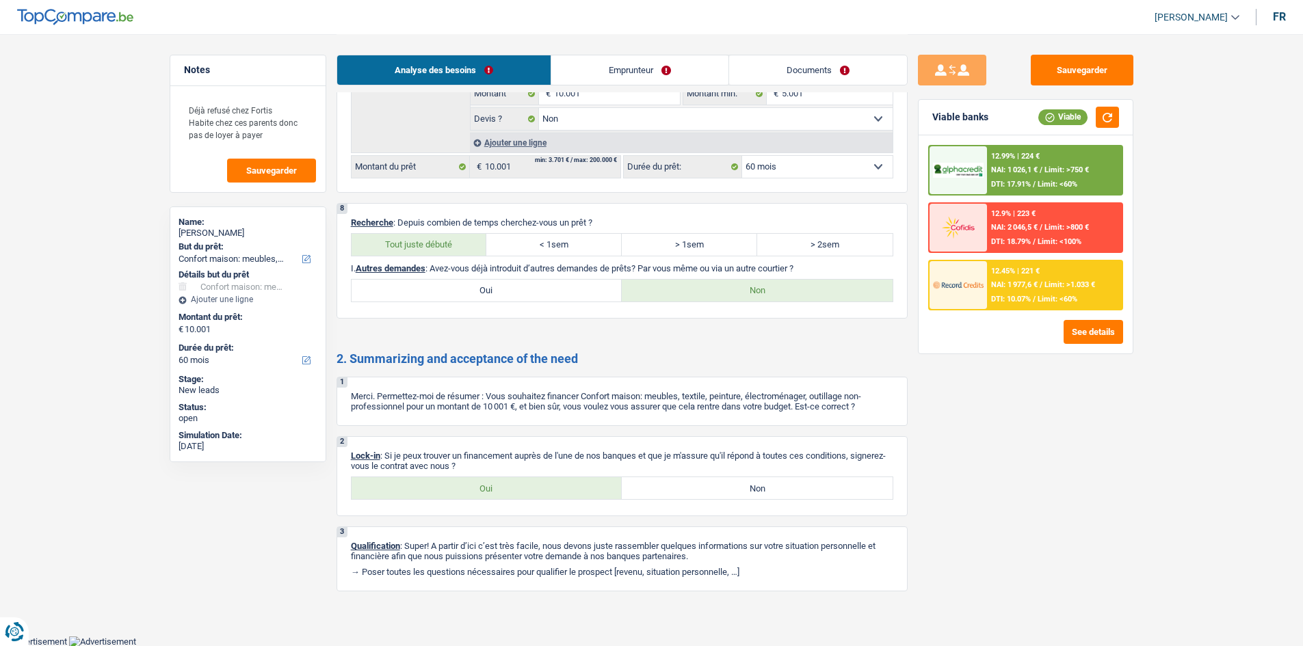
click at [461, 481] on label "Oui" at bounding box center [486, 488] width 271 height 22
click at [461, 481] on input "Oui" at bounding box center [486, 488] width 271 height 22
radio input "true"
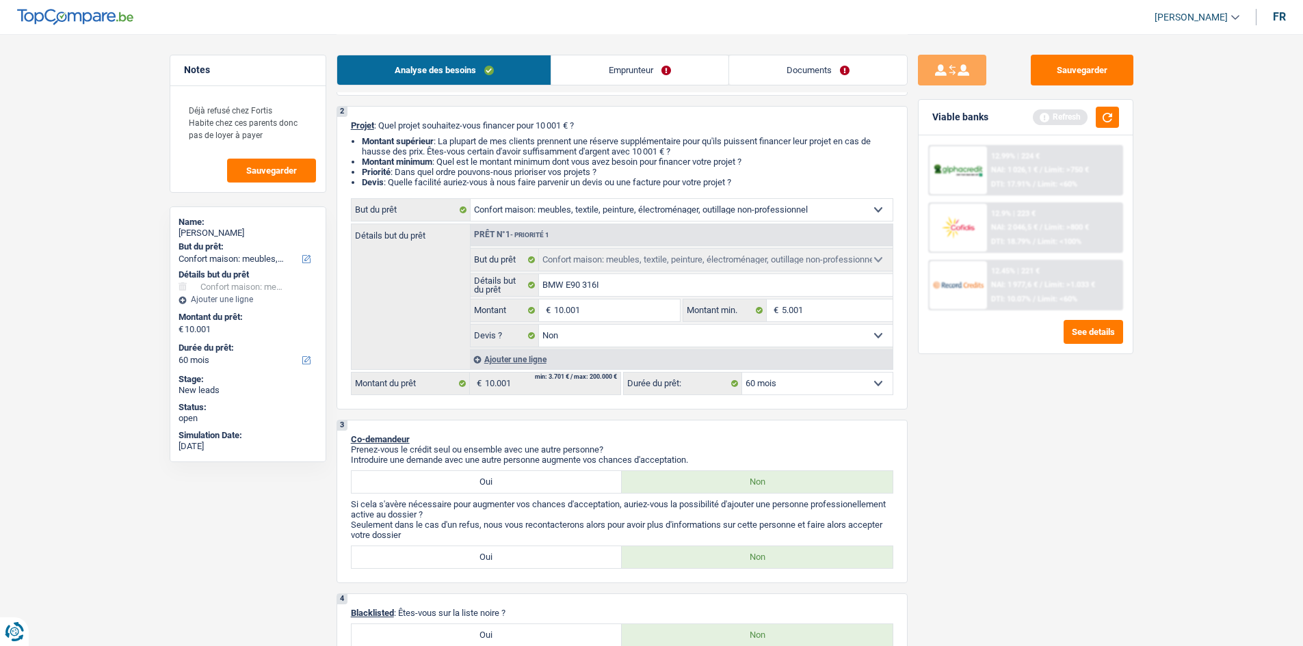
scroll to position [0, 0]
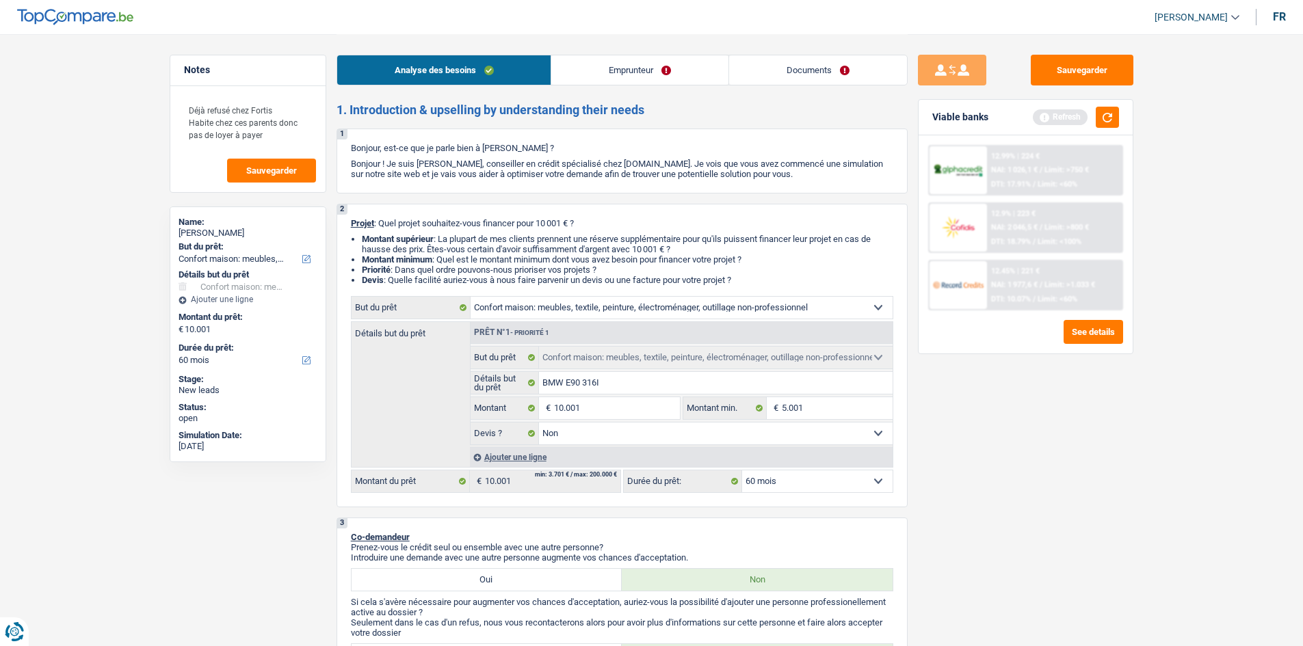
click at [1111, 115] on button "button" at bounding box center [1107, 117] width 23 height 21
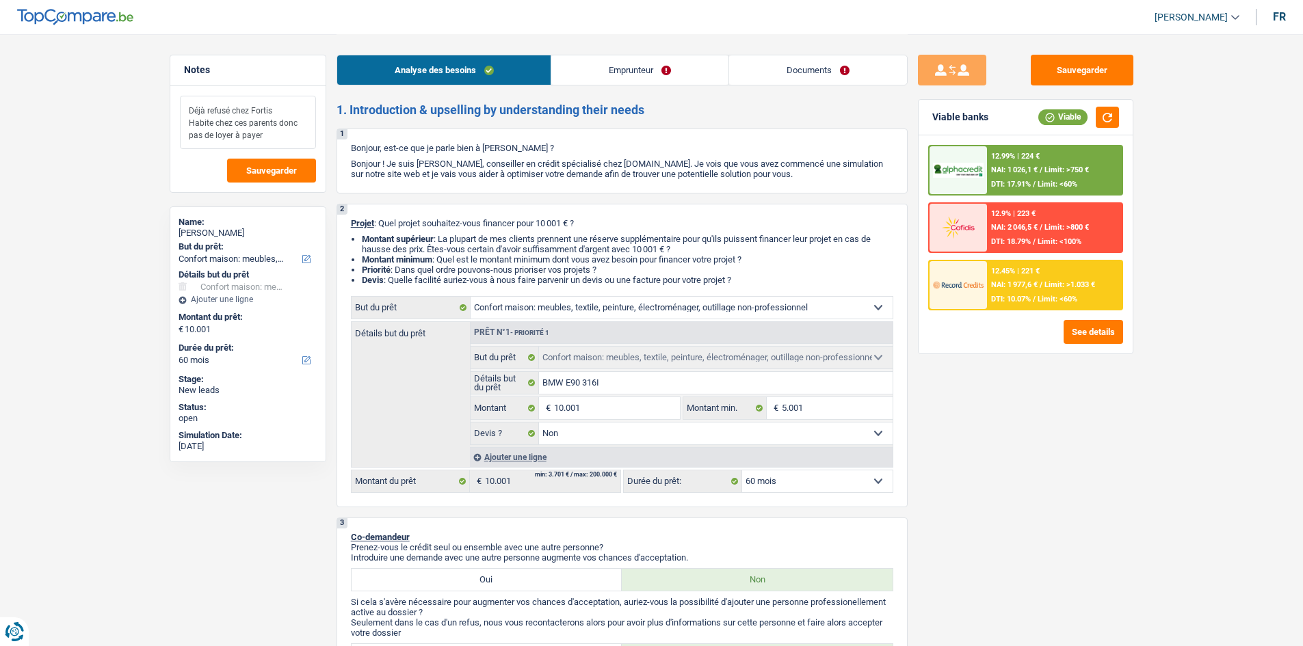
drag, startPoint x: 292, startPoint y: 135, endPoint x: 144, endPoint y: 76, distance: 159.2
click at [1100, 452] on div "Sauvegarder Viable banks Viable 12.99% | 224 € NAI: 1 026,1 € / Limit: >750 € D…" at bounding box center [1025, 340] width 236 height 570
drag, startPoint x: 1170, startPoint y: 568, endPoint x: 730, endPoint y: 201, distance: 573.4
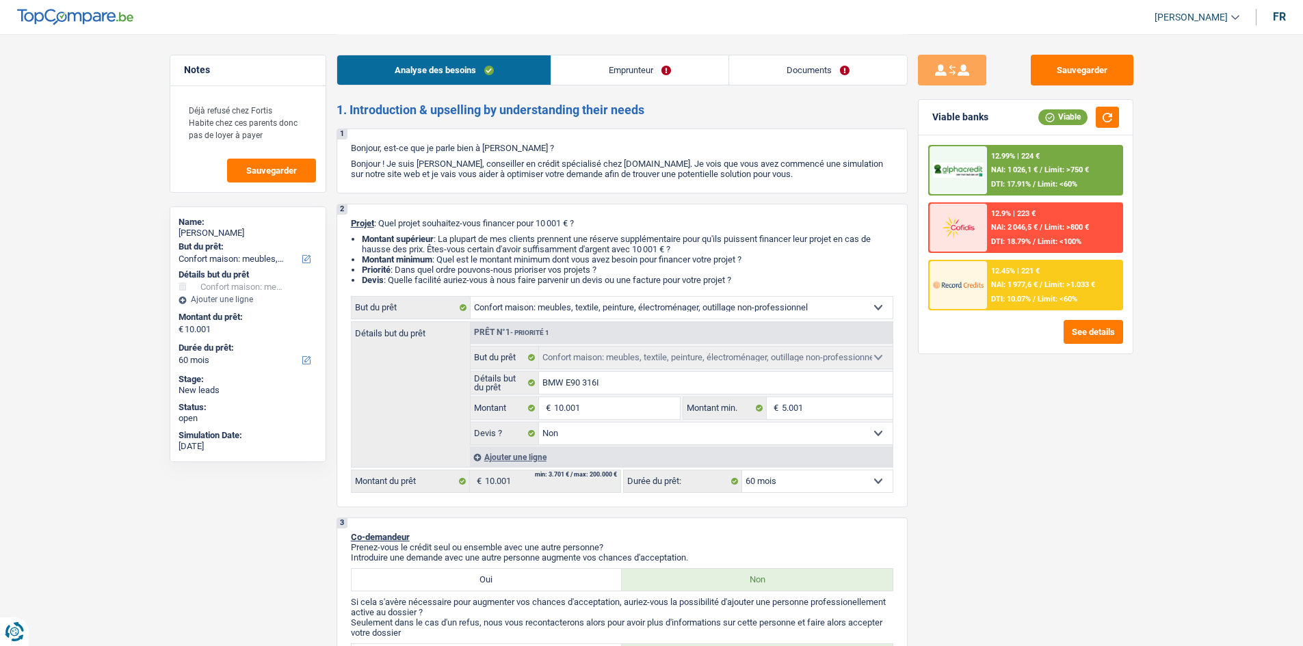
click at [601, 59] on link "Emprunteur" at bounding box center [639, 69] width 177 height 29
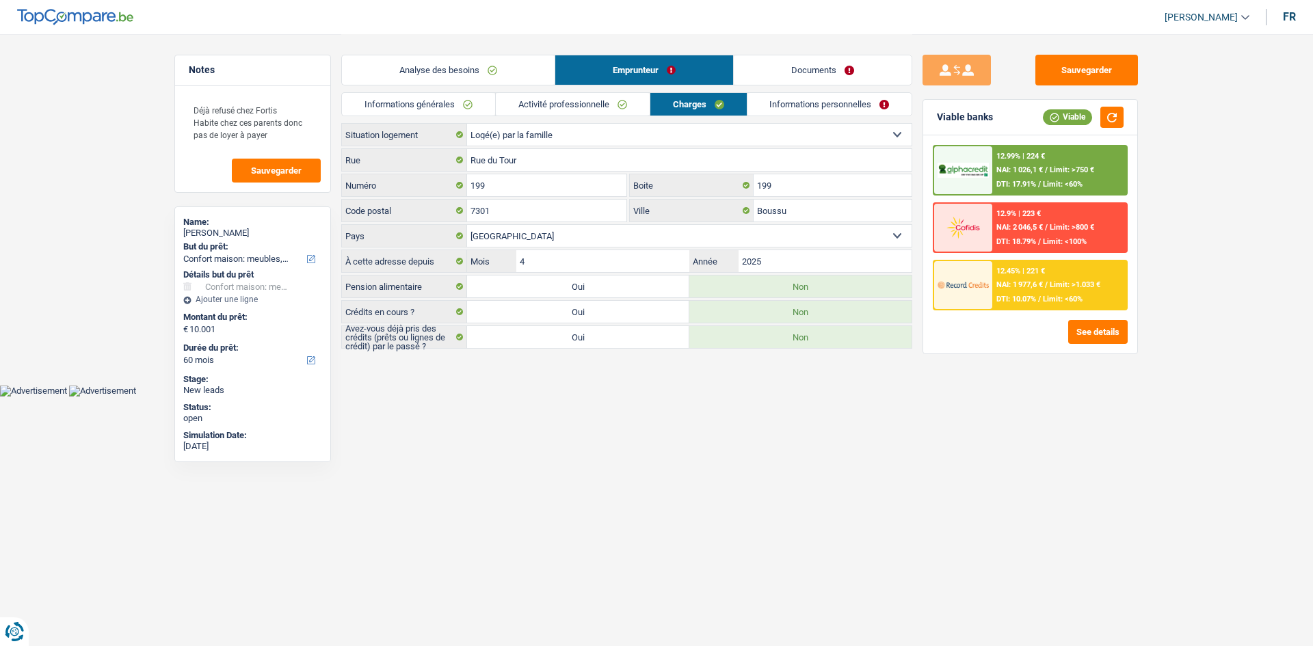
click at [556, 103] on link "Activité professionnelle" at bounding box center [573, 104] width 154 height 23
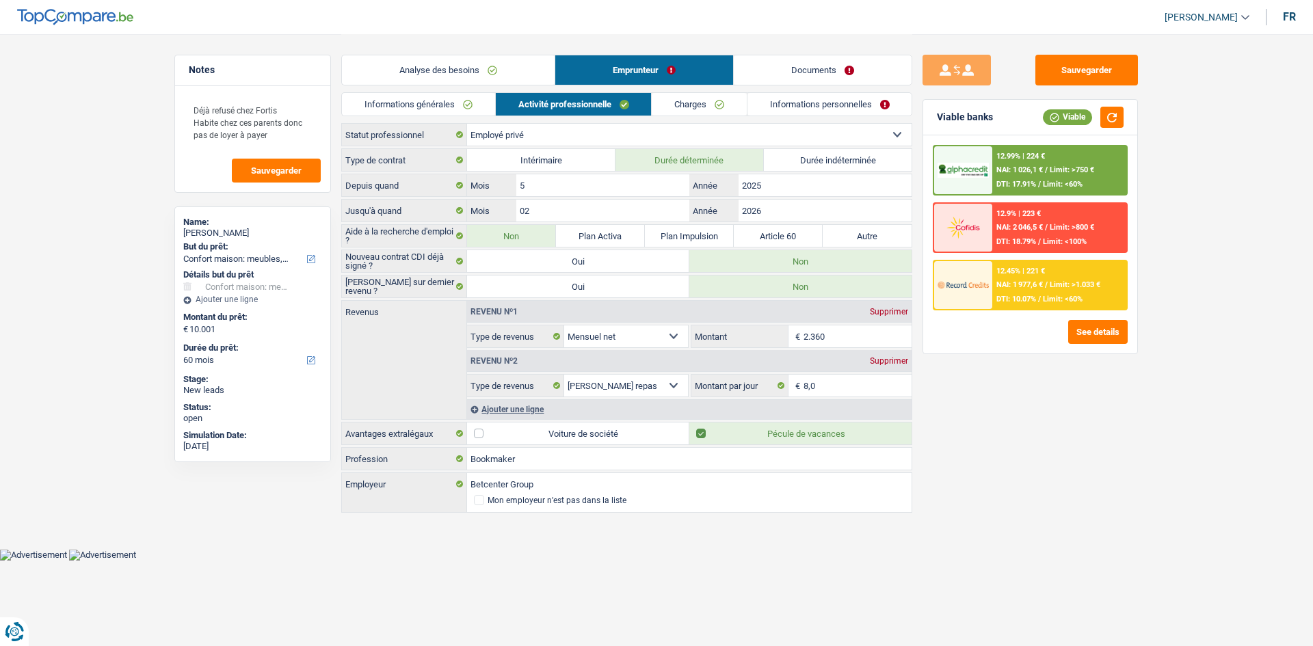
click at [694, 106] on link "Charges" at bounding box center [699, 104] width 95 height 23
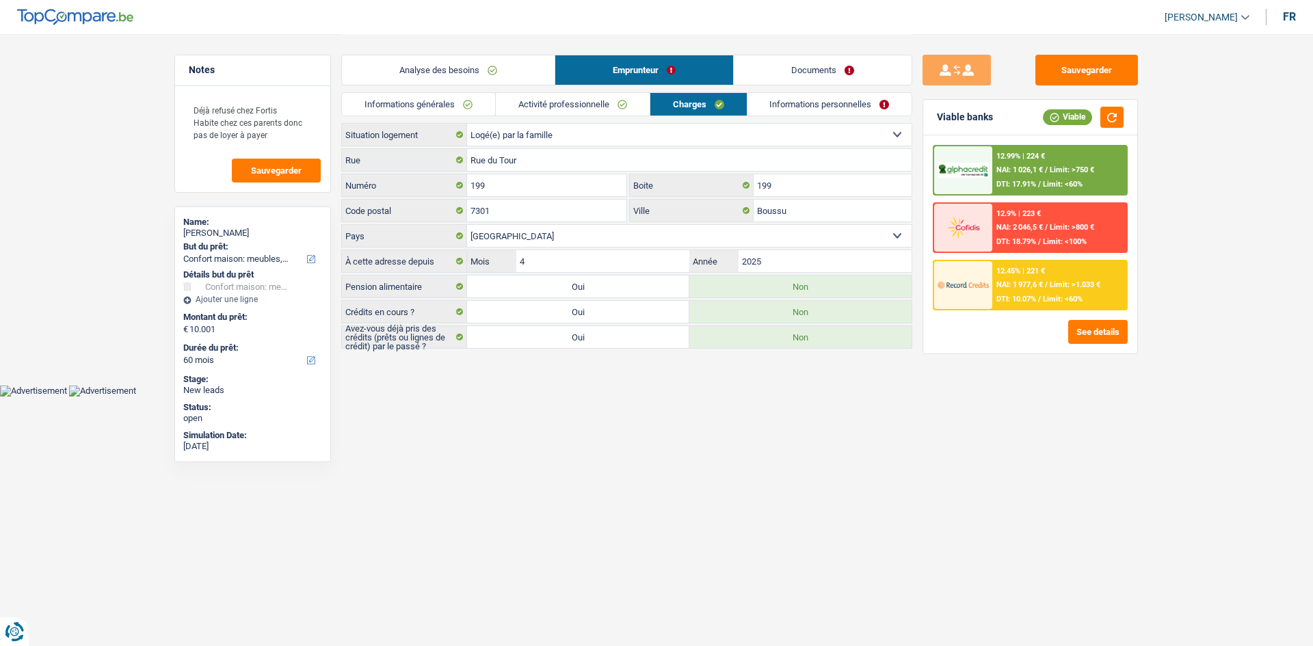
click at [771, 102] on link "Informations personnelles" at bounding box center [829, 104] width 165 height 23
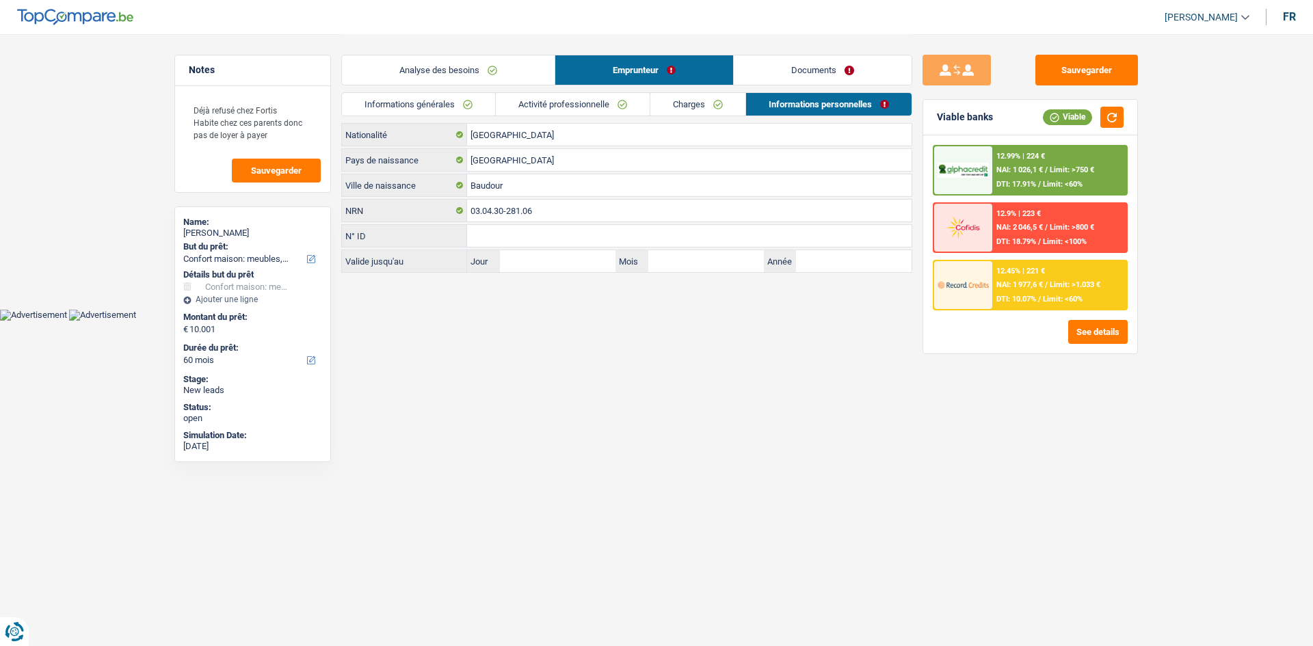
click at [804, 71] on link "Documents" at bounding box center [823, 69] width 178 height 29
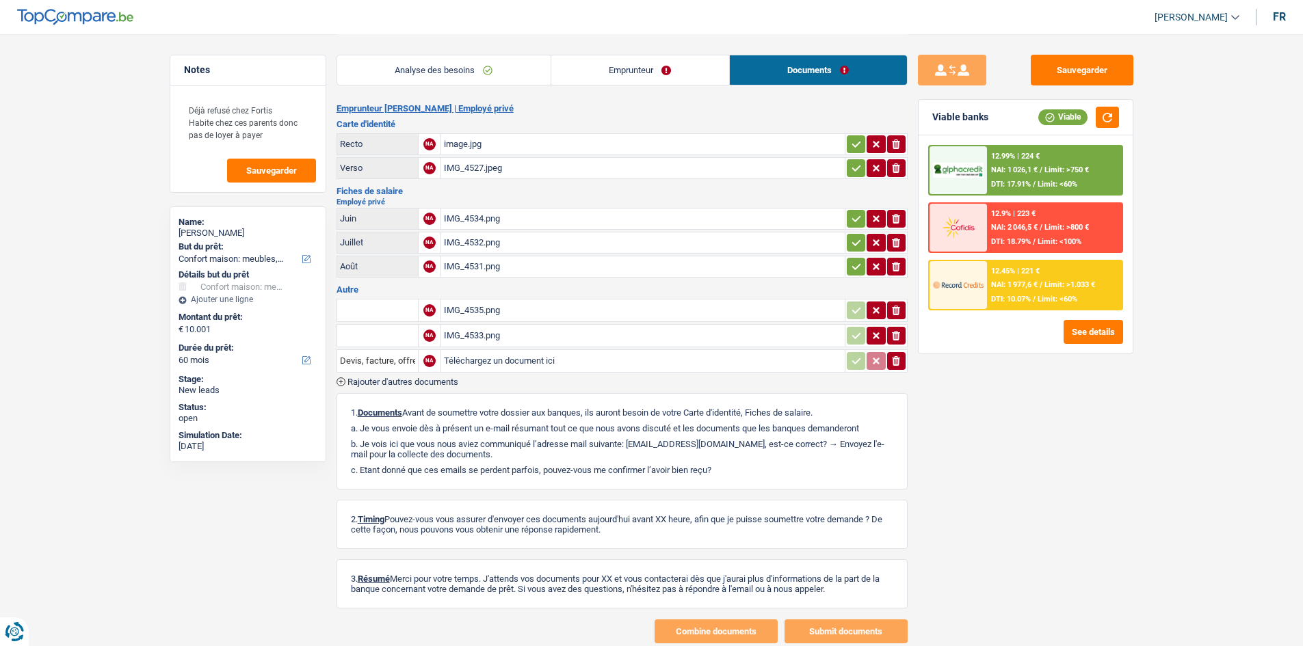
click at [479, 81] on link "Analyse des besoins" at bounding box center [443, 69] width 213 height 29
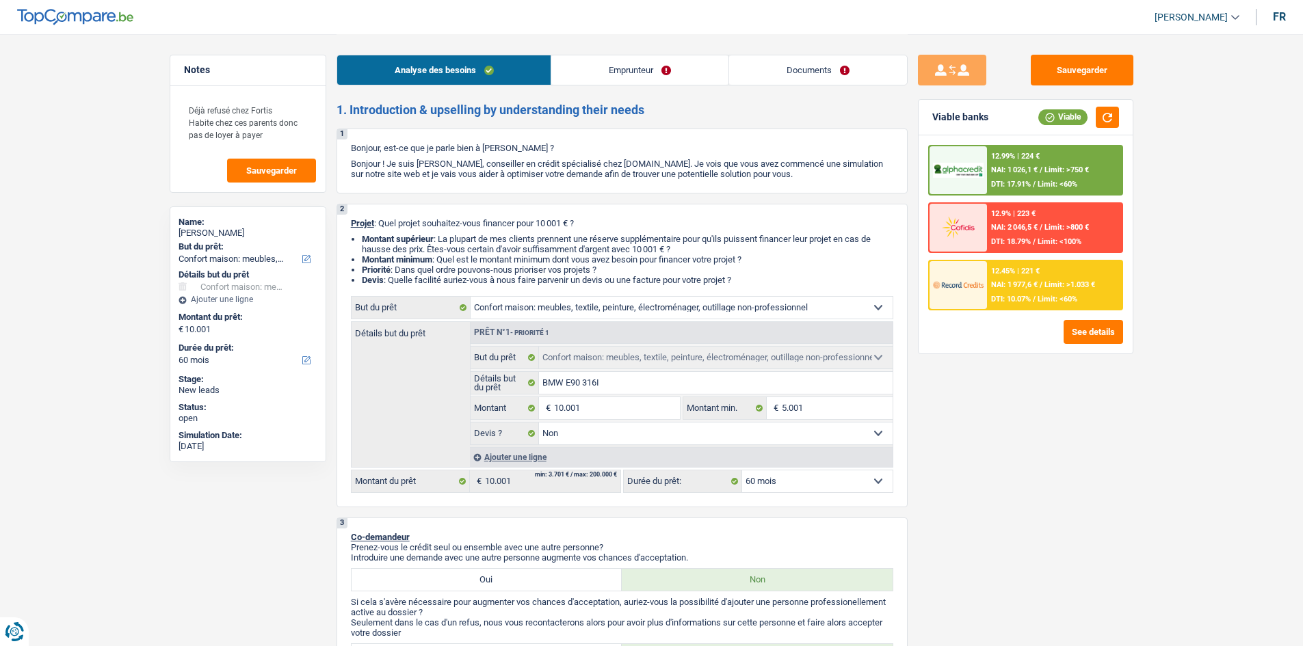
click at [1084, 473] on div "Sauvegarder Viable banks Viable 12.99% | 224 € NAI: 1 026,1 € / Limit: >750 € D…" at bounding box center [1025, 340] width 236 height 570
click at [1102, 114] on button "button" at bounding box center [1107, 117] width 23 height 21
click at [1102, 71] on button "Sauvegarder" at bounding box center [1082, 70] width 103 height 31
click at [1018, 462] on div "Sauvegarder Viable banks Viable 12.99% | 224 € NAI: 1 026,1 € / Limit: >750 € D…" at bounding box center [1025, 340] width 236 height 570
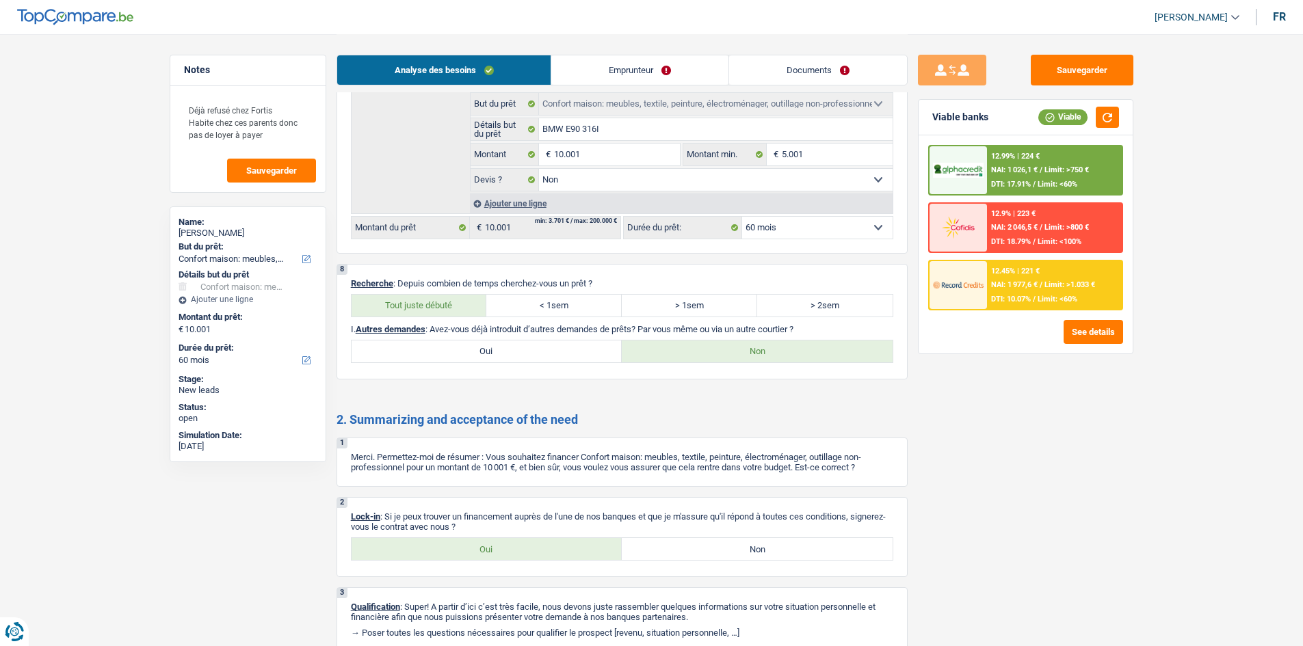
scroll to position [1331, 0]
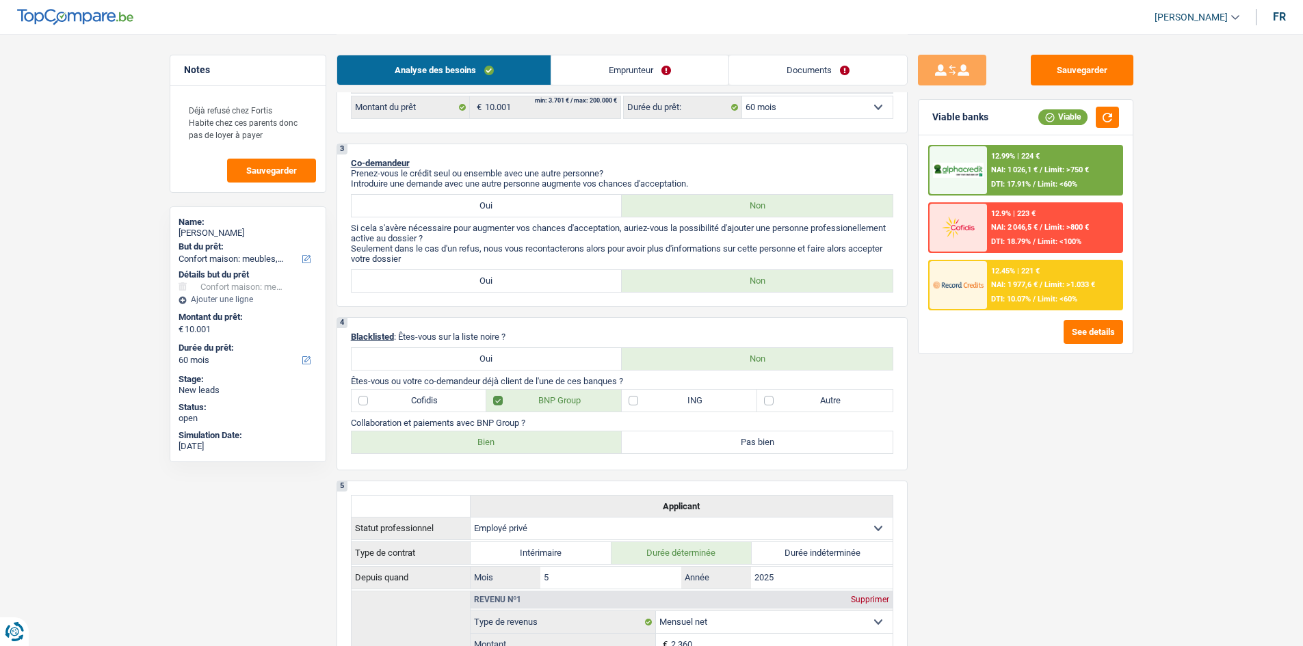
scroll to position [0, 0]
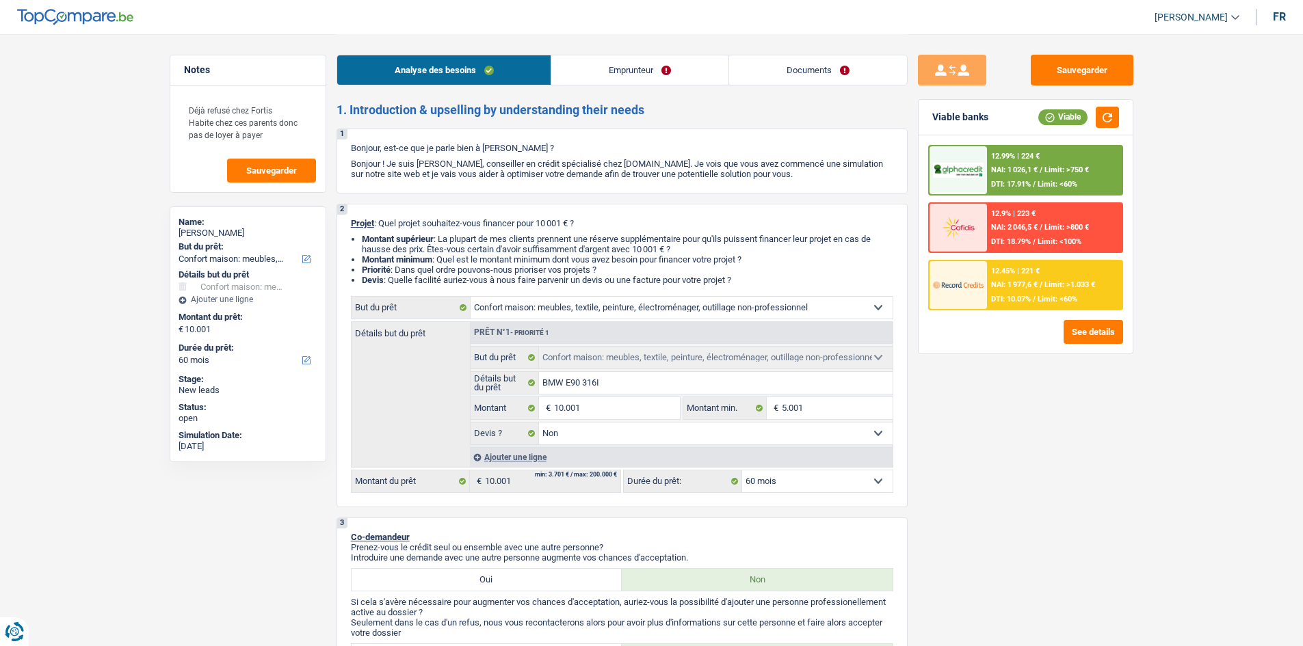
click at [1042, 289] on span "/" at bounding box center [1040, 284] width 3 height 9
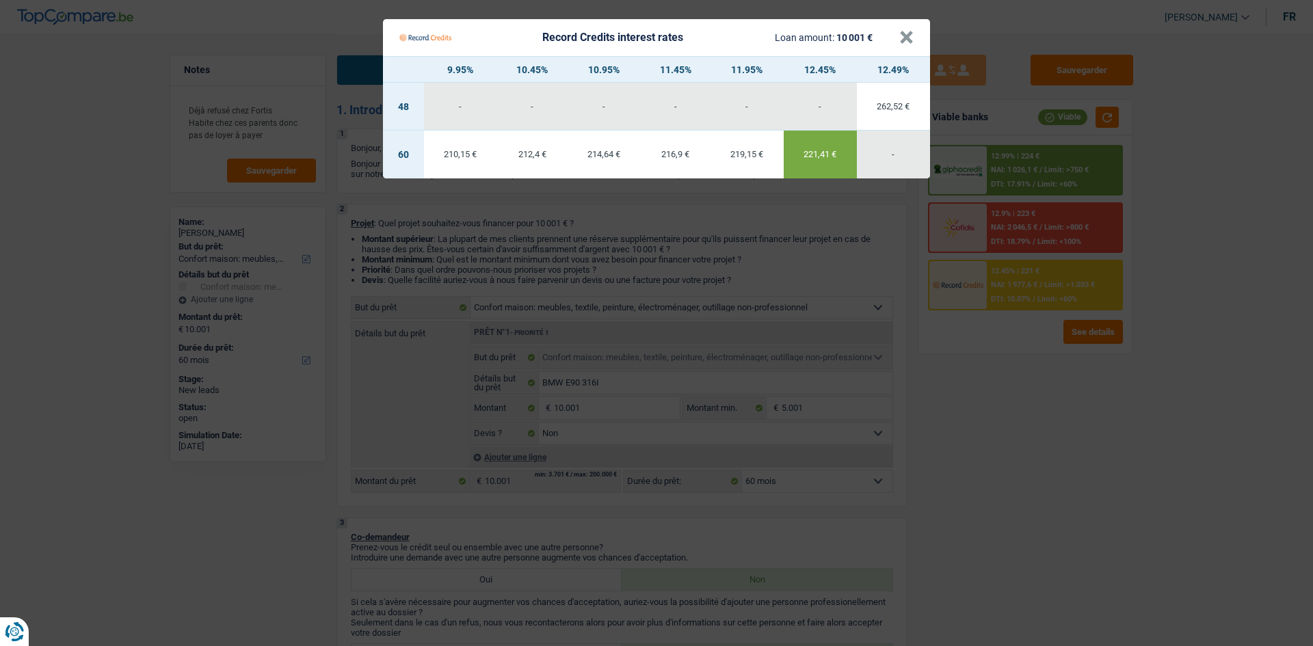
click at [455, 163] on td "210,15 €" at bounding box center [460, 155] width 73 height 48
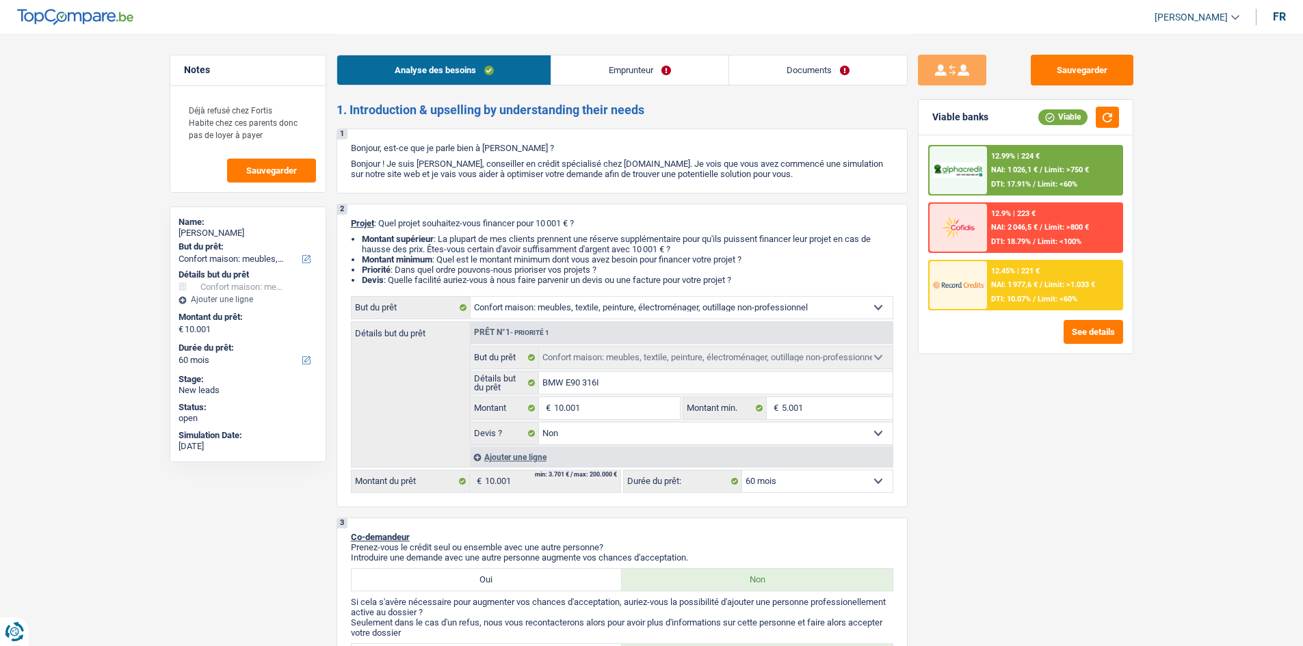
click at [1034, 401] on div "Sauvegarder Viable banks Viable 12.99% | 224 € NAI: 1 026,1 € / Limit: >750 € D…" at bounding box center [1025, 340] width 236 height 570
click at [623, 387] on input "BMW E90 316I" at bounding box center [716, 383] width 354 height 22
paste input "Ameublement + Sommier + Lit + Lave vaisselle + Lave linge + TV + Frigo"
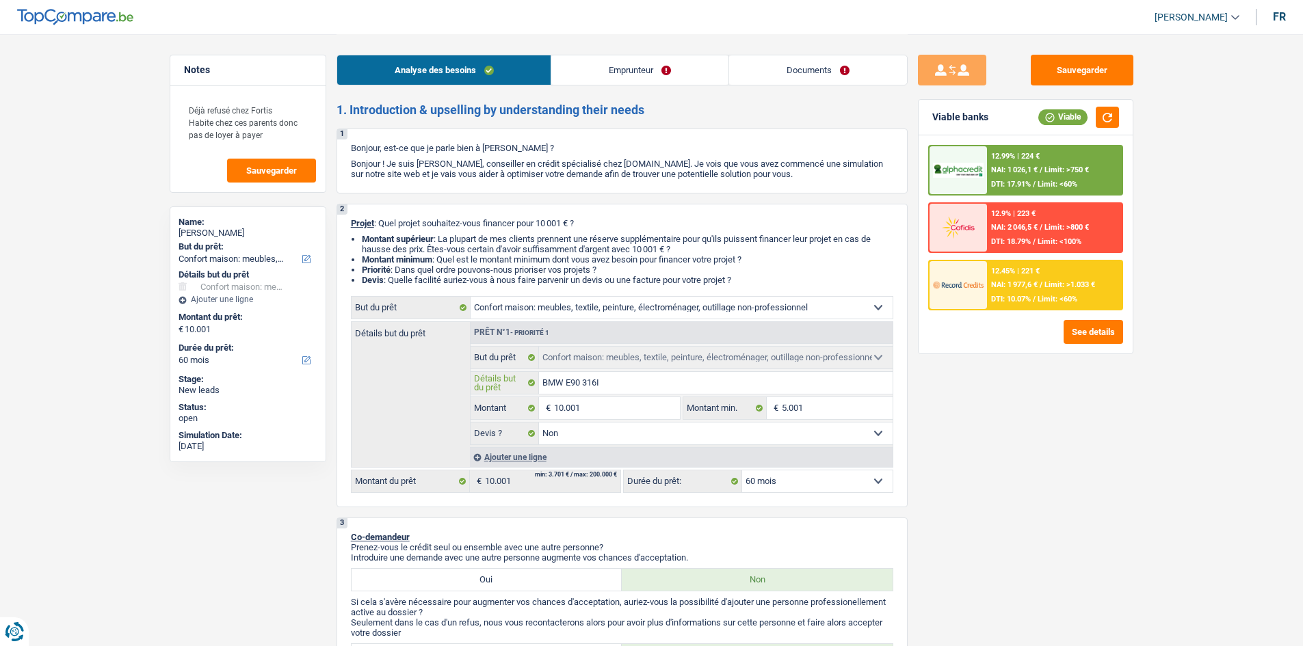
type input "Ameublement + Sommier + Lit + Lave vaisselle + Lave linge + TV + Frigo"
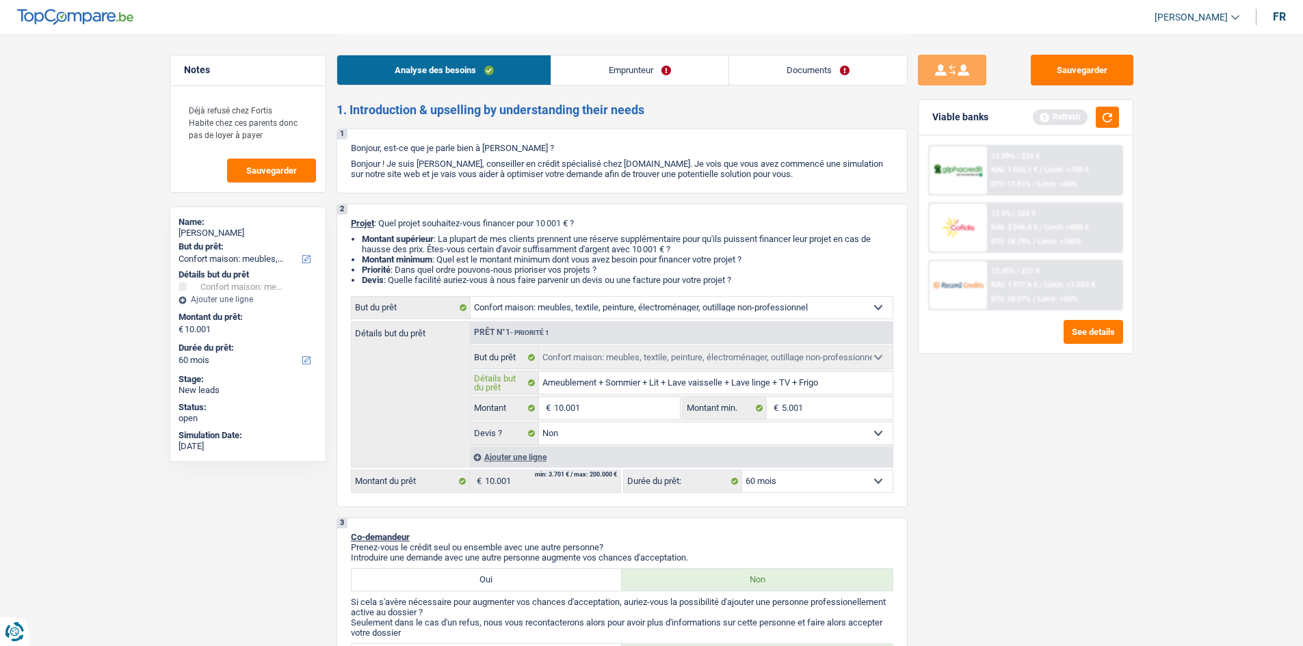
type input "Ameublement + Sommier + Lit + Lave vaisselle + Lave linge + TV + Frigo"
click at [1116, 417] on div "Sauvegarder Viable banks Refresh 12.99% | 224 € NAI: 1 026,1 € / Limit: >750 € …" at bounding box center [1025, 340] width 236 height 570
click at [1102, 115] on button "button" at bounding box center [1107, 117] width 23 height 21
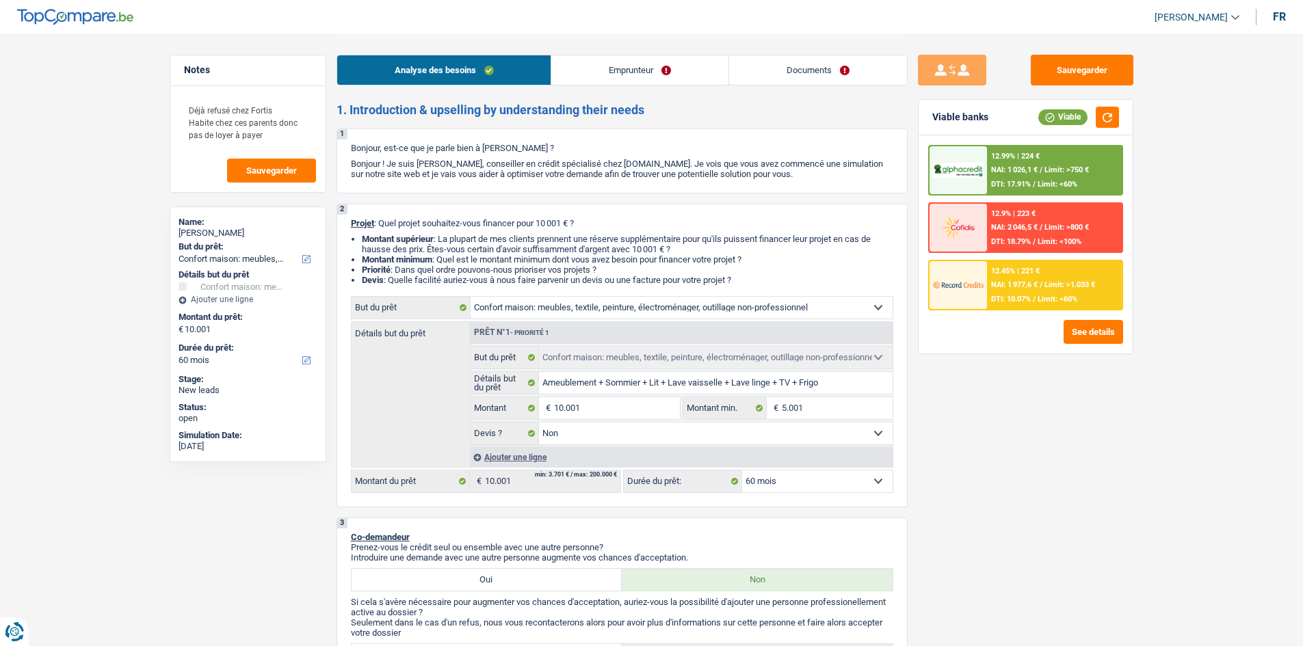
click at [645, 77] on link "Emprunteur" at bounding box center [639, 69] width 177 height 29
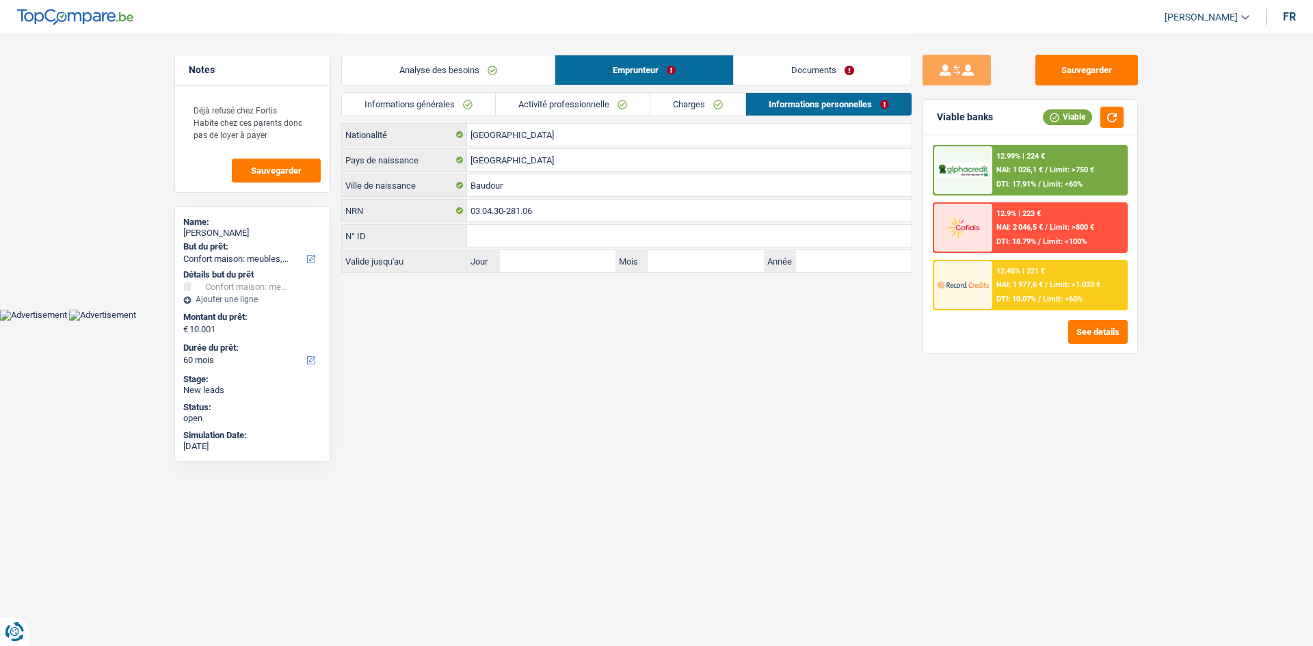
click at [706, 99] on link "Charges" at bounding box center [697, 104] width 95 height 23
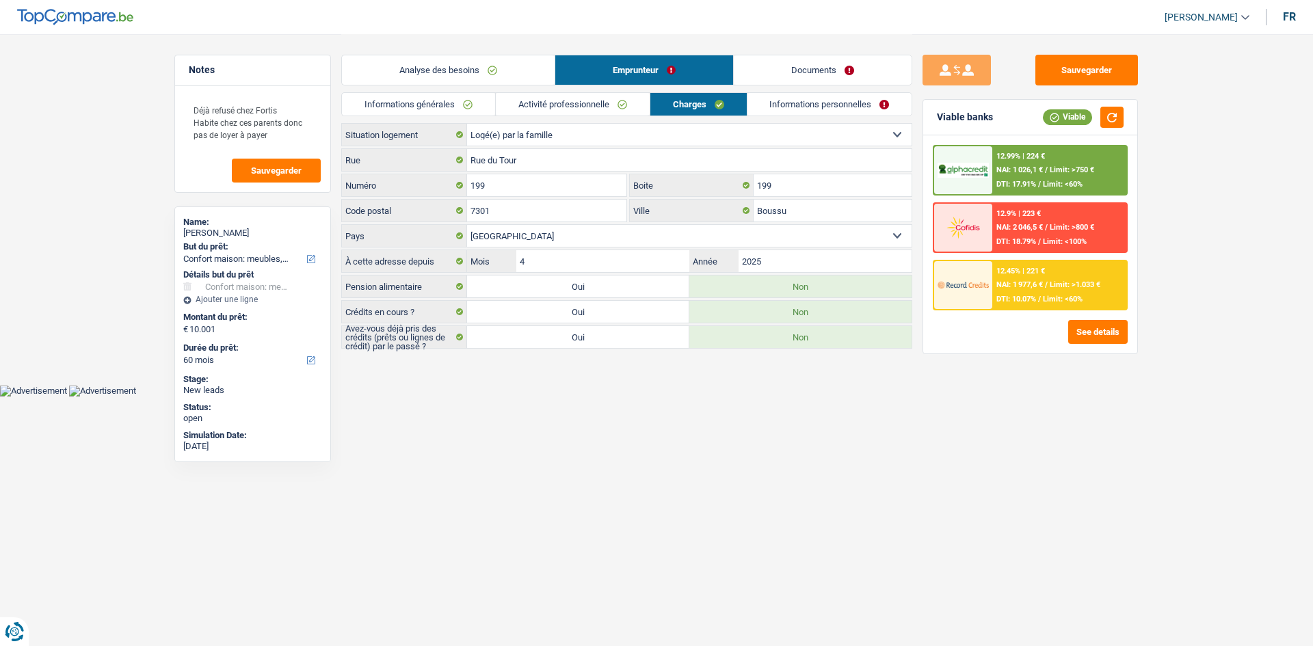
click at [802, 107] on link "Informations personnelles" at bounding box center [829, 104] width 165 height 23
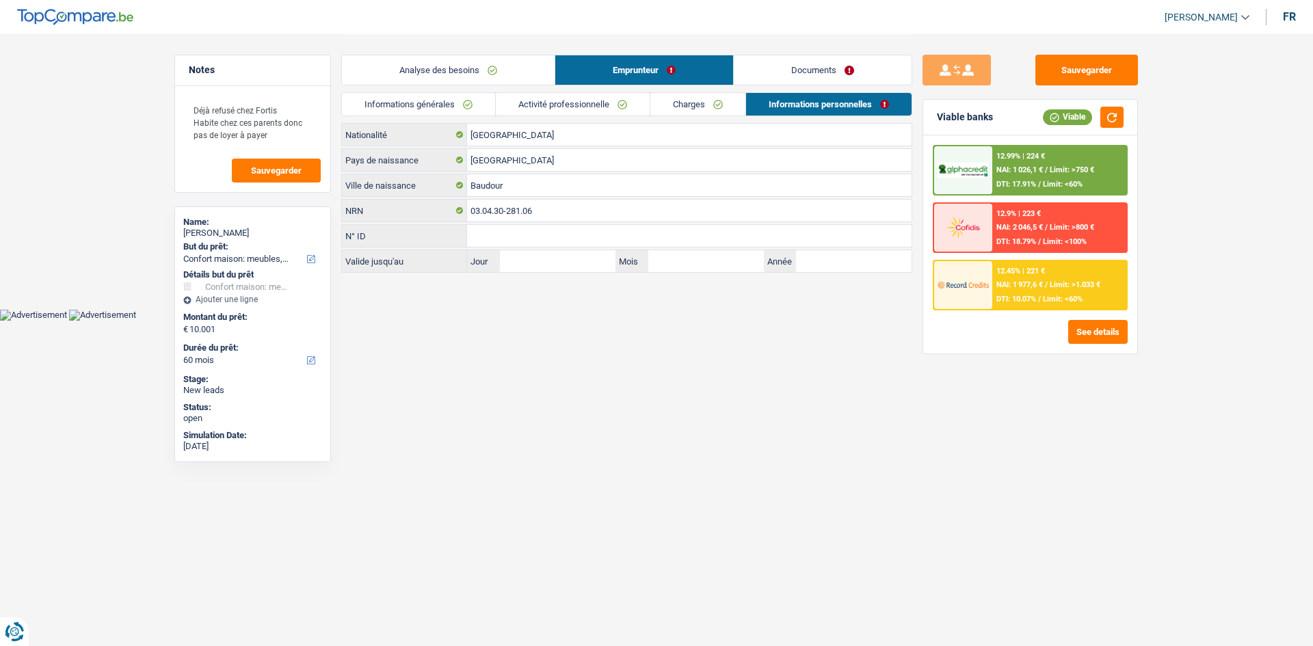
click at [813, 70] on link "Documents" at bounding box center [823, 69] width 178 height 29
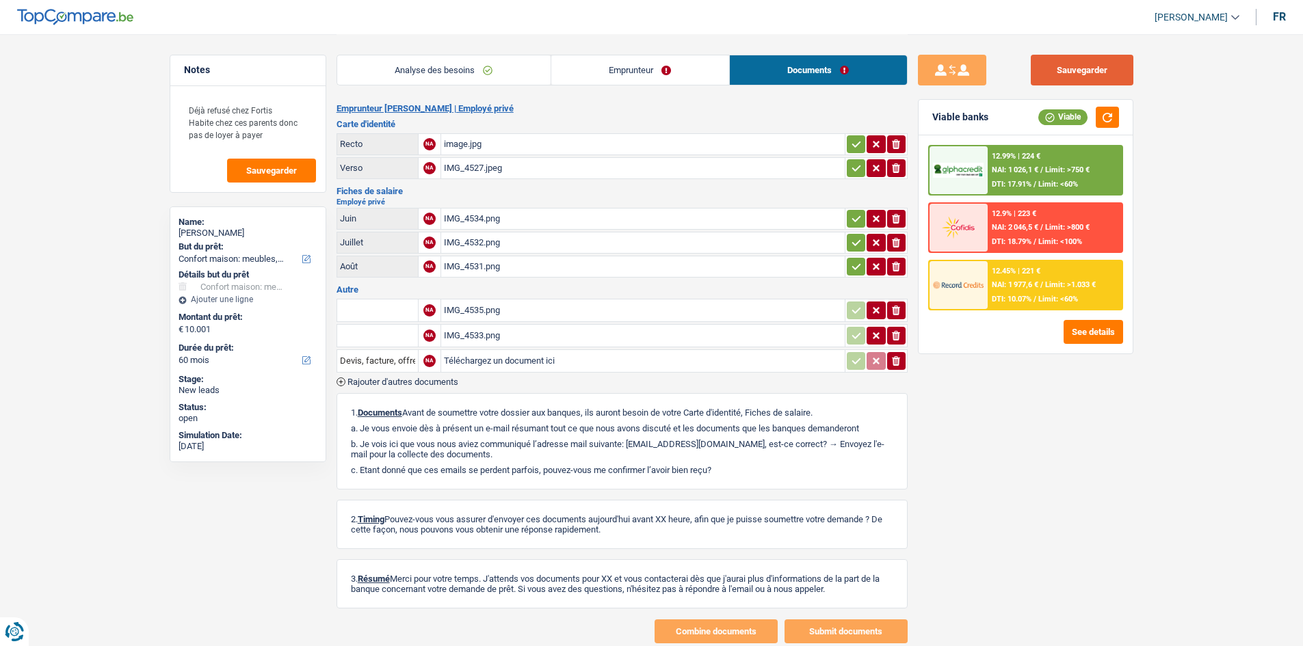
click at [1089, 64] on button "Sauvegarder" at bounding box center [1082, 70] width 103 height 31
click at [300, 129] on textarea "Déjà refusé chez Fortis Habite chez ces parents donc pas de loyer à payer" at bounding box center [248, 122] width 136 height 53
click at [295, 140] on textarea "Déjà refusé chez Fortis Habite chez ces parents donc pas de loyer à payer" at bounding box center [248, 122] width 136 height 53
click at [454, 59] on link "Analyse des besoins" at bounding box center [443, 69] width 213 height 29
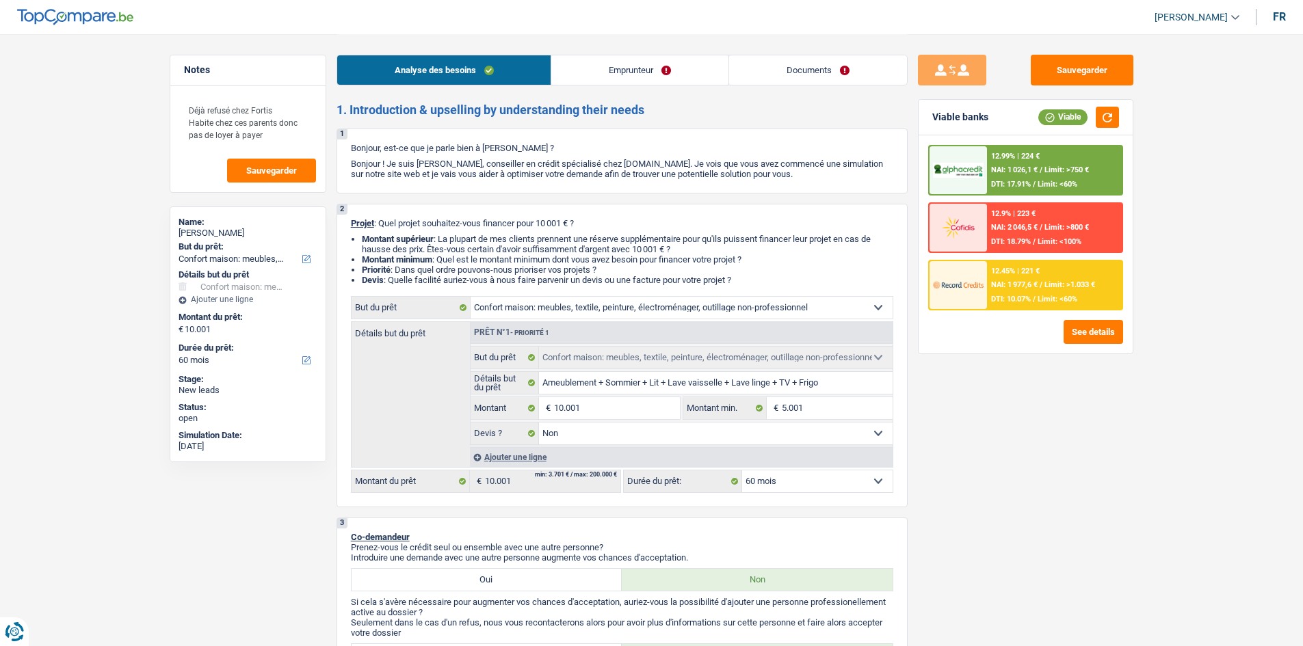
click at [698, 64] on link "Emprunteur" at bounding box center [639, 69] width 177 height 29
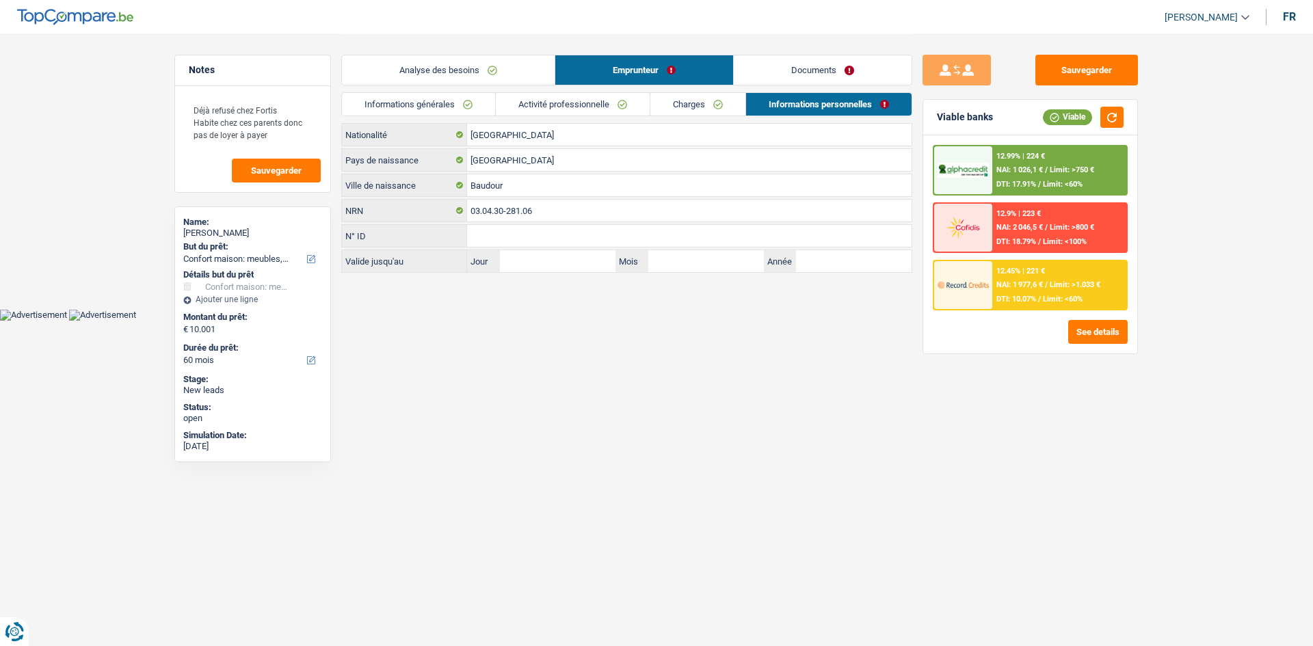
click at [693, 104] on link "Charges" at bounding box center [697, 104] width 95 height 23
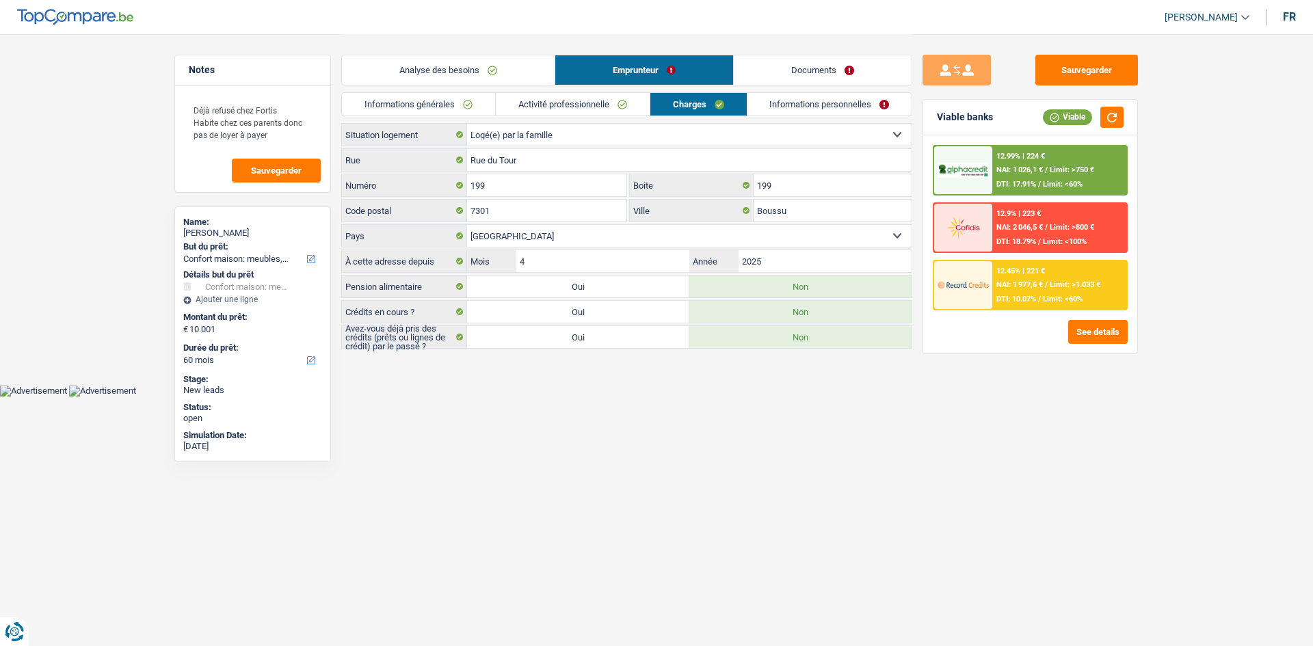
click at [576, 106] on link "Activité professionnelle" at bounding box center [573, 104] width 154 height 23
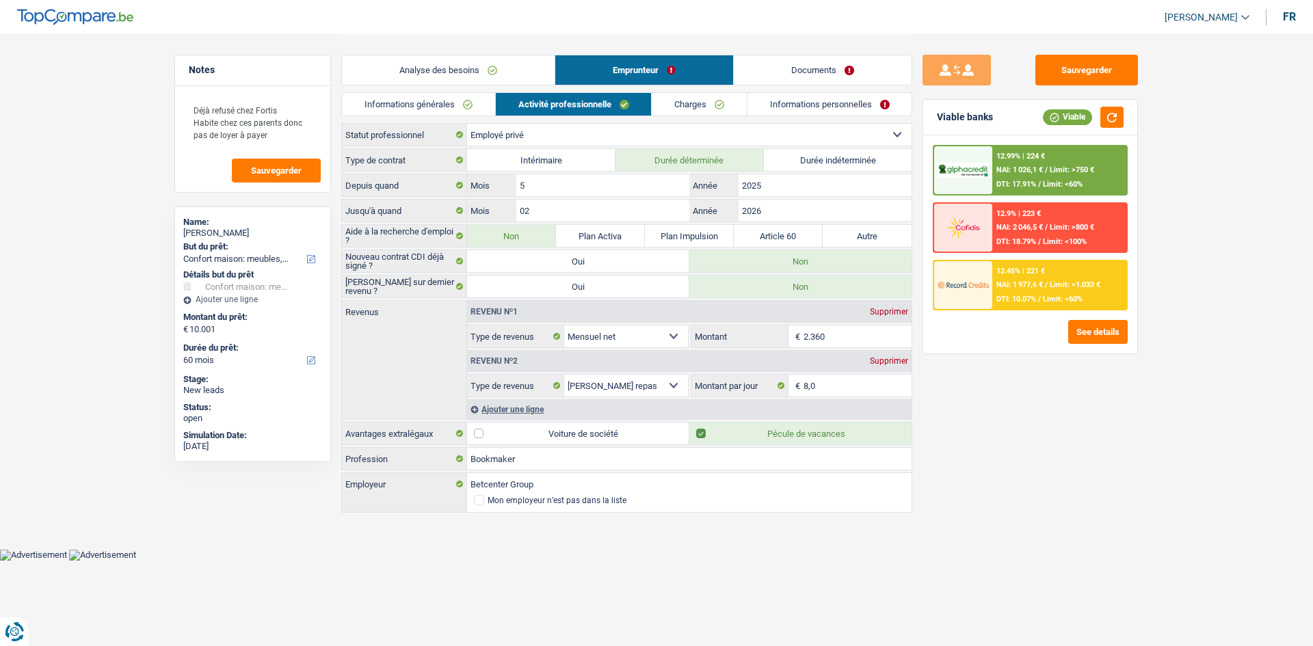
click at [424, 94] on link "Informations générales" at bounding box center [418, 104] width 153 height 23
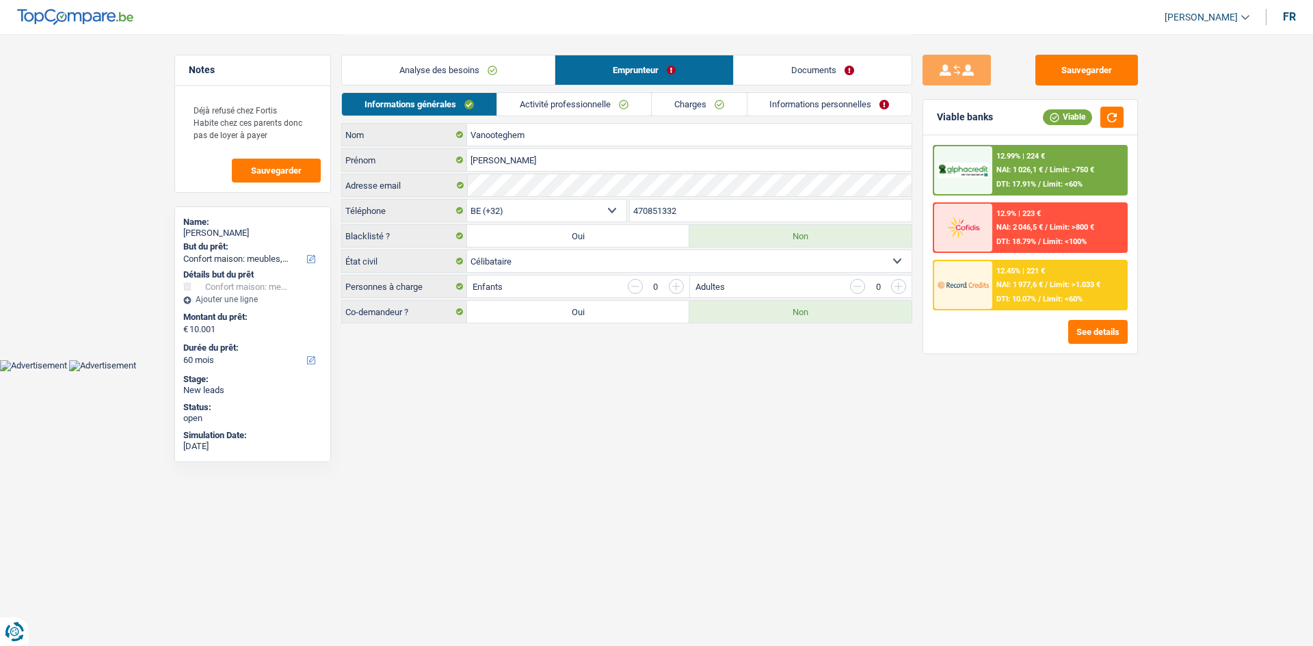
click at [843, 71] on link "Documents" at bounding box center [823, 69] width 178 height 29
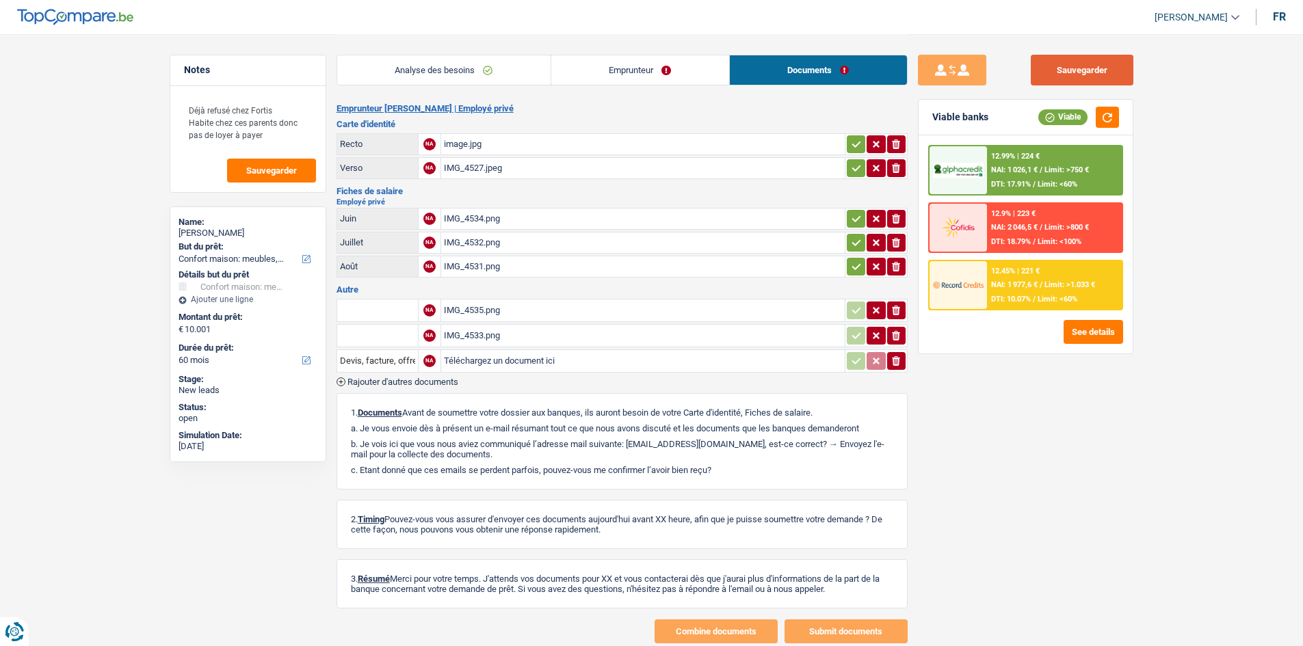
drag, startPoint x: 1089, startPoint y: 70, endPoint x: 1050, endPoint y: 75, distance: 39.3
click at [1089, 70] on button "Sauvegarder" at bounding box center [1082, 70] width 103 height 31
click at [712, 75] on link "Emprunteur" at bounding box center [640, 69] width 178 height 29
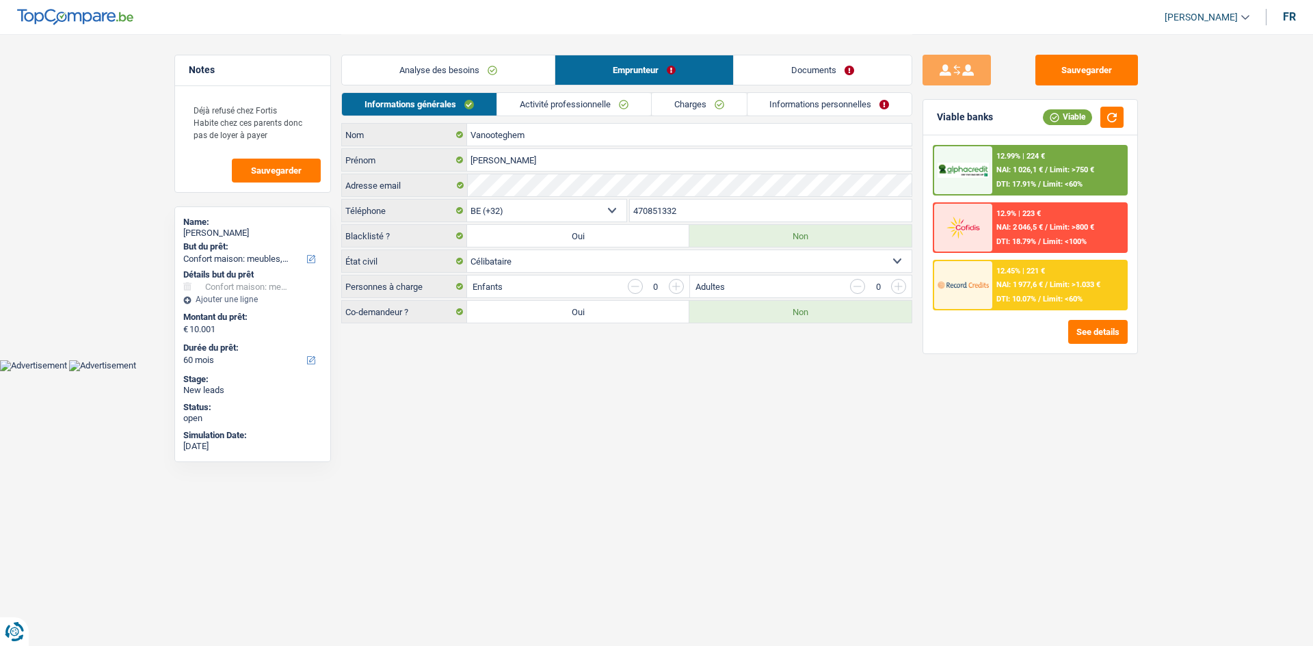
click at [796, 95] on link "Informations personnelles" at bounding box center [829, 104] width 165 height 23
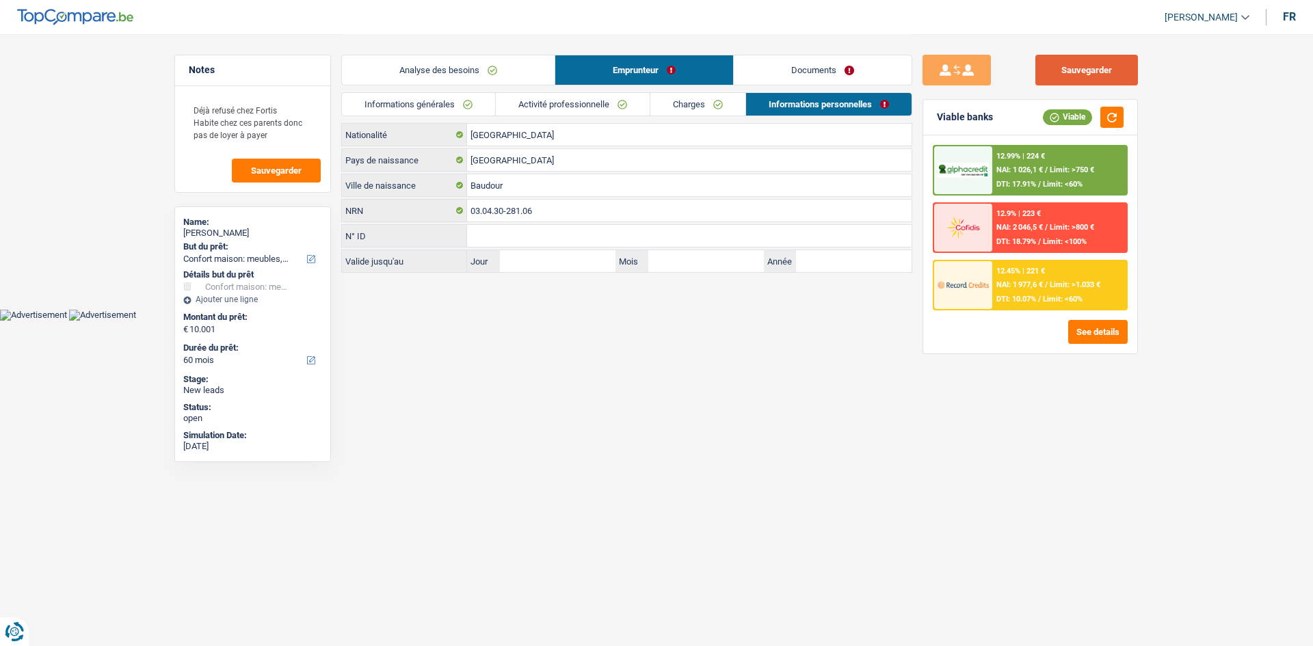
click at [1059, 66] on button "Sauvegarder" at bounding box center [1086, 70] width 103 height 31
click at [448, 24] on header "[PERSON_NAME] Se déconnecter fr" at bounding box center [656, 17] width 1313 height 35
click at [1115, 79] on button "Sauvegarder" at bounding box center [1086, 70] width 103 height 31
click at [478, 62] on link "Analyse des besoins" at bounding box center [448, 69] width 213 height 29
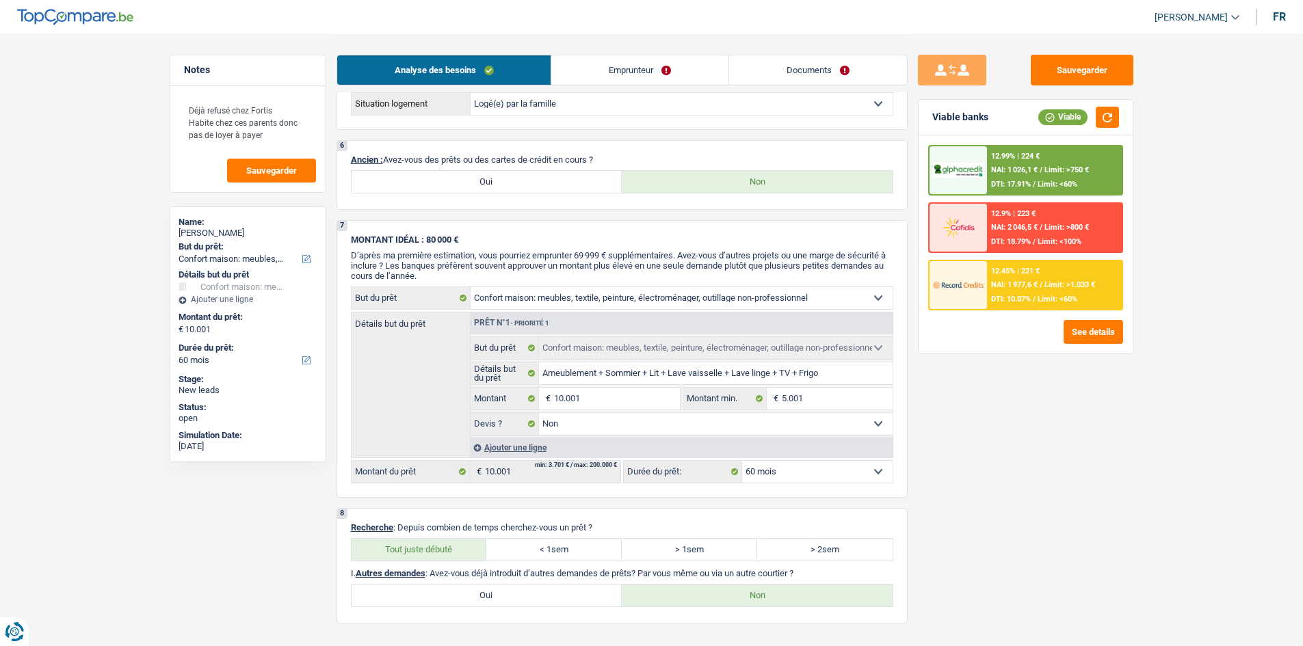
scroll to position [1331, 0]
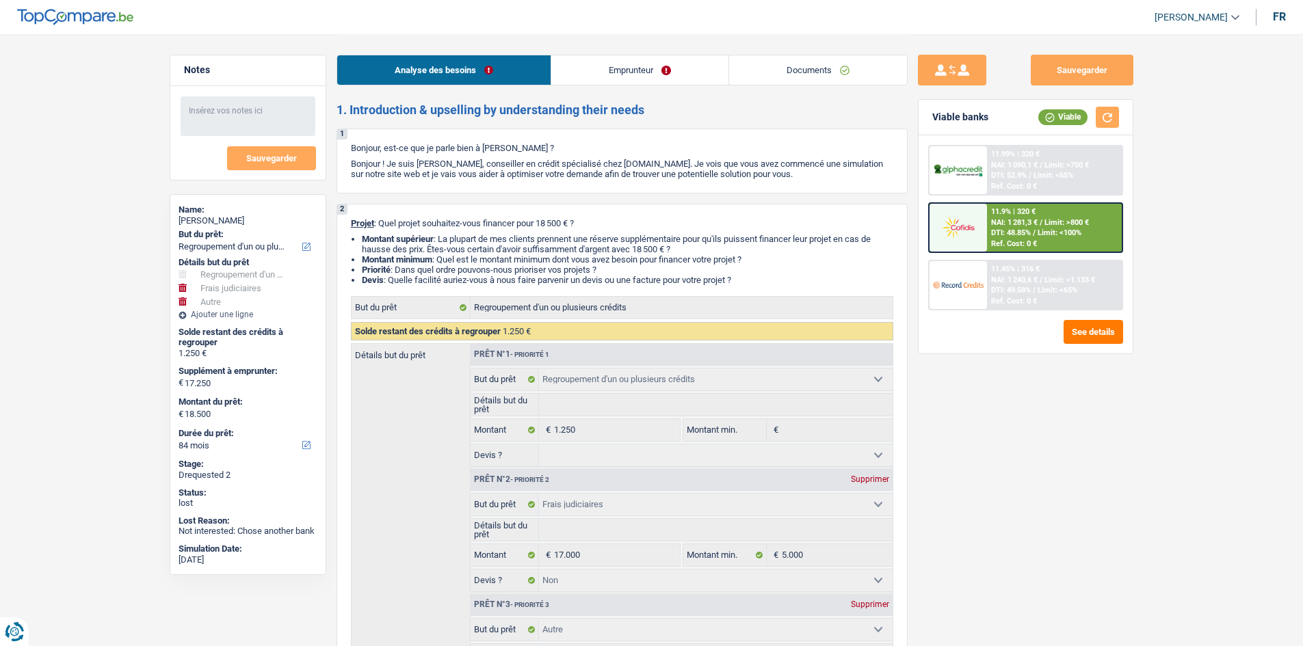
select select "refinancing"
select select "judicial"
select select "other"
select select "84"
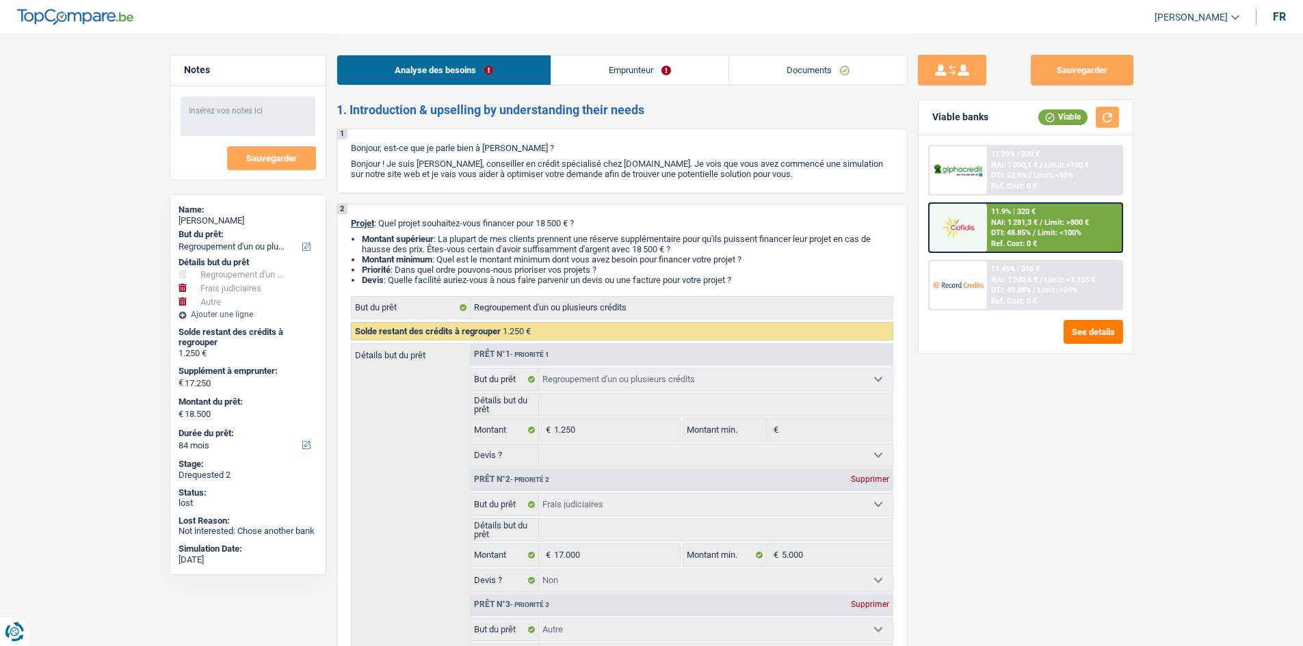
select select "refinancing"
select select "judicial"
select select "false"
select select "other"
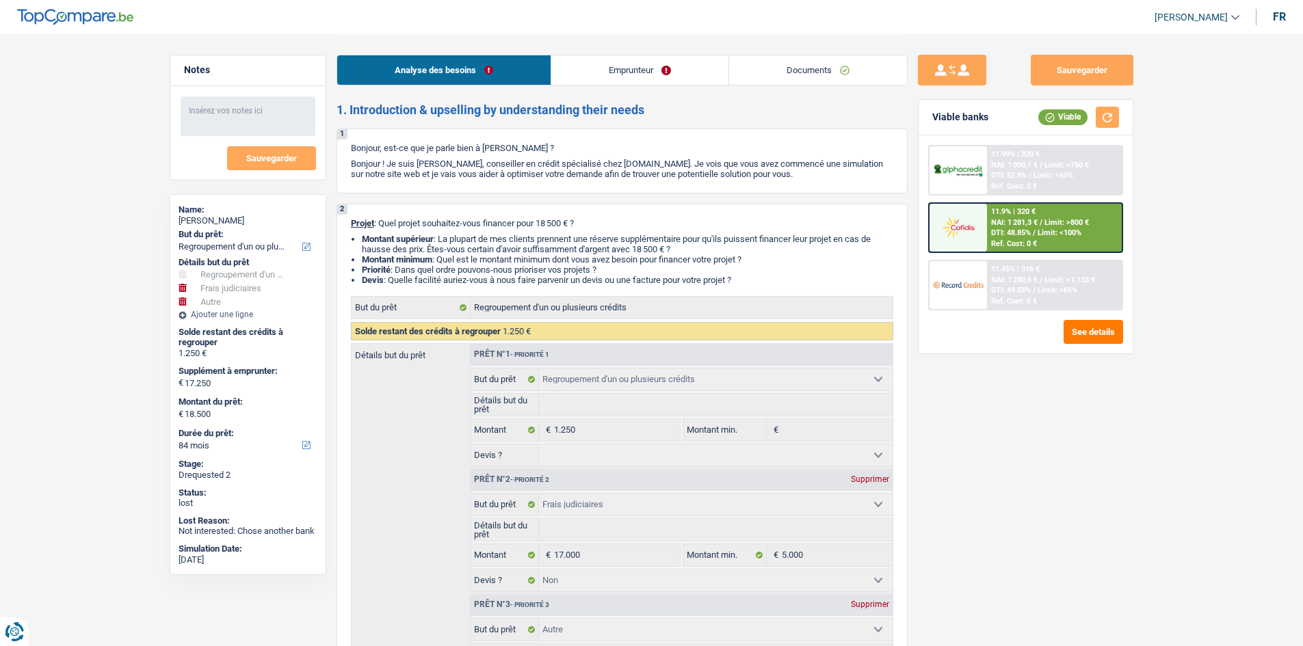
select select "84"
select select "publicEmployee"
select select "familyAllowances"
select select "netSalary"
select select "mealVouchers"
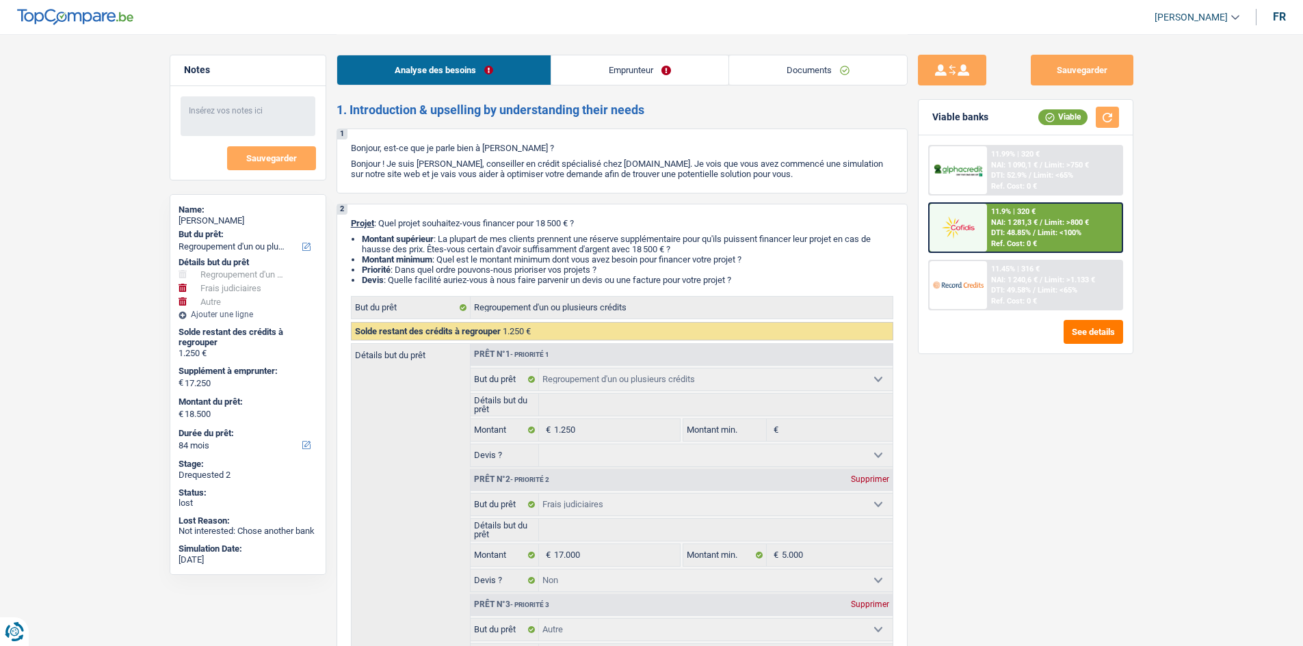
select select "ownerWithMortgage"
select select "mortgage"
select select "360"
select select "cardOrCredit"
select select "renovationLoan"
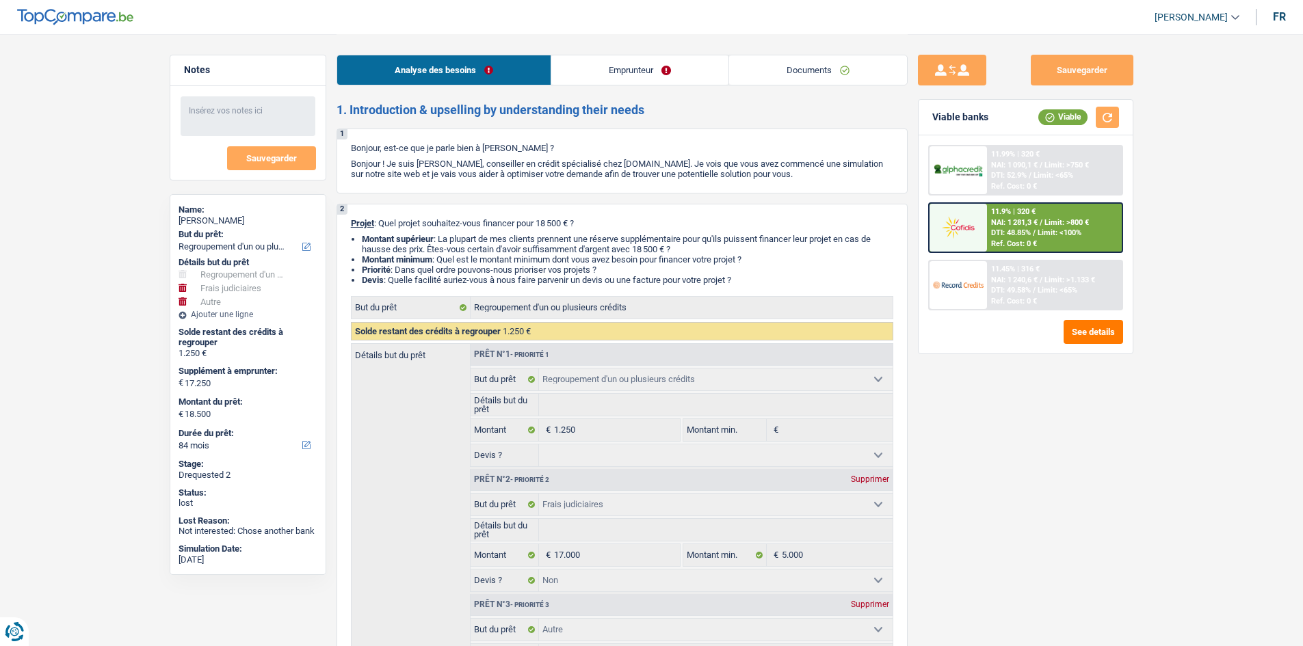
select select "24"
select select "personalLoan"
select select "homeFurnishingOrRelocation"
select select "36"
select select "refinancing"
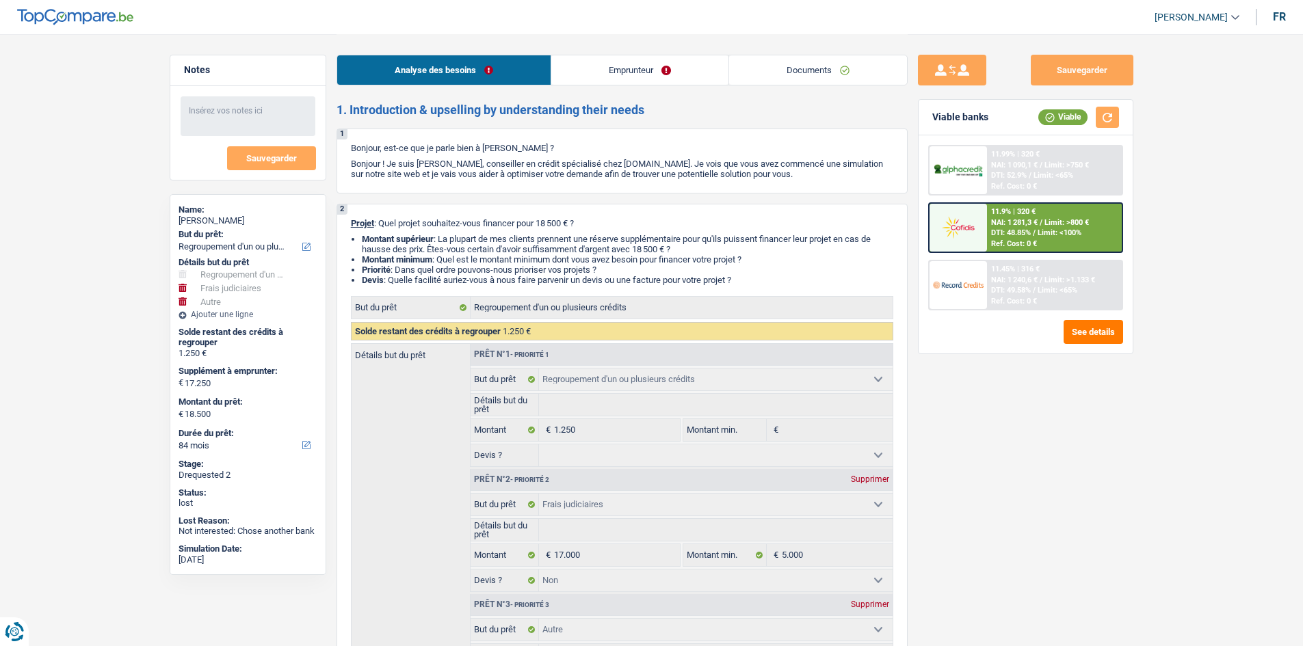
select select "refinancing"
select select "judicial"
select select "false"
select select "other"
select select "84"
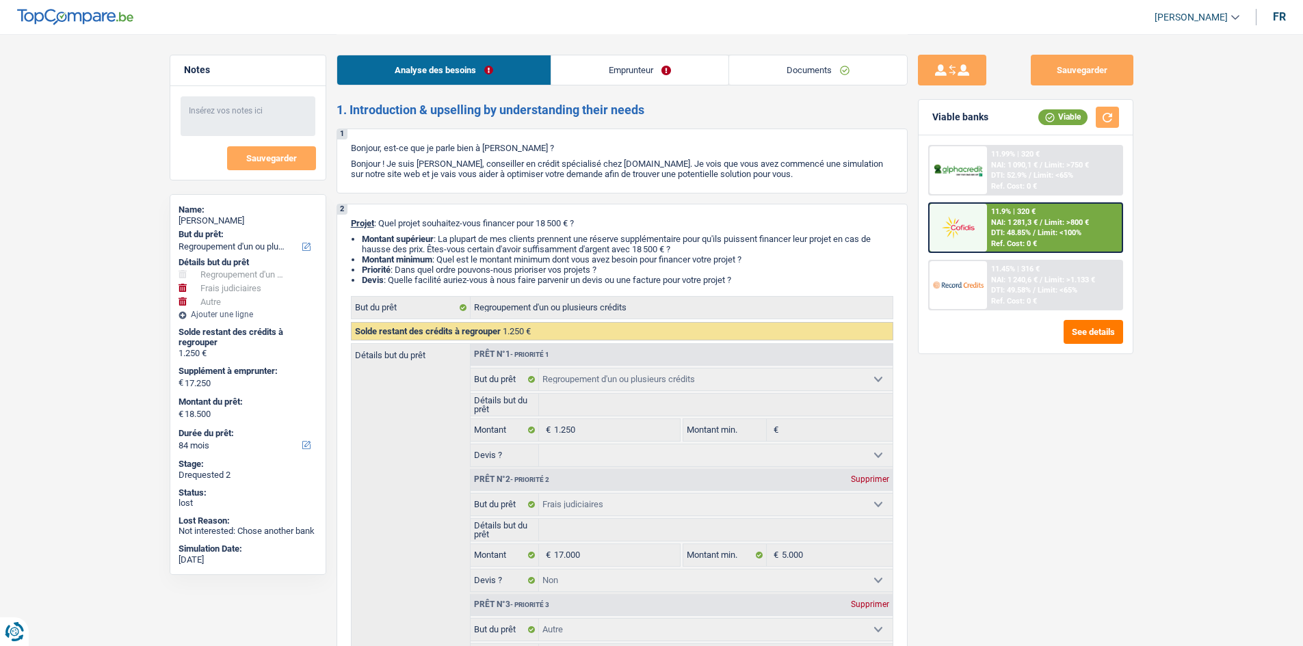
select select "32"
select select "single"
click at [775, 72] on link "Documents" at bounding box center [818, 69] width 178 height 29
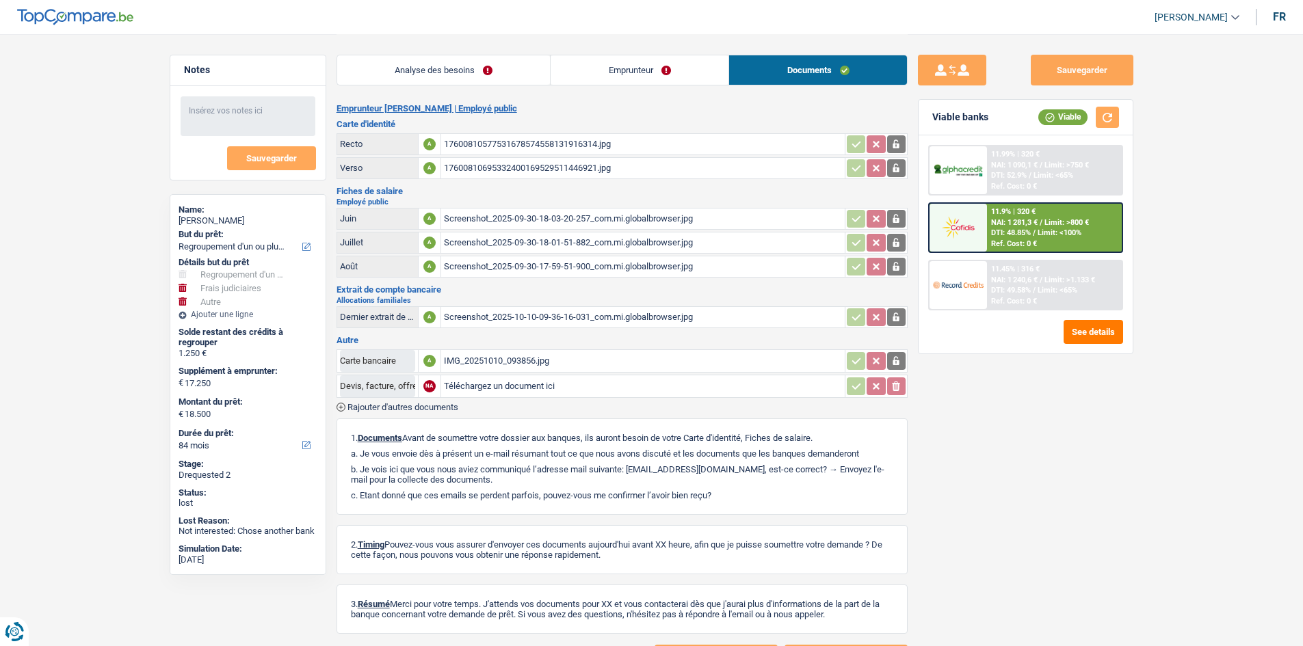
click at [696, 71] on link "Emprunteur" at bounding box center [639, 69] width 178 height 29
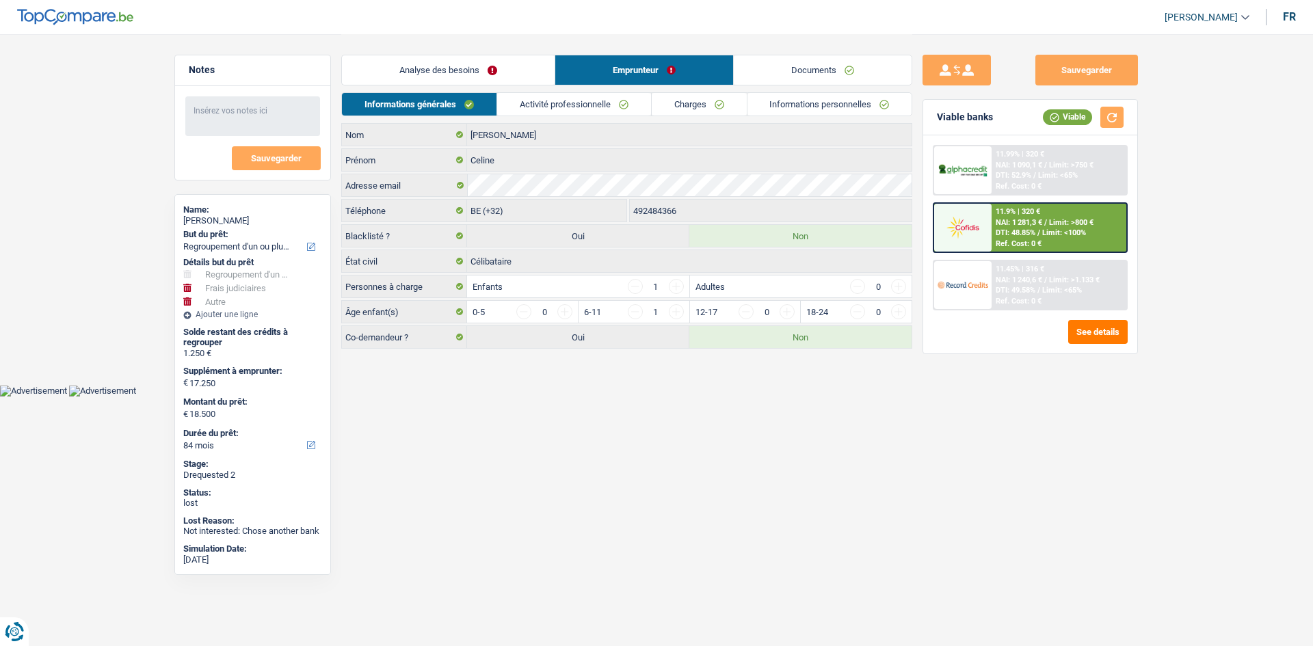
click at [1078, 220] on span "Limit: >800 €" at bounding box center [1072, 222] width 44 height 9
click at [500, 15] on header "[PERSON_NAME] Se déconnecter fr" at bounding box center [656, 17] width 1313 height 35
